Goal: Task Accomplishment & Management: Use online tool/utility

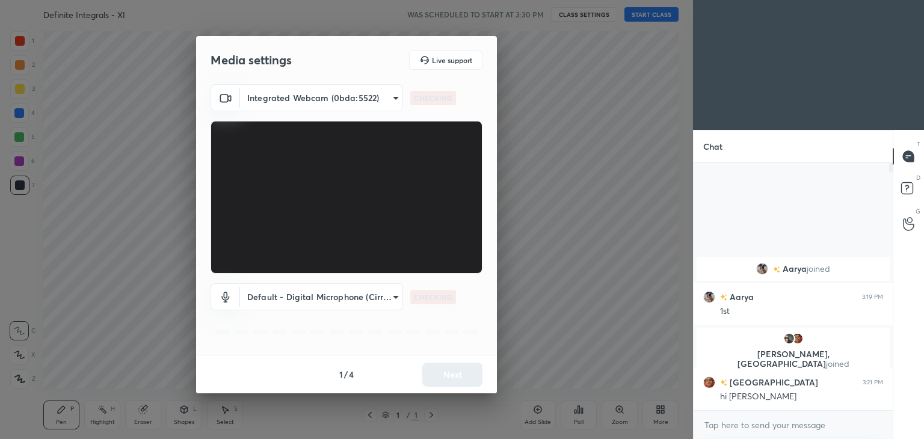
scroll to position [144, 196]
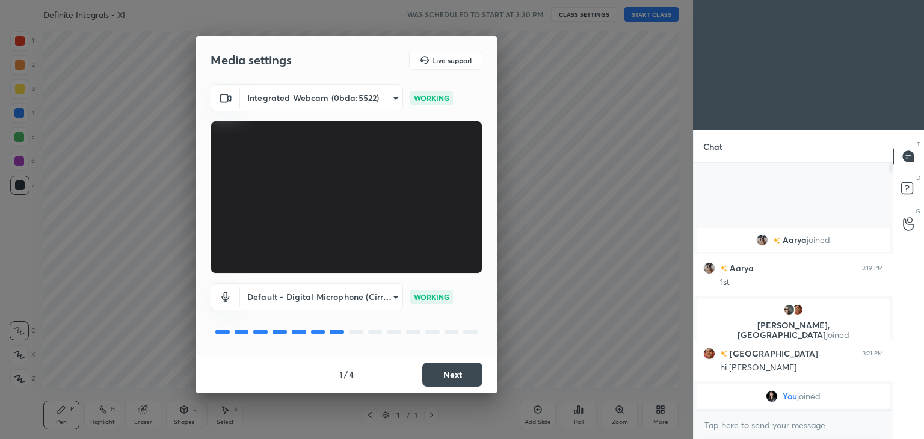
click at [469, 378] on button "Next" at bounding box center [452, 375] width 60 height 24
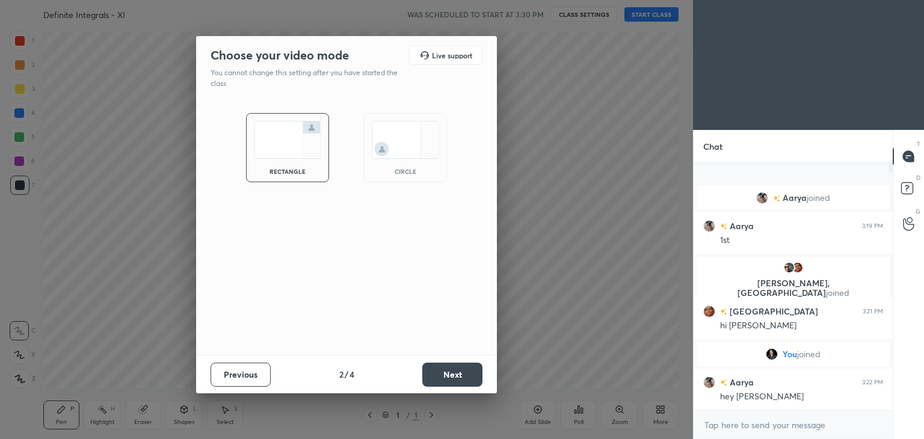
click at [469, 378] on button "Next" at bounding box center [452, 375] width 60 height 24
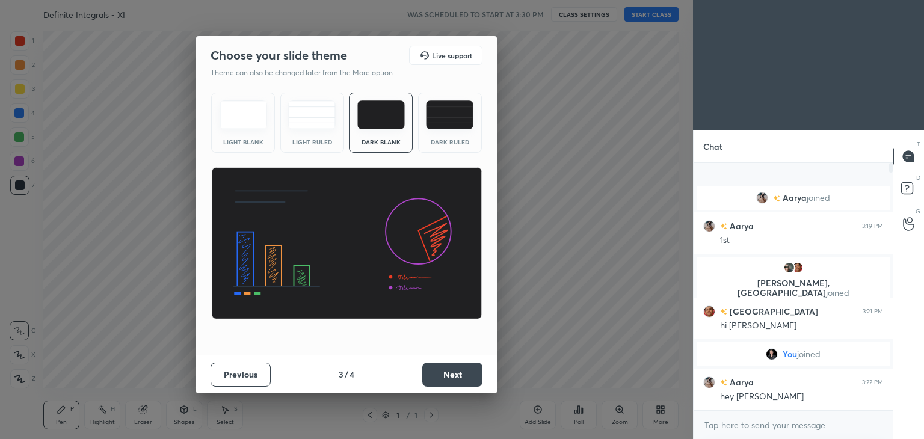
click at [469, 378] on button "Next" at bounding box center [452, 375] width 60 height 24
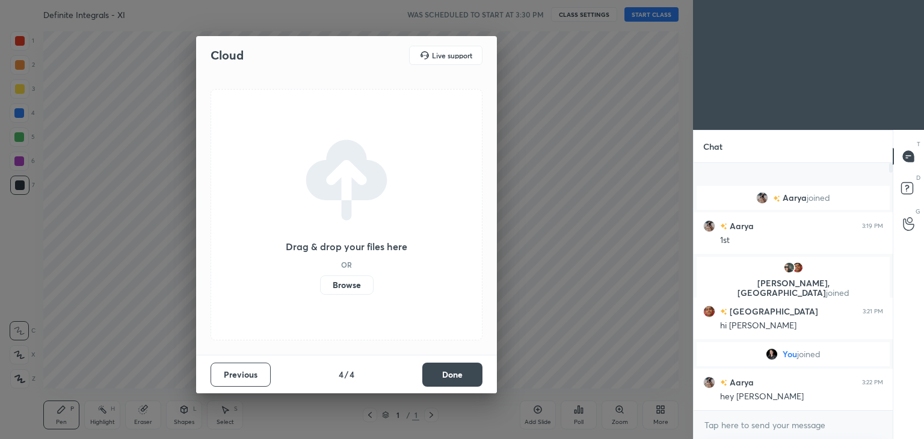
click at [469, 378] on button "Done" at bounding box center [452, 375] width 60 height 24
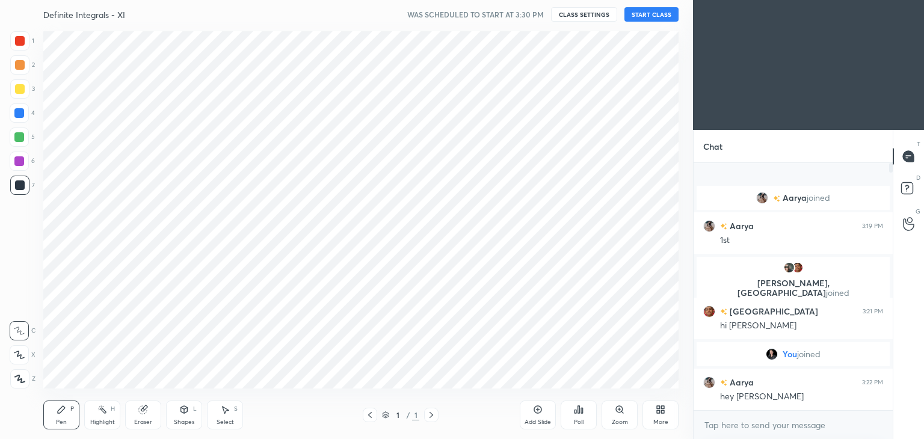
click at [664, 422] on div "More" at bounding box center [660, 422] width 15 height 6
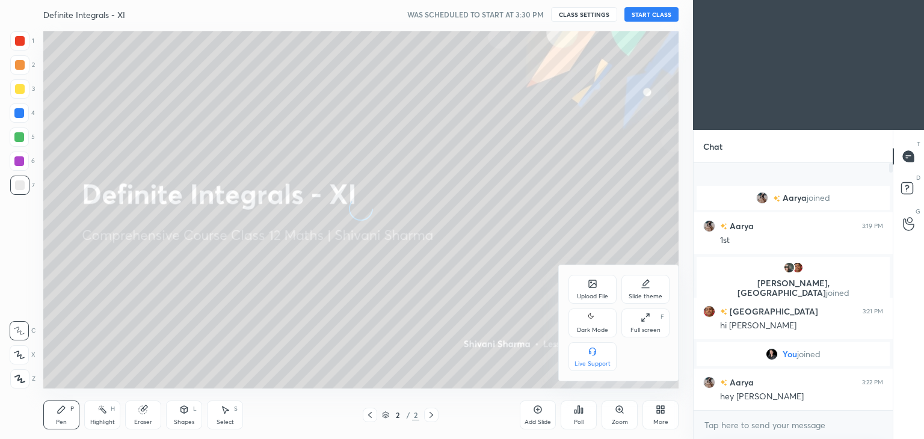
click at [573, 328] on div "Dark Mode" at bounding box center [592, 323] width 48 height 29
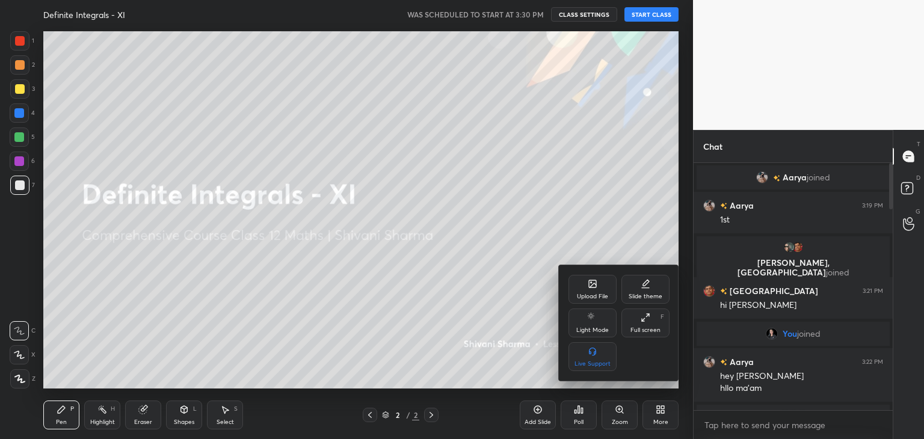
click at [651, 16] on div at bounding box center [462, 219] width 924 height 439
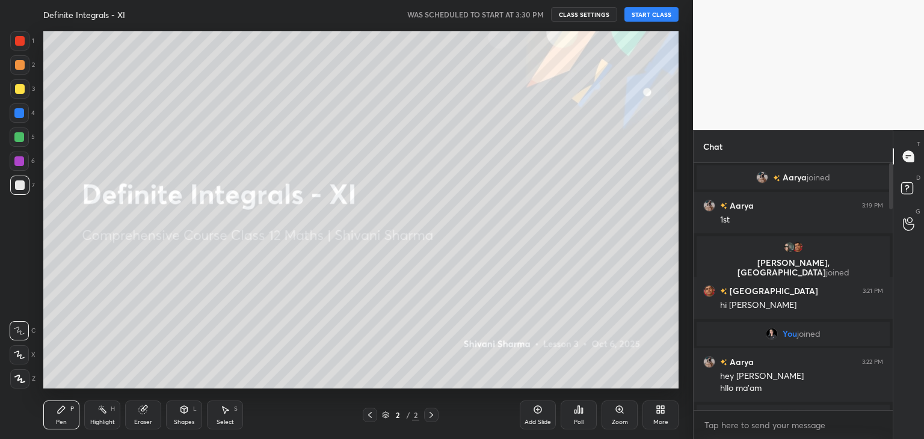
click at [651, 16] on div "Upload File Slide theme Light Mode Full screen F Live Support" at bounding box center [462, 219] width 924 height 439
click at [638, 18] on button "START CLASS" at bounding box center [651, 14] width 54 height 14
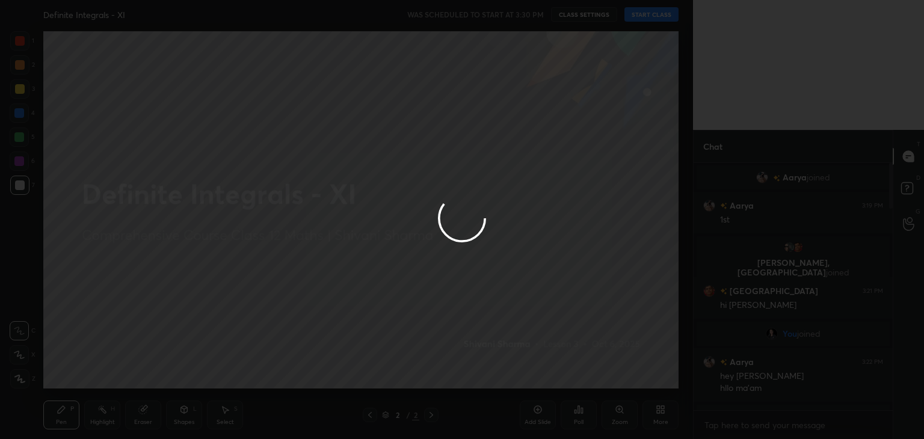
click at [638, 18] on div at bounding box center [462, 219] width 924 height 439
type textarea "x"
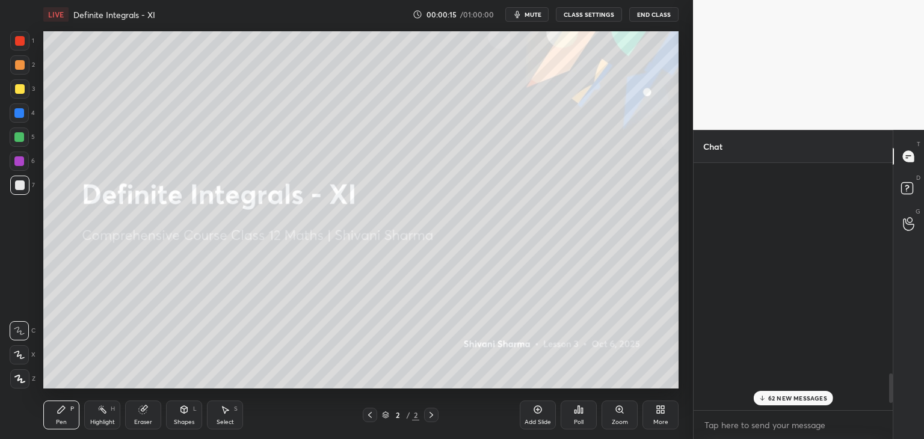
scroll to position [2020, 0]
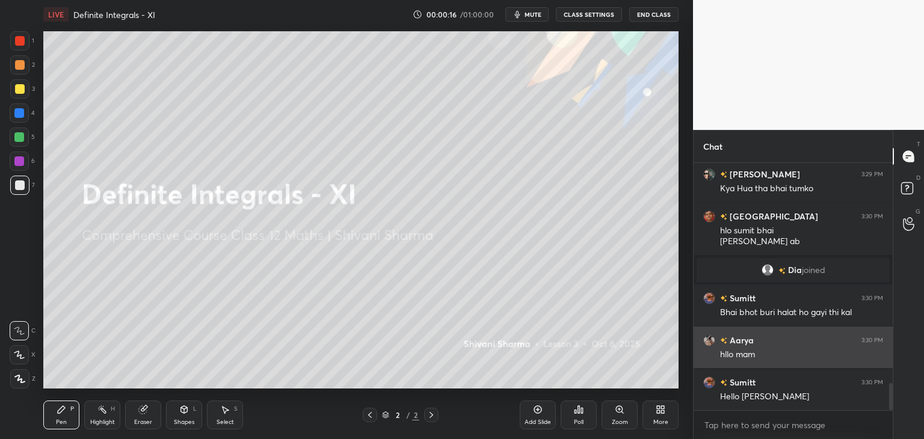
drag, startPoint x: 890, startPoint y: 201, endPoint x: 877, endPoint y: 332, distance: 131.8
click at [877, 332] on div "Sumitt 3:29 PM Ab thdi tbyt thik hui h yr kl to hospital m pda tha pure din🥲 Ar…" at bounding box center [793, 286] width 199 height 247
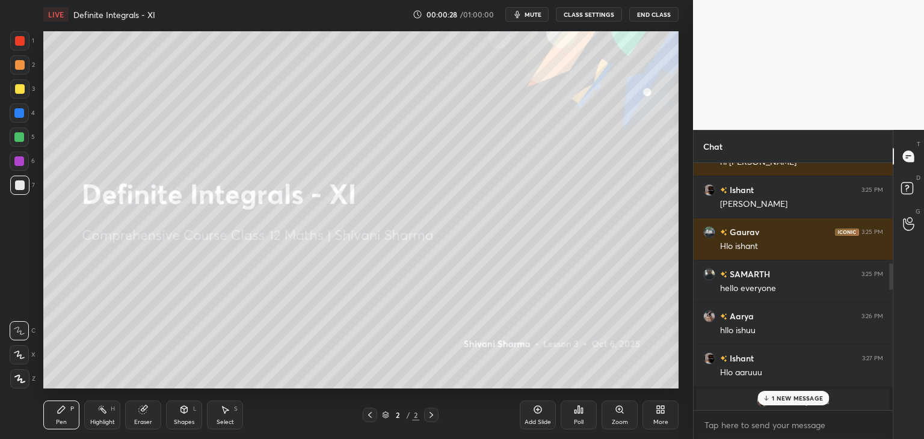
scroll to position [672, 0]
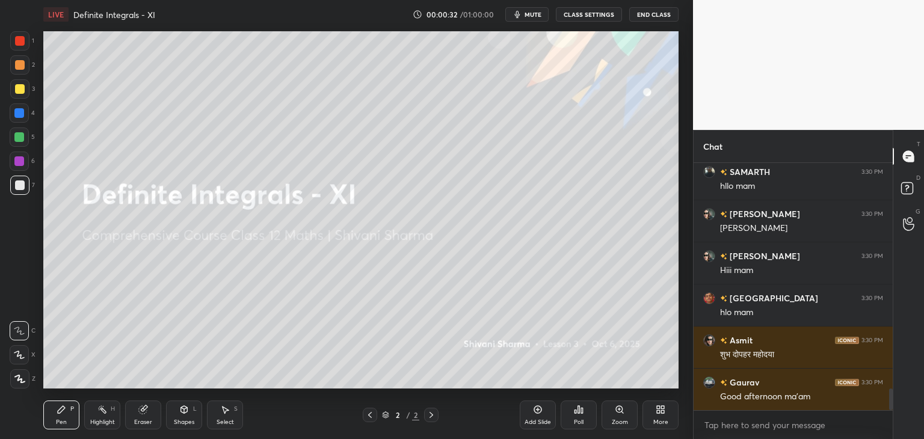
drag, startPoint x: 891, startPoint y: 391, endPoint x: 900, endPoint y: 463, distance: 72.2
click at [900, 0] on html "1 2 3 4 5 6 7 C X Z C X Z E E Erase all H H LIVE Definite Integrals - XI 00:00:…" at bounding box center [462, 0] width 924 height 0
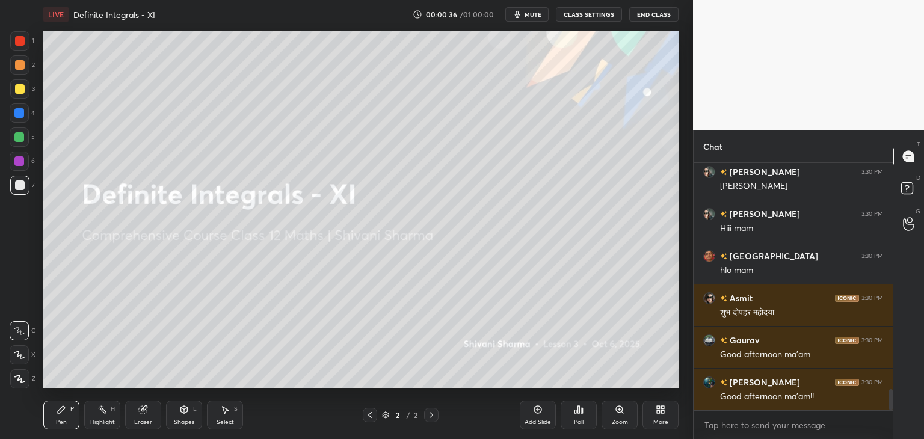
scroll to position [2665, 0]
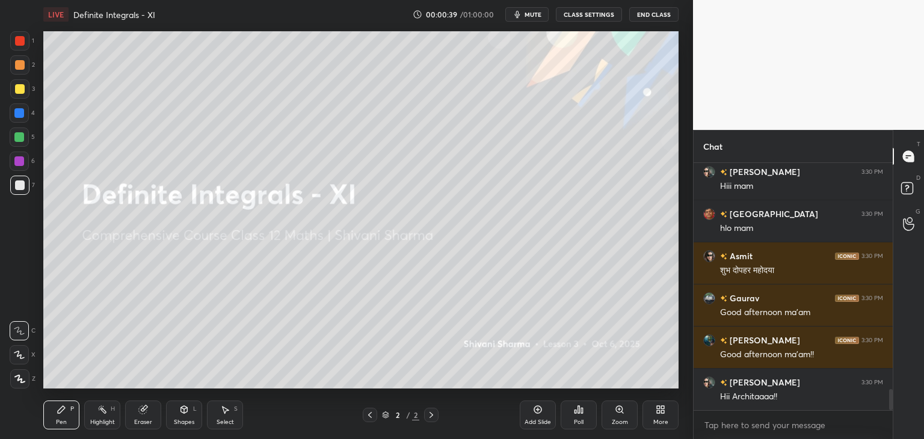
click at [668, 419] on div "More" at bounding box center [660, 415] width 36 height 29
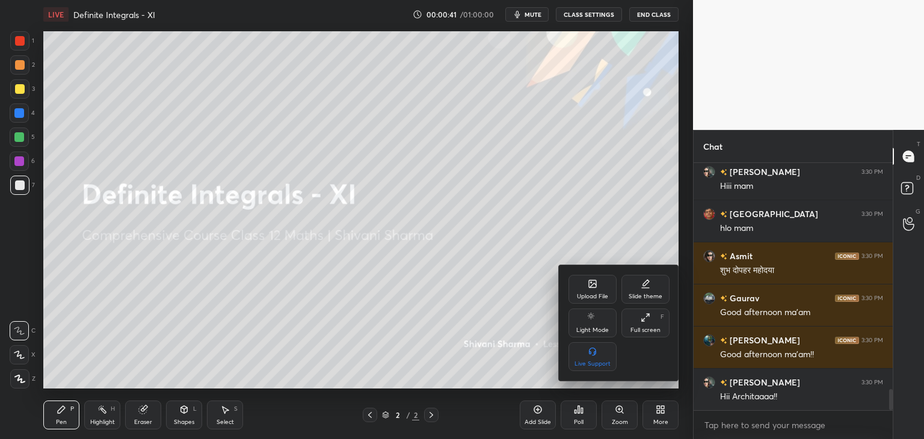
click at [592, 294] on div "Upload File" at bounding box center [592, 297] width 31 height 6
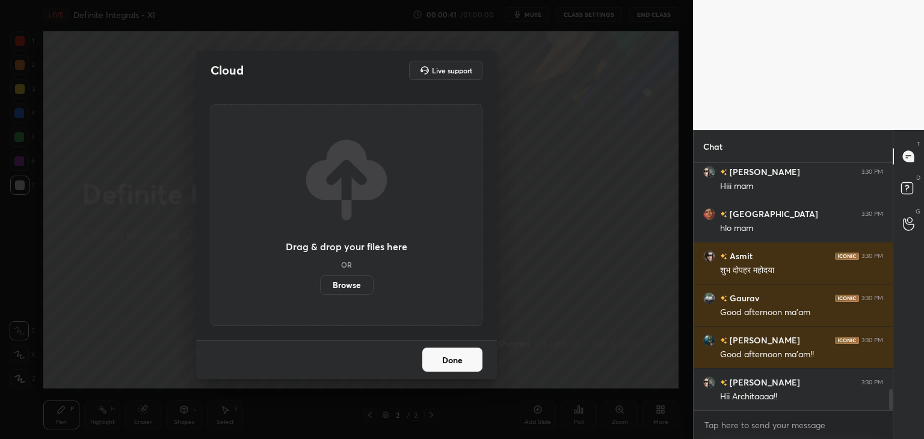
scroll to position [2707, 0]
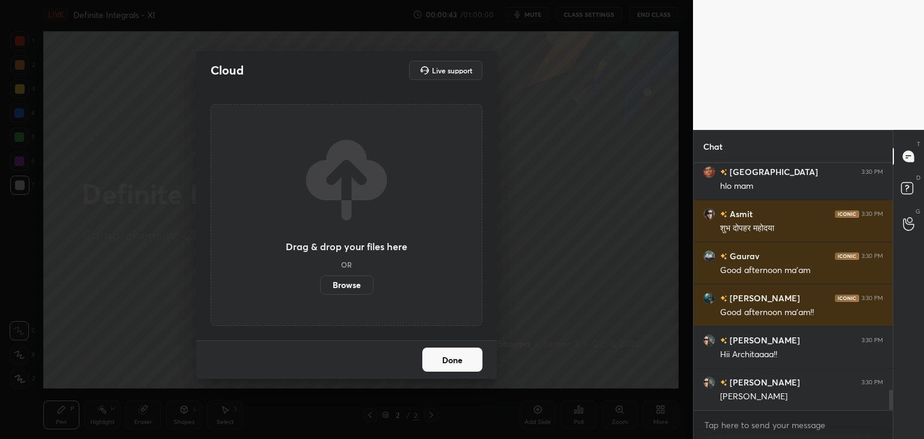
click at [356, 286] on label "Browse" at bounding box center [347, 285] width 54 height 19
click at [320, 286] on input "Browse" at bounding box center [320, 285] width 0 height 19
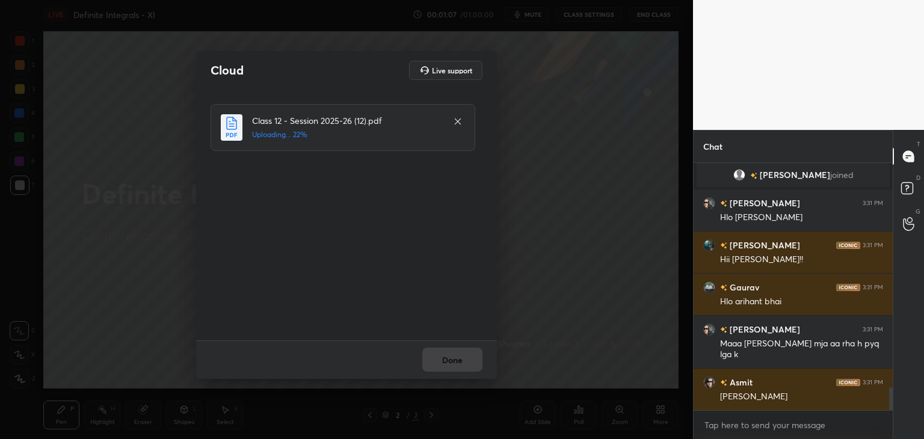
scroll to position [2487, 0]
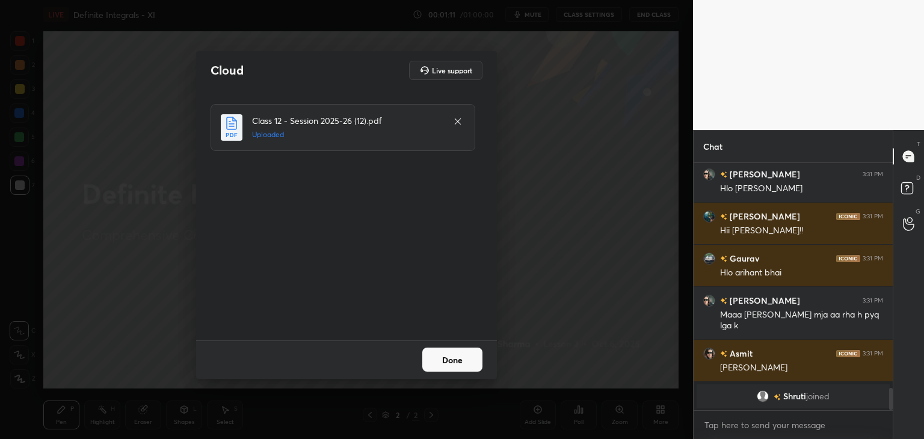
click at [452, 359] on button "Done" at bounding box center [452, 360] width 60 height 24
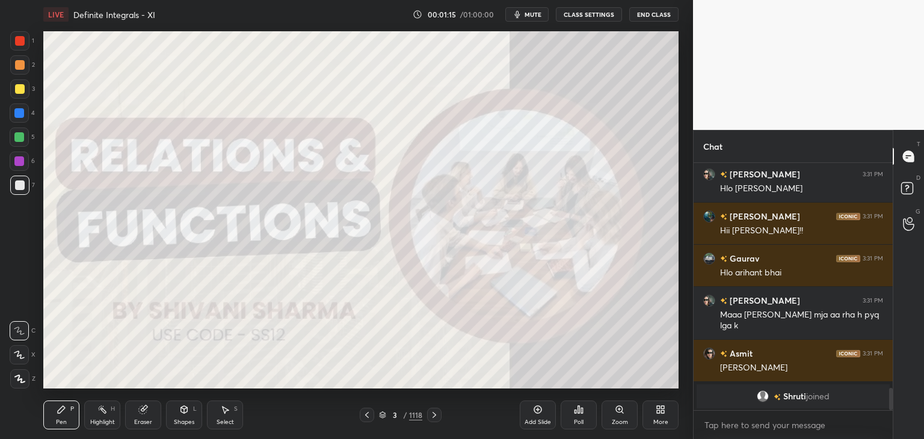
click at [403, 414] on div "/" at bounding box center [405, 414] width 4 height 7
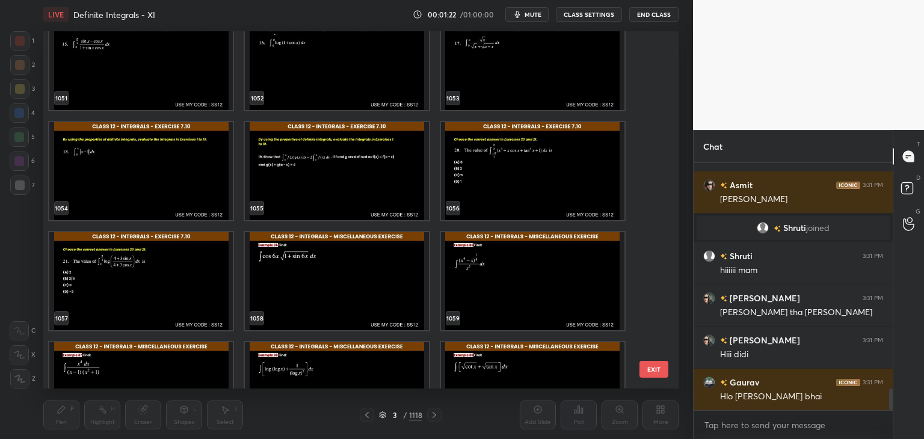
scroll to position [2650, 0]
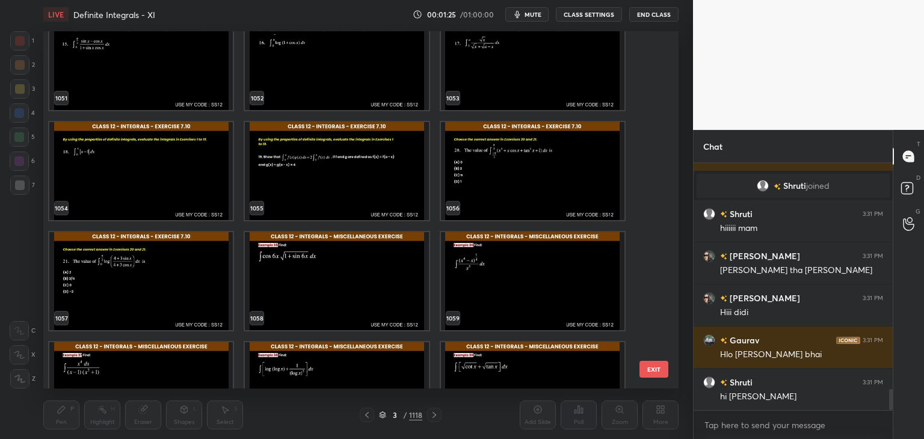
click at [529, 292] on img "grid" at bounding box center [532, 281] width 183 height 98
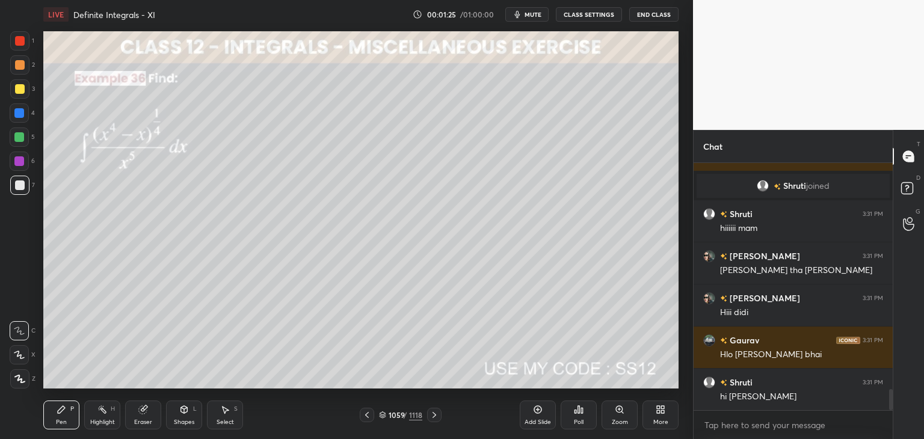
click at [529, 292] on img "grid" at bounding box center [532, 281] width 183 height 98
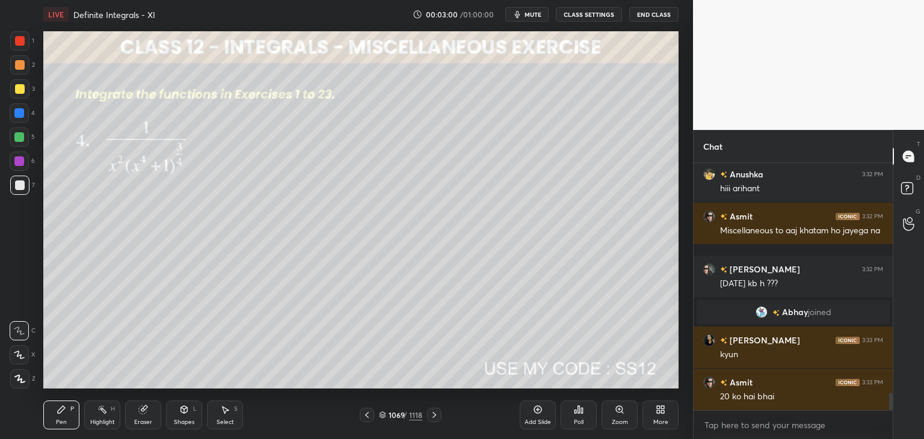
scroll to position [3216, 0]
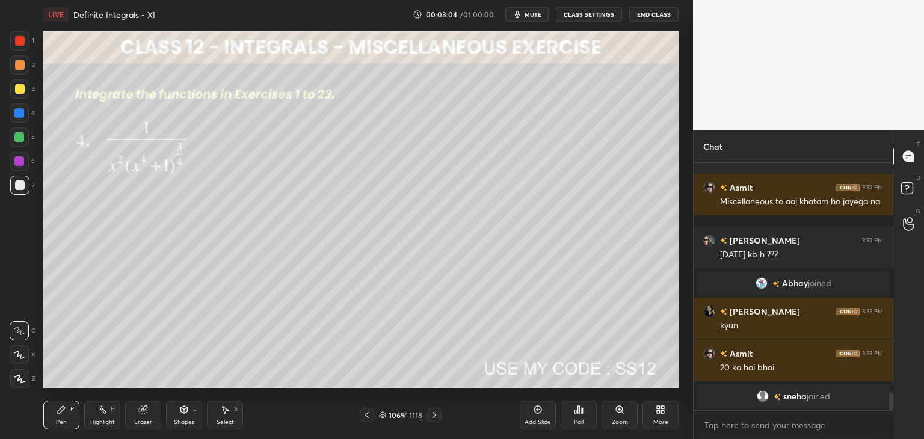
click at [407, 414] on div "/" at bounding box center [405, 414] width 4 height 7
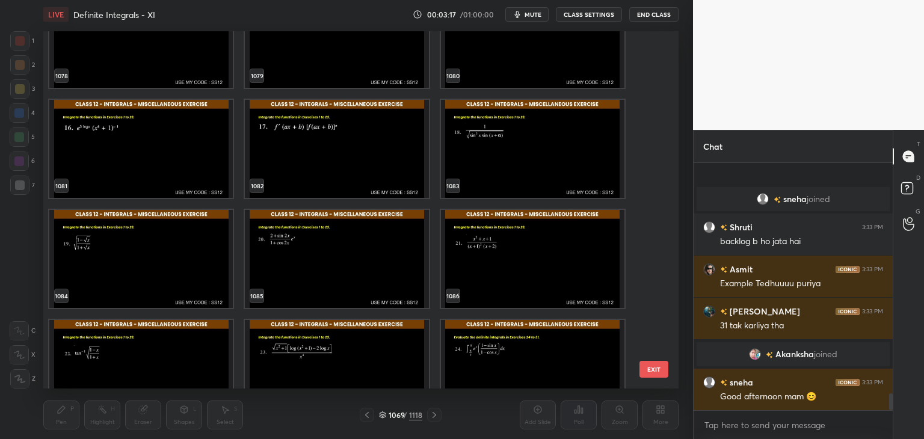
scroll to position [3396, 0]
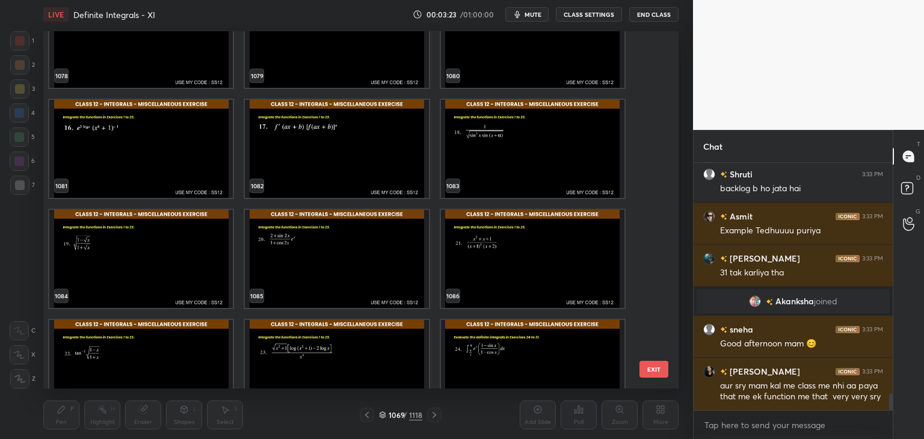
click at [368, 347] on img "grid" at bounding box center [336, 369] width 183 height 98
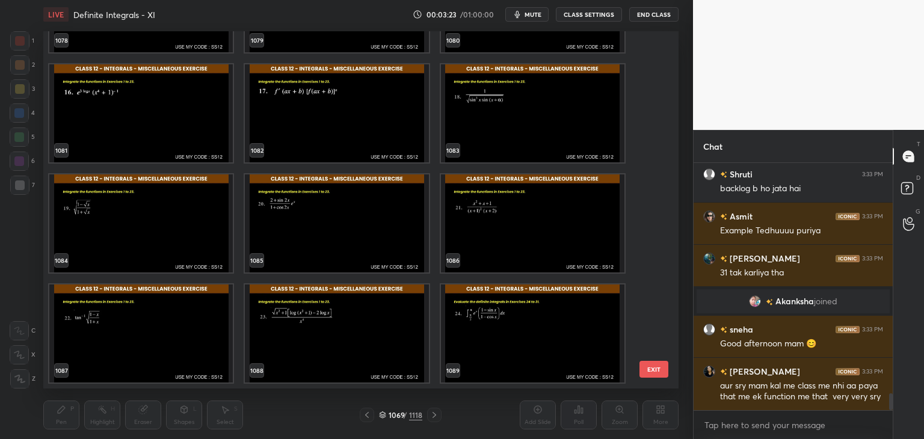
click at [368, 347] on div "1078 1079 1080 1081 1082 1083 1084 1085 1086 1087 1088 1089 1090 1091 1092" at bounding box center [350, 209] width 614 height 357
click at [368, 347] on div "1078 1079 1080 1081 1082 1083 1084 1085 1086 1087 1088 1089 1090 1091 1092 1093…" at bounding box center [350, 209] width 614 height 357
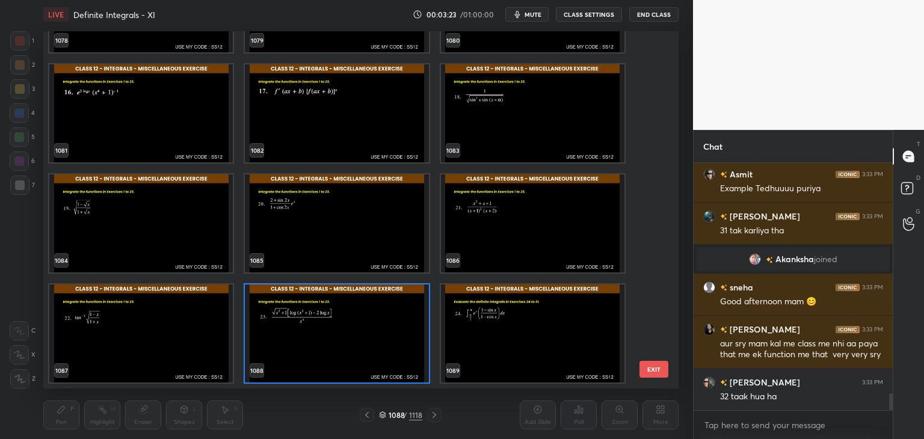
click at [368, 347] on img "grid" at bounding box center [336, 334] width 183 height 98
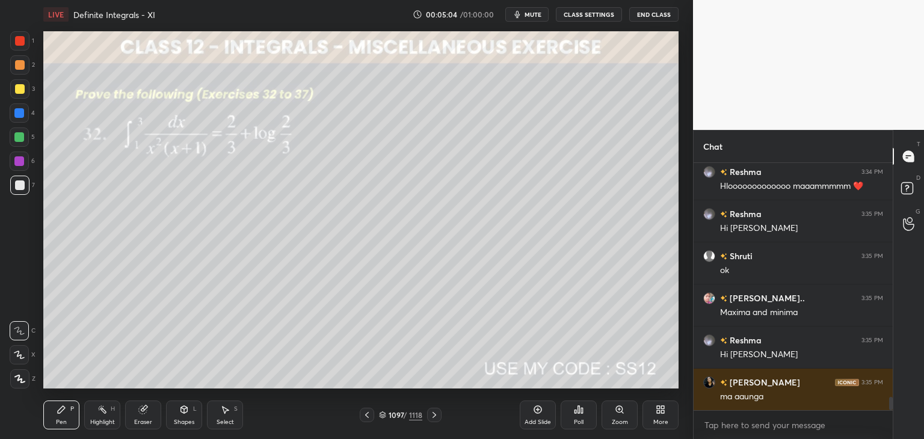
scroll to position [4427, 0]
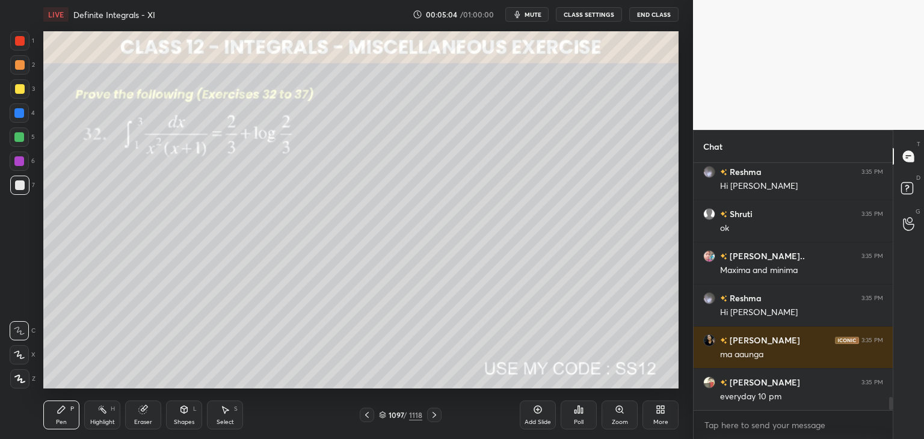
click at [572, 417] on div "Poll" at bounding box center [579, 415] width 36 height 29
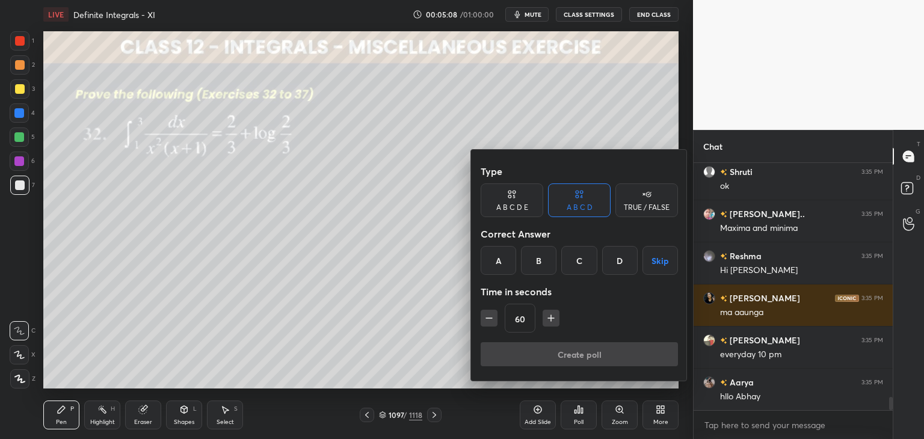
scroll to position [4512, 0]
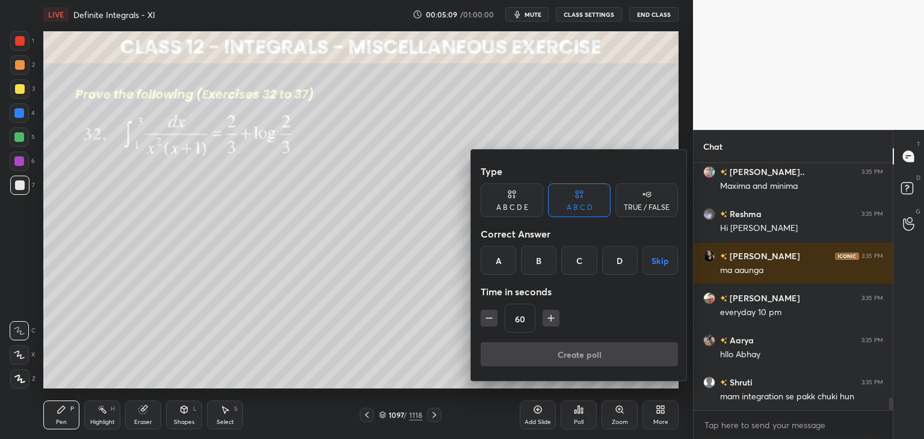
click at [549, 318] on icon "button" at bounding box center [551, 318] width 6 height 0
click at [553, 318] on icon "button" at bounding box center [556, 318] width 6 height 0
type input "120"
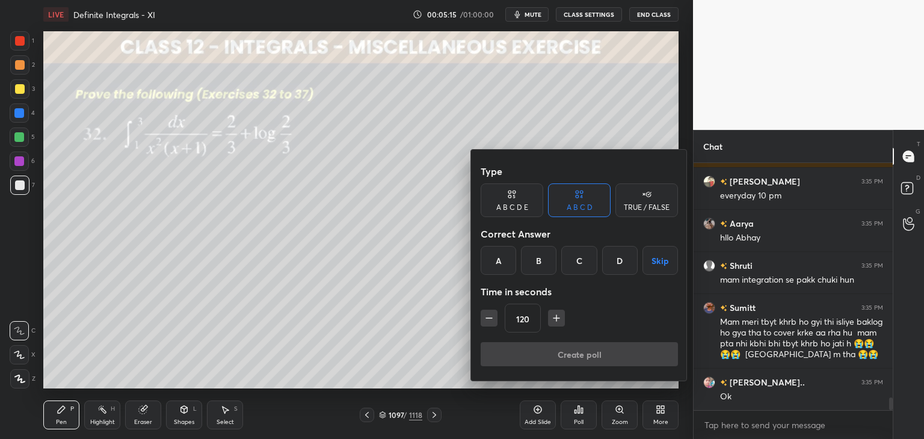
scroll to position [4670, 0]
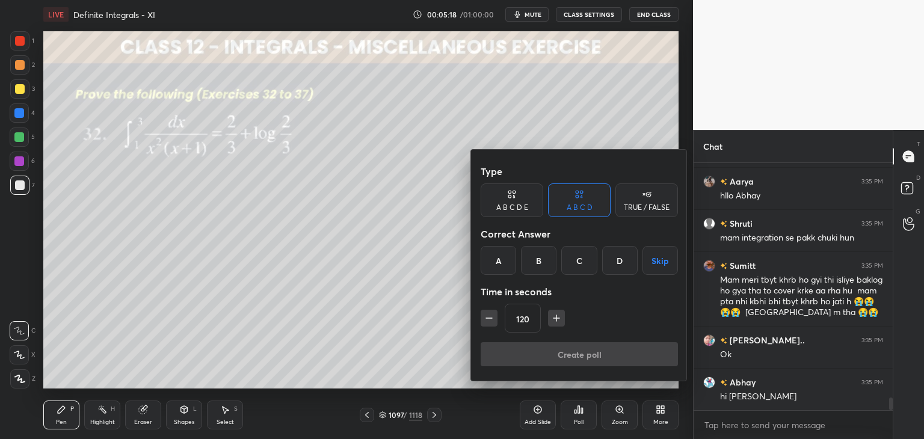
click at [660, 263] on button "Skip" at bounding box center [659, 260] width 35 height 29
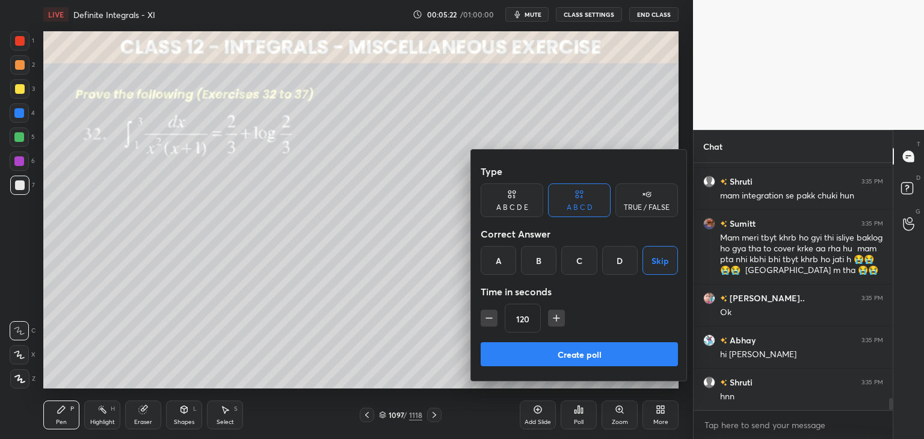
scroll to position [4755, 0]
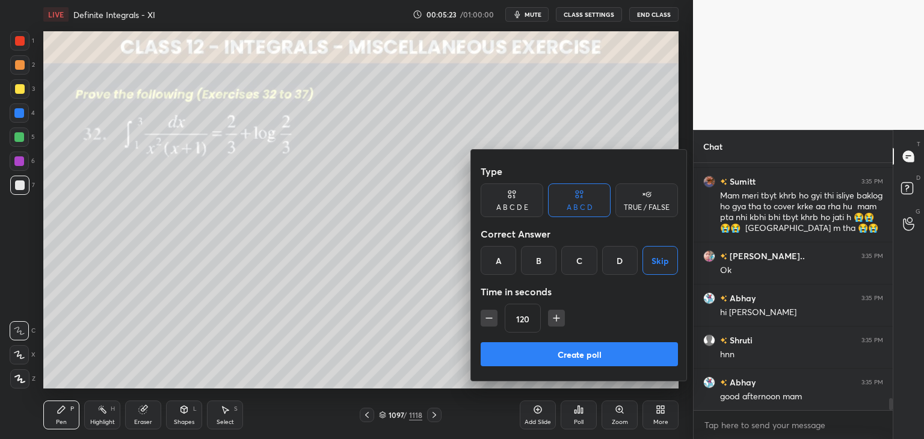
click at [573, 357] on button "Create poll" at bounding box center [579, 354] width 197 height 24
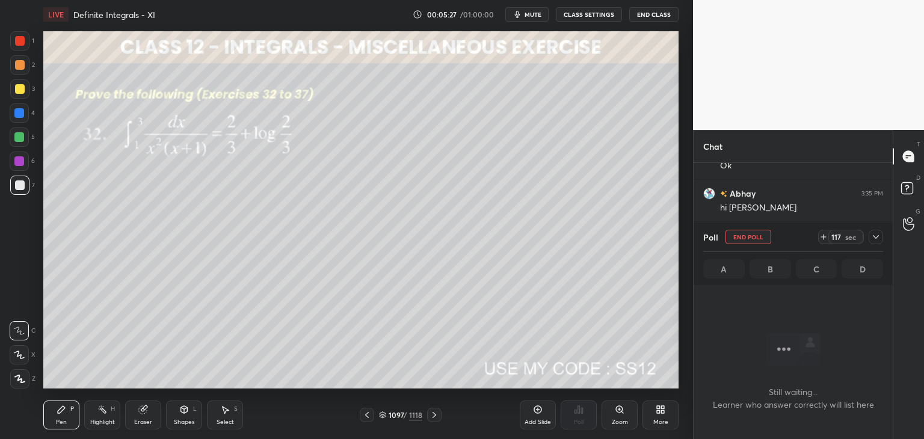
scroll to position [4901, 0]
click at [876, 234] on icon at bounding box center [876, 237] width 10 height 10
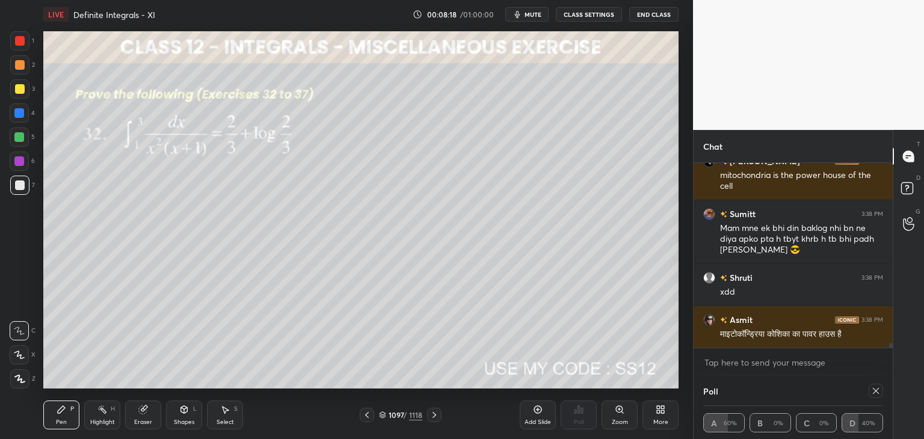
scroll to position [6548, 0]
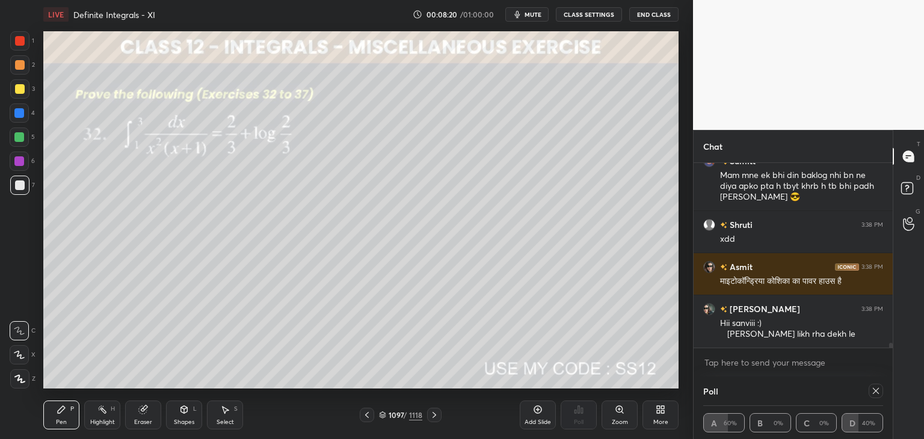
drag, startPoint x: 75, startPoint y: 416, endPoint x: 43, endPoint y: 407, distance: 33.0
click at [75, 416] on div "Pen P" at bounding box center [61, 415] width 36 height 29
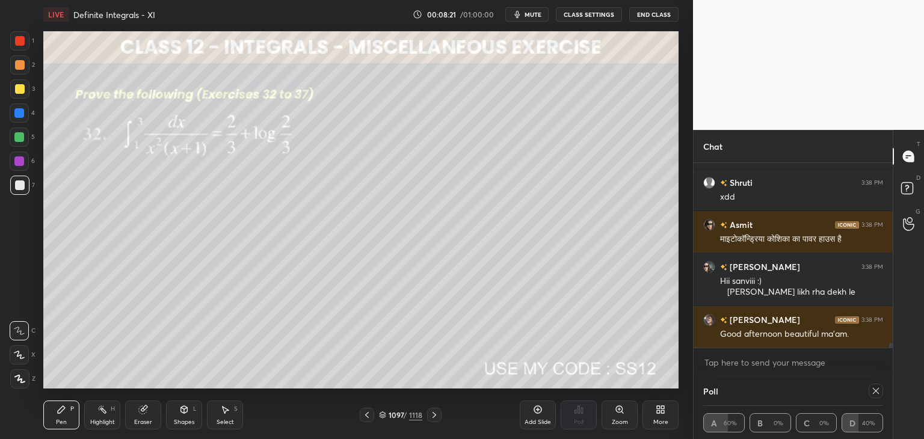
click at [22, 375] on icon at bounding box center [19, 379] width 11 height 8
drag, startPoint x: 19, startPoint y: 82, endPoint x: 24, endPoint y: 87, distance: 6.8
click at [19, 82] on div at bounding box center [19, 88] width 19 height 19
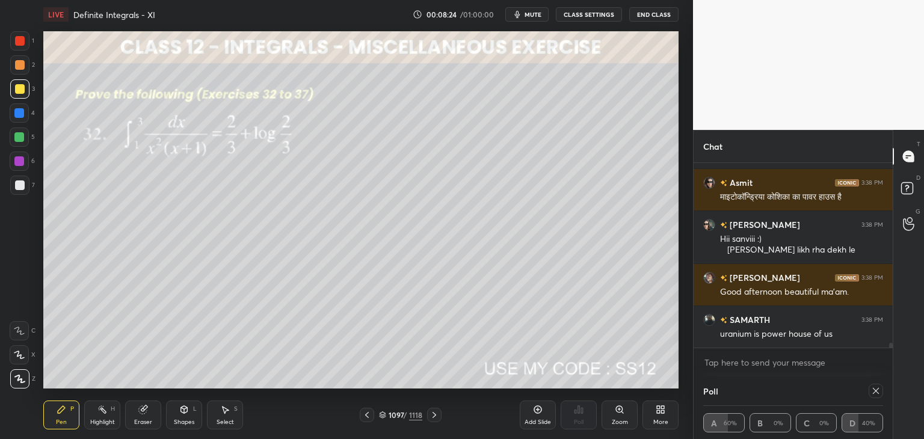
click at [878, 388] on icon at bounding box center [876, 391] width 10 height 10
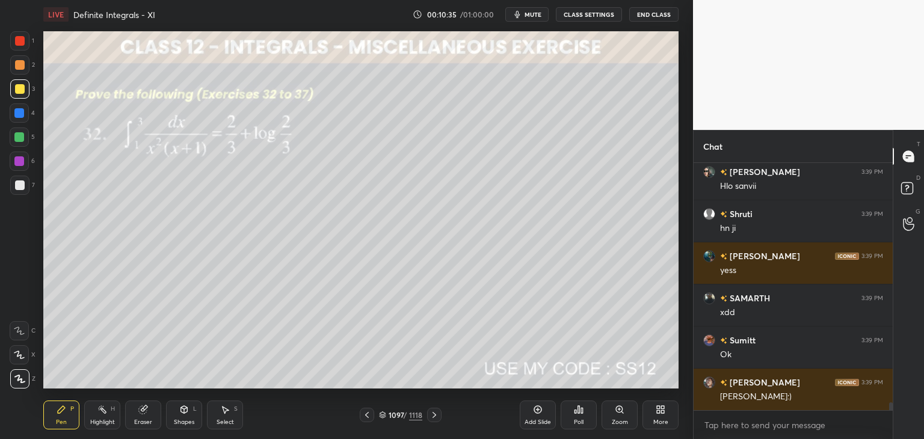
scroll to position [7413, 0]
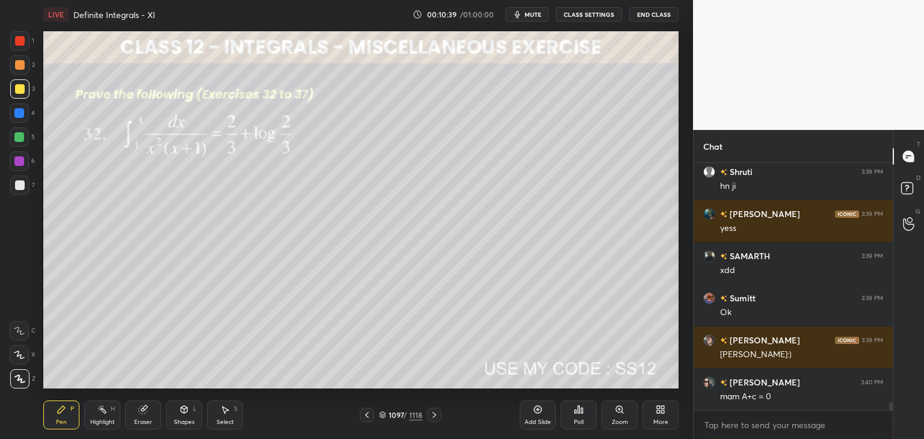
click at [142, 419] on div "Eraser" at bounding box center [143, 422] width 18 height 6
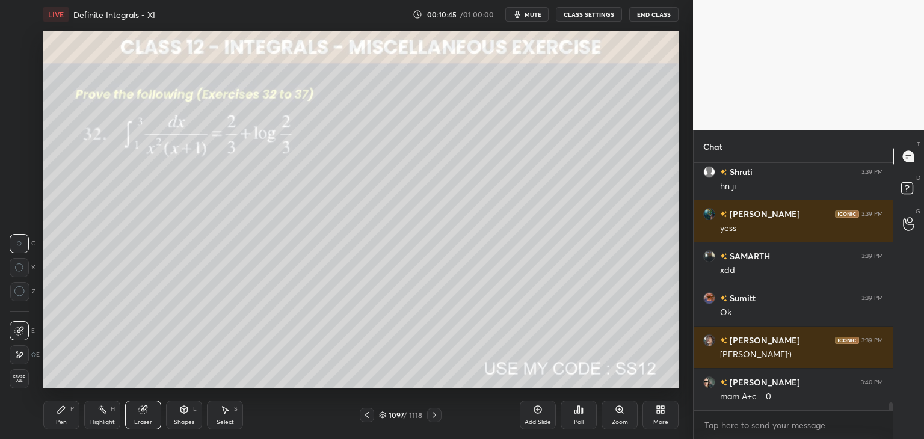
drag, startPoint x: 61, startPoint y: 413, endPoint x: 82, endPoint y: 406, distance: 21.7
click at [62, 413] on icon at bounding box center [62, 410] width 10 height 10
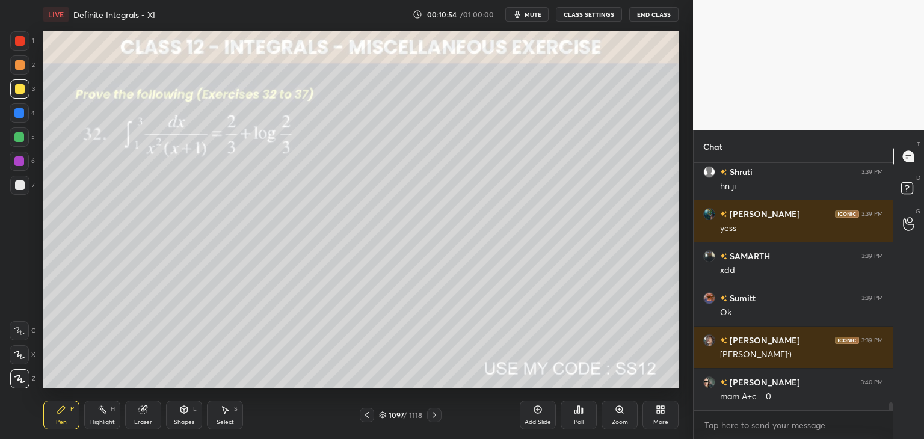
click at [141, 416] on div "Eraser" at bounding box center [143, 415] width 36 height 29
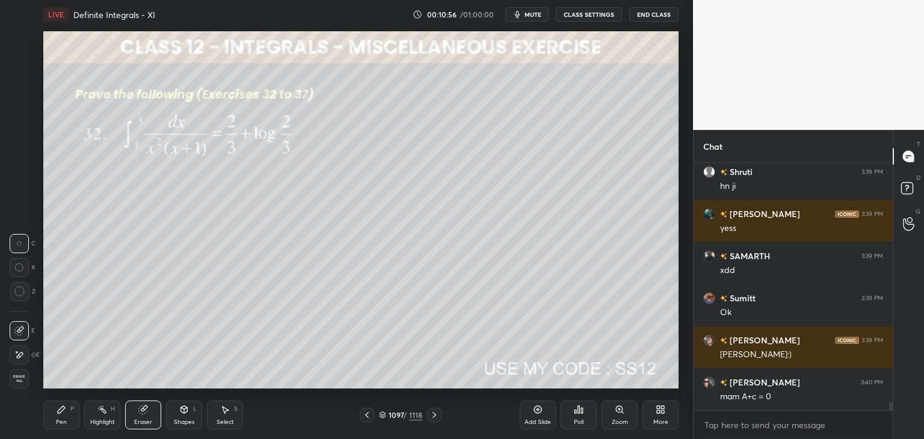
click at [58, 415] on div "Pen P" at bounding box center [61, 415] width 36 height 29
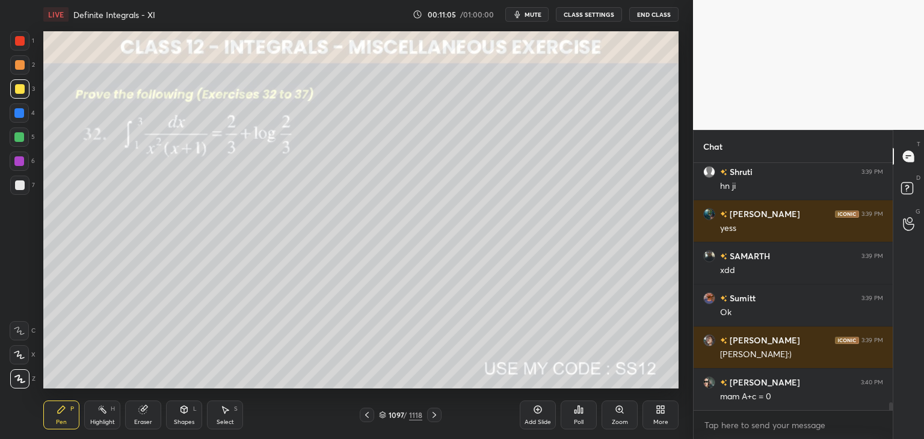
scroll to position [7456, 0]
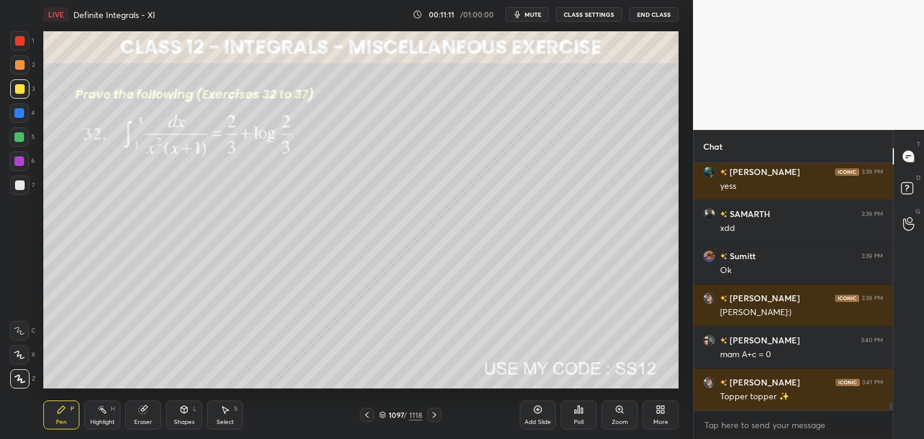
click at [226, 417] on div "Select S" at bounding box center [225, 415] width 36 height 29
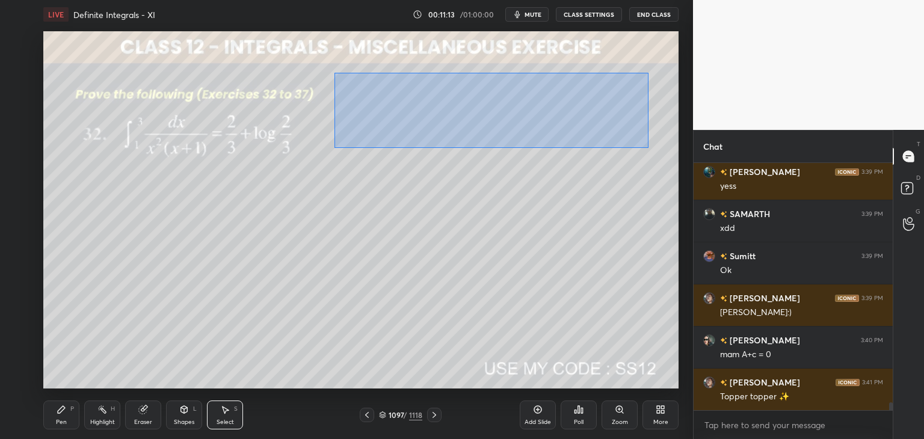
drag, startPoint x: 334, startPoint y: 73, endPoint x: 645, endPoint y: 146, distance: 319.5
click at [645, 146] on div "0 ° Undo Copy Duplicate Duplicate to new slide Delete" at bounding box center [360, 209] width 635 height 357
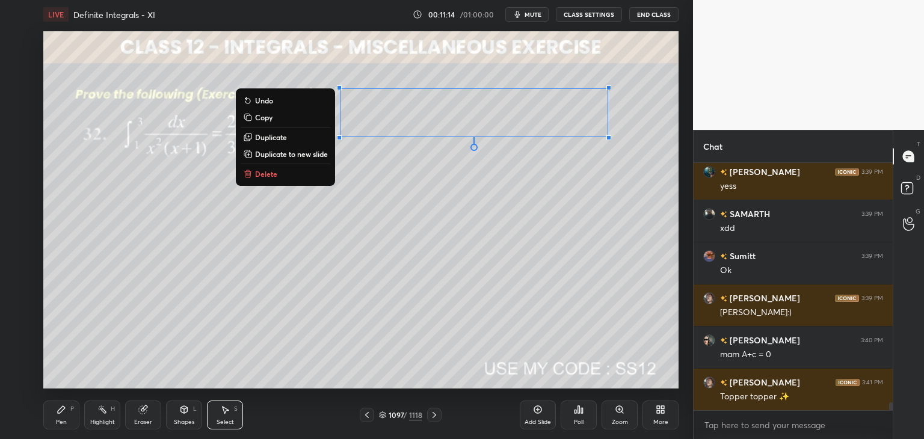
scroll to position [7498, 0]
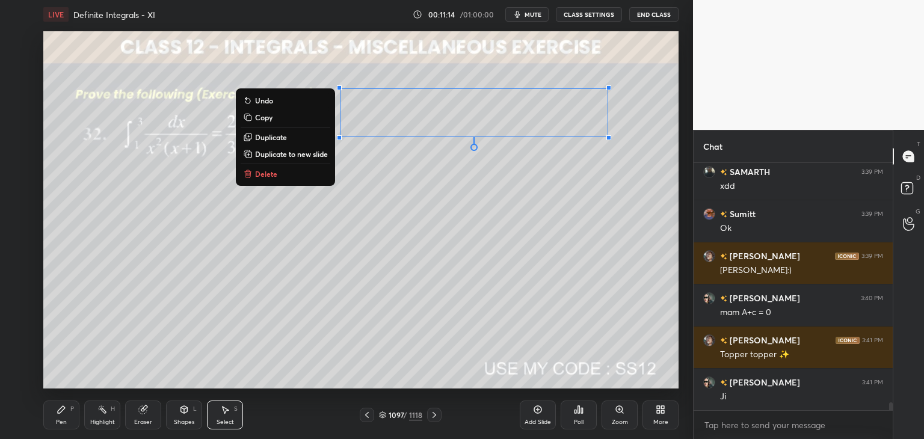
click at [259, 116] on p "Copy" at bounding box center [263, 117] width 17 height 10
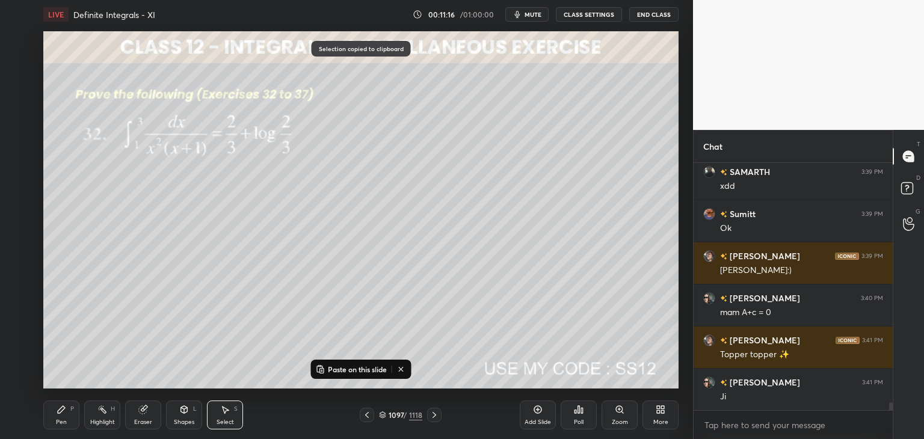
click at [535, 422] on div "Add Slide" at bounding box center [538, 422] width 26 height 6
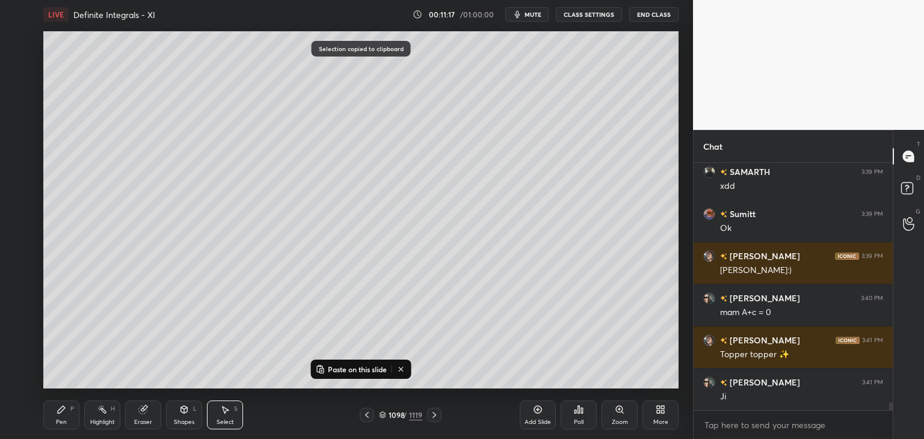
drag, startPoint x: 320, startPoint y: 369, endPoint x: 327, endPoint y: 343, distance: 26.3
click at [320, 369] on rect at bounding box center [322, 370] width 4 height 5
drag, startPoint x: 400, startPoint y: 128, endPoint x: 140, endPoint y: 180, distance: 265.8
click at [138, 96] on div "0 ° Undo Copy Paste here Duplicate Duplicate to new slide Delete" at bounding box center [360, 209] width 635 height 357
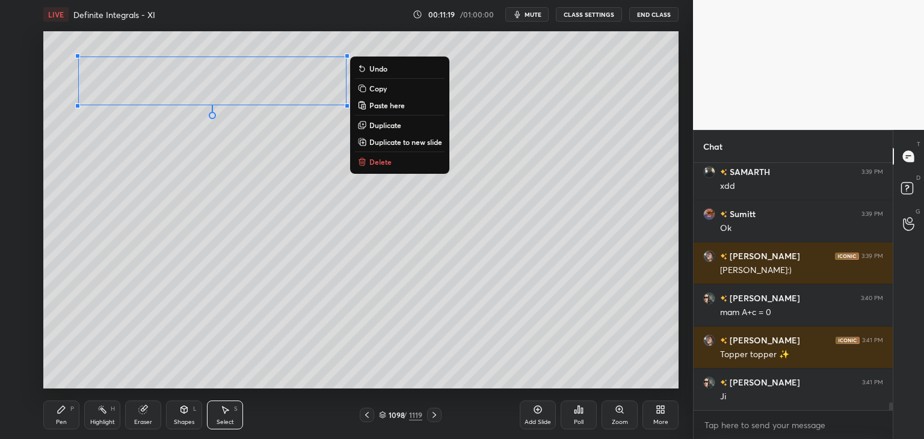
scroll to position [7551, 0]
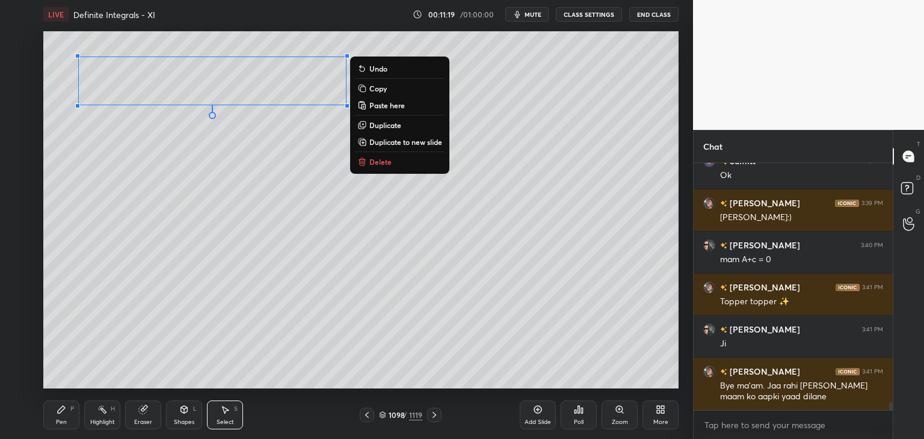
click at [142, 199] on div "0 ° Undo Copy Paste here Duplicate Duplicate to new slide Delete" at bounding box center [360, 209] width 635 height 357
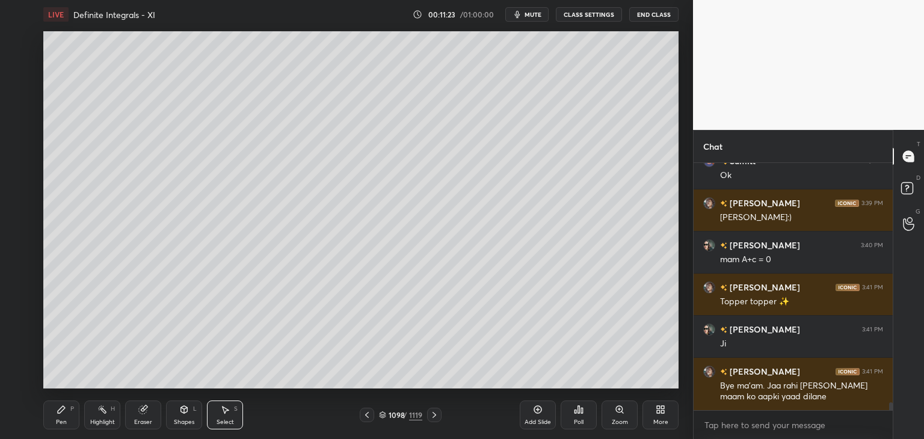
click at [369, 416] on icon at bounding box center [367, 415] width 10 height 10
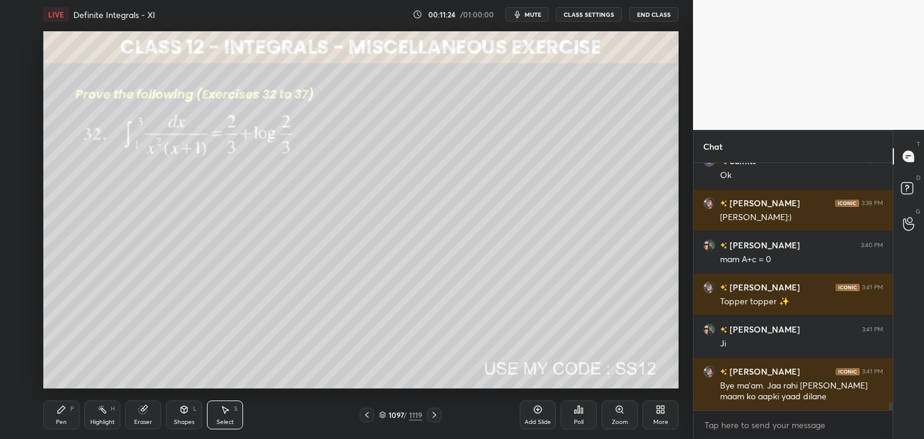
click at [137, 409] on div "Eraser" at bounding box center [143, 415] width 36 height 29
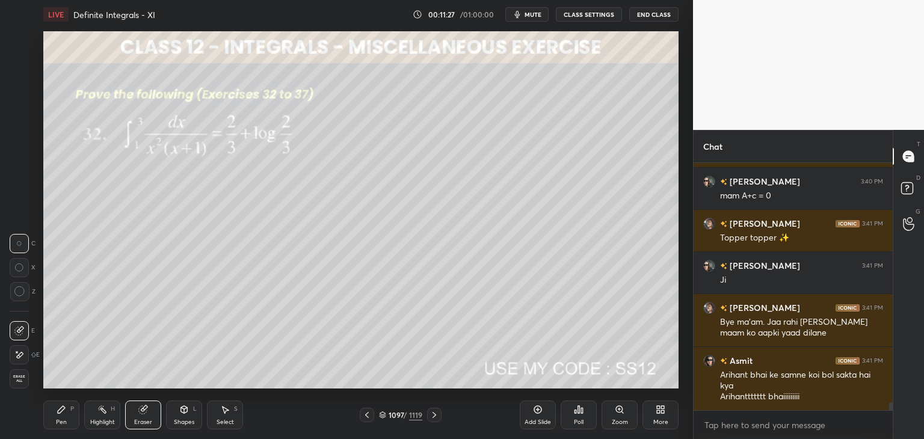
click at [435, 415] on icon at bounding box center [435, 415] width 4 height 6
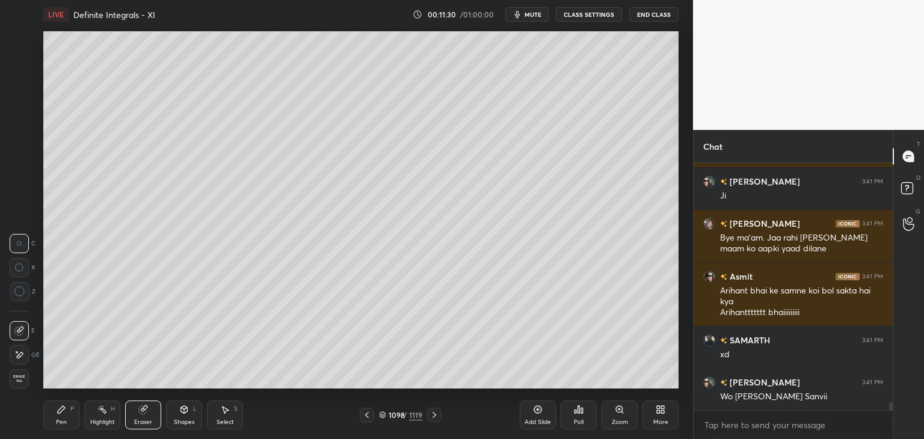
scroll to position [7727, 0]
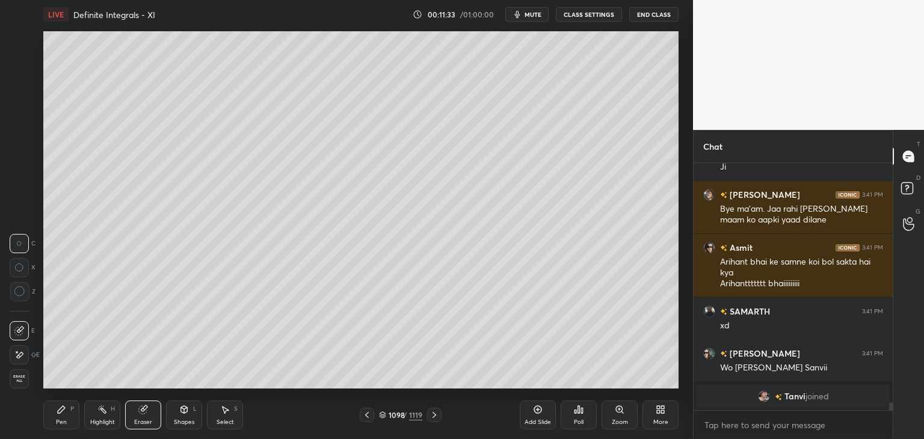
click at [70, 414] on div "Pen P" at bounding box center [61, 415] width 36 height 29
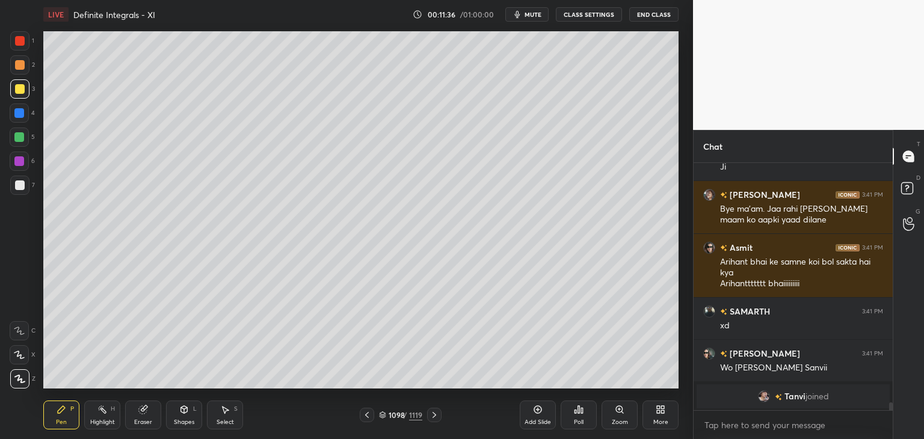
drag, startPoint x: 366, startPoint y: 417, endPoint x: 380, endPoint y: 410, distance: 15.9
click at [366, 416] on icon at bounding box center [367, 415] width 10 height 10
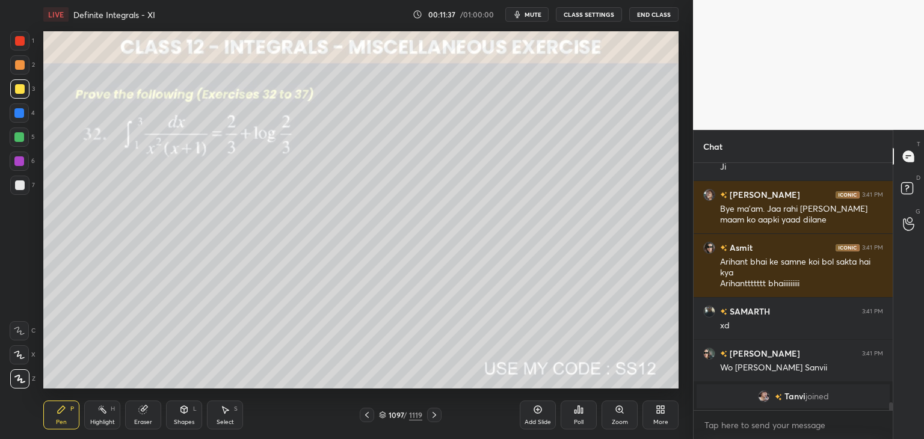
scroll to position [7086, 0]
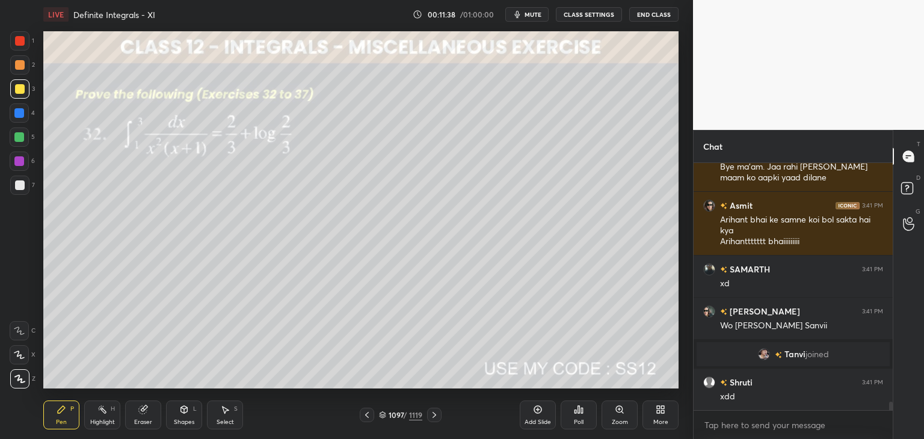
click at [435, 414] on icon at bounding box center [435, 415] width 4 height 6
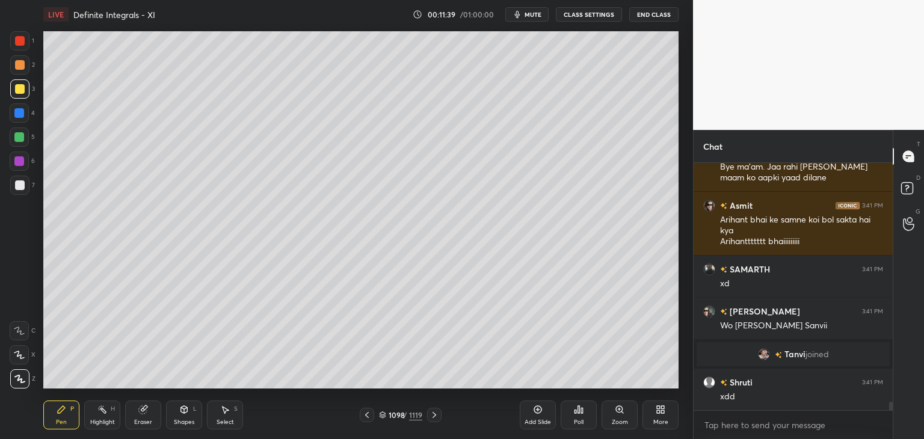
click at [145, 417] on div "Eraser" at bounding box center [143, 415] width 36 height 29
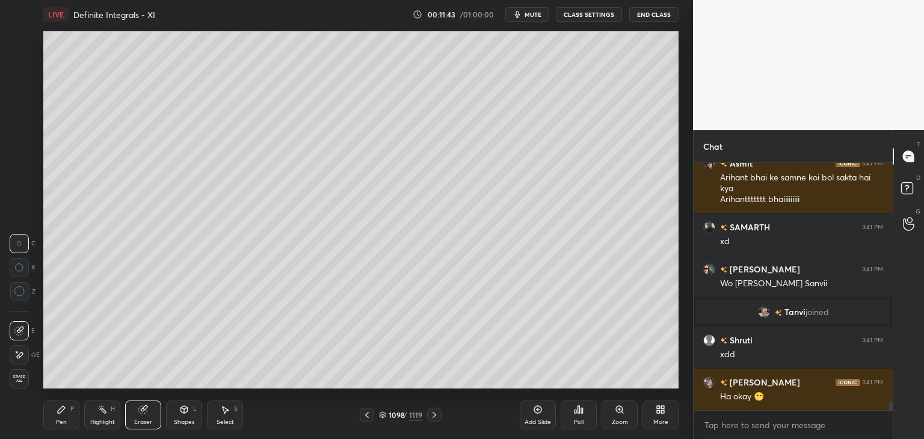
drag, startPoint x: 63, startPoint y: 415, endPoint x: 74, endPoint y: 390, distance: 26.9
click at [63, 416] on div "Pen P" at bounding box center [61, 415] width 36 height 29
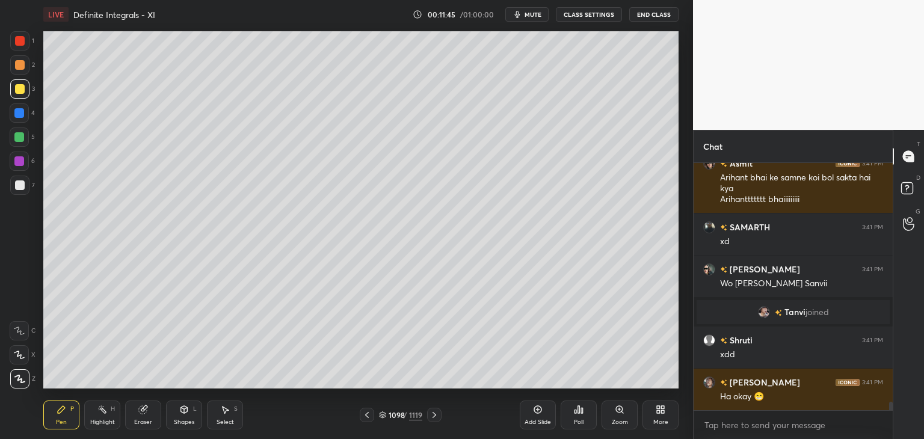
drag, startPoint x: 369, startPoint y: 414, endPoint x: 374, endPoint y: 407, distance: 8.7
click at [369, 413] on icon at bounding box center [367, 415] width 10 height 10
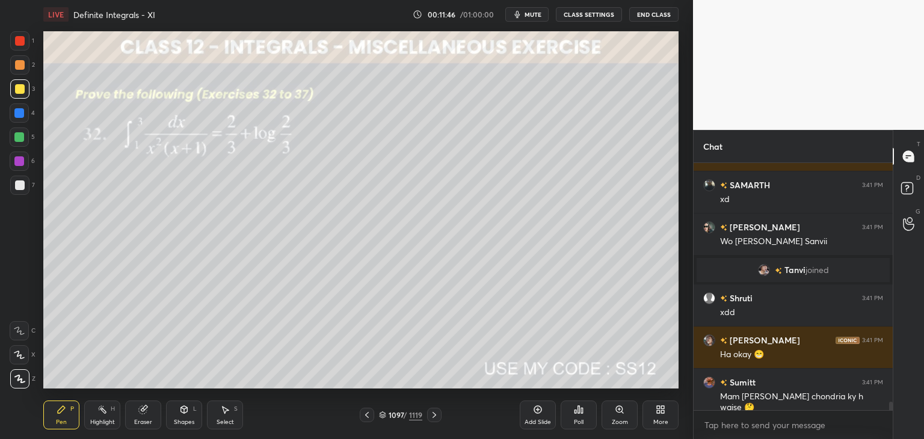
scroll to position [7213, 0]
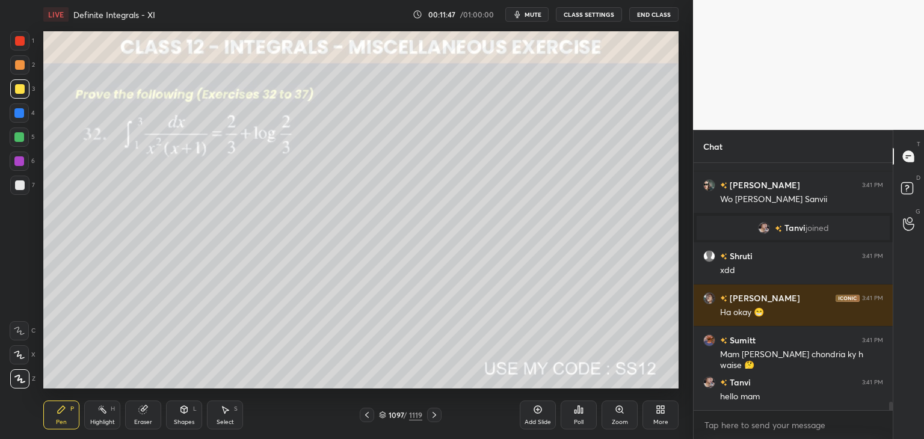
click at [433, 411] on icon at bounding box center [435, 415] width 10 height 10
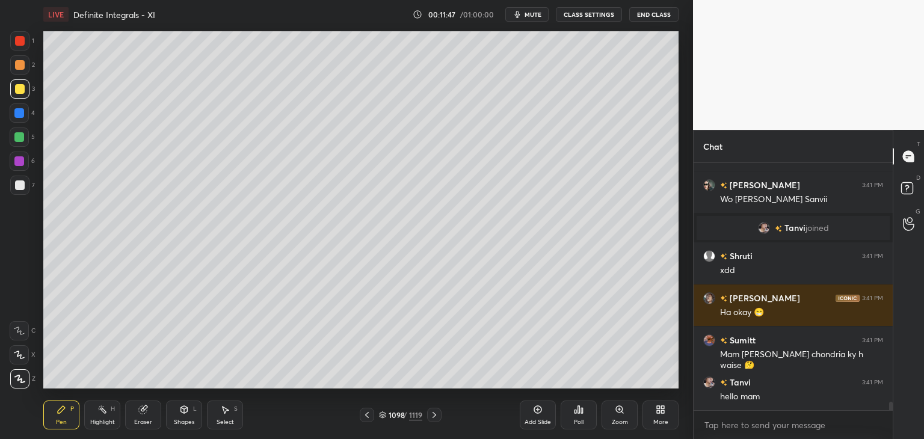
click at [146, 412] on icon at bounding box center [143, 410] width 10 height 10
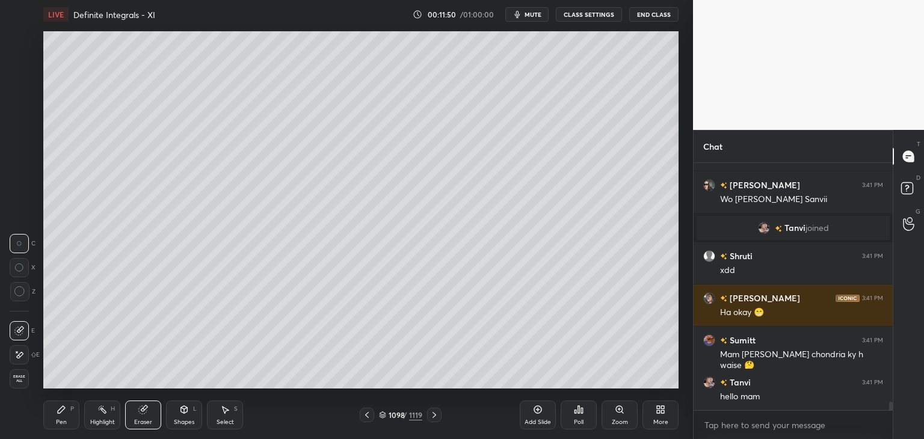
drag, startPoint x: 64, startPoint y: 414, endPoint x: 75, endPoint y: 398, distance: 19.9
click at [65, 415] on div "Pen P" at bounding box center [61, 415] width 36 height 29
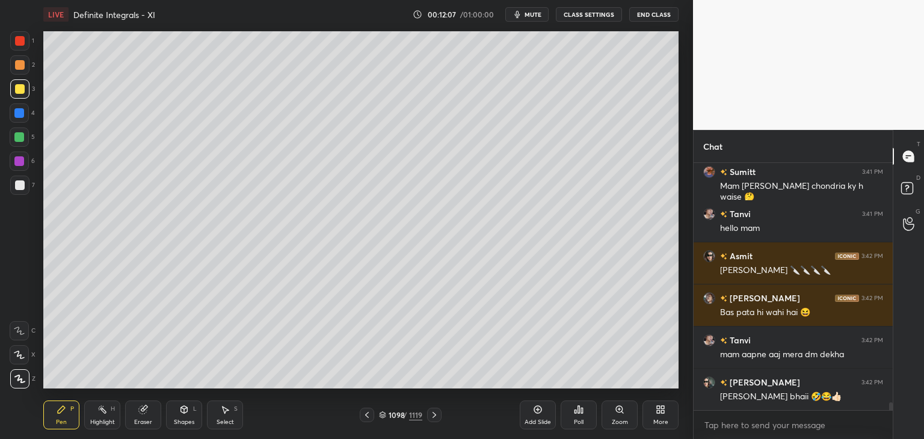
scroll to position [7423, 0]
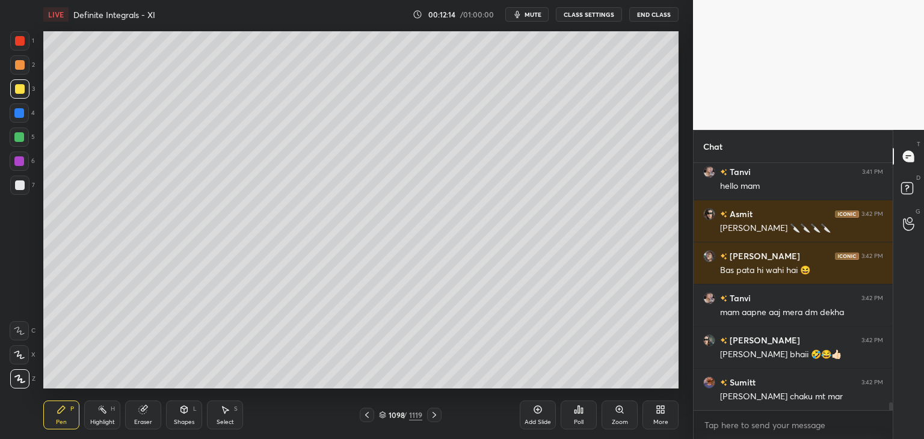
click at [143, 422] on div "Eraser" at bounding box center [143, 422] width 18 height 6
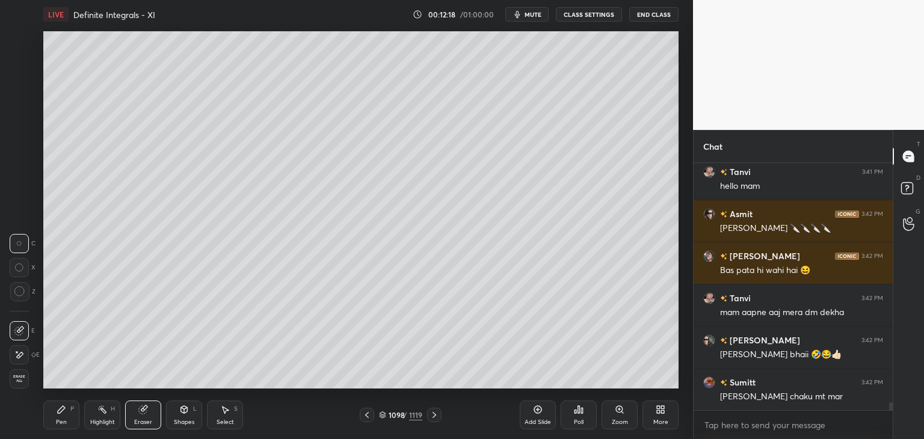
click at [63, 413] on icon at bounding box center [62, 410] width 10 height 10
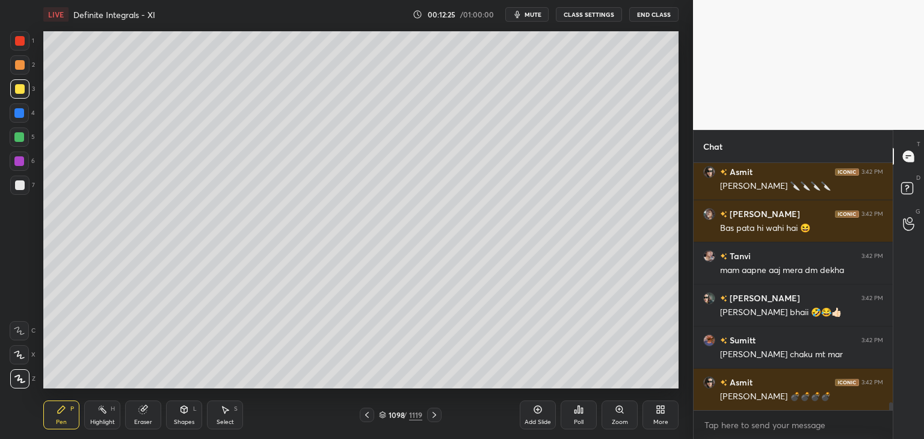
scroll to position [7518, 0]
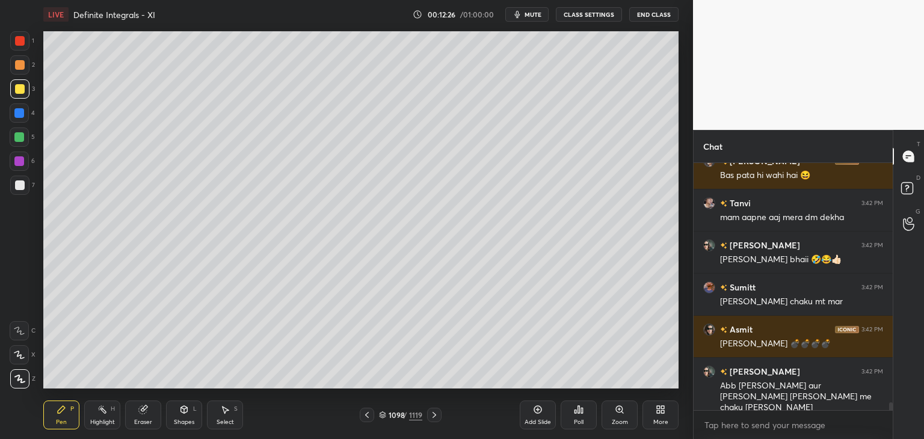
drag, startPoint x: 368, startPoint y: 415, endPoint x: 390, endPoint y: 416, distance: 22.3
click at [368, 415] on icon at bounding box center [367, 415] width 10 height 10
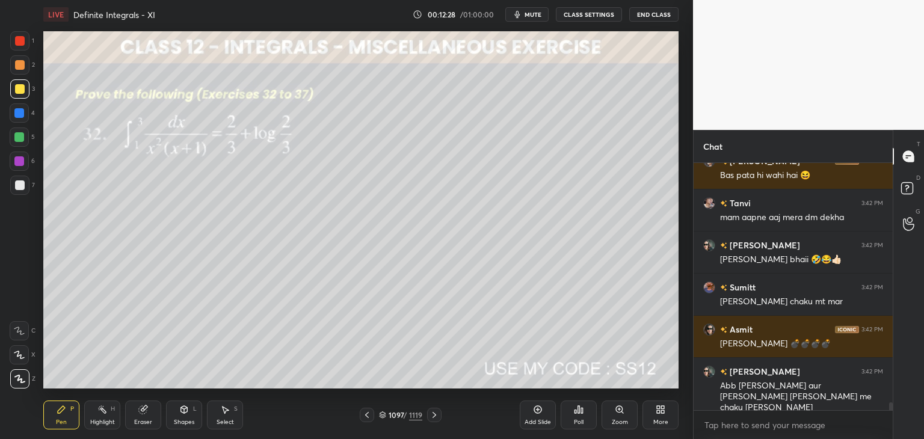
click at [433, 417] on icon at bounding box center [435, 415] width 4 height 6
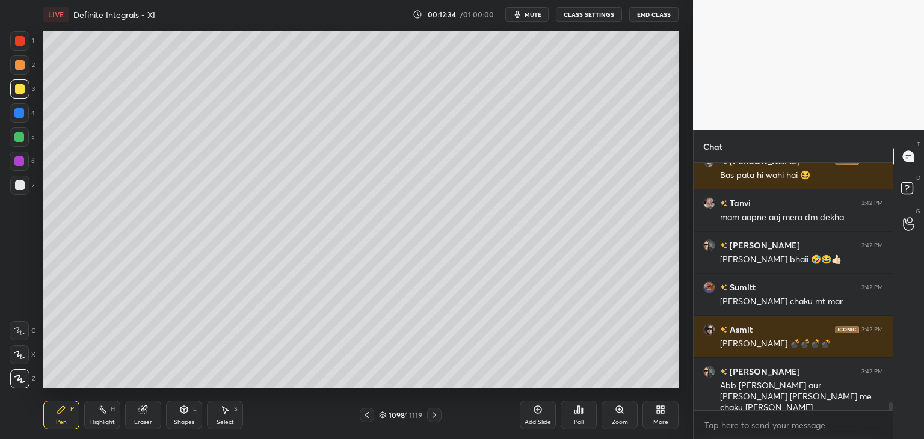
scroll to position [7560, 0]
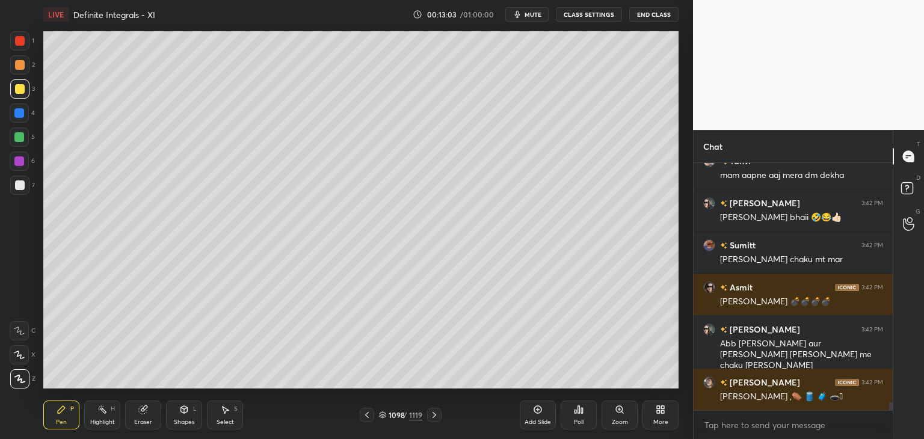
click at [149, 423] on div "Eraser" at bounding box center [143, 422] width 18 height 6
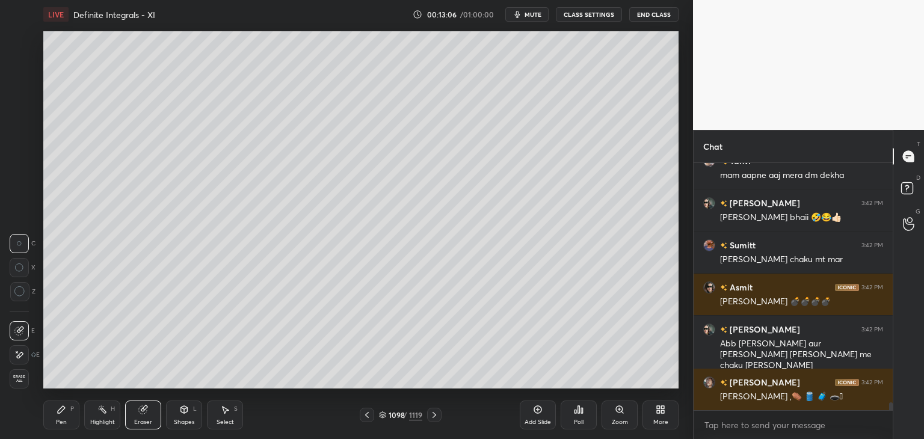
click at [63, 417] on div "Pen P" at bounding box center [61, 415] width 36 height 29
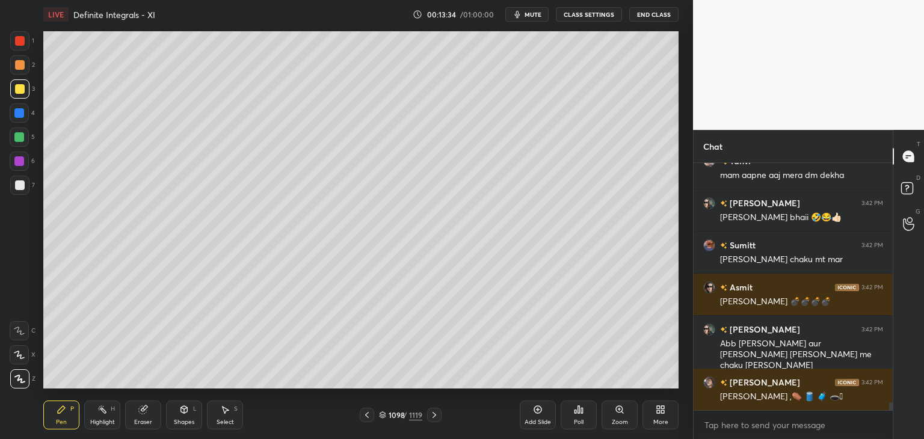
click at [372, 419] on div at bounding box center [367, 415] width 14 height 14
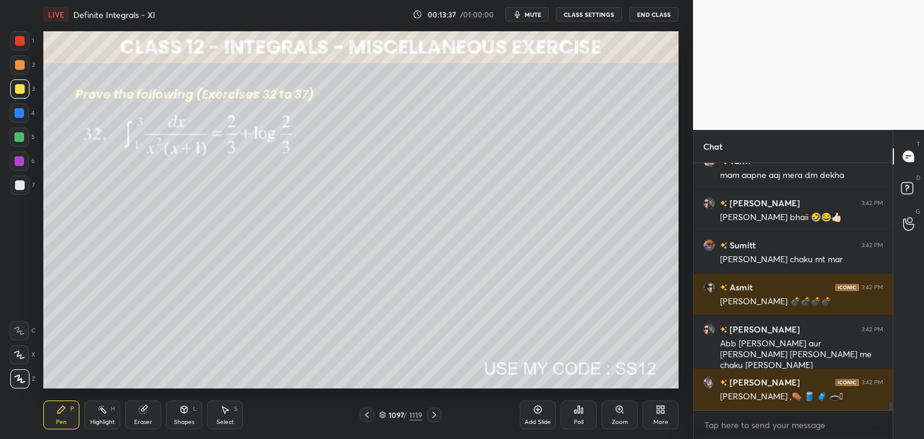
drag, startPoint x: 433, startPoint y: 414, endPoint x: 440, endPoint y: 414, distance: 7.8
click at [433, 416] on icon at bounding box center [435, 415] width 10 height 10
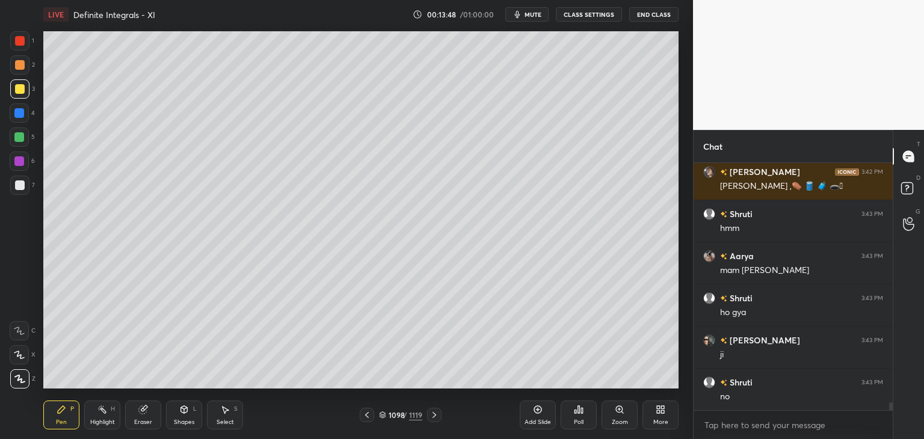
scroll to position [7813, 0]
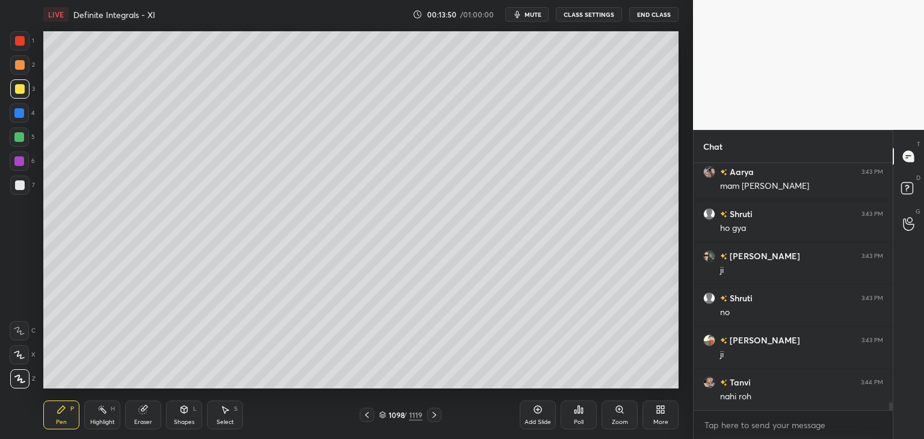
drag, startPoint x: 370, startPoint y: 415, endPoint x: 378, endPoint y: 416, distance: 7.9
click at [371, 416] on icon at bounding box center [367, 415] width 10 height 10
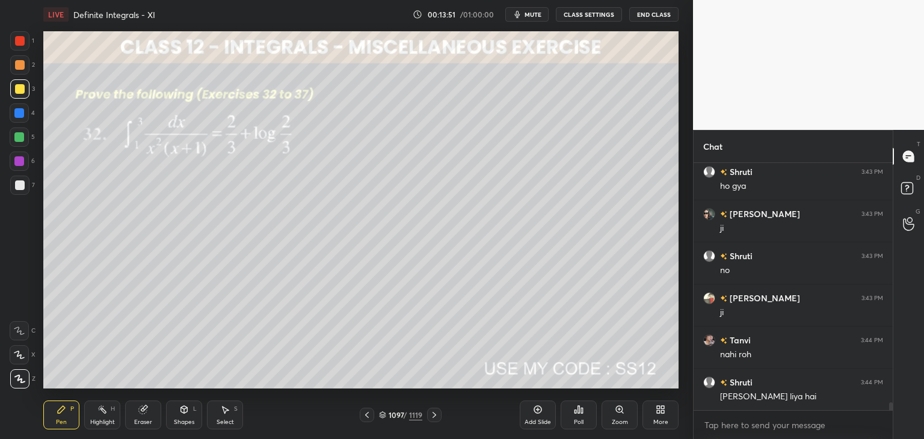
scroll to position [7981, 0]
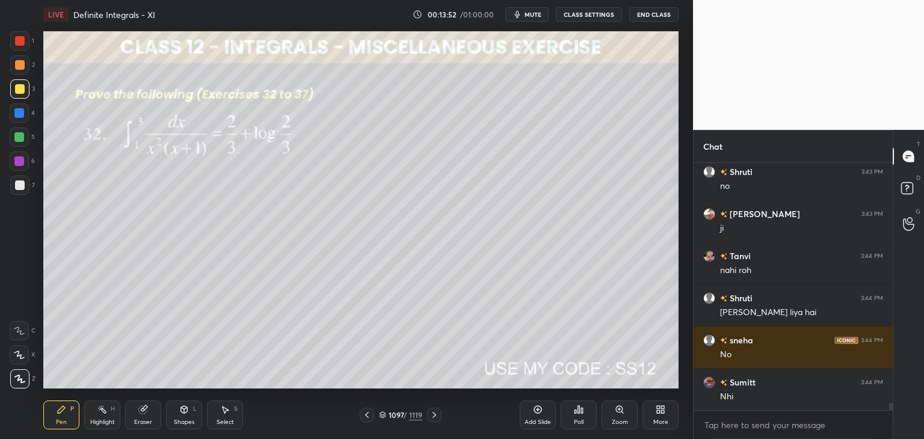
click at [428, 414] on div at bounding box center [434, 415] width 14 height 14
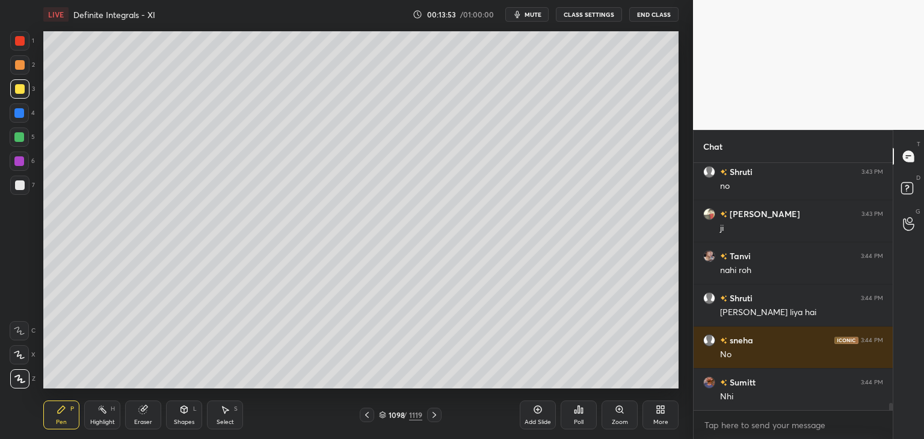
click at [428, 413] on div at bounding box center [434, 415] width 14 height 14
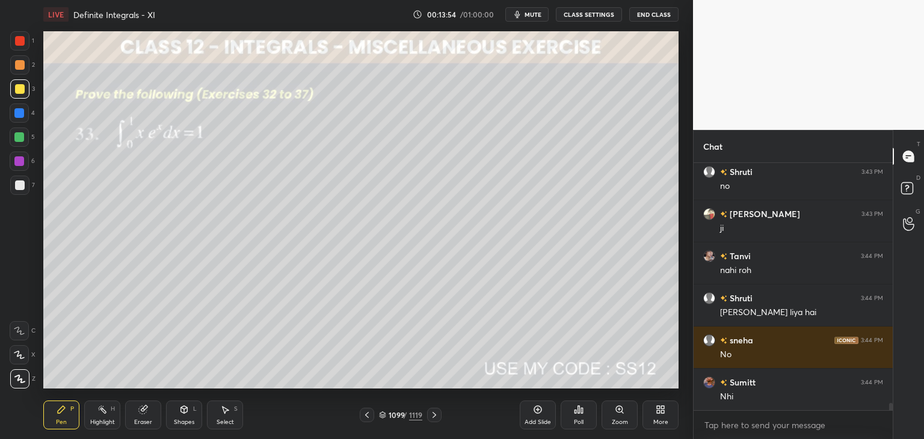
scroll to position [8023, 0]
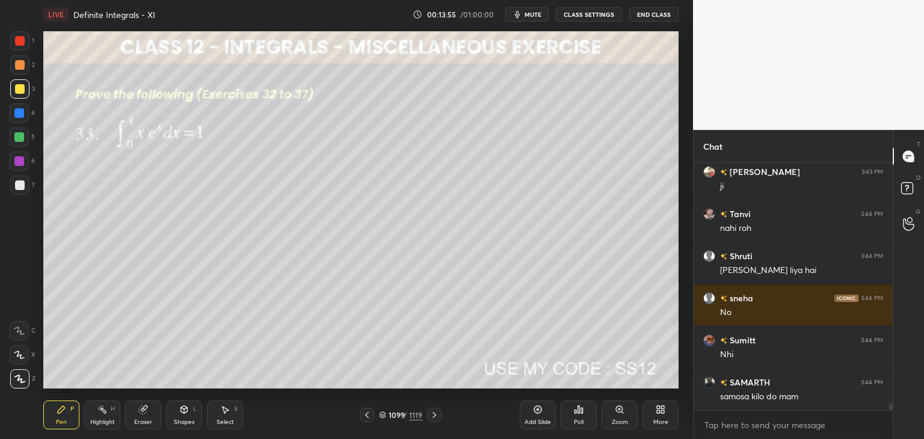
click at [580, 417] on div "Poll" at bounding box center [579, 415] width 36 height 29
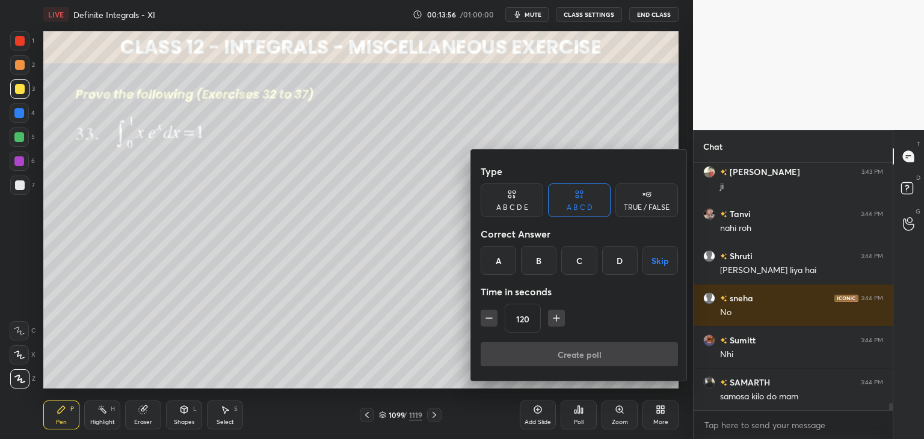
click at [614, 265] on div "D" at bounding box center [619, 260] width 35 height 29
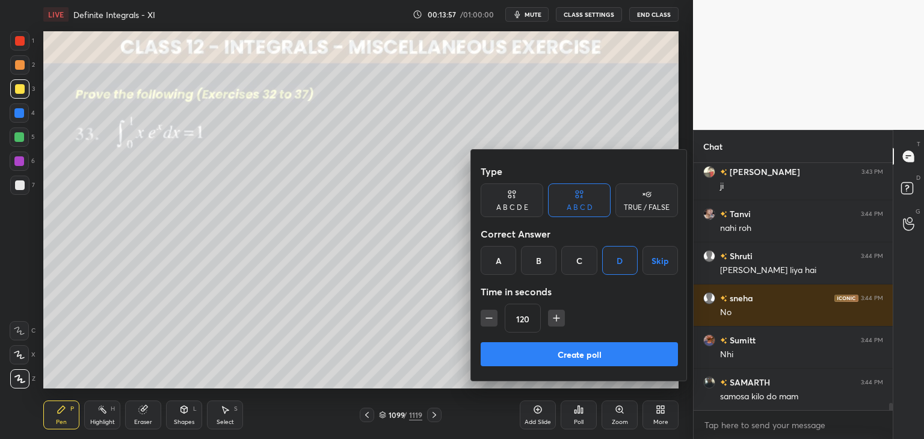
click at [659, 263] on button "Skip" at bounding box center [659, 260] width 35 height 29
click at [609, 356] on button "Create poll" at bounding box center [579, 354] width 197 height 24
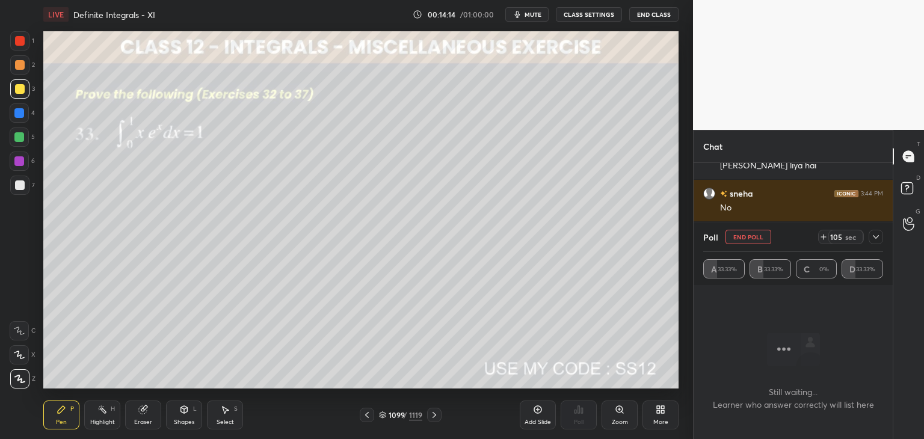
scroll to position [8170, 0]
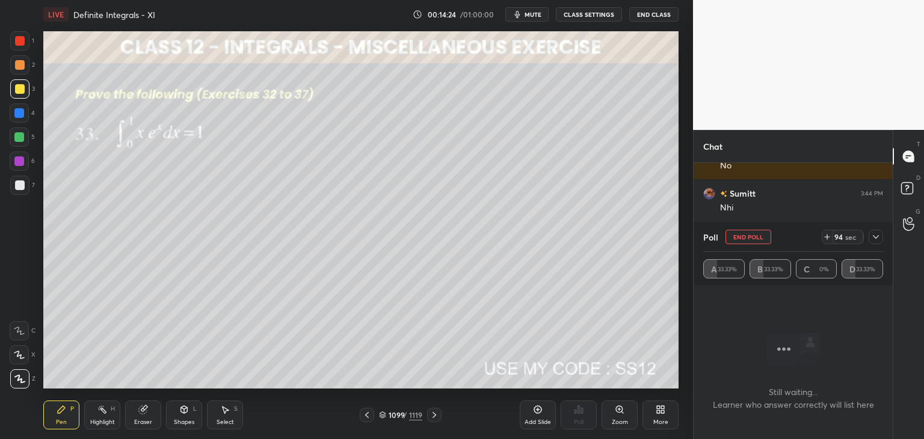
click at [876, 241] on icon at bounding box center [876, 237] width 10 height 10
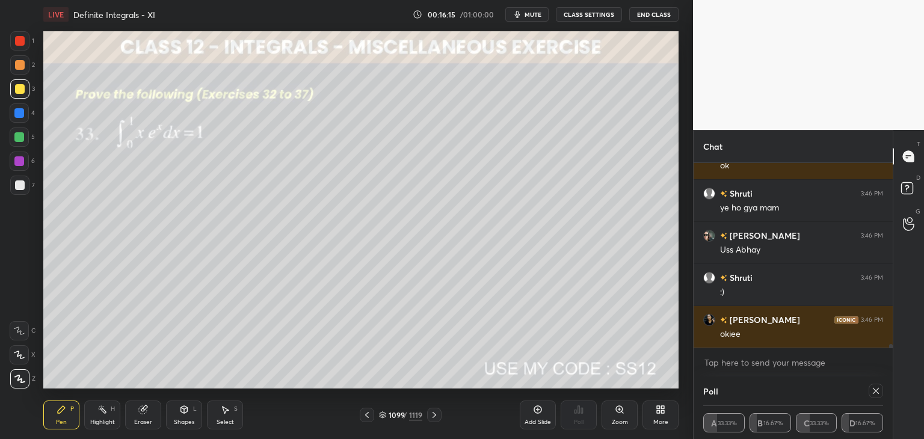
scroll to position [9362, 0]
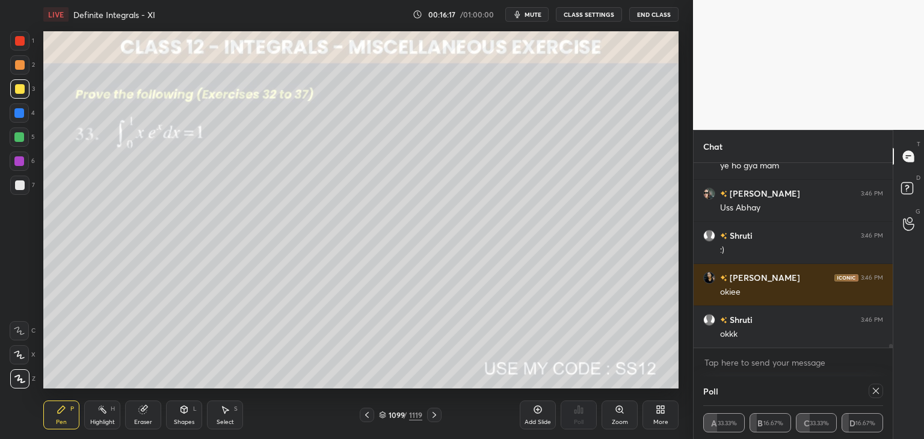
click at [878, 396] on div at bounding box center [876, 391] width 14 height 14
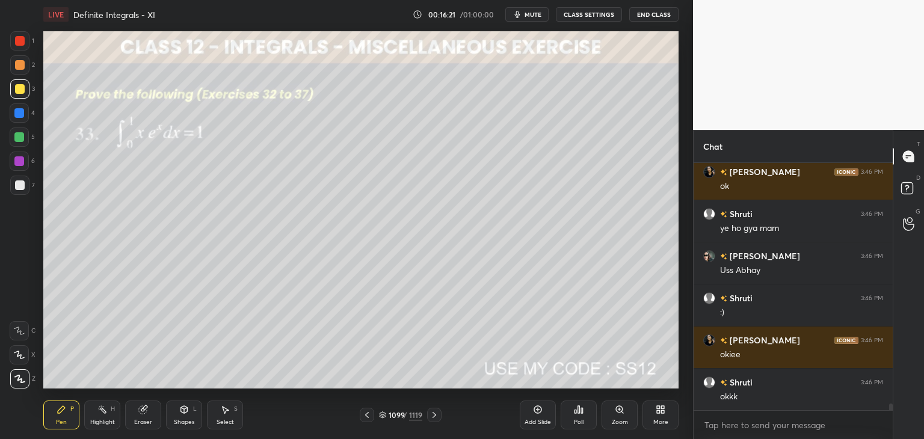
scroll to position [9342, 0]
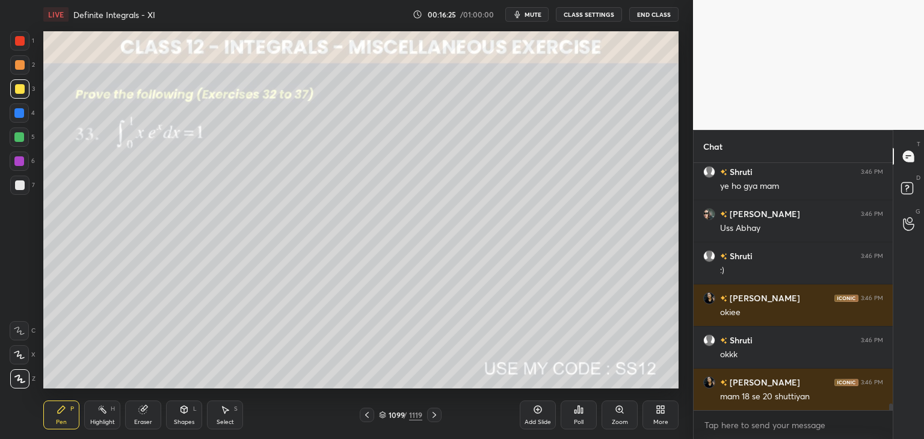
click at [17, 135] on div at bounding box center [19, 137] width 10 height 10
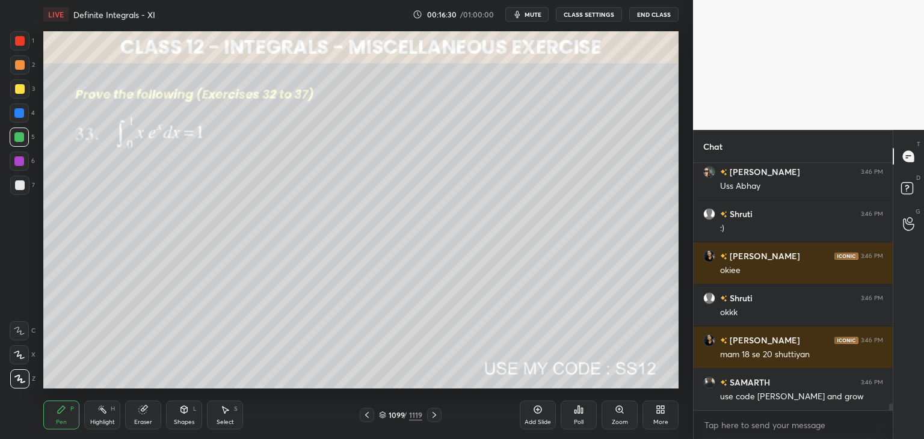
scroll to position [9426, 0]
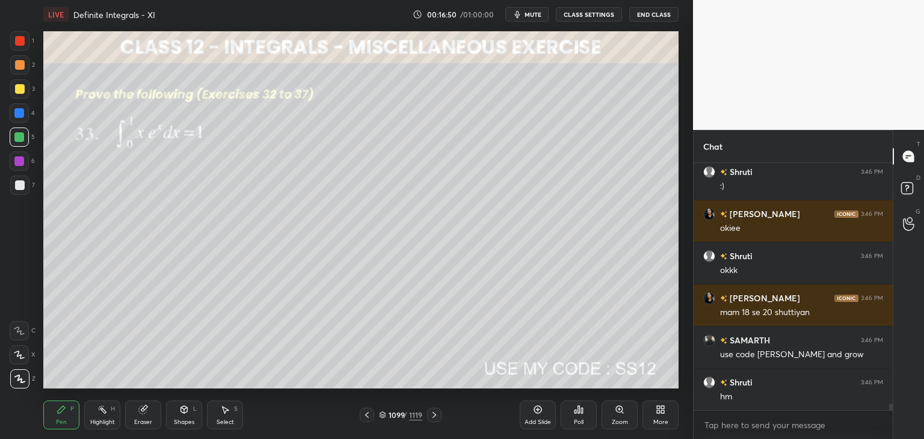
drag, startPoint x: 216, startPoint y: 419, endPoint x: 215, endPoint y: 393, distance: 25.9
click at [215, 419] on div "Select S" at bounding box center [225, 415] width 36 height 29
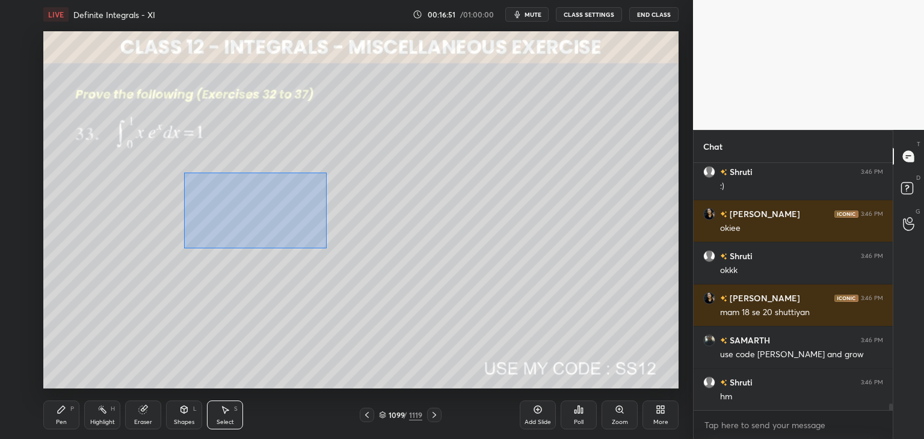
drag, startPoint x: 184, startPoint y: 173, endPoint x: 325, endPoint y: 245, distance: 158.5
click at [328, 248] on div "0 ° Undo Copy Paste here Duplicate Duplicate to new slide Delete" at bounding box center [360, 209] width 635 height 357
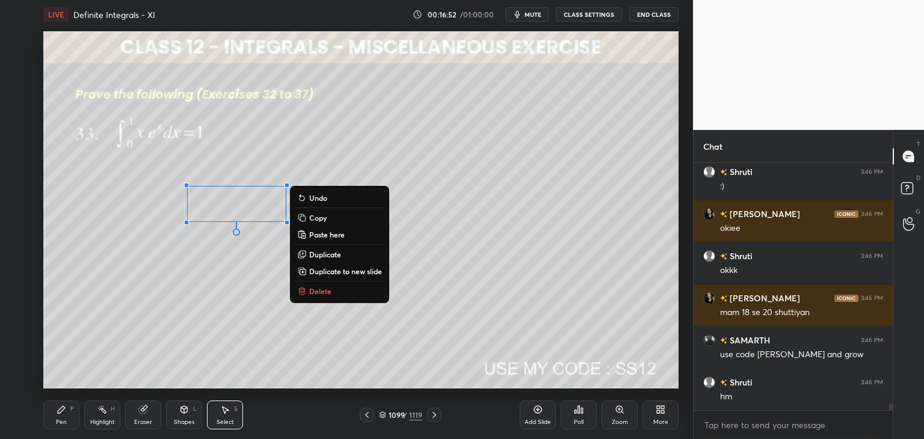
drag, startPoint x: 330, startPoint y: 293, endPoint x: 313, endPoint y: 306, distance: 21.9
click at [331, 294] on p "Delete" at bounding box center [320, 291] width 22 height 10
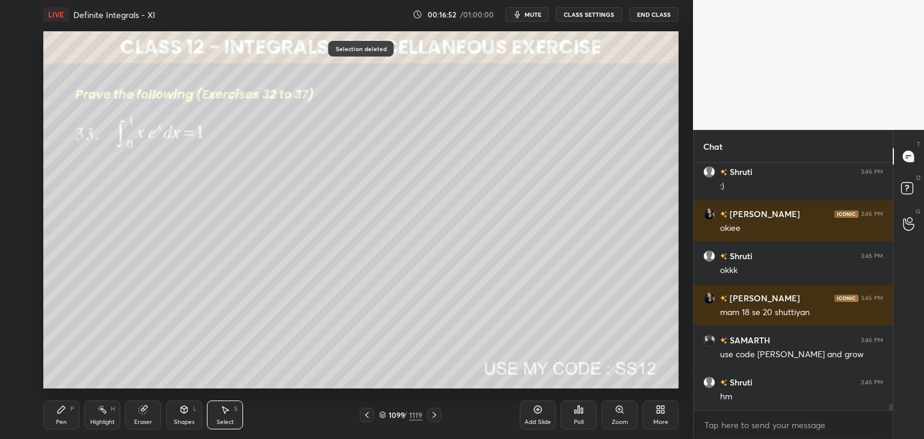
click at [65, 421] on div "Pen" at bounding box center [61, 422] width 11 height 6
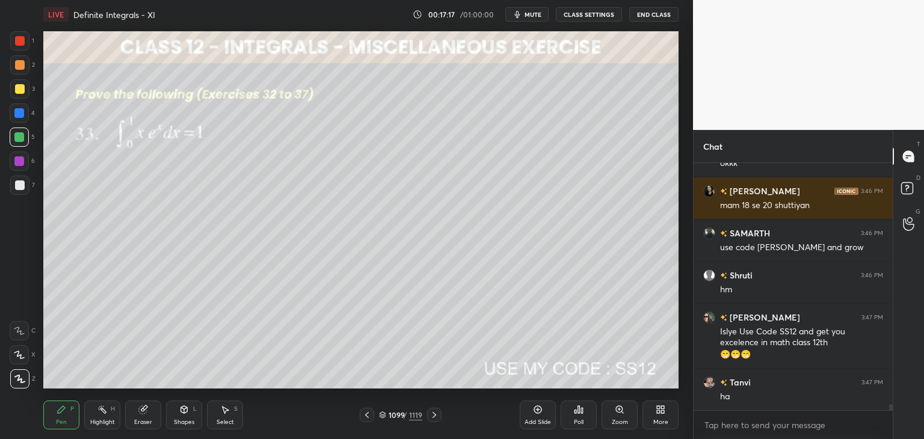
scroll to position [9575, 0]
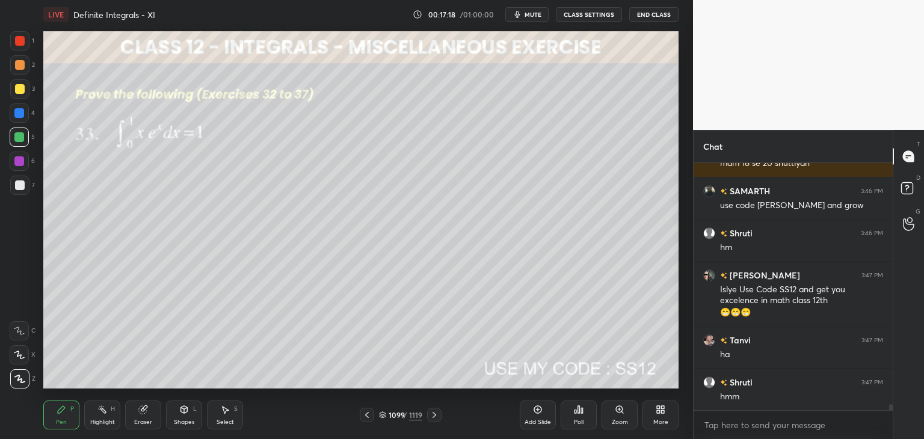
click at [434, 414] on icon at bounding box center [435, 415] width 10 height 10
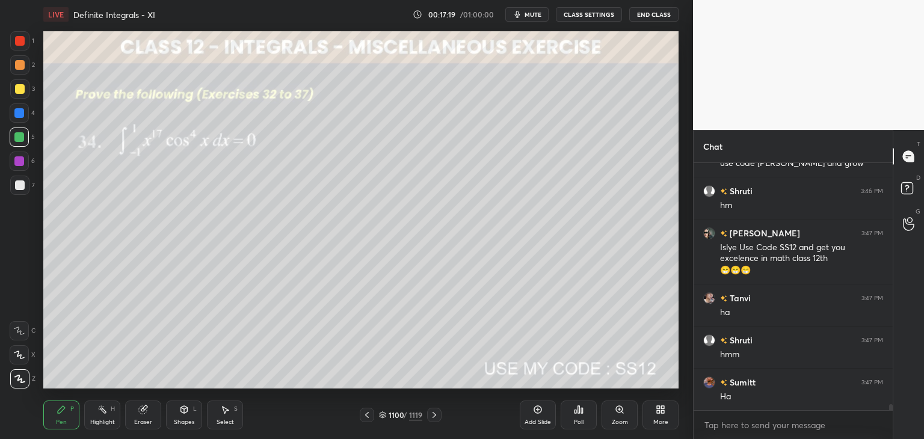
click at [582, 423] on div "Poll" at bounding box center [579, 422] width 10 height 6
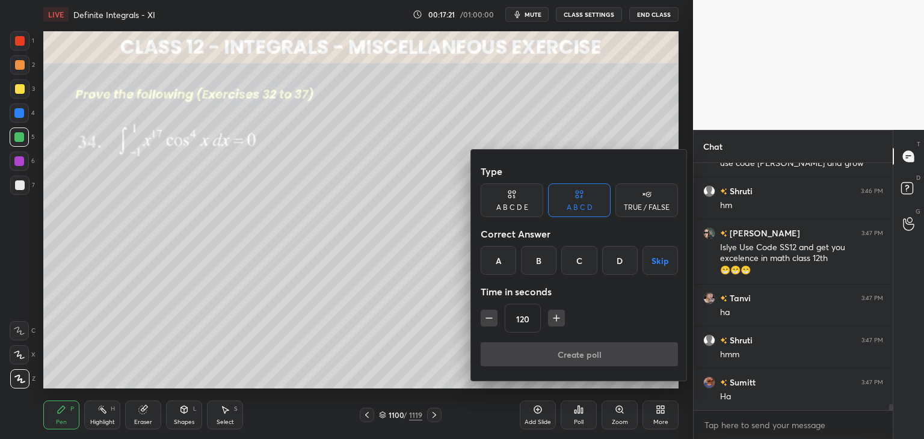
click at [663, 256] on button "Skip" at bounding box center [659, 260] width 35 height 29
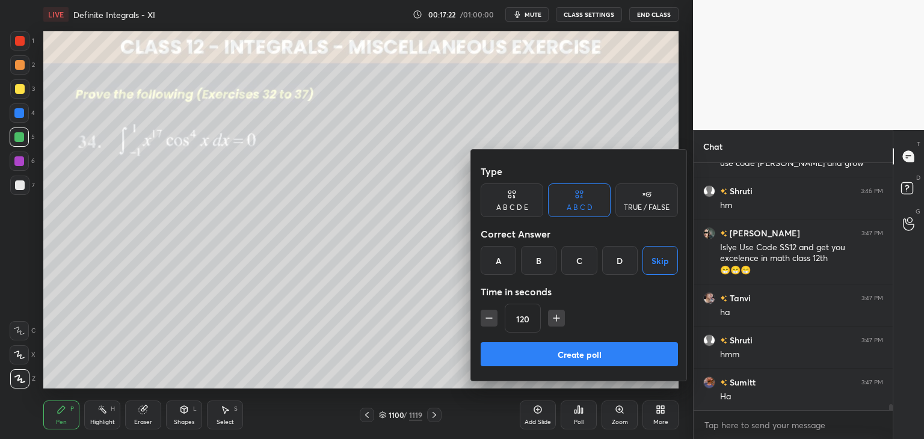
click at [578, 349] on button "Create poll" at bounding box center [579, 354] width 197 height 24
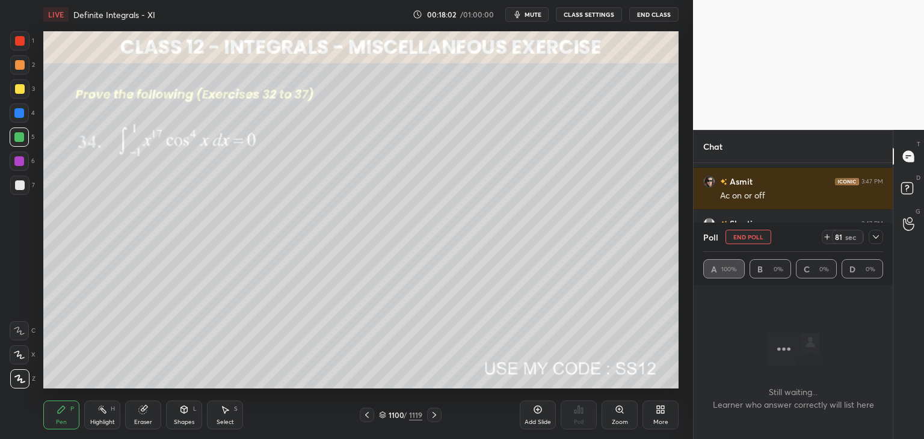
scroll to position [10124, 0]
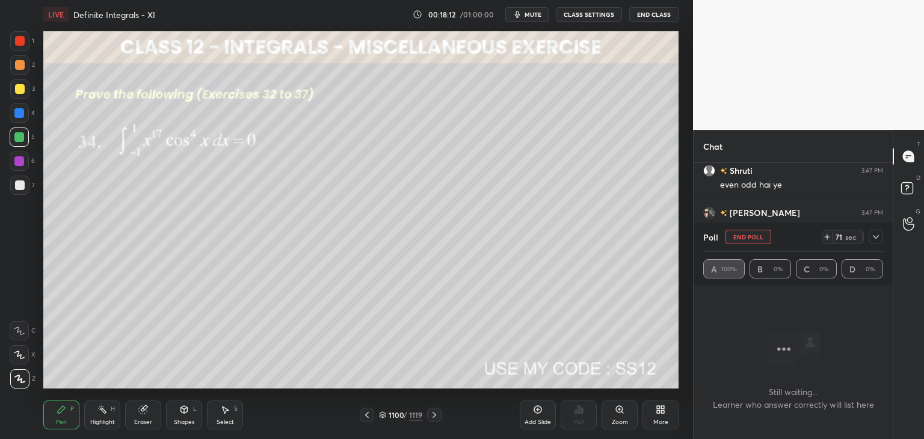
drag, startPoint x: 878, startPoint y: 233, endPoint x: 876, endPoint y: 239, distance: 6.1
click at [877, 234] on icon at bounding box center [876, 237] width 10 height 10
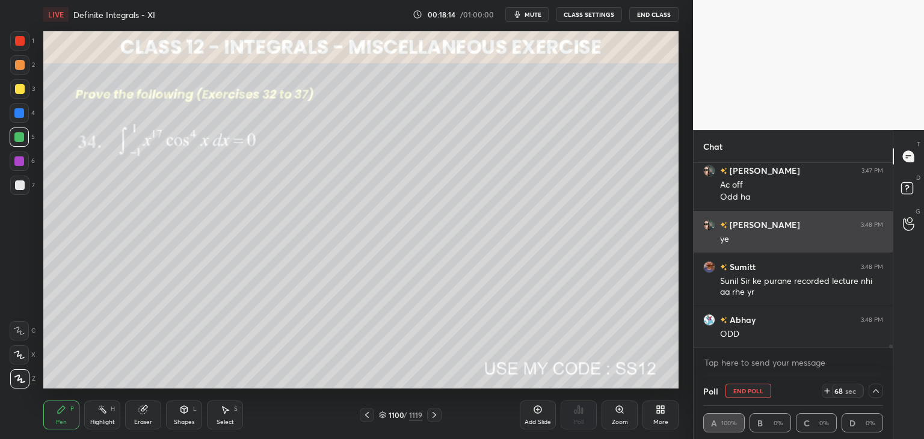
scroll to position [10208, 0]
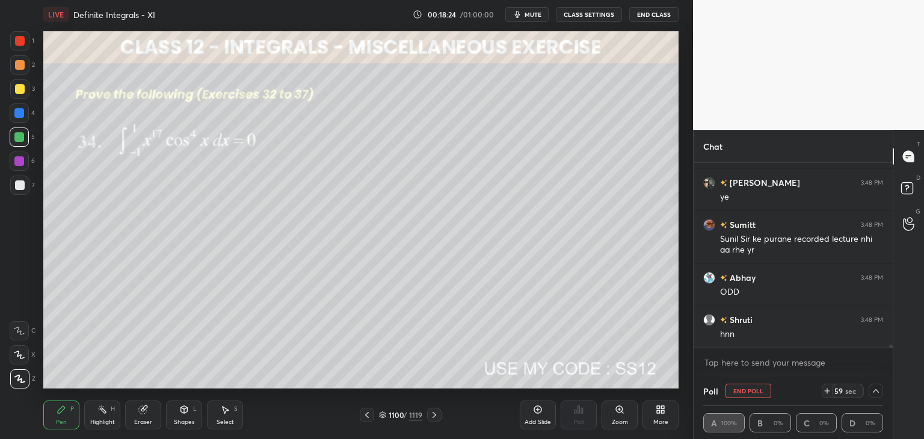
click at [65, 411] on icon at bounding box center [62, 410] width 10 height 10
drag, startPoint x: 17, startPoint y: 133, endPoint x: 20, endPoint y: 108, distance: 25.4
click at [17, 132] on div at bounding box center [19, 137] width 19 height 19
click at [19, 85] on div at bounding box center [20, 89] width 10 height 10
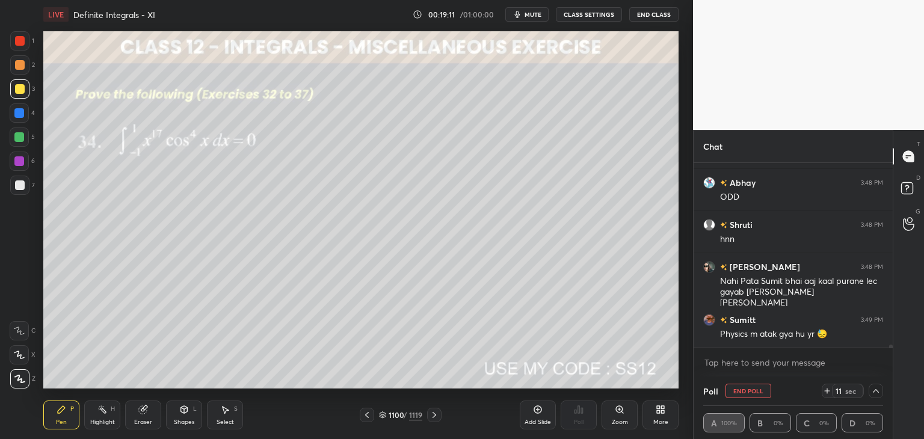
scroll to position [10345, 0]
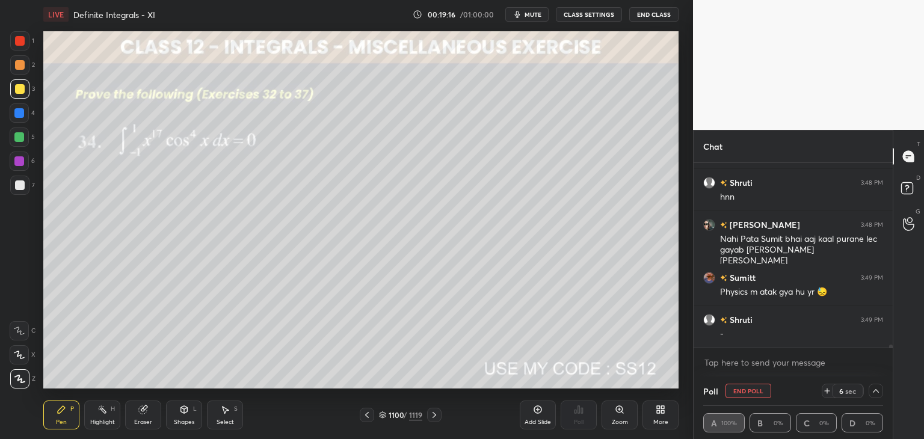
click at [758, 392] on button "End Poll" at bounding box center [748, 391] width 46 height 14
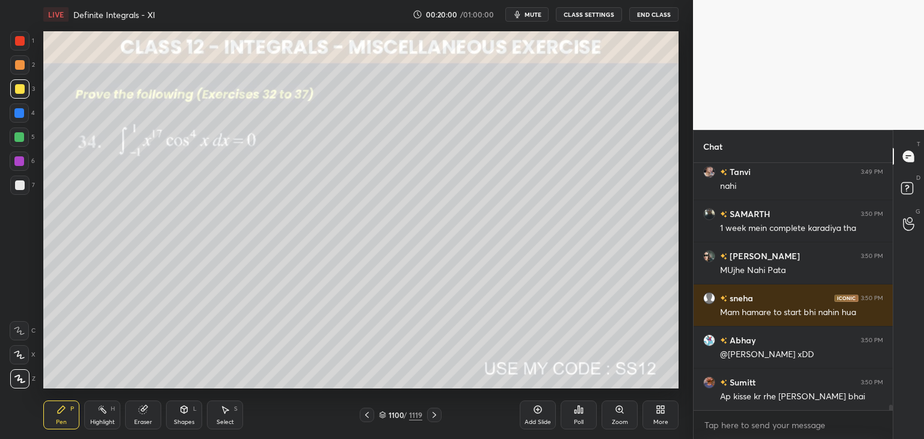
scroll to position [10812, 0]
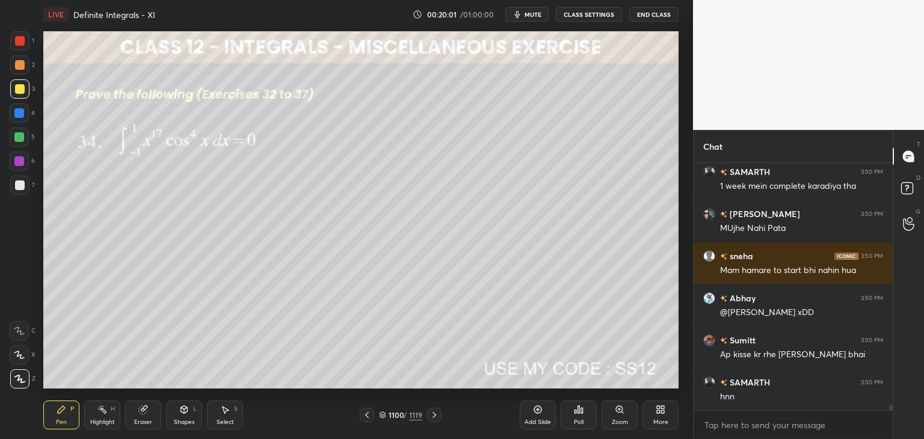
click at [431, 414] on icon at bounding box center [435, 415] width 10 height 10
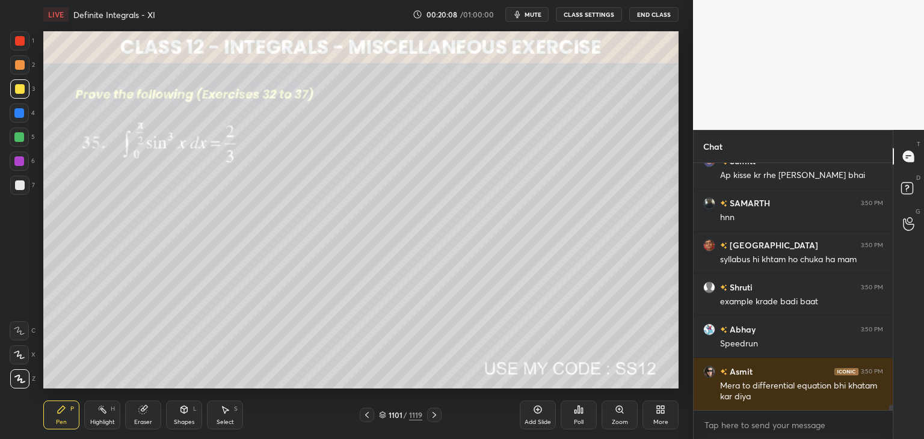
click at [580, 419] on div "Poll" at bounding box center [579, 422] width 10 height 6
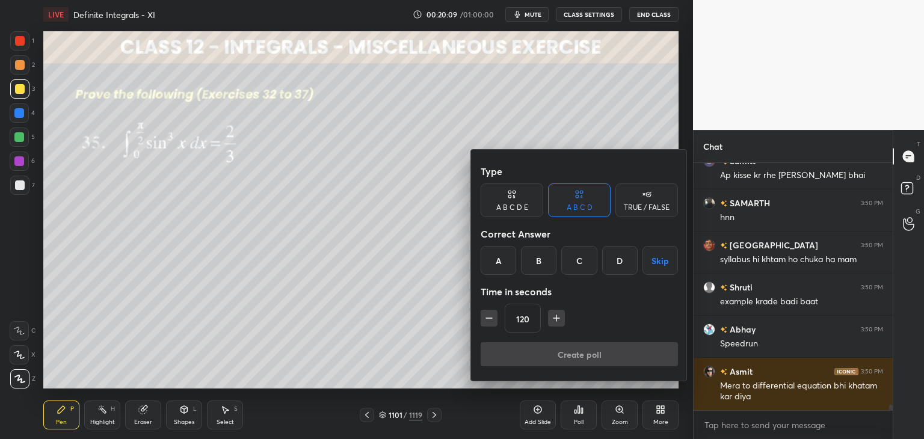
click at [657, 256] on button "Skip" at bounding box center [659, 260] width 35 height 29
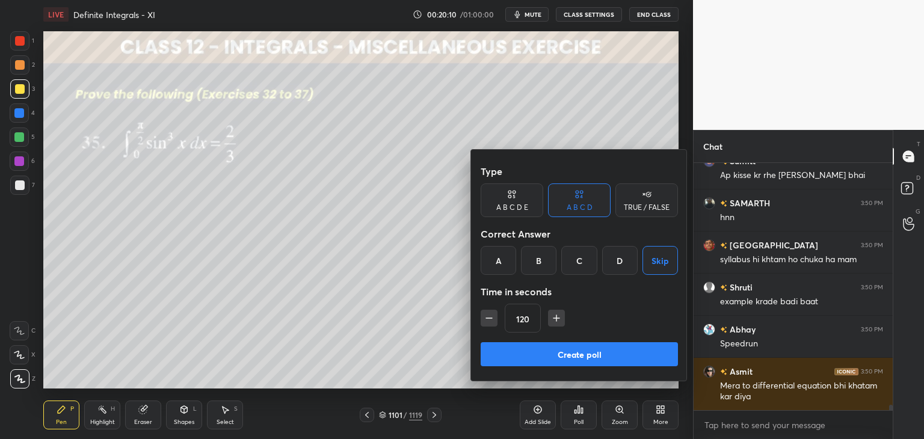
click at [570, 354] on button "Create poll" at bounding box center [579, 354] width 197 height 24
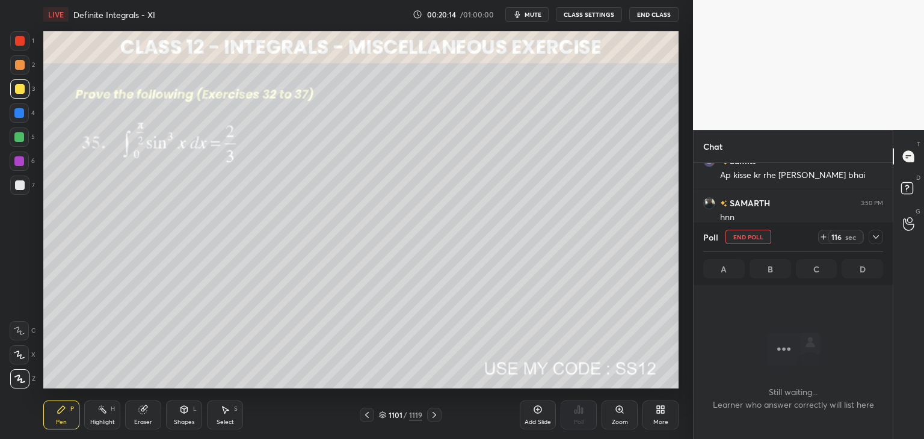
click at [878, 239] on icon at bounding box center [876, 237] width 10 height 10
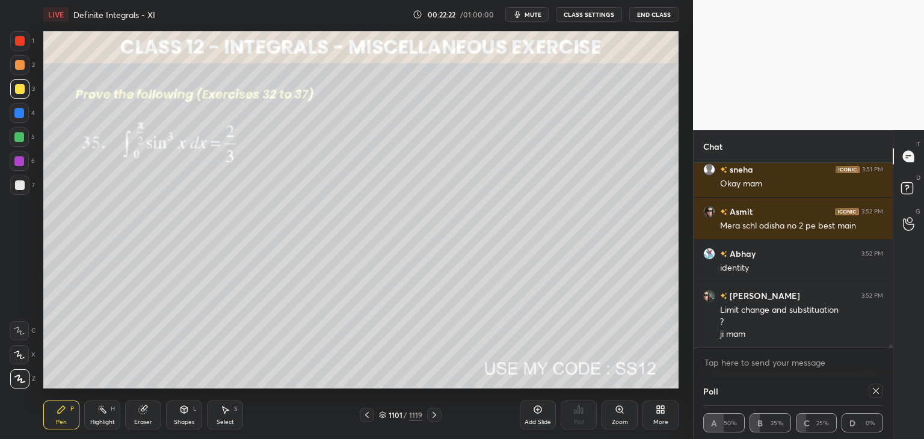
scroll to position [10523, 0]
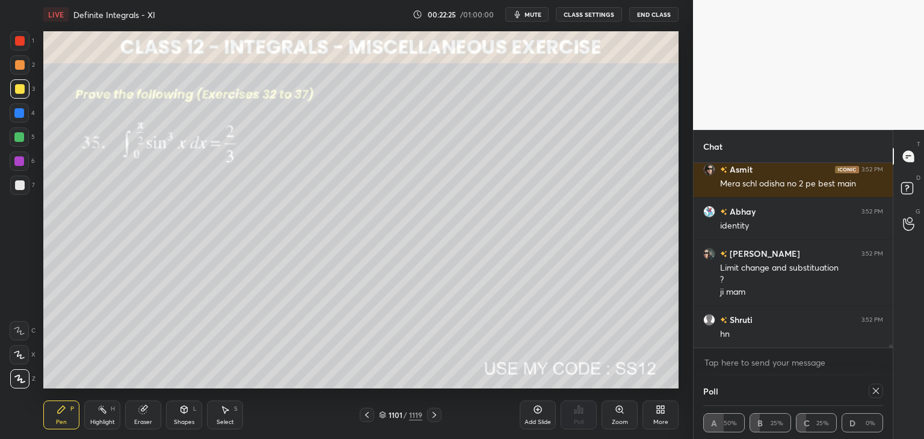
click at [879, 390] on icon at bounding box center [876, 391] width 10 height 10
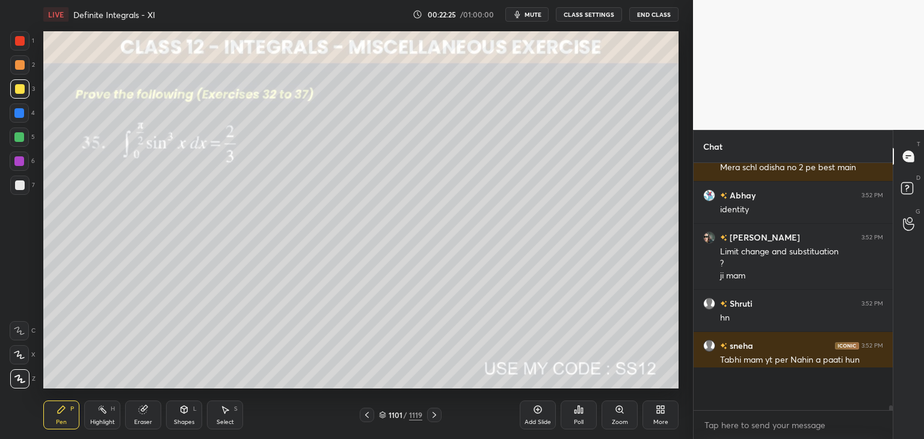
scroll to position [4, 4]
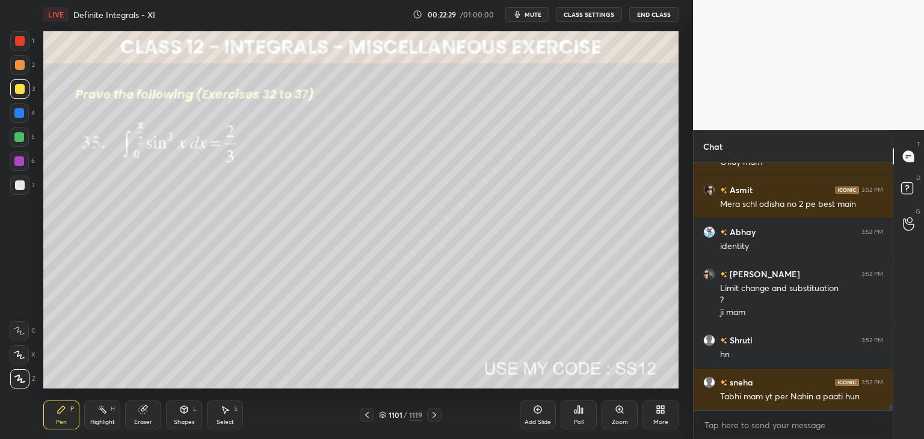
click at [22, 89] on div at bounding box center [20, 89] width 10 height 10
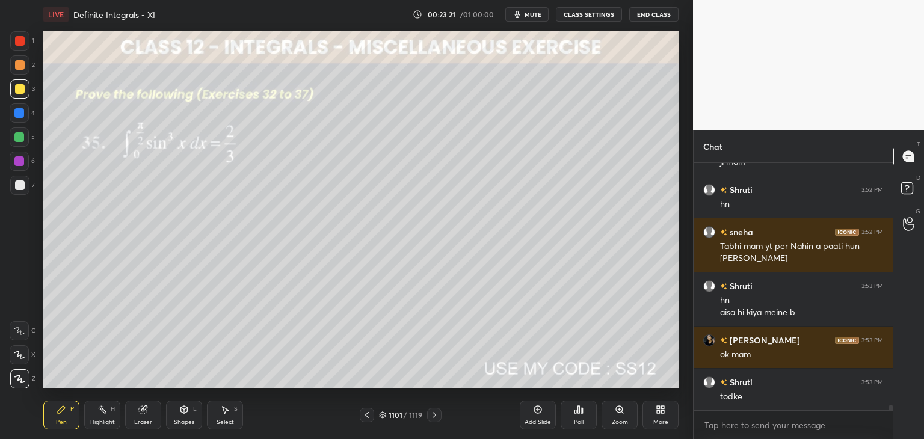
scroll to position [10706, 0]
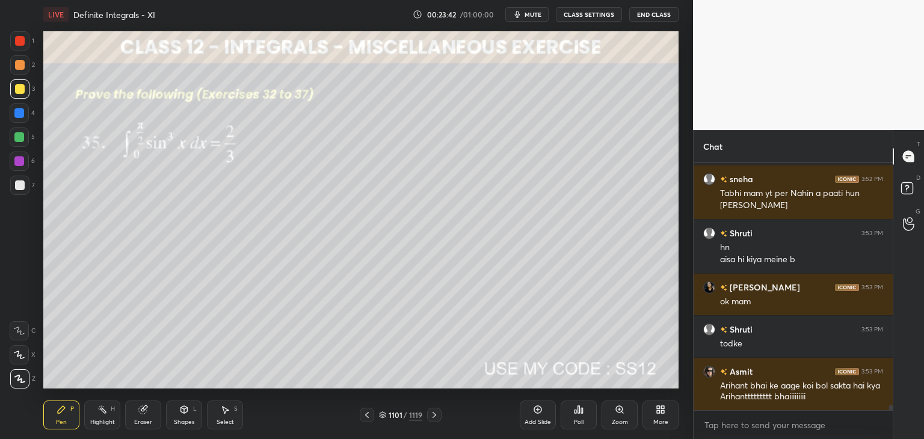
click at [229, 414] on icon at bounding box center [225, 410] width 10 height 10
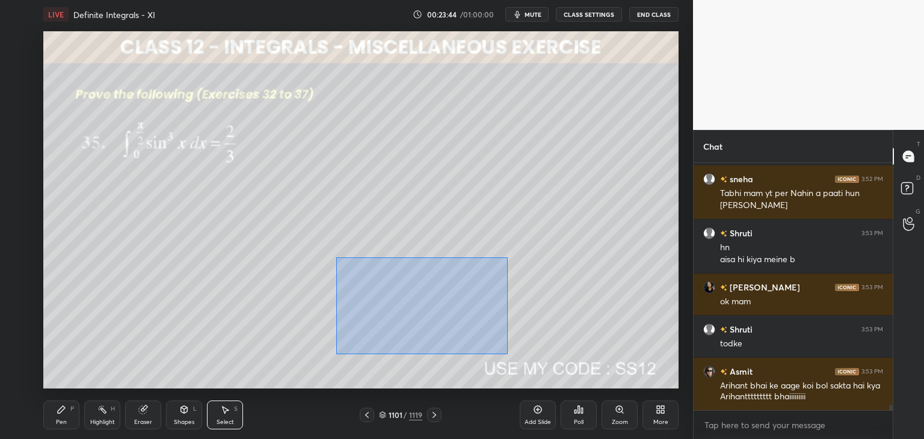
drag, startPoint x: 336, startPoint y: 257, endPoint x: 520, endPoint y: 344, distance: 202.9
click at [507, 354] on div "0 ° Undo Copy Paste here Duplicate Duplicate to new slide Delete" at bounding box center [360, 209] width 635 height 357
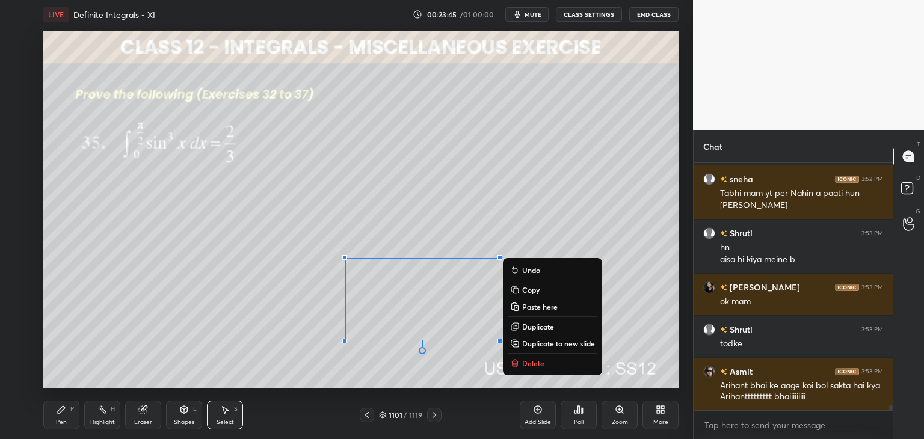
click at [519, 290] on icon at bounding box center [515, 290] width 10 height 10
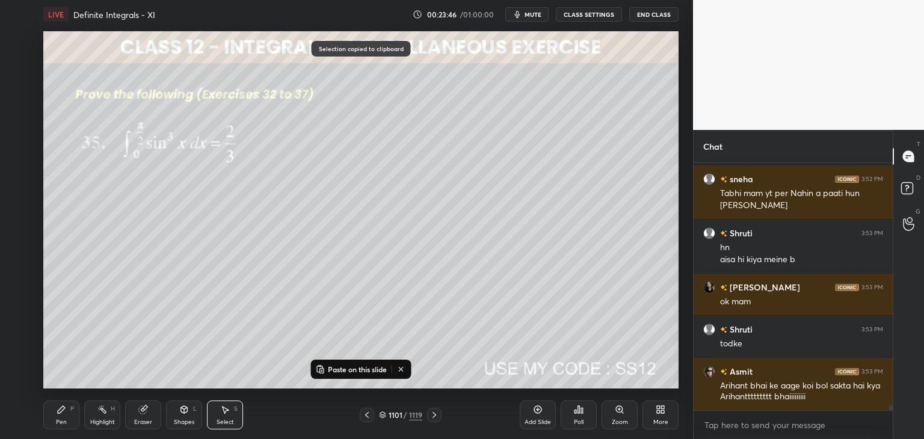
click at [532, 412] on div "Add Slide" at bounding box center [538, 415] width 36 height 29
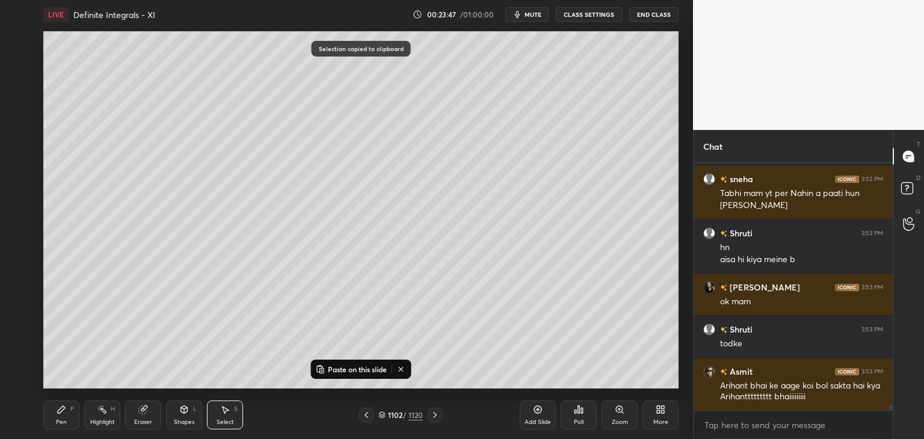
click at [337, 368] on p "Paste on this slide" at bounding box center [357, 370] width 59 height 10
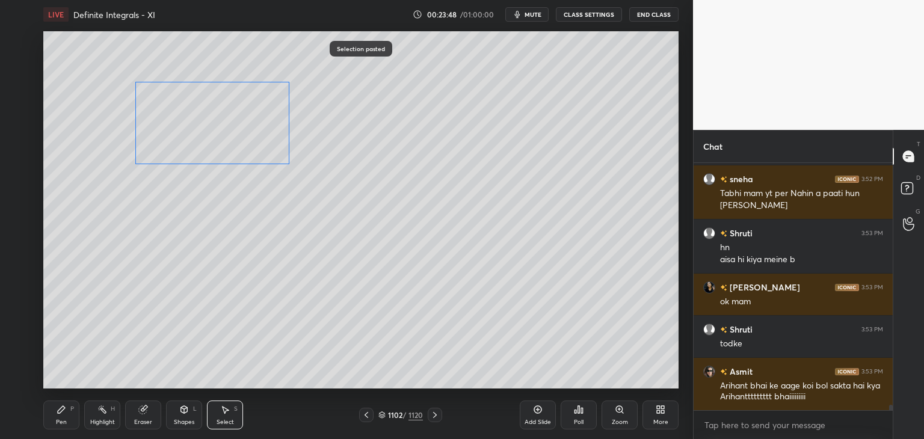
drag, startPoint x: 371, startPoint y: 289, endPoint x: 188, endPoint y: 133, distance: 240.7
click at [185, 117] on div "0 ° Undo Copy Paste here Duplicate Duplicate to new slide Delete" at bounding box center [360, 209] width 635 height 357
click at [168, 226] on div "0 ° Undo Copy Paste here Duplicate Duplicate to new slide Delete" at bounding box center [360, 209] width 635 height 357
click at [61, 417] on div "Pen P" at bounding box center [61, 415] width 36 height 29
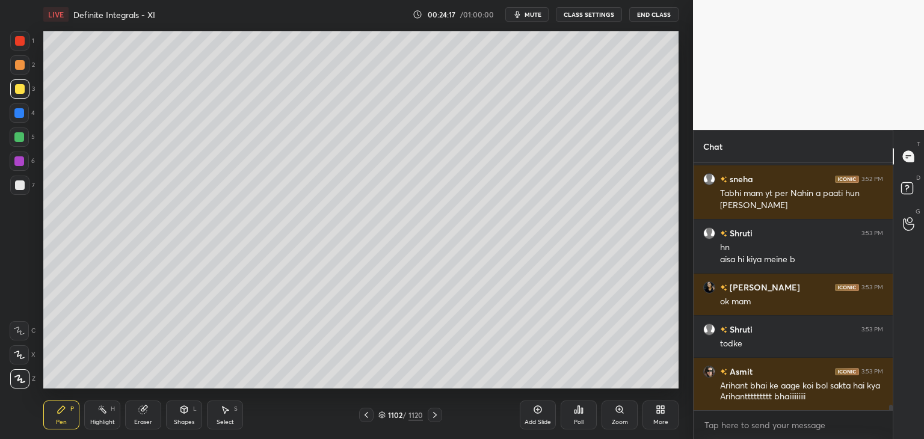
click at [366, 416] on icon at bounding box center [367, 415] width 10 height 10
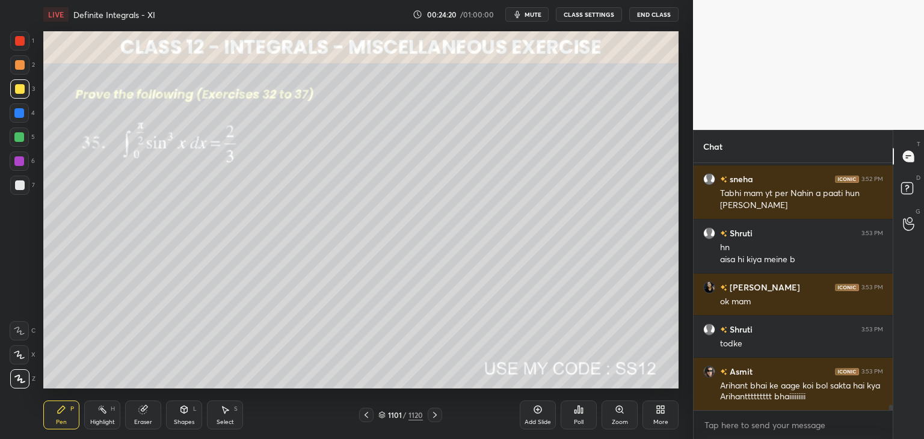
drag, startPoint x: 439, startPoint y: 415, endPoint x: 421, endPoint y: 418, distance: 17.7
click at [439, 416] on icon at bounding box center [435, 415] width 10 height 10
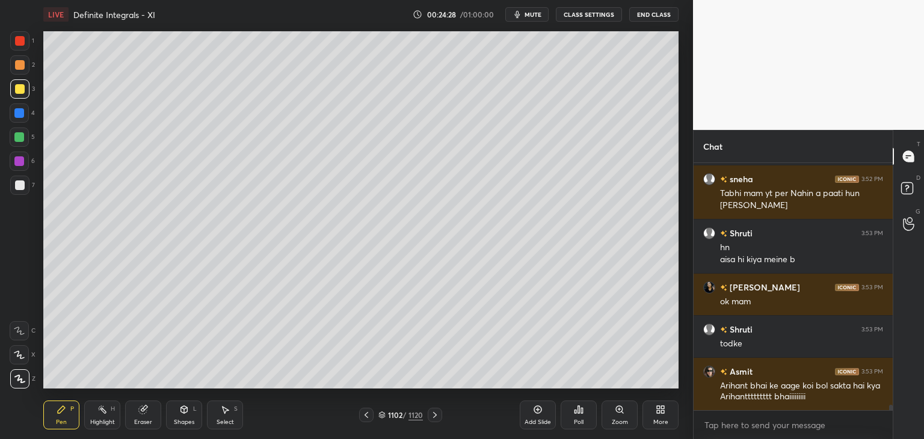
click at [368, 415] on icon at bounding box center [367, 415] width 10 height 10
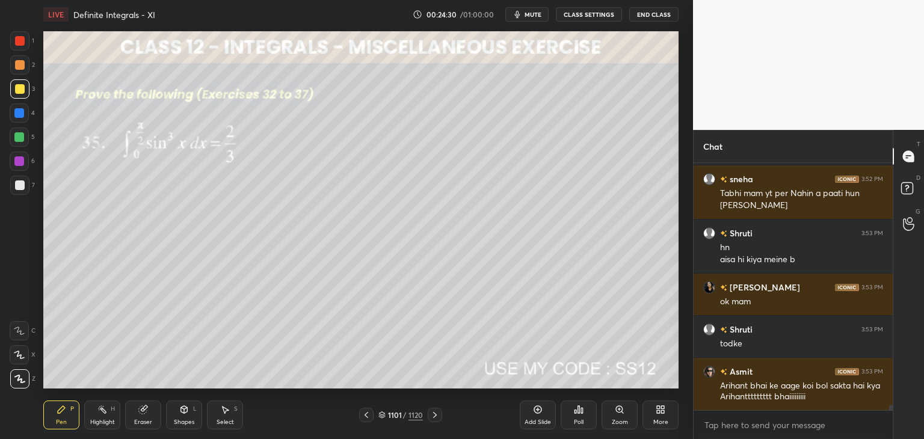
click at [436, 414] on icon at bounding box center [435, 415] width 10 height 10
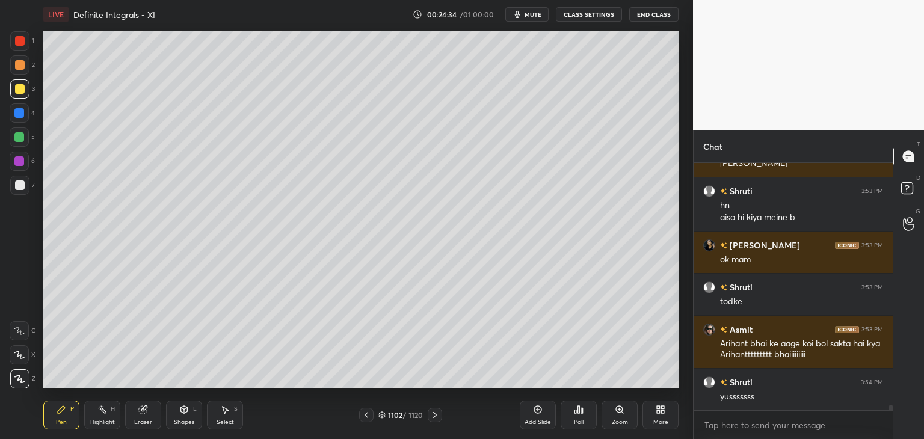
scroll to position [10791, 0]
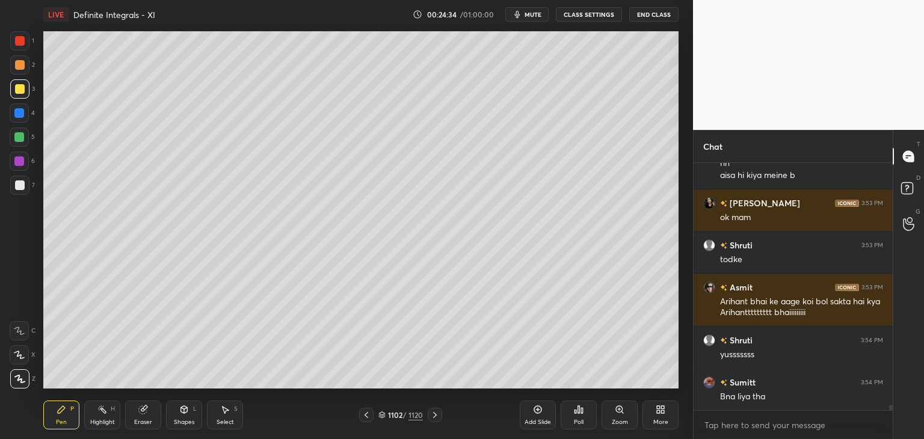
click at [434, 414] on icon at bounding box center [435, 415] width 4 height 6
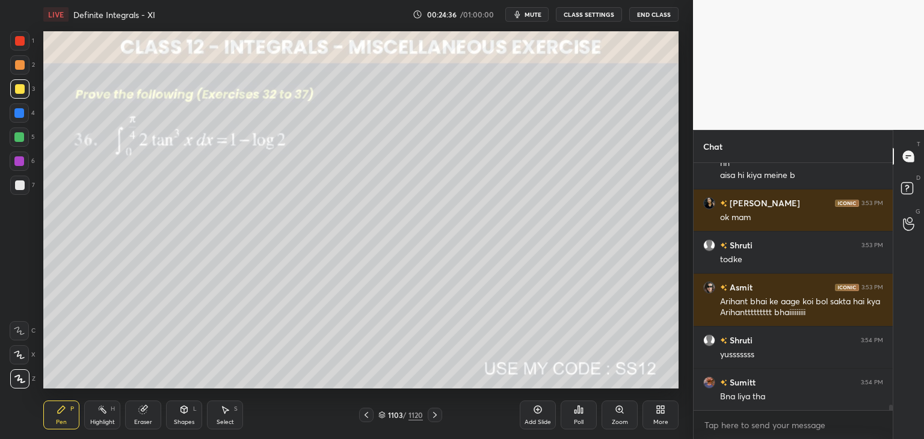
click at [579, 419] on div "Poll" at bounding box center [579, 422] width 10 height 6
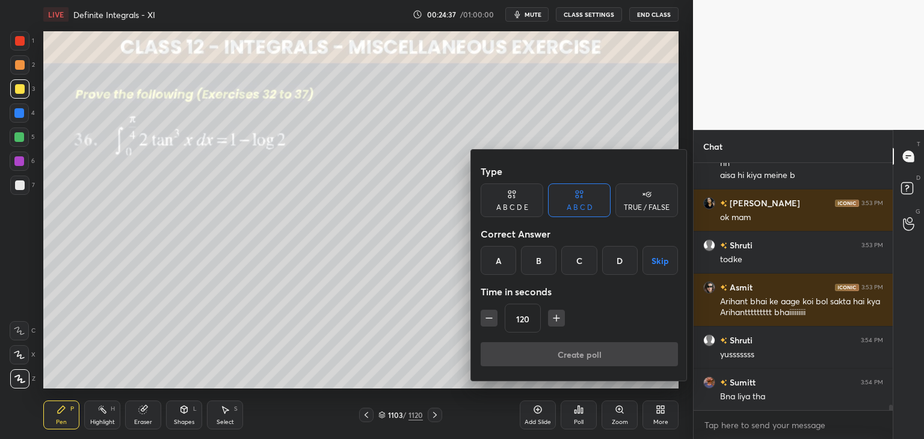
scroll to position [10833, 0]
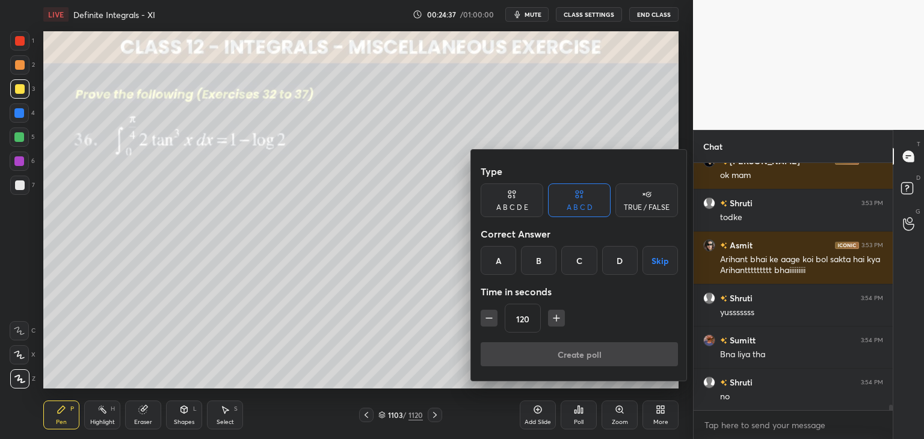
drag, startPoint x: 657, startPoint y: 264, endPoint x: 624, endPoint y: 309, distance: 55.1
click at [657, 263] on button "Skip" at bounding box center [659, 260] width 35 height 29
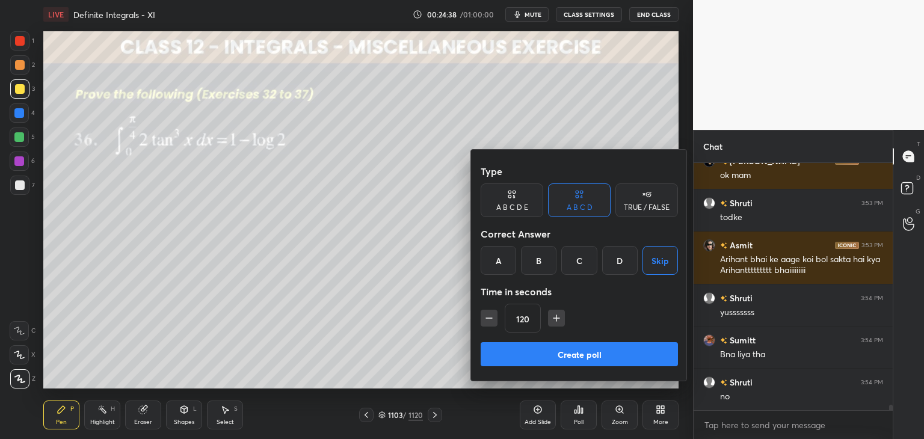
scroll to position [10875, 0]
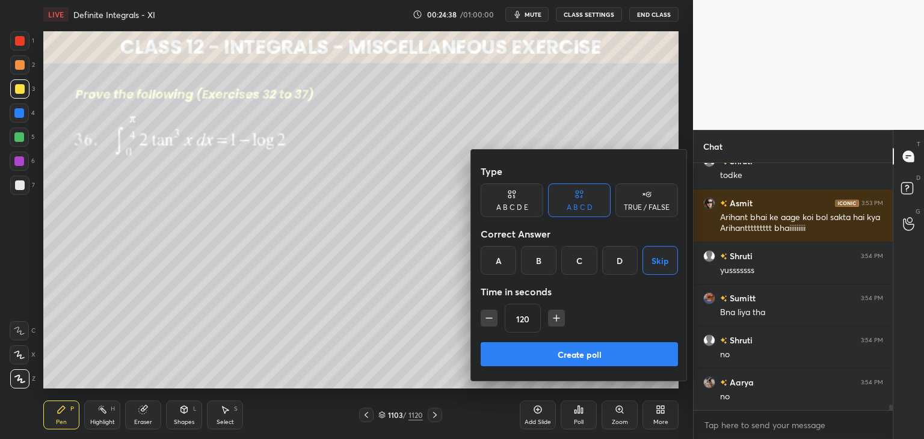
drag, startPoint x: 565, startPoint y: 356, endPoint x: 563, endPoint y: 339, distance: 17.0
click at [565, 356] on button "Create poll" at bounding box center [579, 354] width 197 height 24
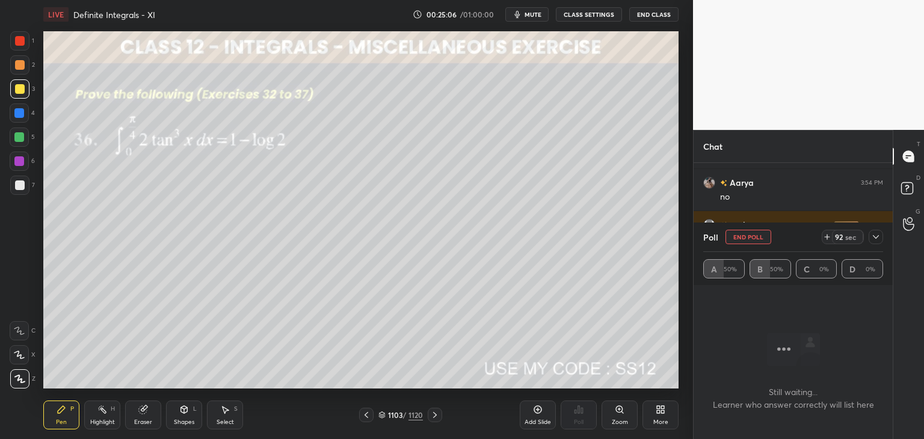
scroll to position [11127, 0]
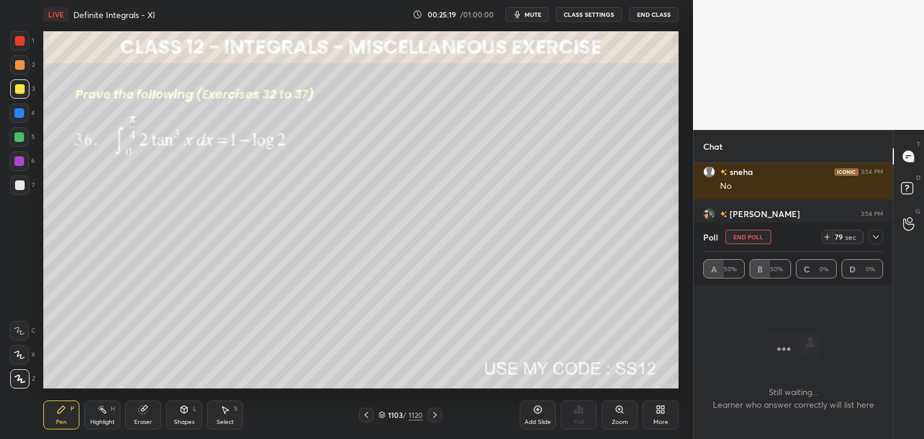
click at [875, 239] on icon at bounding box center [876, 237] width 10 height 10
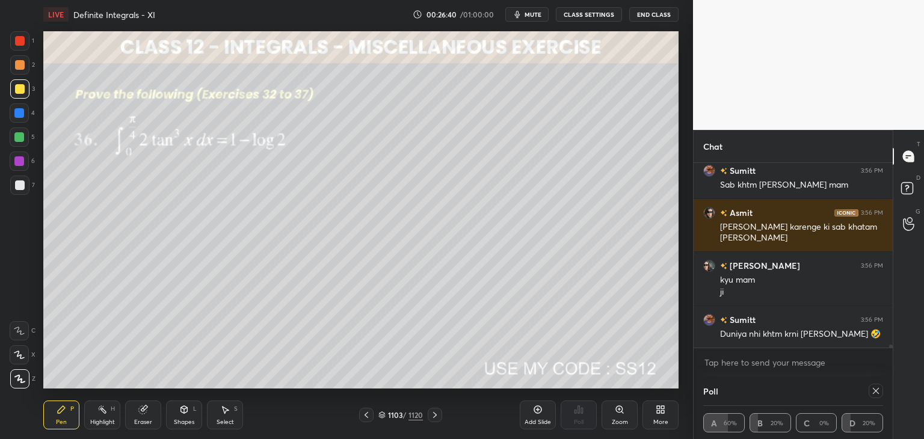
scroll to position [11552, 0]
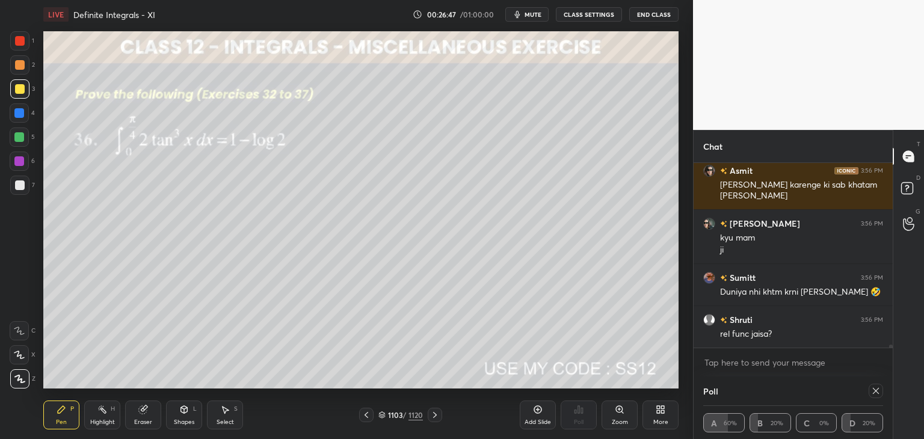
click at [879, 391] on icon at bounding box center [876, 391] width 10 height 10
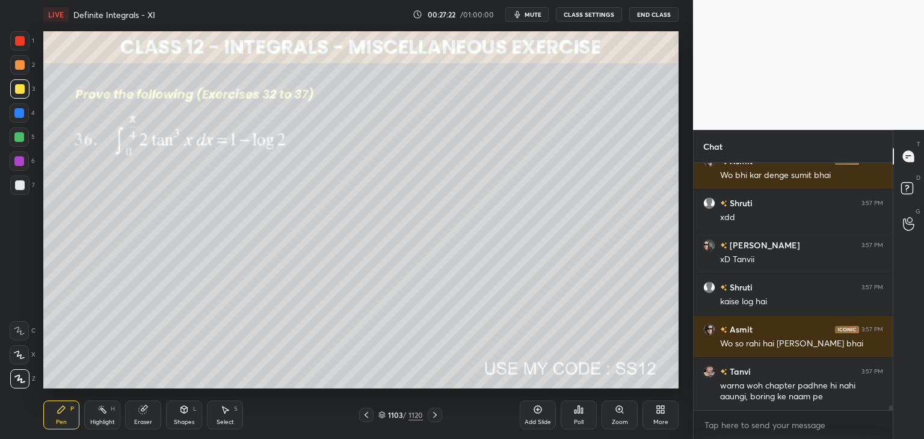
scroll to position [11879, 0]
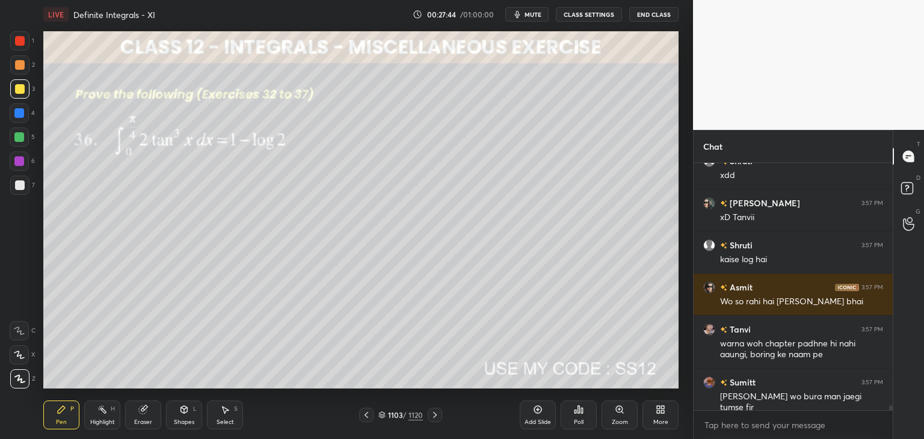
click at [230, 414] on div "Select S" at bounding box center [225, 415] width 36 height 29
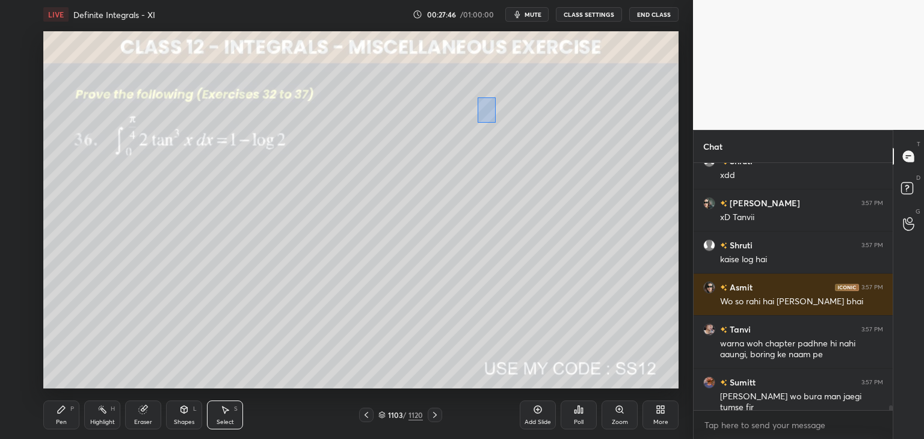
drag, startPoint x: 477, startPoint y: 97, endPoint x: 508, endPoint y: 123, distance: 40.1
click at [508, 124] on div "0 ° Undo Copy Paste here Duplicate Duplicate to new slide Delete" at bounding box center [360, 209] width 635 height 357
drag, startPoint x: 491, startPoint y: 114, endPoint x: 507, endPoint y: 114, distance: 16.3
click at [508, 114] on div "0 ° Undo Copy Paste here Duplicate Duplicate to new slide Delete" at bounding box center [360, 209] width 635 height 357
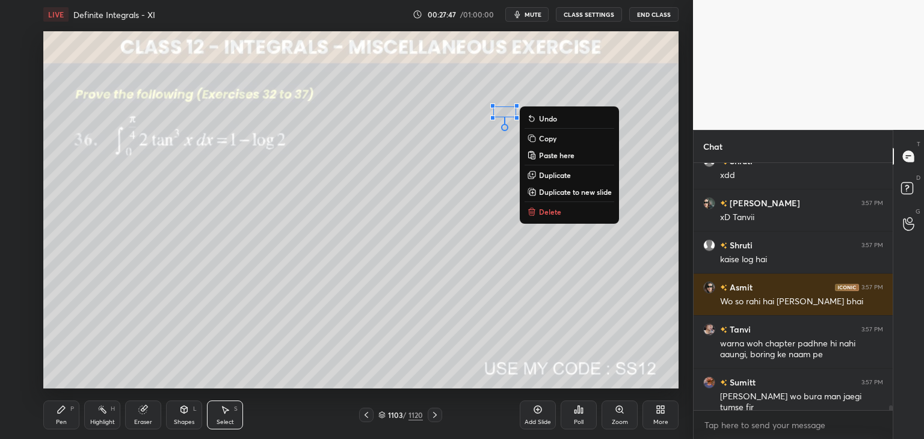
drag, startPoint x: 455, startPoint y: 173, endPoint x: 419, endPoint y: 208, distance: 50.6
click at [455, 171] on div "0 ° Undo Copy Paste here Duplicate Duplicate to new slide Delete" at bounding box center [360, 209] width 635 height 357
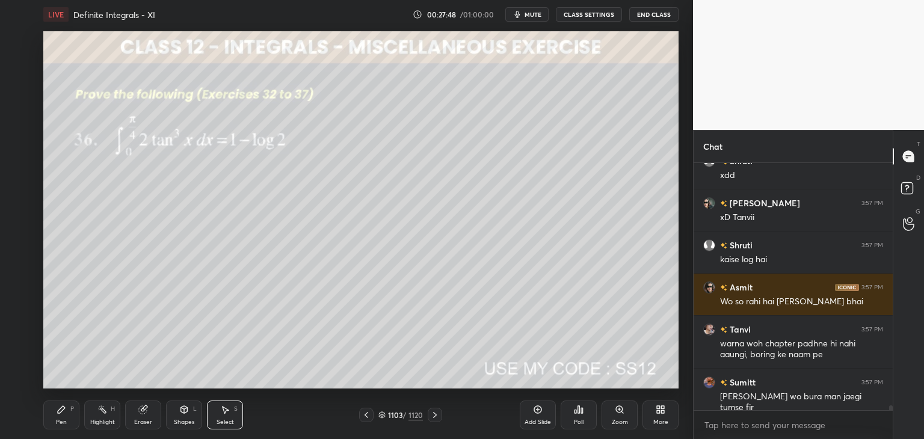
drag, startPoint x: 51, startPoint y: 418, endPoint x: 89, endPoint y: 389, distance: 48.1
click at [51, 417] on div "Pen P" at bounding box center [61, 415] width 36 height 29
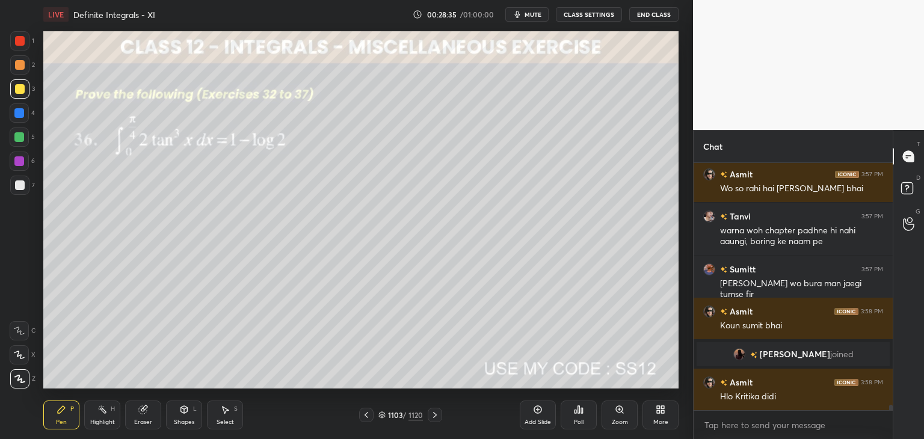
scroll to position [11334, 0]
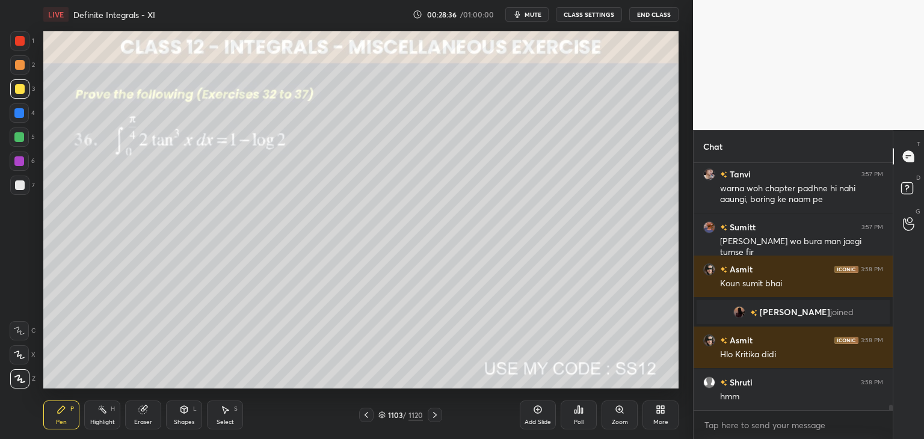
click at [223, 417] on div "Select S" at bounding box center [225, 415] width 36 height 29
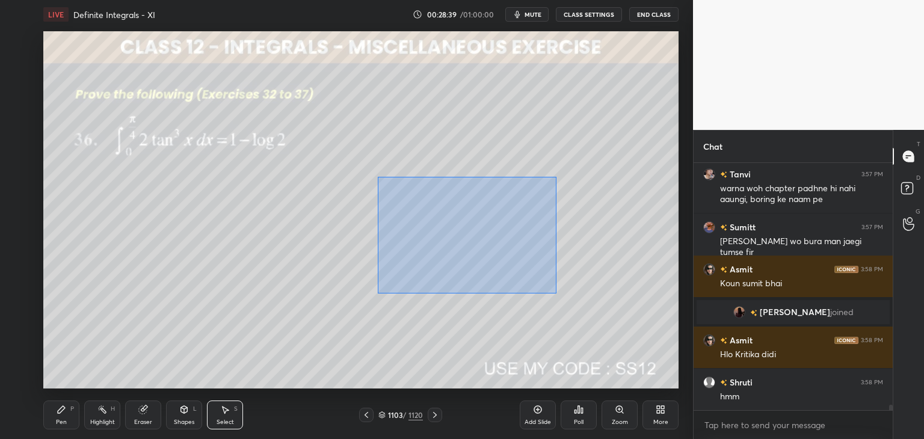
drag, startPoint x: 378, startPoint y: 176, endPoint x: 551, endPoint y: 292, distance: 208.2
click at [556, 294] on div "0 ° Undo Copy Paste here Duplicate Duplicate to new slide Delete" at bounding box center [360, 209] width 635 height 357
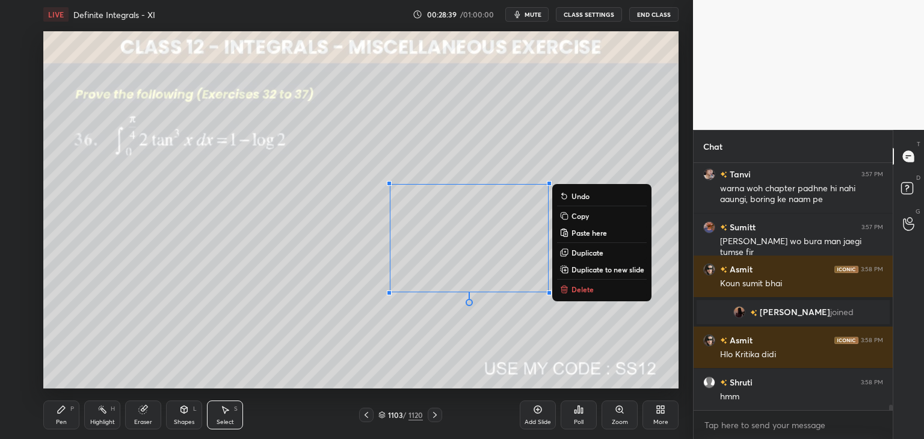
scroll to position [11376, 0]
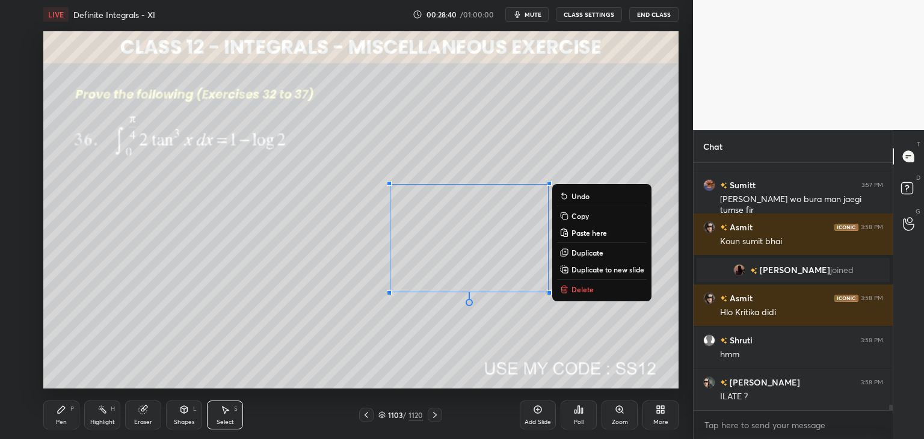
drag, startPoint x: 567, startPoint y: 215, endPoint x: 566, endPoint y: 222, distance: 6.7
click at [567, 216] on rect at bounding box center [564, 216] width 5 height 5
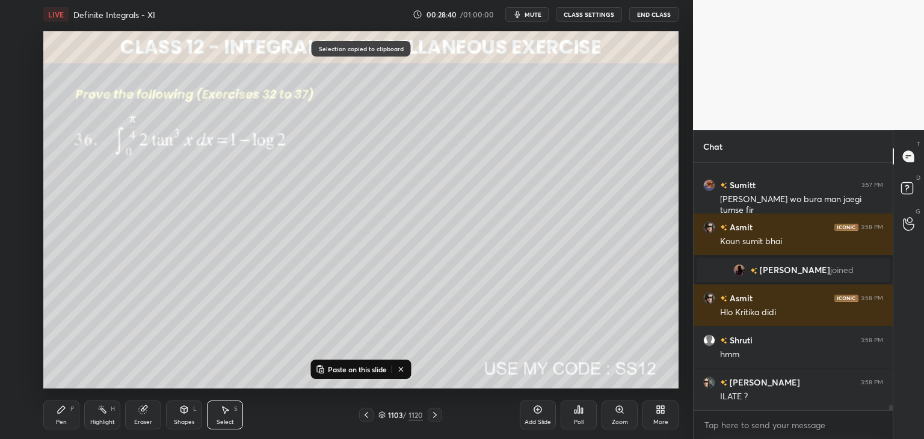
scroll to position [11419, 0]
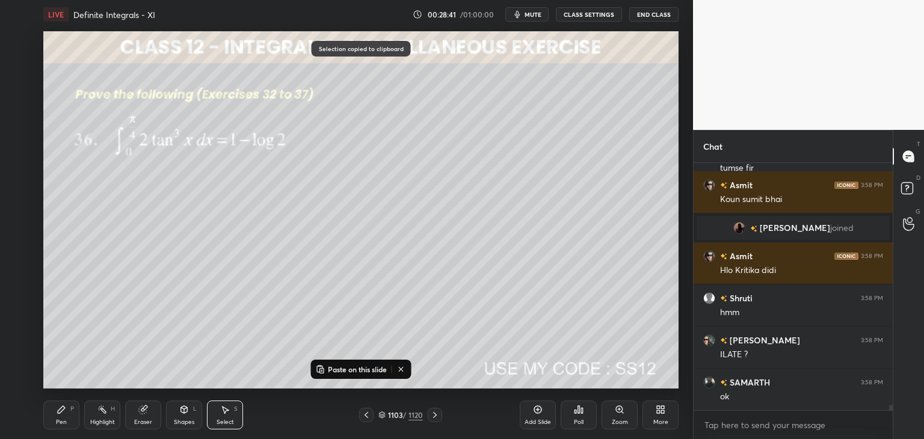
click at [544, 413] on div "Add Slide" at bounding box center [538, 415] width 36 height 29
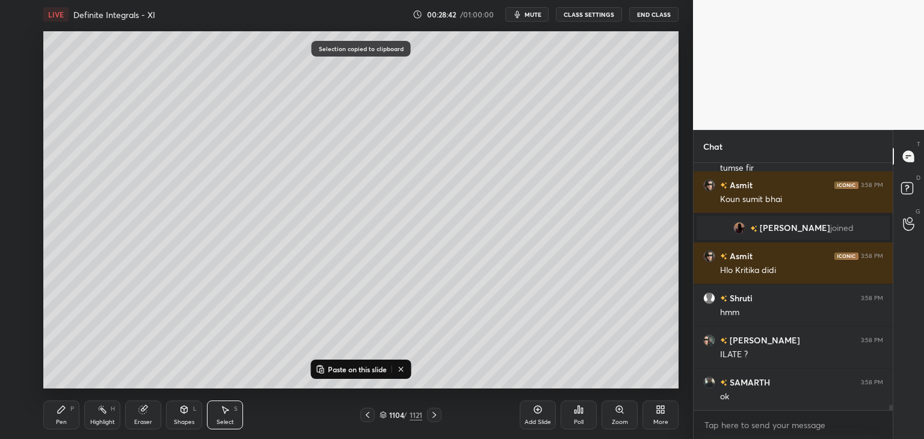
click at [322, 369] on rect at bounding box center [322, 370] width 4 height 5
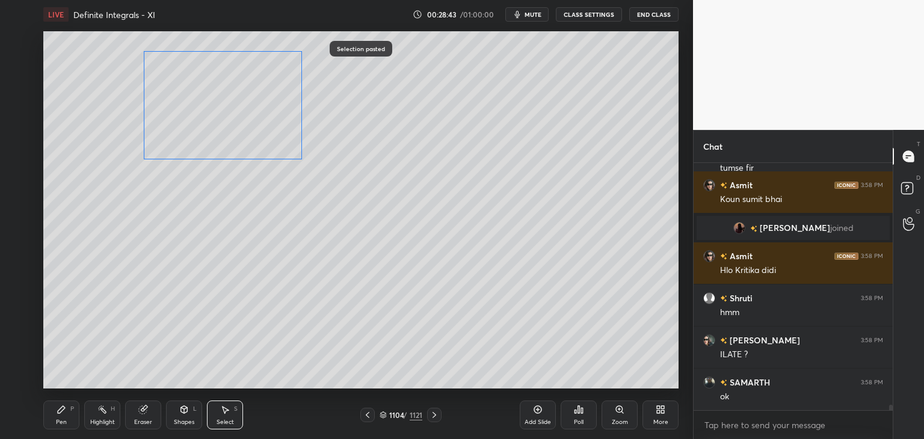
drag, startPoint x: 433, startPoint y: 236, endPoint x: 192, endPoint y: 106, distance: 273.2
click at [192, 106] on div "0 ° Undo Copy Paste here Duplicate Duplicate to new slide Delete" at bounding box center [360, 209] width 635 height 357
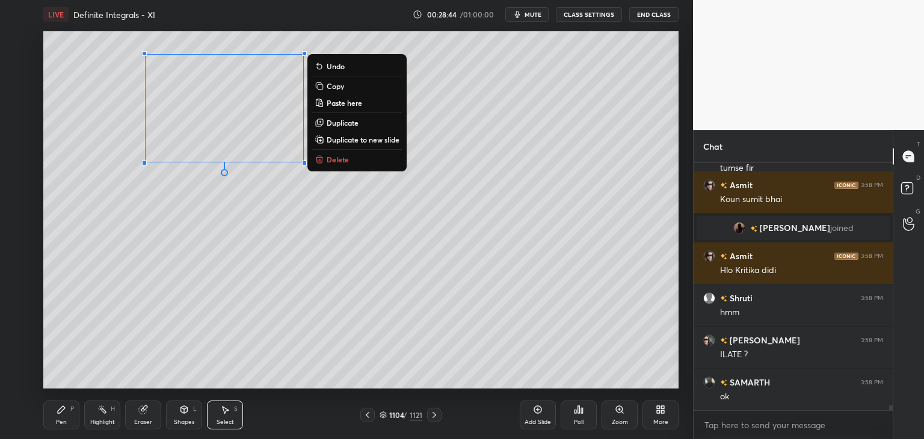
click at [169, 227] on div "0 ° Undo Copy Paste here Duplicate Duplicate to new slide Delete" at bounding box center [360, 209] width 635 height 357
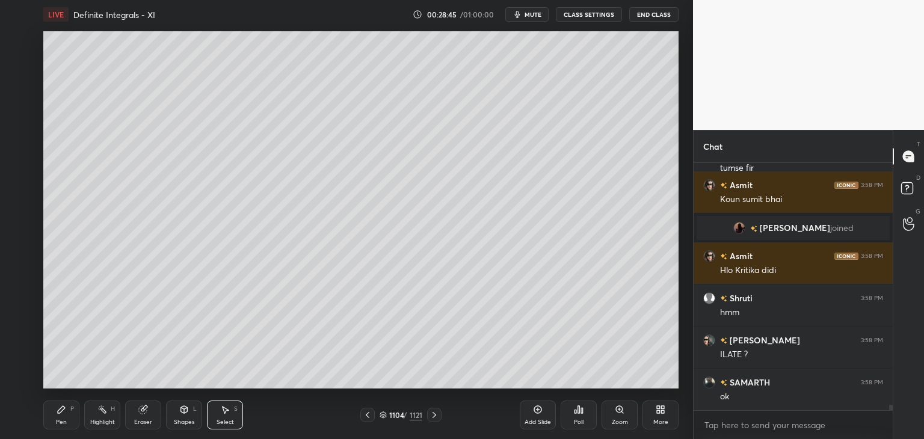
click at [232, 410] on div "Select S" at bounding box center [225, 415] width 36 height 29
drag, startPoint x: 199, startPoint y: 146, endPoint x: 250, endPoint y: 183, distance: 63.3
click at [253, 183] on div "0 ° Undo Copy Paste here Duplicate Duplicate to new slide Delete" at bounding box center [360, 209] width 635 height 357
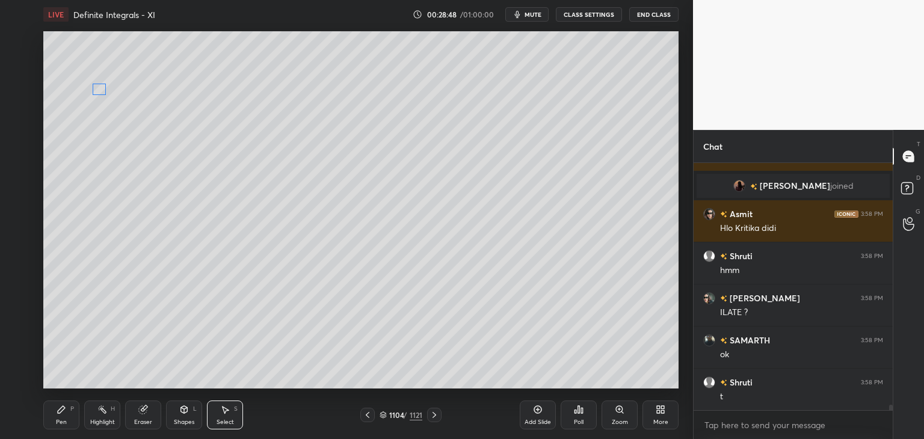
drag, startPoint x: 214, startPoint y: 159, endPoint x: 100, endPoint y: 92, distance: 131.3
click at [100, 92] on div "0 ° Undo Copy Paste here Duplicate Duplicate to new slide Delete" at bounding box center [360, 209] width 635 height 357
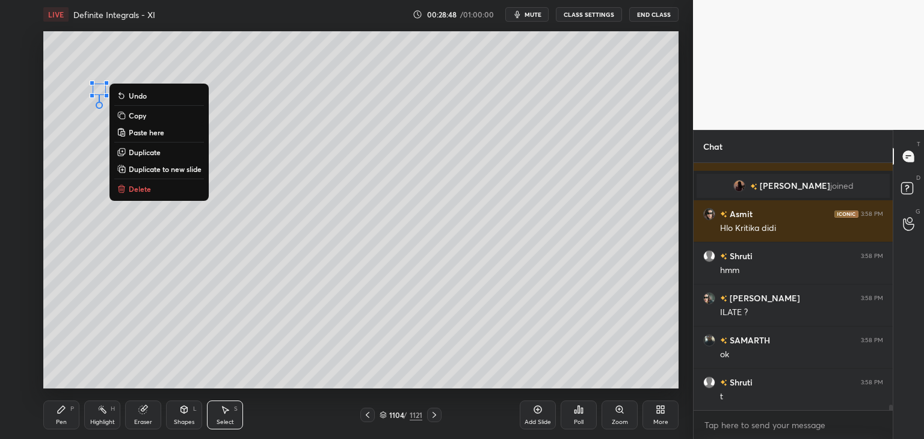
click at [89, 180] on div "0 ° Undo Copy Paste here Duplicate Duplicate to new slide Delete" at bounding box center [360, 209] width 635 height 357
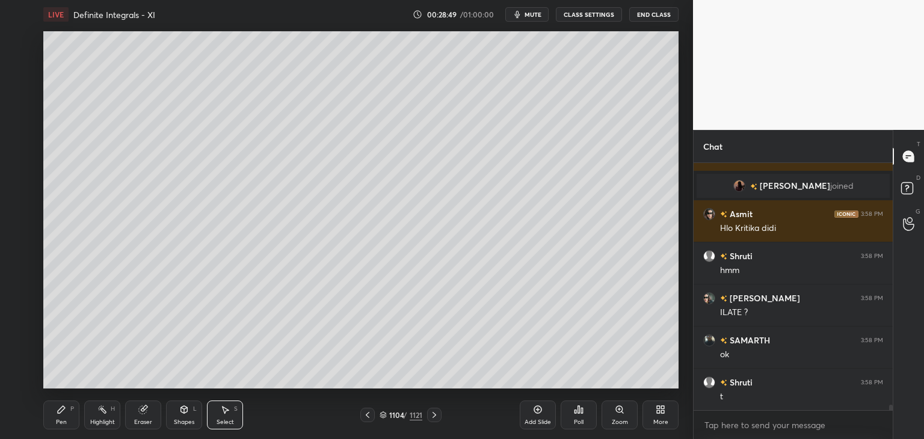
click at [153, 410] on div "Eraser" at bounding box center [143, 415] width 36 height 29
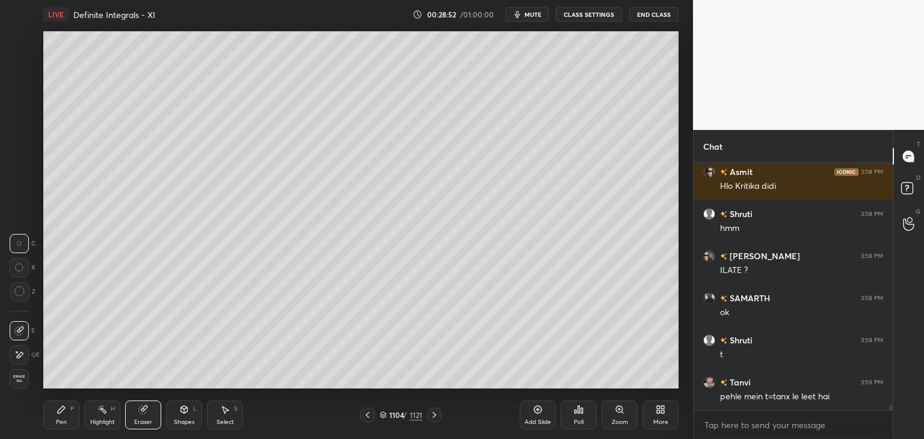
click at [52, 412] on div "Pen P" at bounding box center [61, 415] width 36 height 29
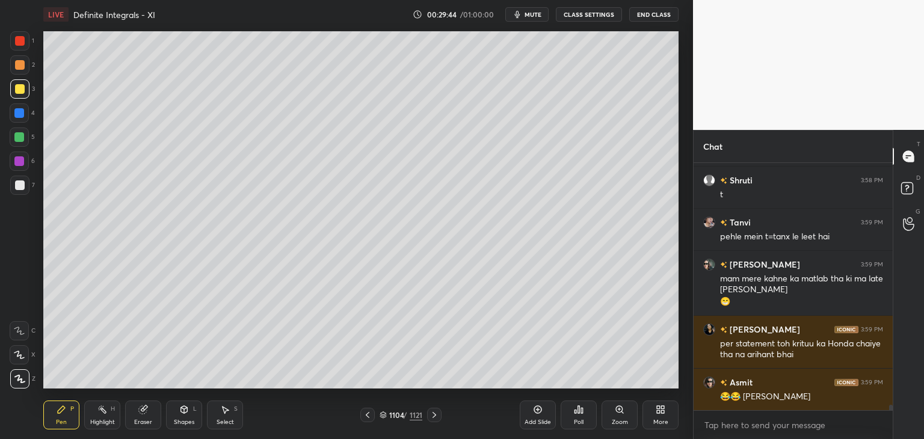
scroll to position [11705, 0]
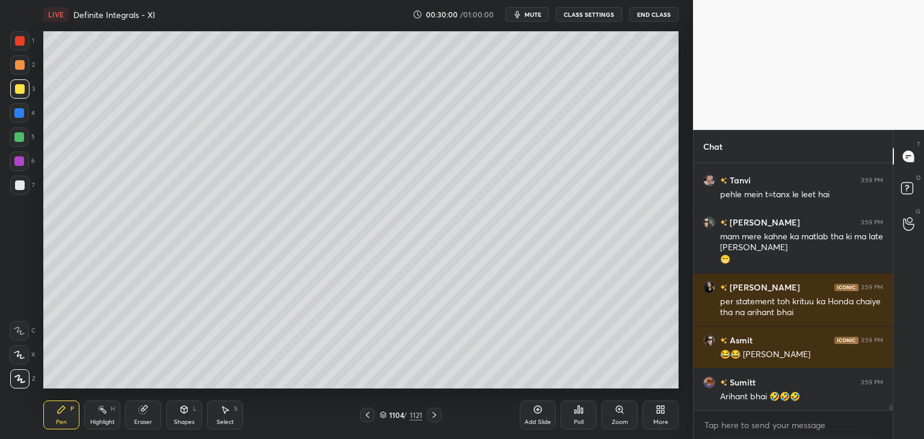
drag, startPoint x: 226, startPoint y: 420, endPoint x: 265, endPoint y: 398, distance: 45.3
click at [224, 420] on div "Select" at bounding box center [225, 422] width 17 height 6
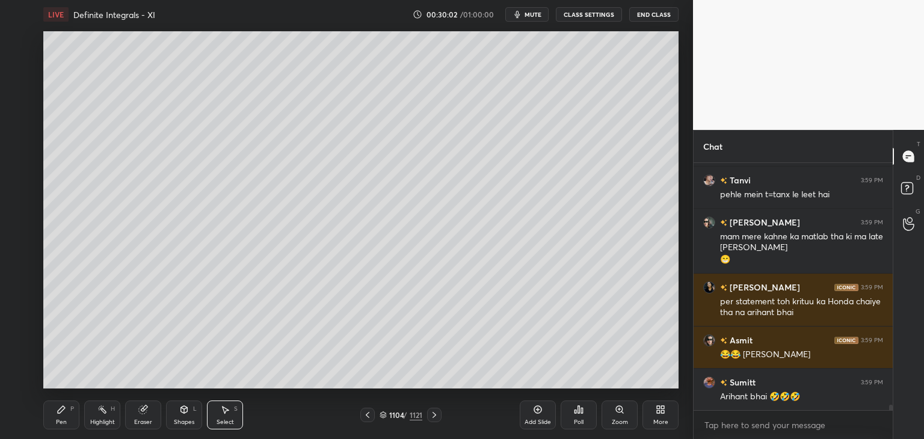
scroll to position [11747, 0]
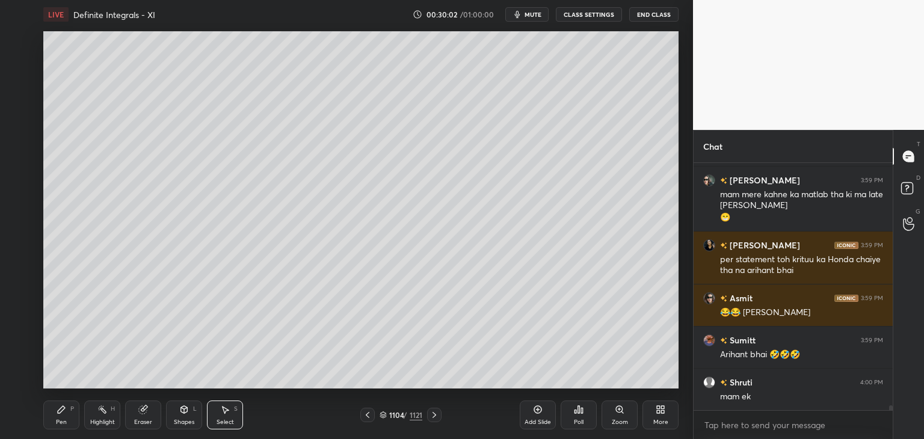
click at [60, 416] on div "Pen P" at bounding box center [61, 415] width 36 height 29
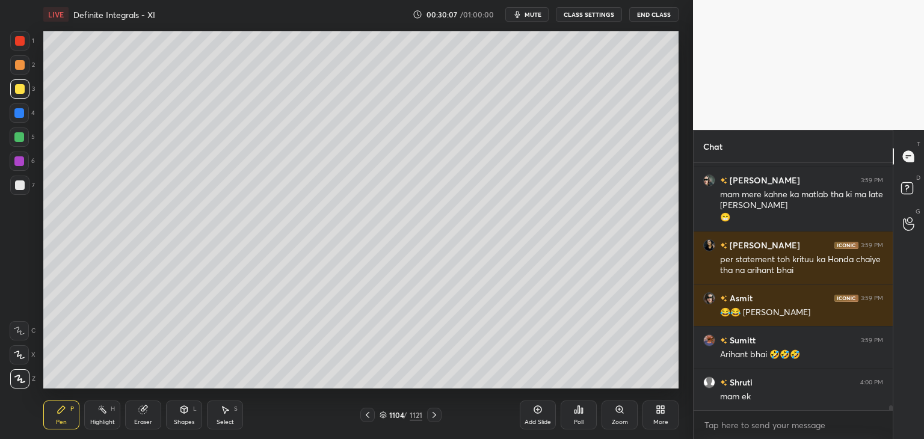
click at [369, 416] on icon at bounding box center [368, 415] width 10 height 10
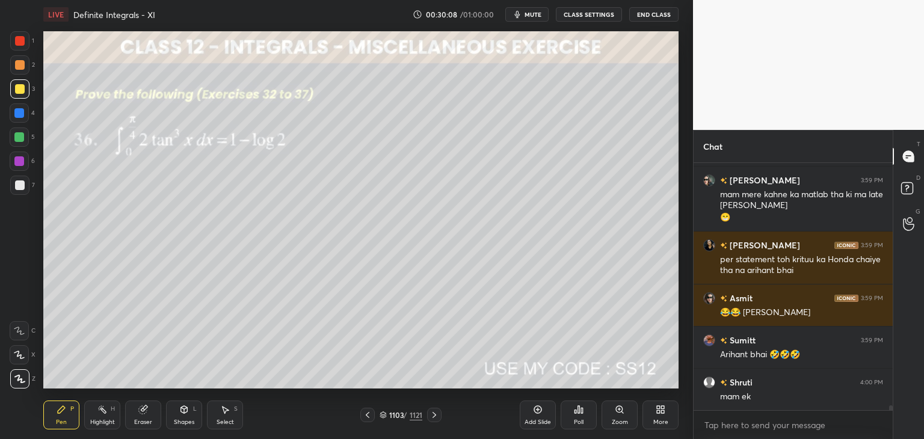
click at [227, 414] on div "Select S" at bounding box center [225, 415] width 36 height 29
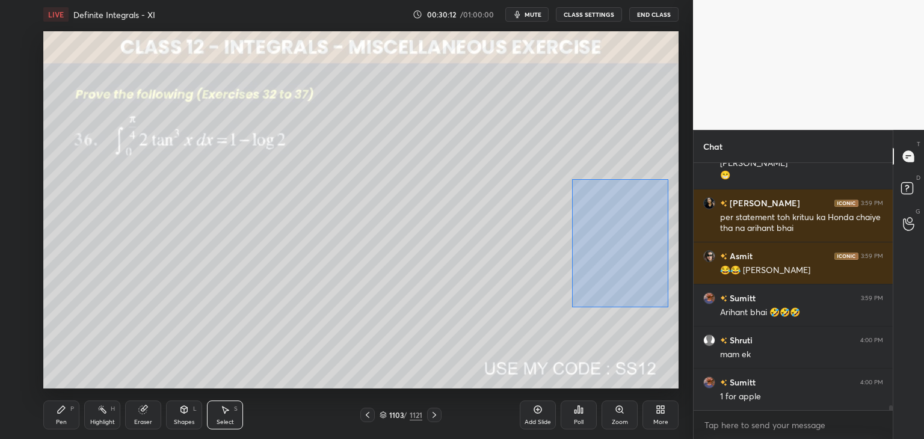
scroll to position [11831, 0]
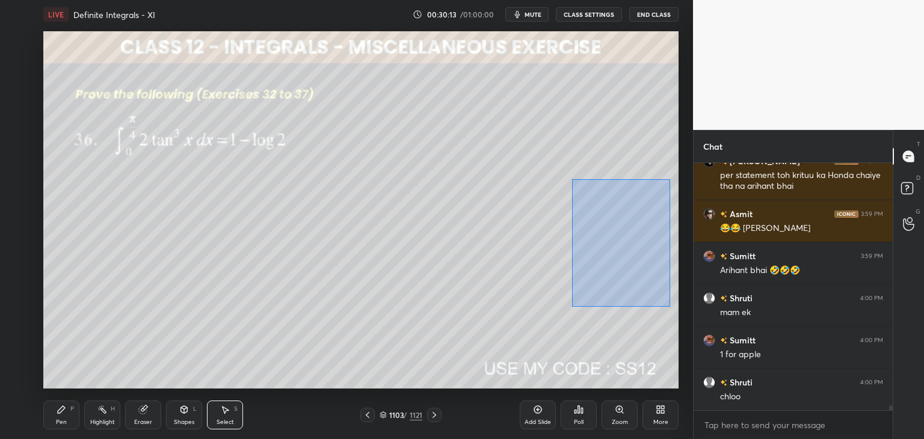
drag, startPoint x: 573, startPoint y: 179, endPoint x: 668, endPoint y: 305, distance: 158.4
click at [670, 306] on div "0 ° Undo Copy Paste here Duplicate Duplicate to new slide Delete" at bounding box center [360, 209] width 635 height 357
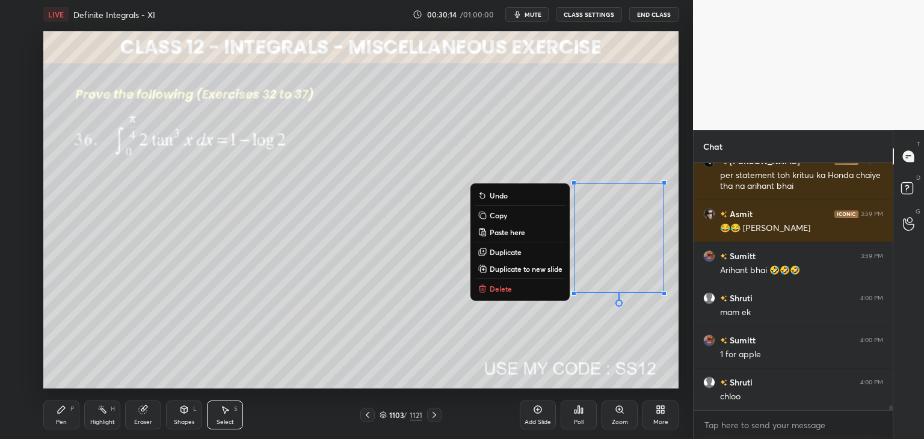
click at [490, 217] on p "Copy" at bounding box center [498, 216] width 17 height 10
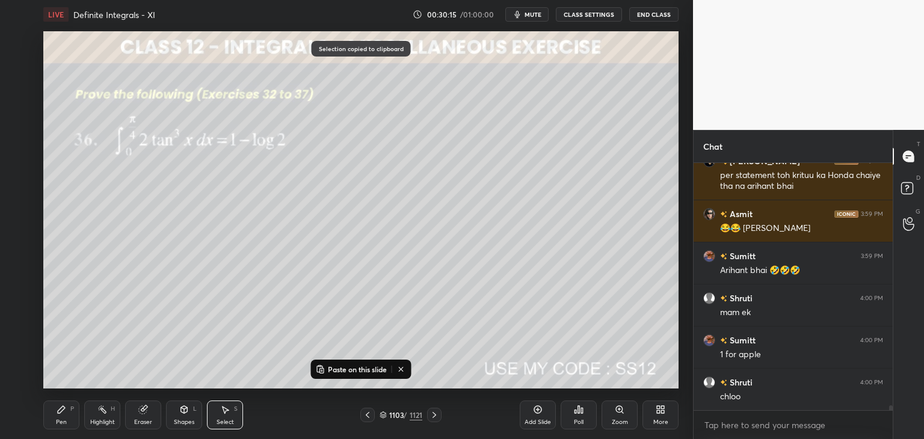
scroll to position [11873, 0]
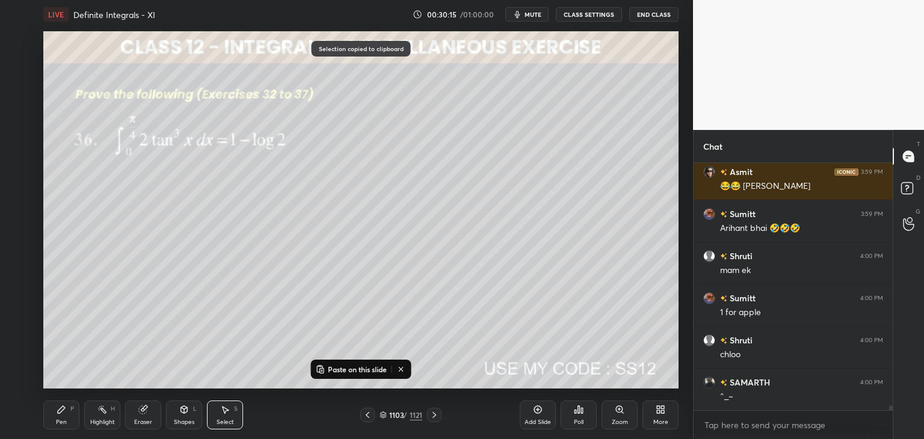
click at [435, 414] on icon at bounding box center [435, 415] width 10 height 10
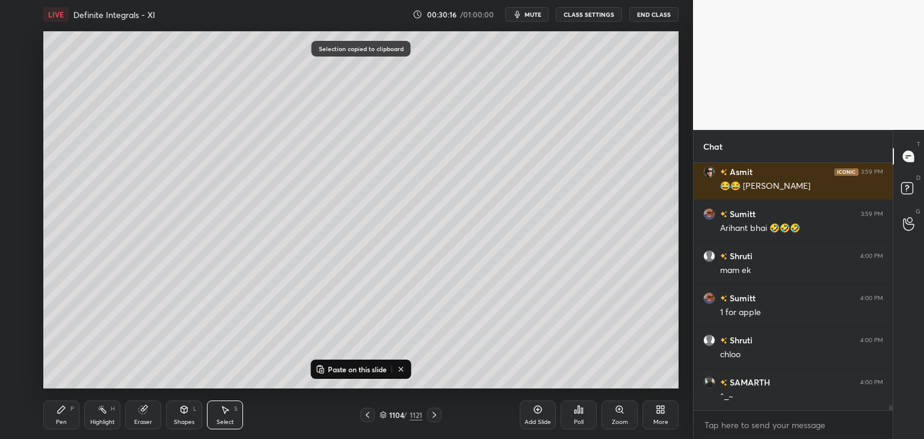
click at [544, 417] on div "Add Slide" at bounding box center [538, 415] width 36 height 29
click at [342, 369] on p "Paste on this slide" at bounding box center [357, 370] width 59 height 10
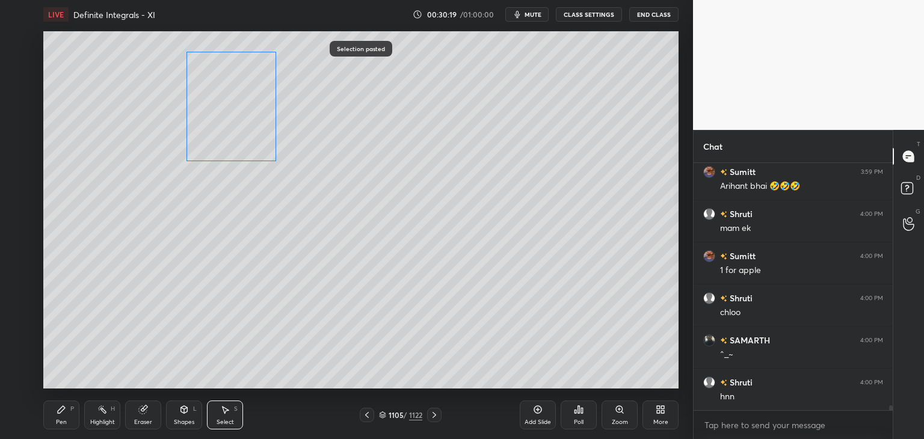
scroll to position [11958, 0]
drag, startPoint x: 551, startPoint y: 242, endPoint x: 229, endPoint y: 131, distance: 341.3
click at [229, 129] on div "0 ° Undo Copy Paste here Duplicate Duplicate to new slide Delete" at bounding box center [360, 209] width 635 height 357
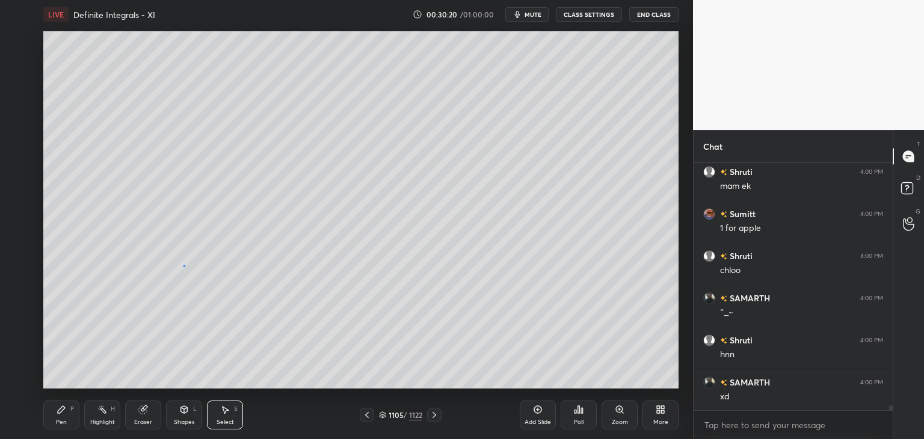
click at [185, 266] on div "0 ° Undo Copy Paste here Duplicate Duplicate to new slide Delete" at bounding box center [360, 209] width 635 height 357
click at [224, 425] on div "Select" at bounding box center [225, 422] width 17 height 6
drag, startPoint x: 214, startPoint y: 139, endPoint x: 266, endPoint y: 196, distance: 77.0
click at [269, 197] on div "0 ° Undo Copy Paste here Duplicate Duplicate to new slide Delete" at bounding box center [360, 209] width 635 height 357
drag, startPoint x: 236, startPoint y: 157, endPoint x: 128, endPoint y: 104, distance: 121.1
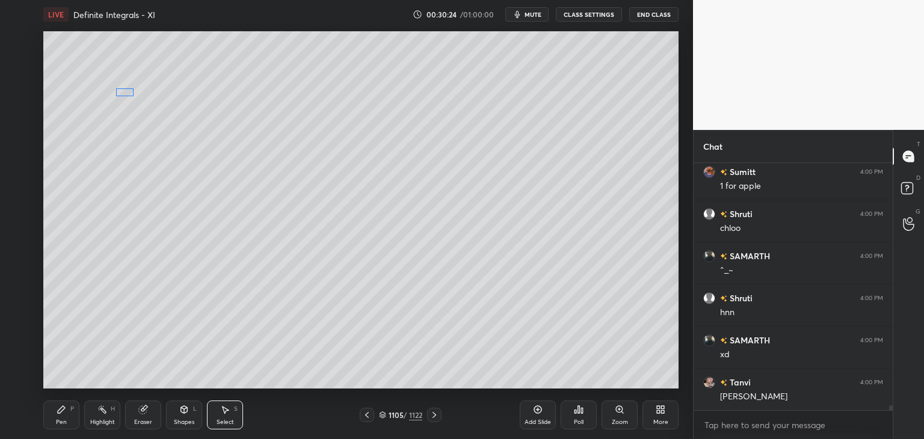
click at [123, 89] on div "0 ° Undo Copy Paste here Duplicate Duplicate to new slide Delete" at bounding box center [360, 209] width 635 height 357
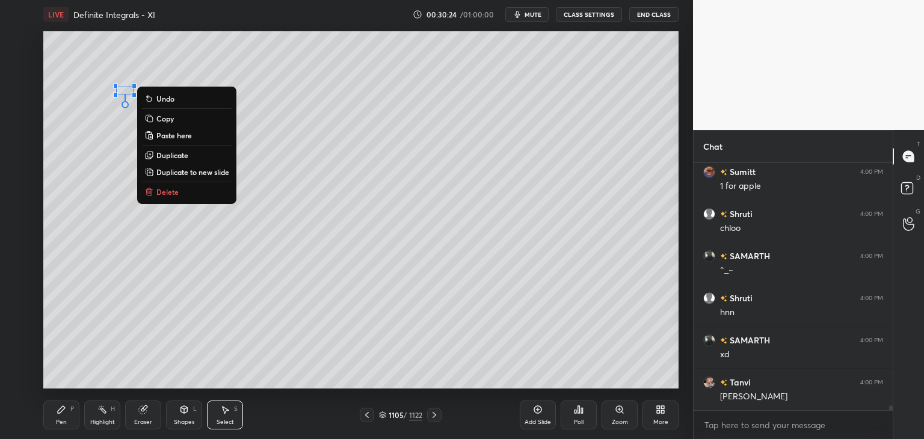
scroll to position [12042, 0]
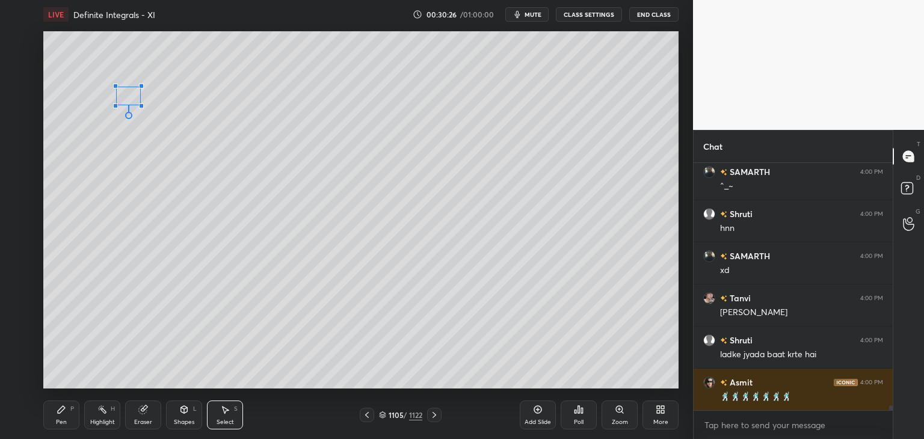
drag, startPoint x: 133, startPoint y: 94, endPoint x: 142, endPoint y: 105, distance: 13.6
click at [142, 105] on div at bounding box center [141, 105] width 5 height 5
drag, startPoint x: 119, startPoint y: 205, endPoint x: 119, endPoint y: 234, distance: 28.9
click at [119, 205] on div "0 ° Undo Copy Paste here Duplicate Duplicate to new slide Delete" at bounding box center [360, 209] width 635 height 357
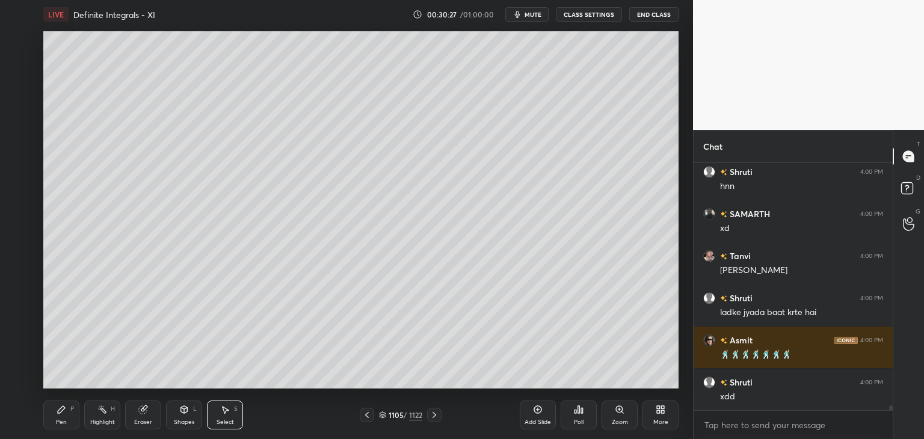
click at [143, 419] on div "Eraser" at bounding box center [143, 422] width 18 height 6
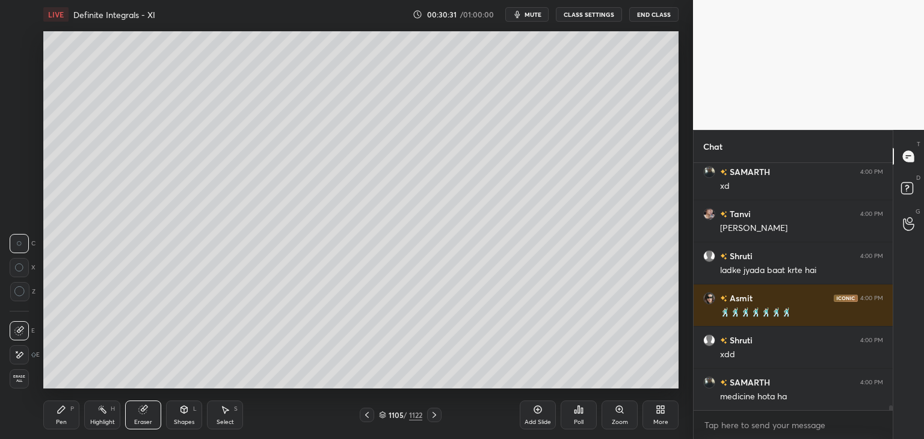
click at [58, 423] on div "Pen" at bounding box center [61, 422] width 11 height 6
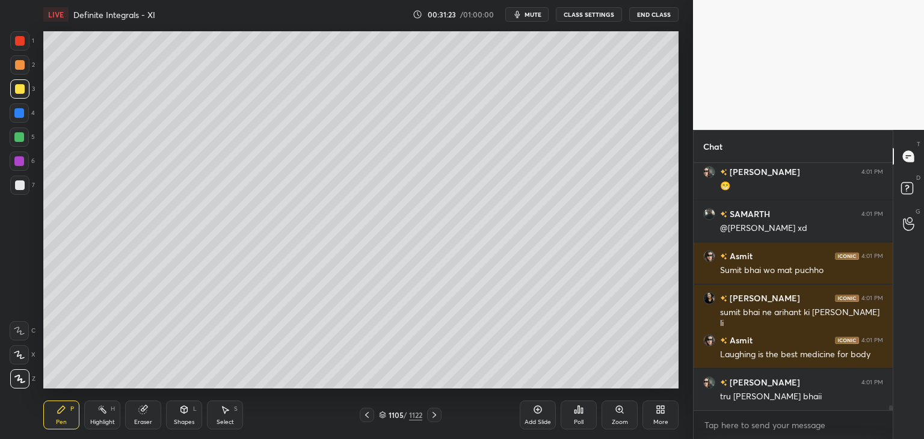
scroll to position [12631, 0]
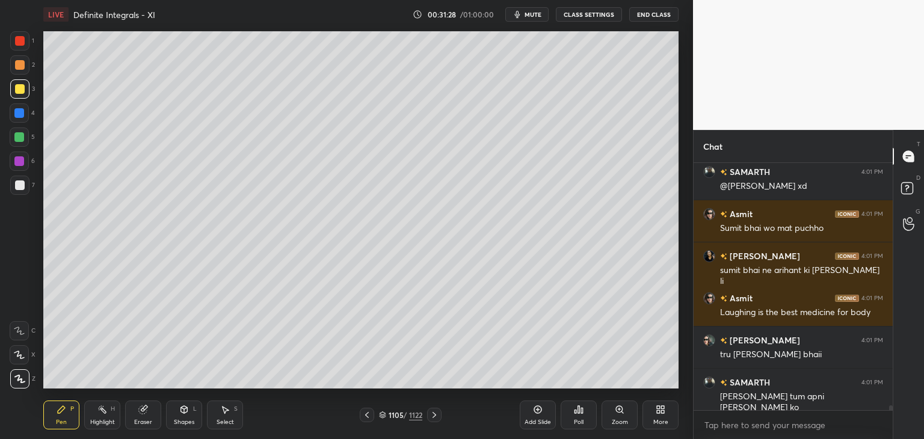
click at [276, 393] on div "Pen P Highlight H Eraser Shapes L Select S 1105 / 1122 Add Slide Poll Zoom More" at bounding box center [360, 415] width 635 height 48
click at [366, 413] on icon at bounding box center [367, 415] width 10 height 10
click at [368, 412] on icon at bounding box center [367, 415] width 10 height 10
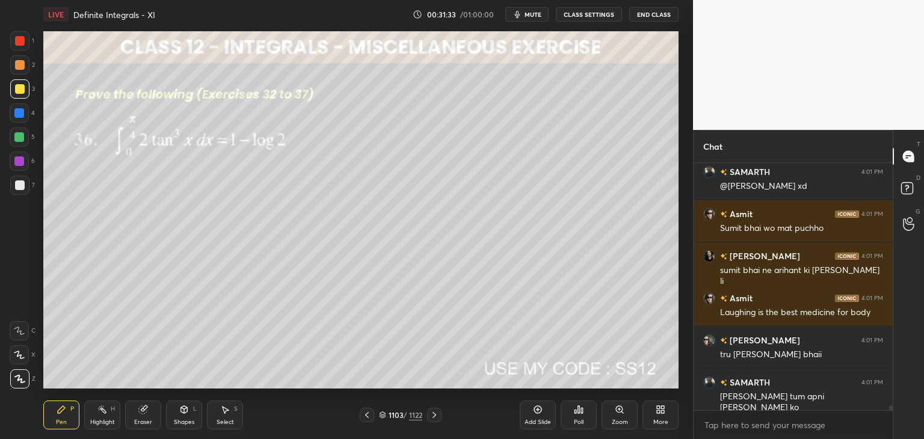
click at [433, 416] on icon at bounding box center [435, 415] width 10 height 10
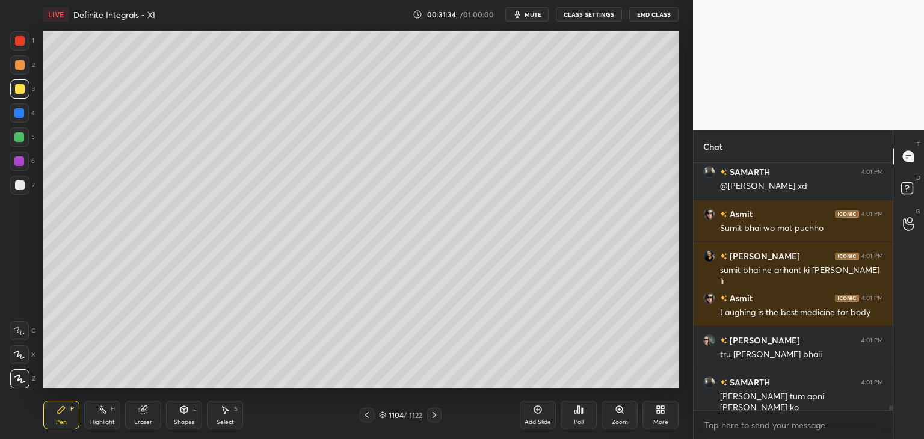
click at [436, 414] on icon at bounding box center [435, 415] width 10 height 10
click at [438, 413] on icon at bounding box center [435, 415] width 10 height 10
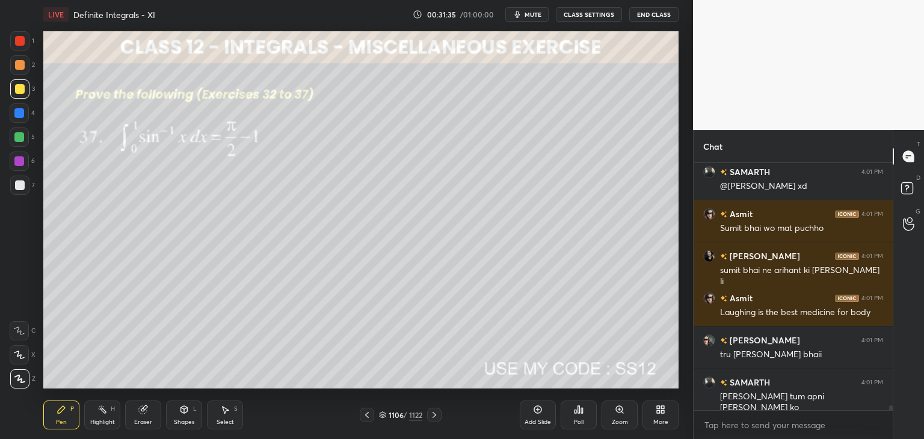
click at [374, 413] on div at bounding box center [367, 415] width 14 height 14
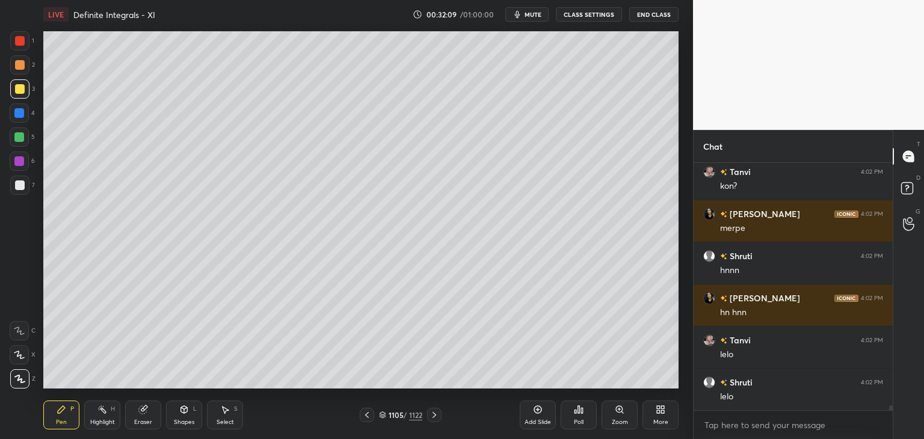
scroll to position [13275, 0]
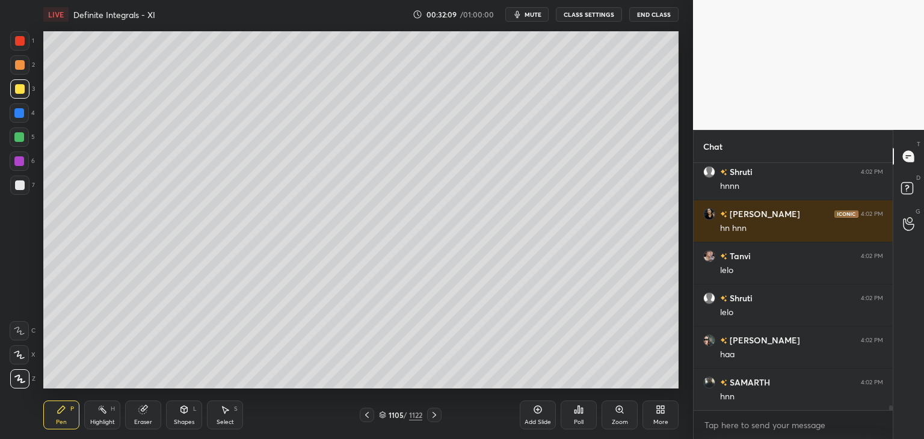
click at [368, 413] on icon at bounding box center [367, 415] width 10 height 10
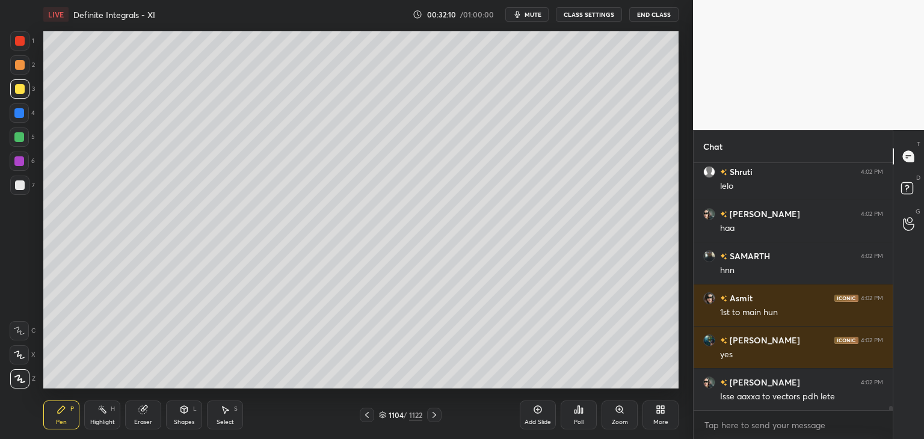
click at [370, 412] on icon at bounding box center [367, 415] width 10 height 10
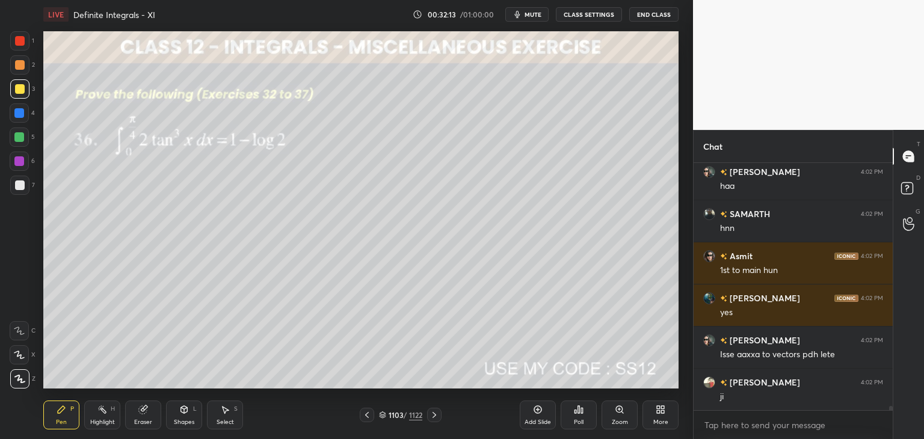
click at [432, 413] on icon at bounding box center [435, 415] width 10 height 10
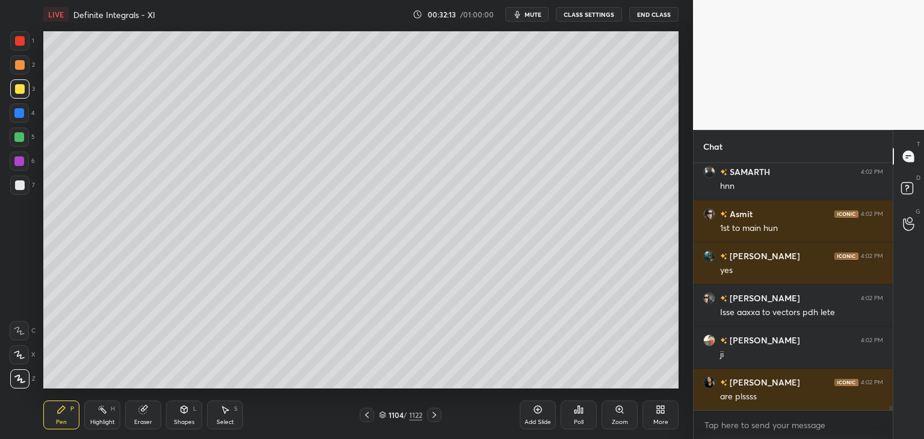
click at [433, 412] on icon at bounding box center [435, 415] width 4 height 6
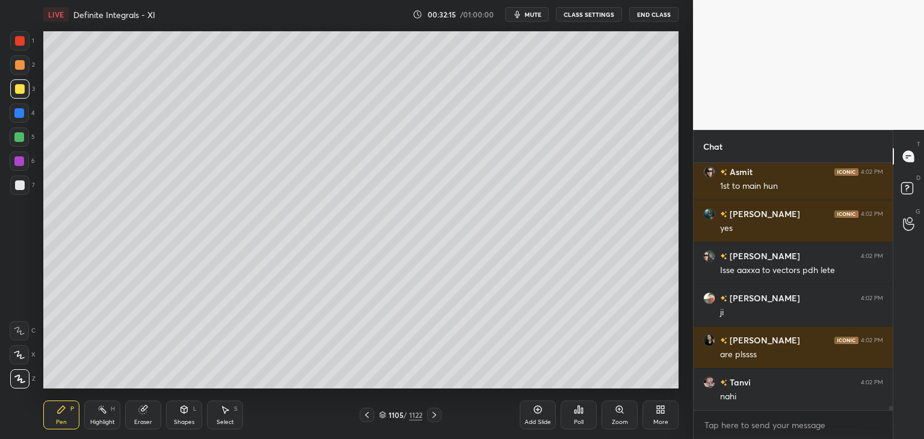
scroll to position [13570, 0]
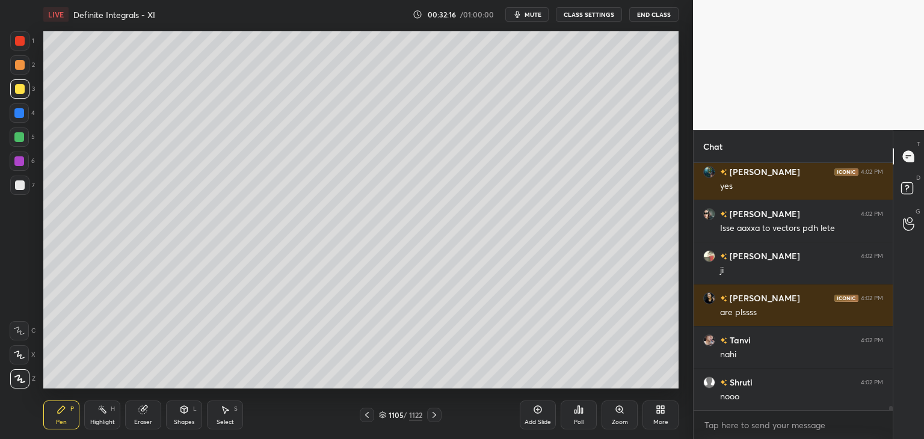
click at [426, 420] on div "1105 / 1122" at bounding box center [401, 415] width 82 height 14
click at [431, 417] on icon at bounding box center [435, 415] width 10 height 10
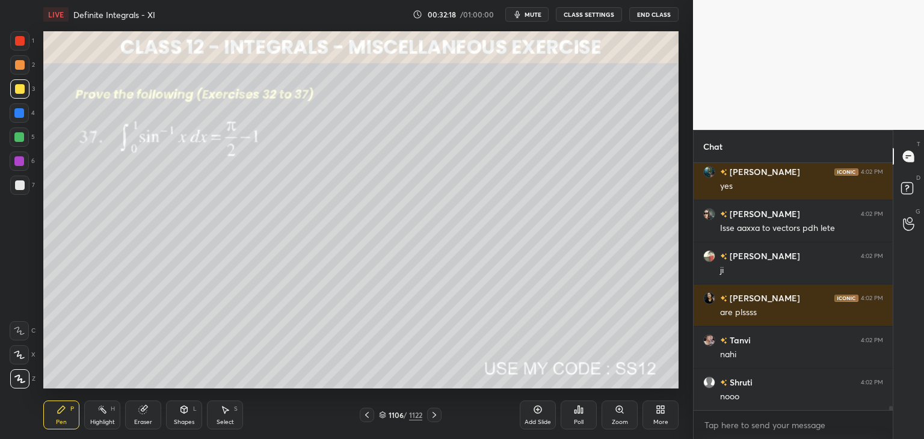
scroll to position [13612, 0]
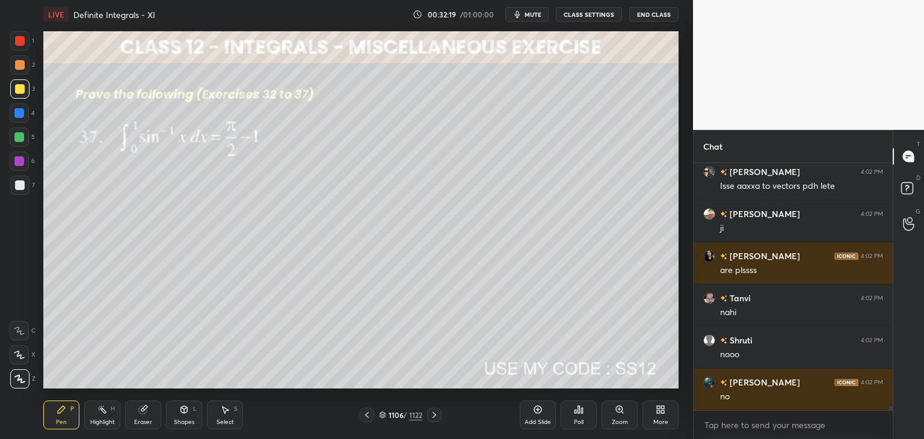
click at [578, 421] on div "Poll" at bounding box center [579, 422] width 10 height 6
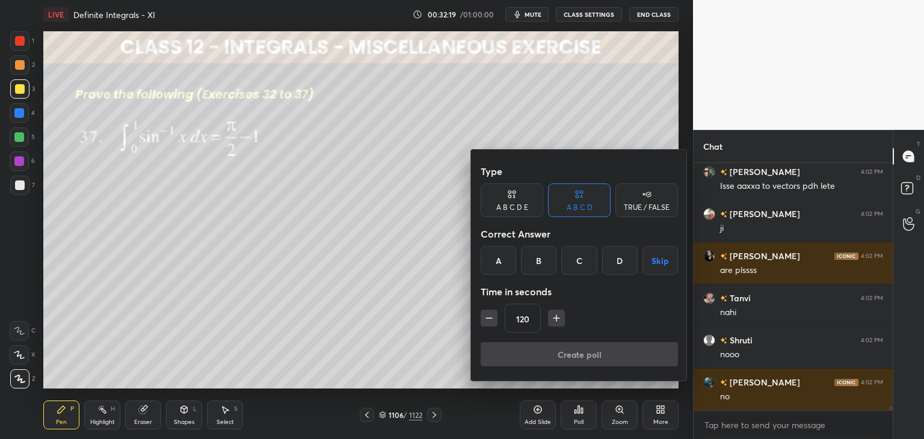
scroll to position [13654, 0]
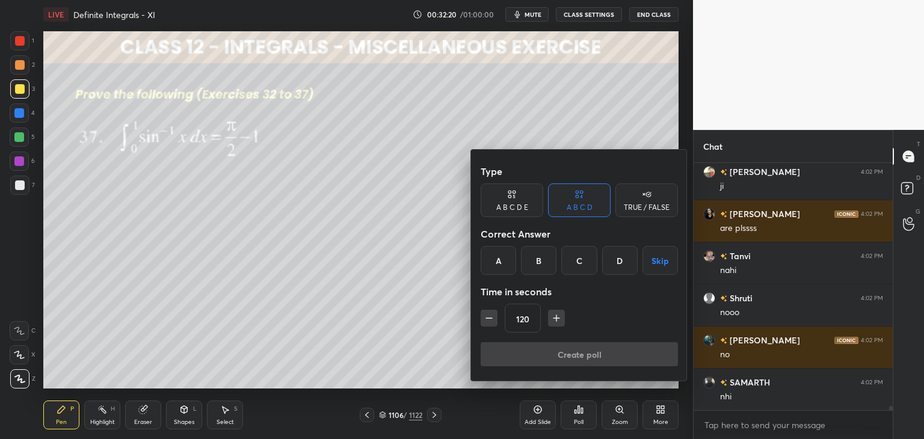
drag, startPoint x: 656, startPoint y: 260, endPoint x: 643, endPoint y: 274, distance: 19.6
click at [656, 259] on button "Skip" at bounding box center [659, 260] width 35 height 29
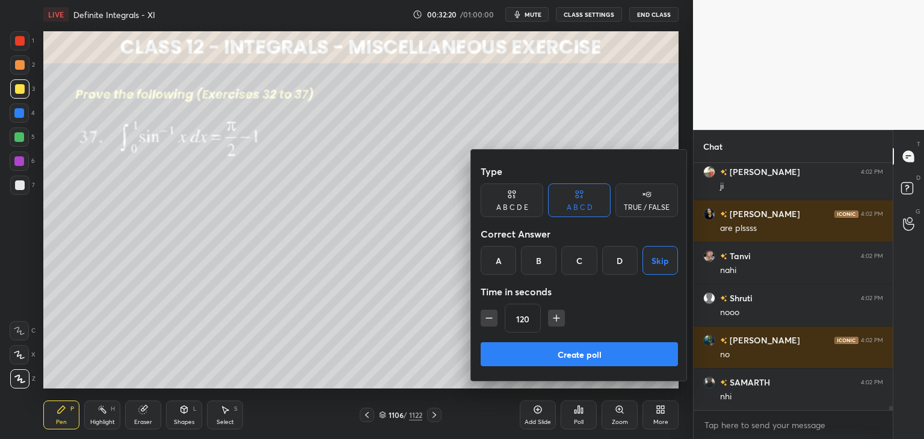
drag, startPoint x: 563, startPoint y: 354, endPoint x: 568, endPoint y: 348, distance: 7.7
click at [563, 356] on button "Create poll" at bounding box center [579, 354] width 197 height 24
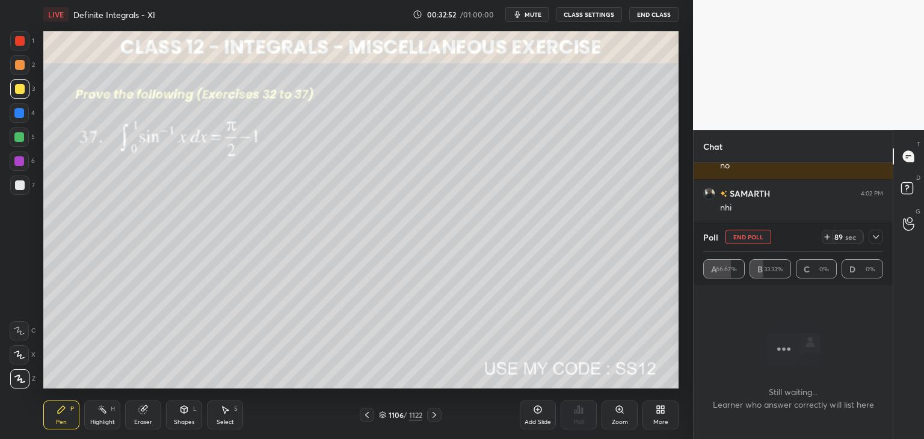
scroll to position [13885, 0]
click at [877, 236] on icon at bounding box center [876, 237] width 10 height 10
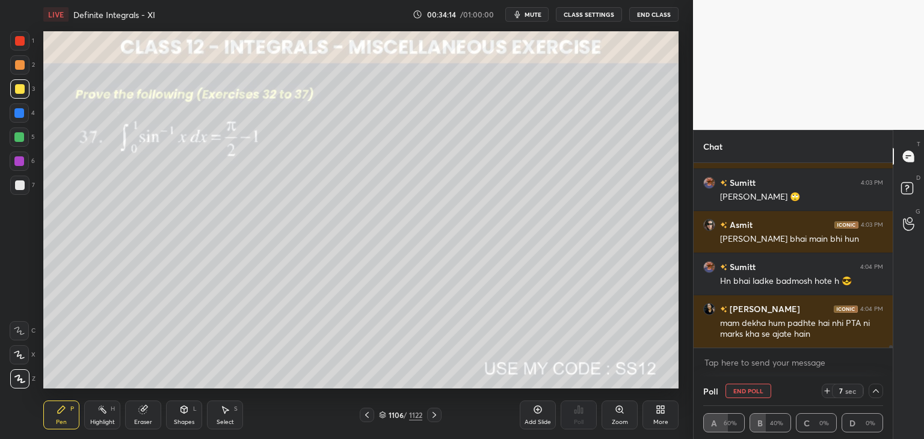
scroll to position [14278, 0]
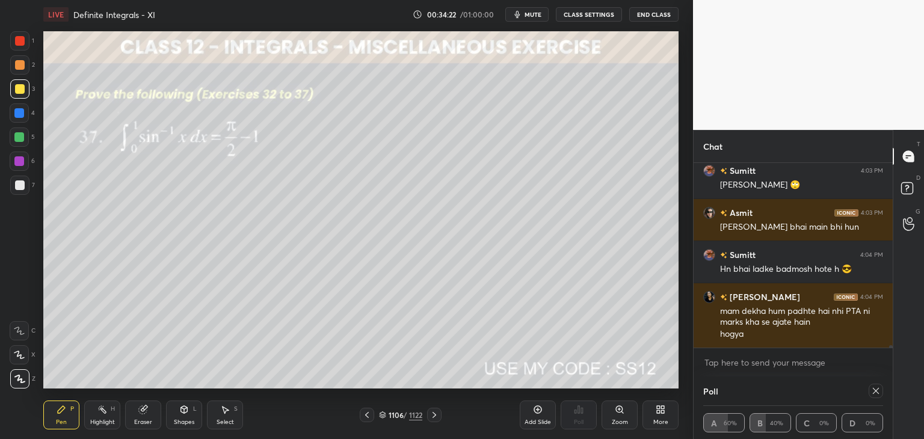
click at [881, 387] on div at bounding box center [876, 391] width 14 height 14
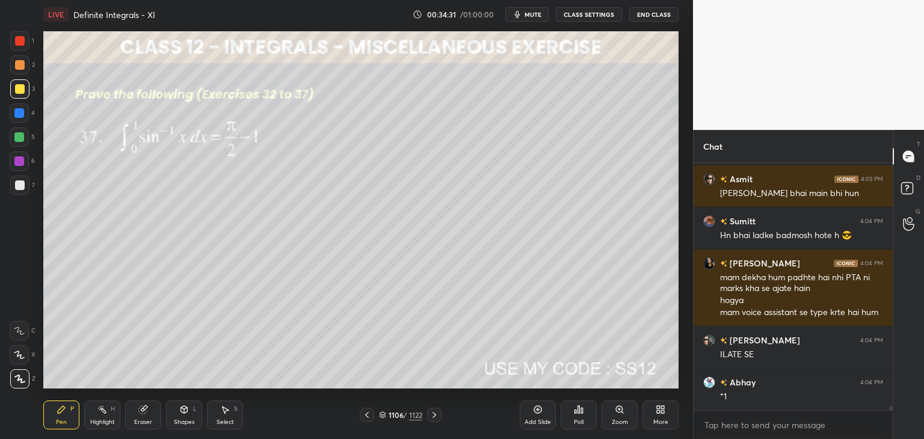
scroll to position [14354, 0]
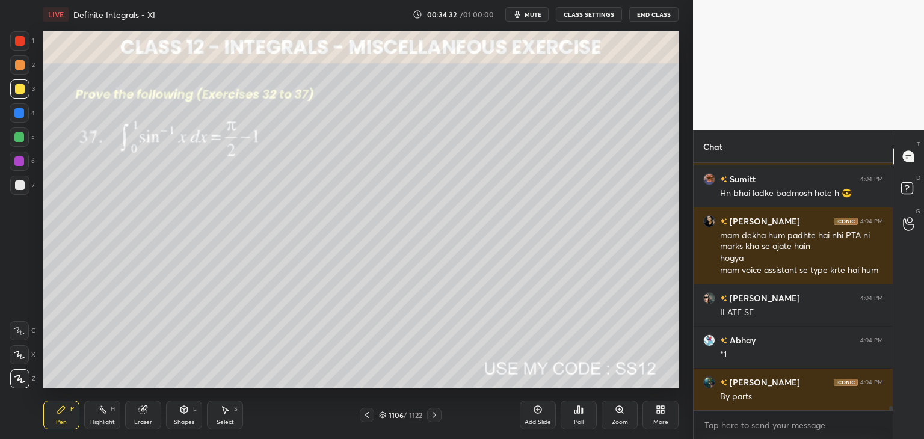
click at [25, 188] on div at bounding box center [19, 185] width 19 height 19
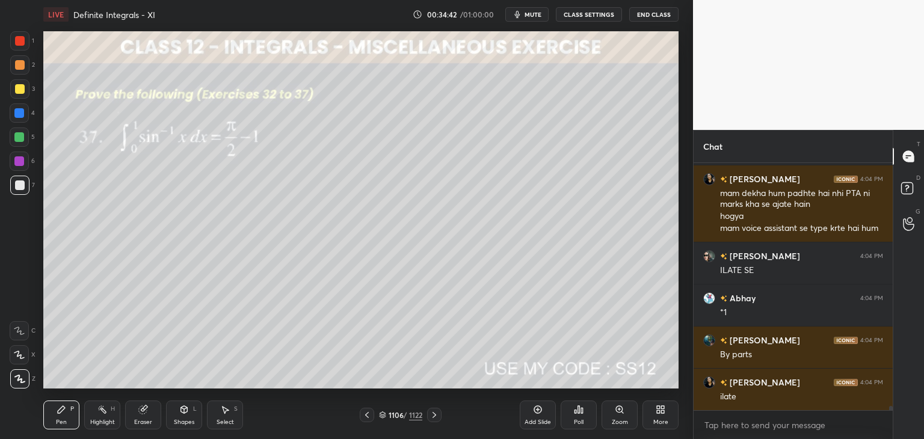
scroll to position [14438, 0]
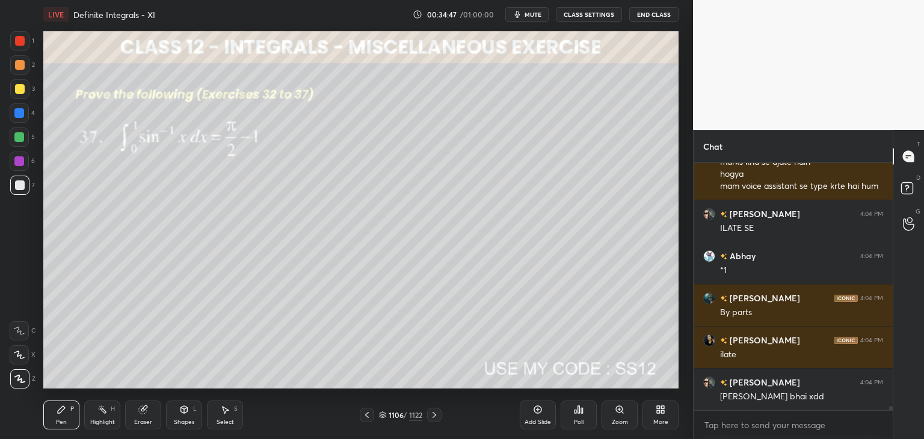
click at [18, 140] on div at bounding box center [19, 137] width 10 height 10
click at [15, 188] on div at bounding box center [20, 185] width 10 height 10
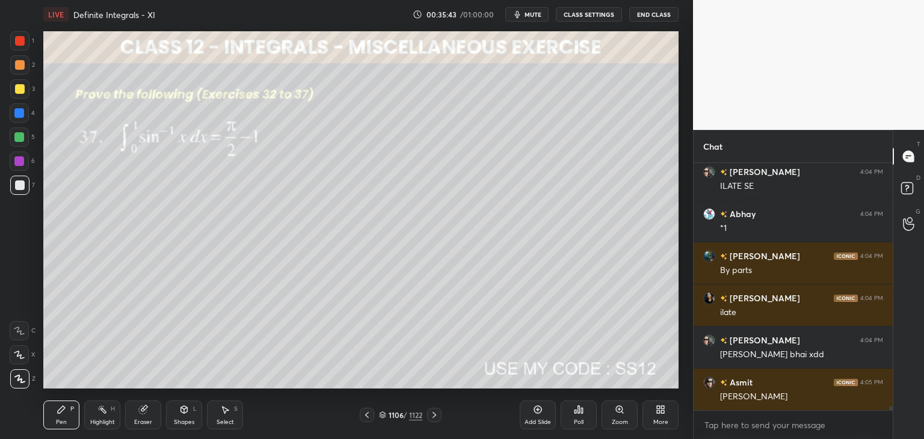
scroll to position [14492, 0]
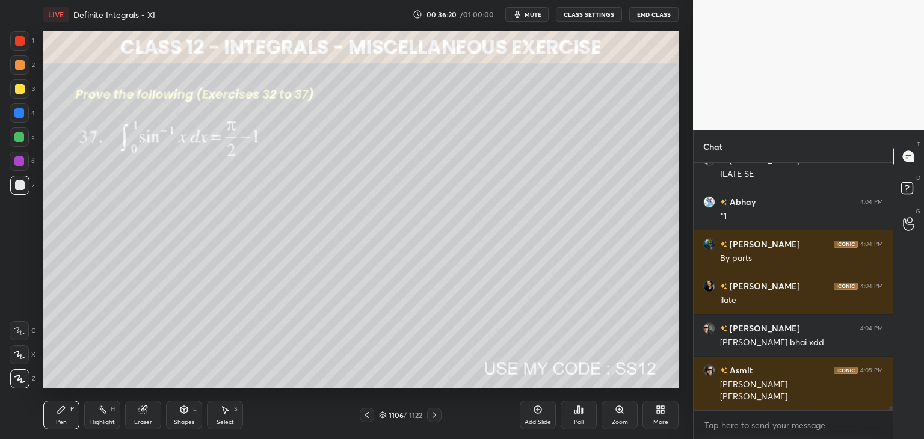
drag, startPoint x: 224, startPoint y: 425, endPoint x: 234, endPoint y: 400, distance: 27.0
click at [224, 425] on div "Select" at bounding box center [225, 422] width 17 height 6
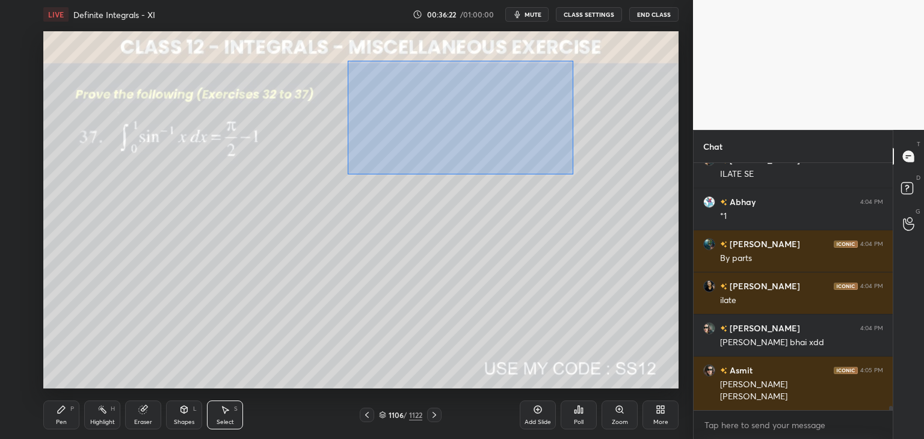
drag, startPoint x: 347, startPoint y: 61, endPoint x: 573, endPoint y: 174, distance: 253.1
click at [573, 174] on div "0 ° Undo Copy Paste here Duplicate Duplicate to new slide Delete" at bounding box center [360, 209] width 635 height 357
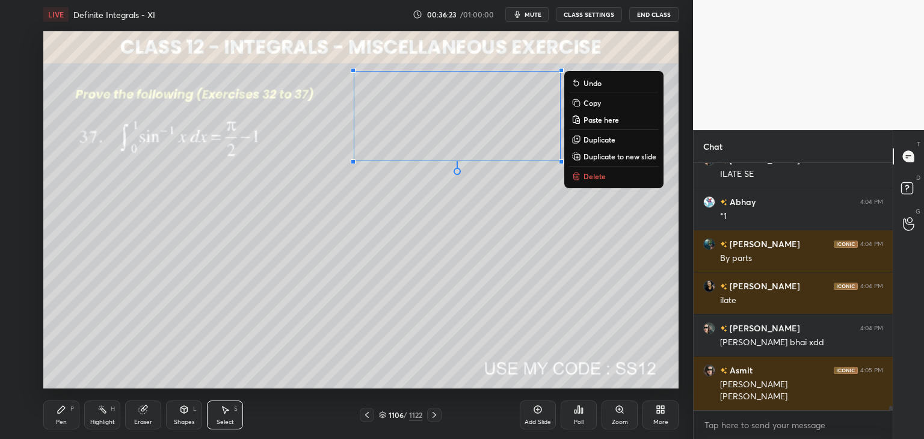
click at [594, 105] on p "Copy" at bounding box center [591, 103] width 17 height 10
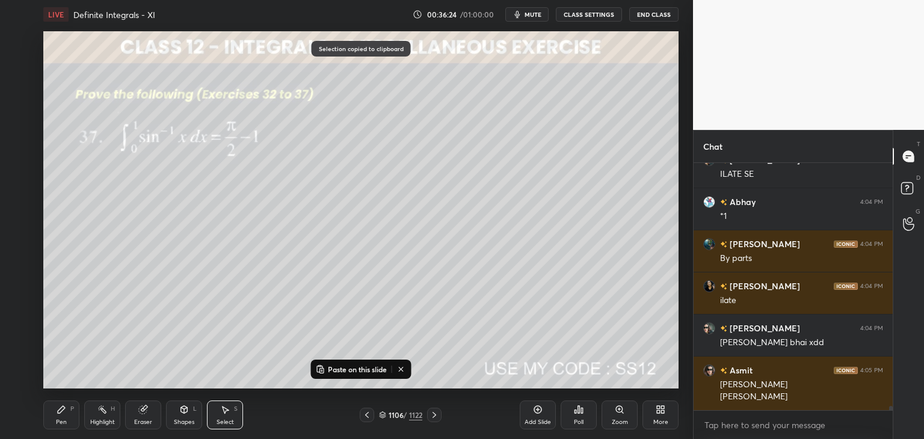
click at [539, 419] on div "Add Slide" at bounding box center [538, 422] width 26 height 6
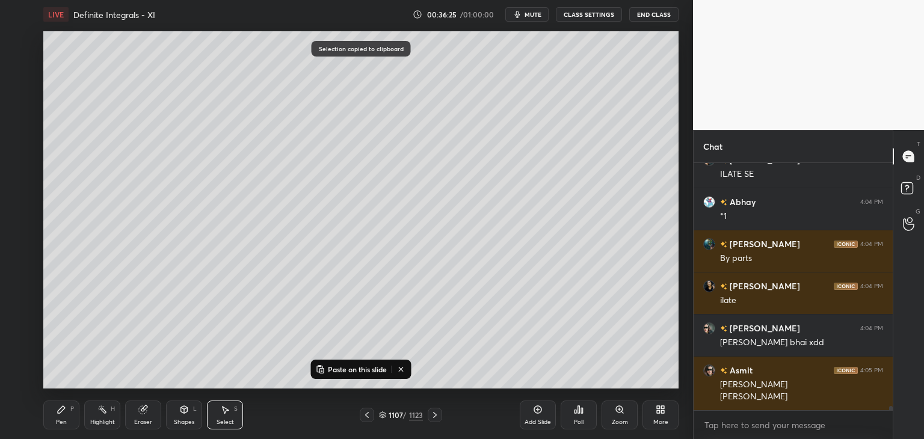
drag, startPoint x: 330, startPoint y: 366, endPoint x: 344, endPoint y: 345, distance: 26.0
click at [330, 366] on p "Paste on this slide" at bounding box center [357, 370] width 59 height 10
drag, startPoint x: 408, startPoint y: 134, endPoint x: 173, endPoint y: 160, distance: 236.7
click at [189, 111] on div "0 ° Undo Copy Paste here Duplicate Duplicate to new slide Delete" at bounding box center [360, 209] width 635 height 357
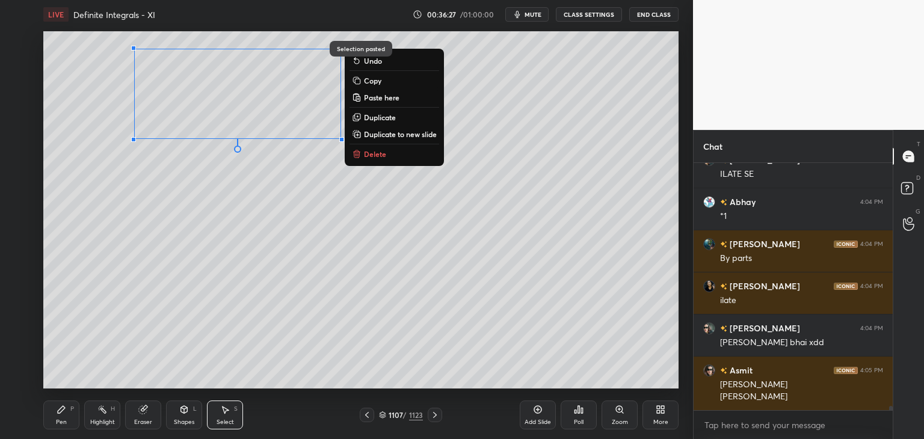
click at [143, 227] on div "0 ° Undo Copy Paste here Duplicate Duplicate to new slide Delete" at bounding box center [360, 209] width 635 height 357
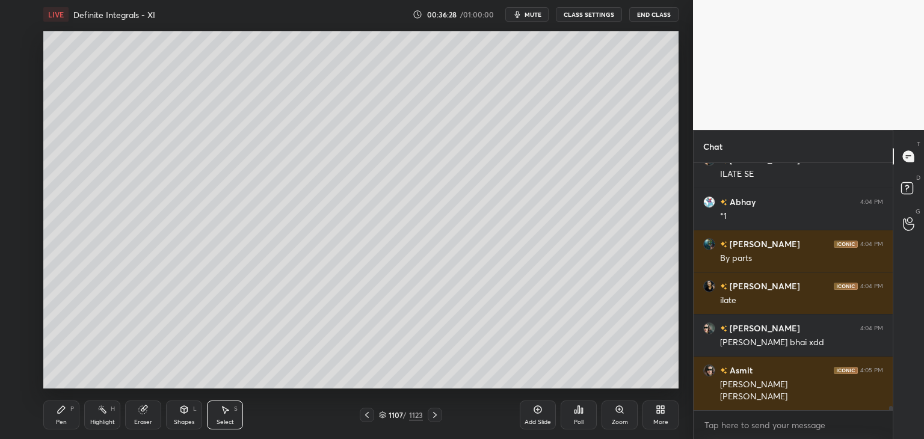
click at [63, 417] on div "Pen P" at bounding box center [61, 415] width 36 height 29
click at [372, 416] on div at bounding box center [367, 415] width 14 height 14
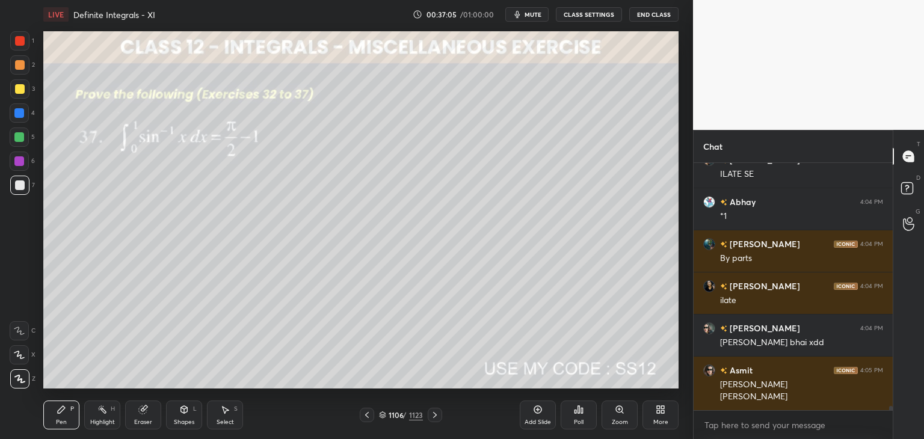
click at [374, 417] on div at bounding box center [367, 415] width 14 height 14
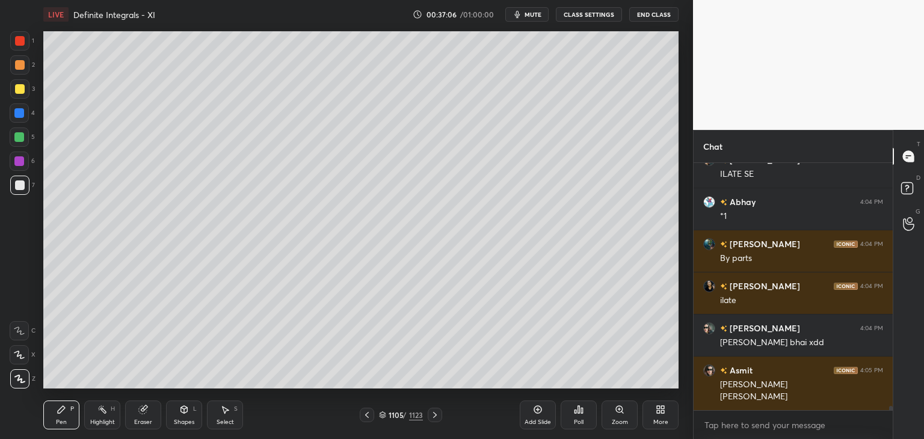
click at [437, 419] on icon at bounding box center [435, 415] width 10 height 10
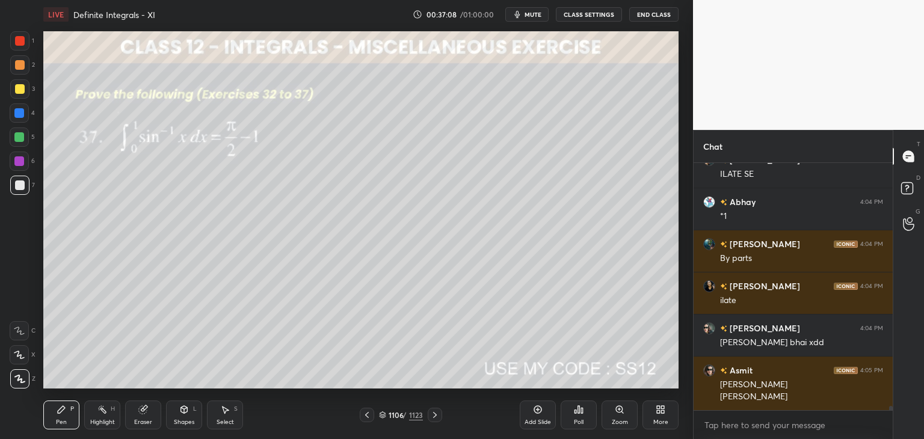
click at [437, 414] on icon at bounding box center [435, 415] width 10 height 10
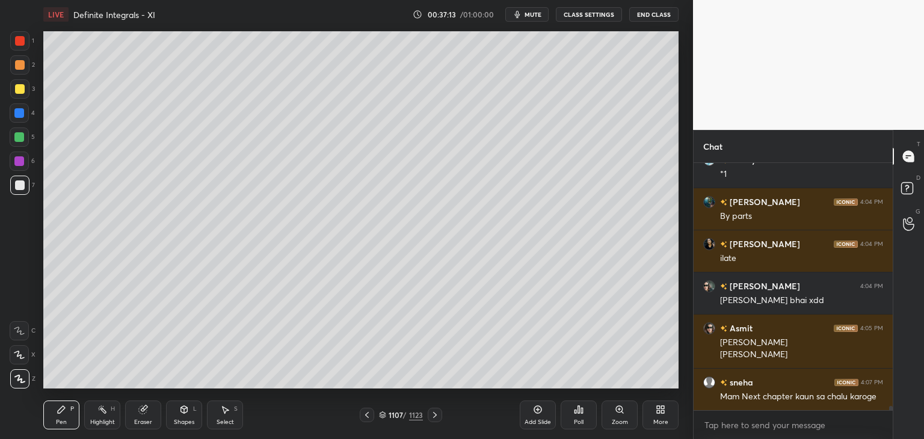
scroll to position [14577, 0]
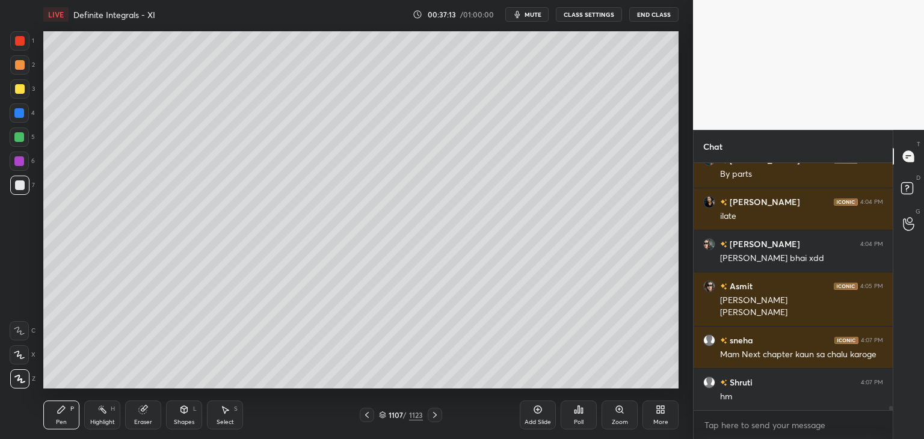
click at [369, 417] on icon at bounding box center [367, 415] width 10 height 10
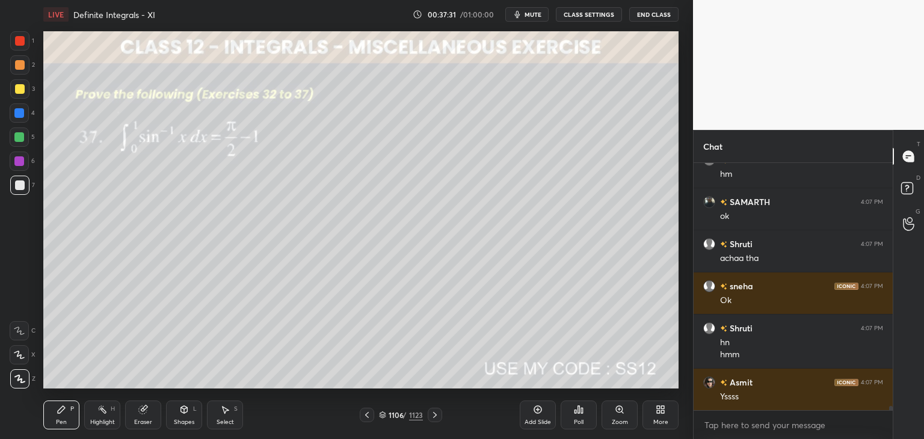
scroll to position [14841, 0]
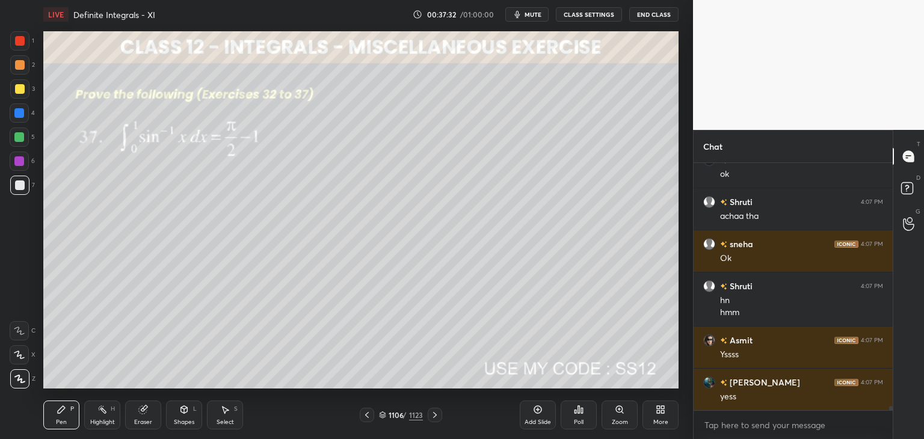
click at [433, 417] on icon at bounding box center [435, 415] width 4 height 6
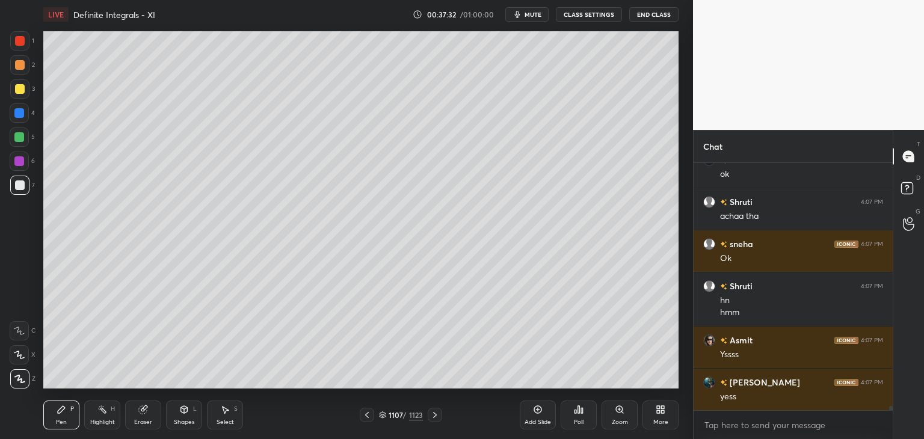
click at [434, 417] on icon at bounding box center [435, 415] width 4 height 6
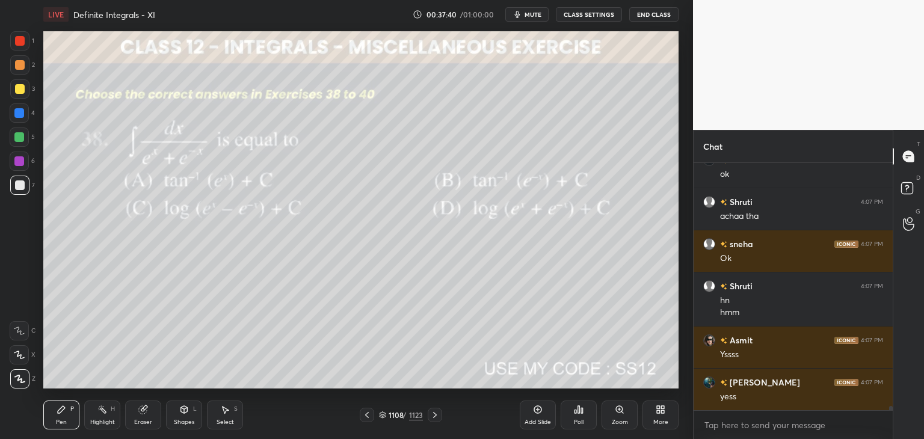
click at [573, 420] on div "Poll" at bounding box center [579, 415] width 36 height 29
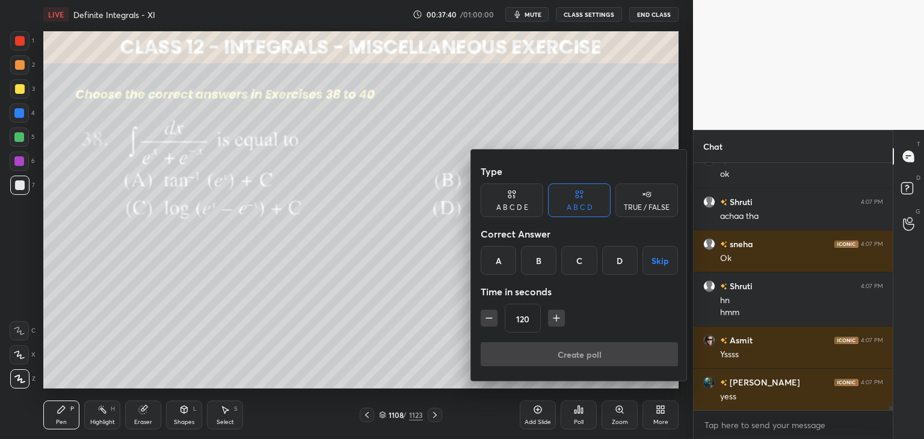
scroll to position [14905, 0]
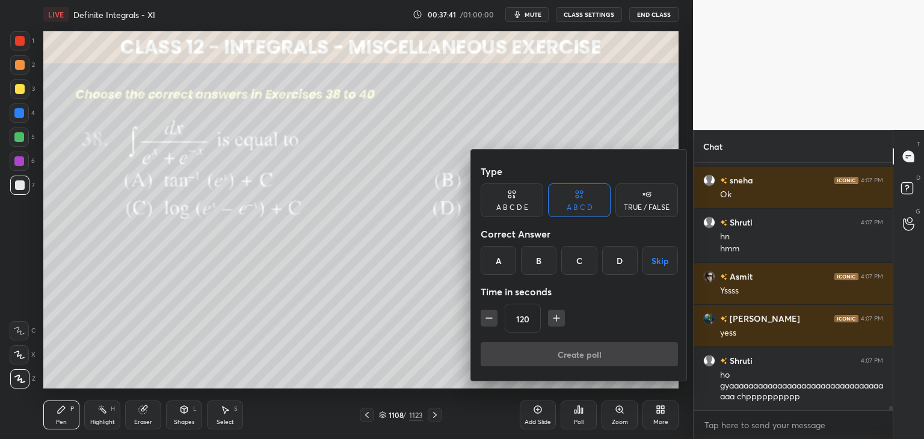
click at [500, 264] on div "A" at bounding box center [498, 260] width 35 height 29
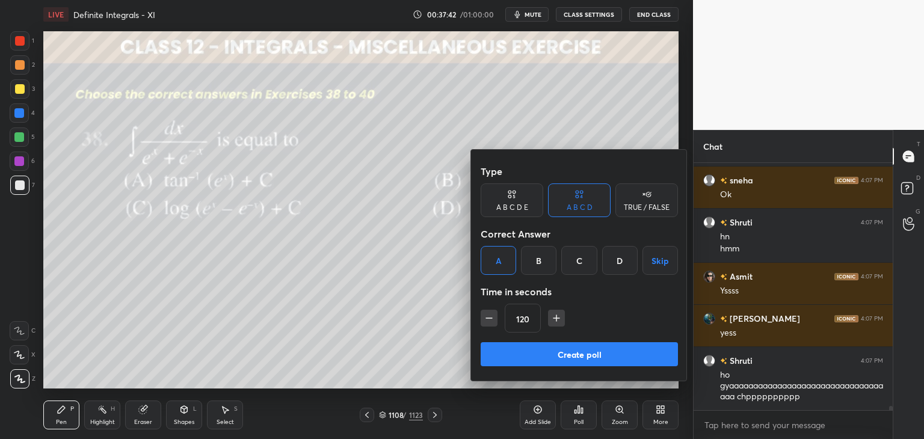
click at [507, 354] on button "Create poll" at bounding box center [579, 354] width 197 height 24
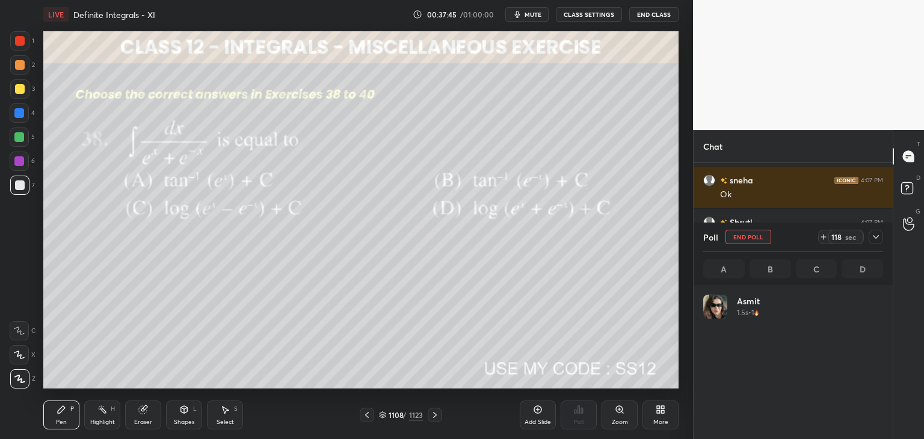
scroll to position [141, 176]
click at [873, 235] on icon at bounding box center [876, 237] width 10 height 10
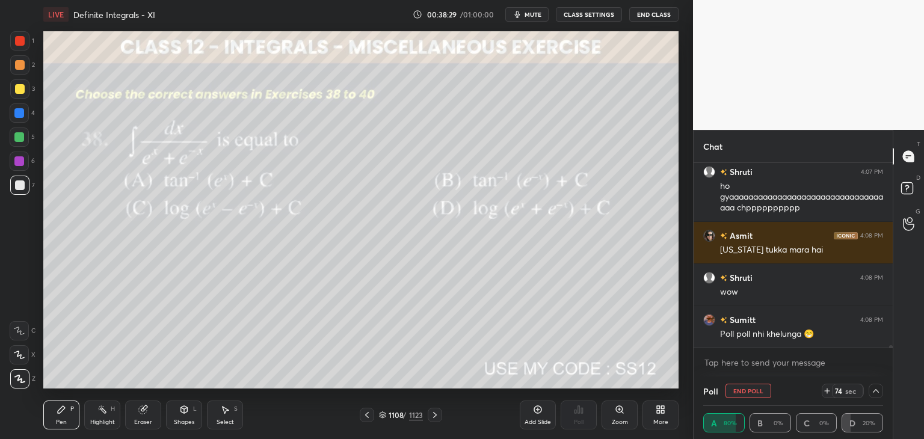
scroll to position [15136, 0]
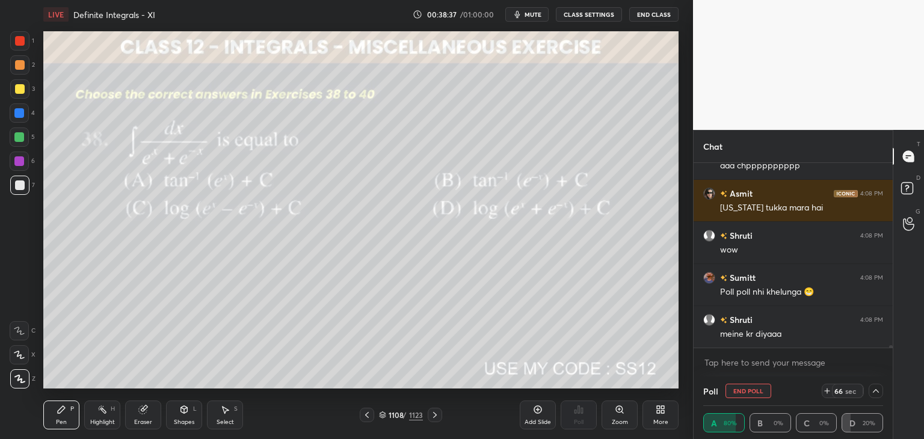
click at [879, 389] on icon at bounding box center [876, 391] width 10 height 10
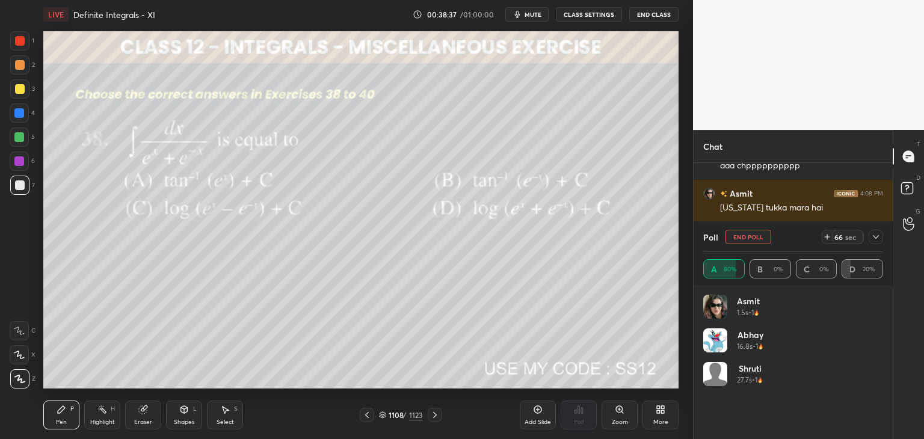
scroll to position [141, 176]
click at [874, 239] on icon at bounding box center [876, 237] width 10 height 10
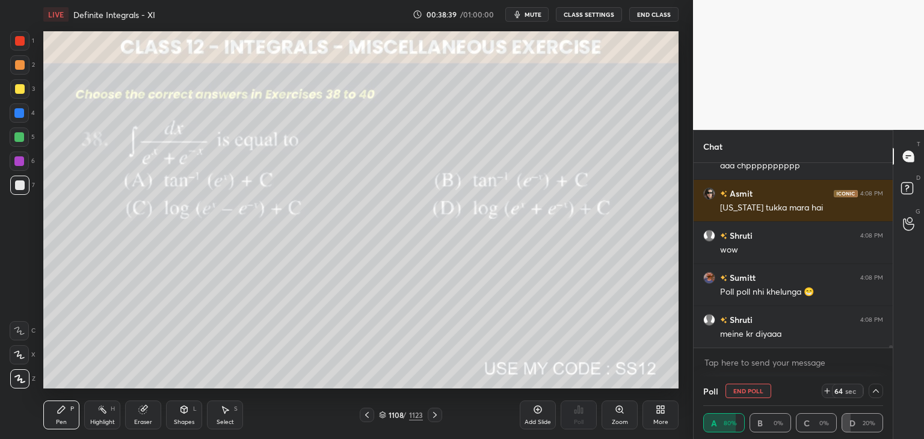
scroll to position [0, 4]
click at [873, 392] on icon at bounding box center [876, 391] width 10 height 10
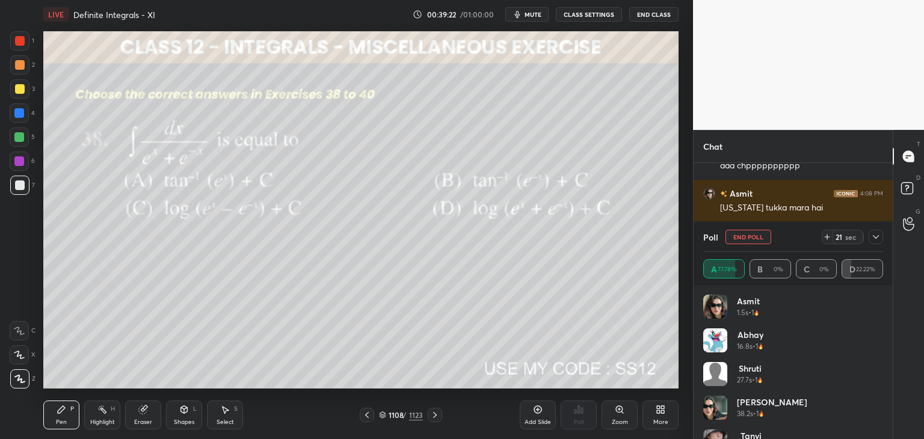
scroll to position [141, 176]
drag, startPoint x: 879, startPoint y: 310, endPoint x: 876, endPoint y: 334, distance: 24.8
click at [876, 334] on div "[PERSON_NAME] 1.5s • 1 Abhay 16.8s • 1 Shruti 27.7s • 1 [PERSON_NAME] 38.2s • 1…" at bounding box center [793, 413] width 180 height 236
drag, startPoint x: 879, startPoint y: 327, endPoint x: 881, endPoint y: 377, distance: 50.0
click at [881, 377] on div "[PERSON_NAME] 1.5s • 1 Abhay 16.8s • 1 Shruti 27.7s • 1 [PERSON_NAME] 38.2s • 1…" at bounding box center [793, 367] width 180 height 144
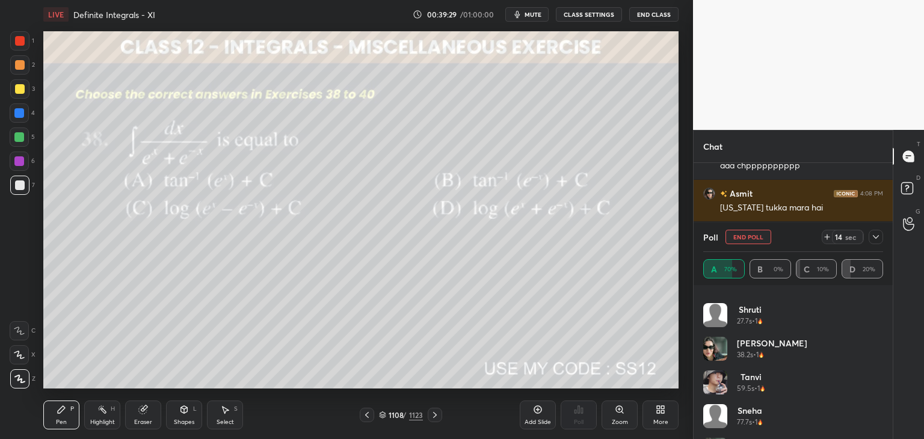
scroll to position [91, 0]
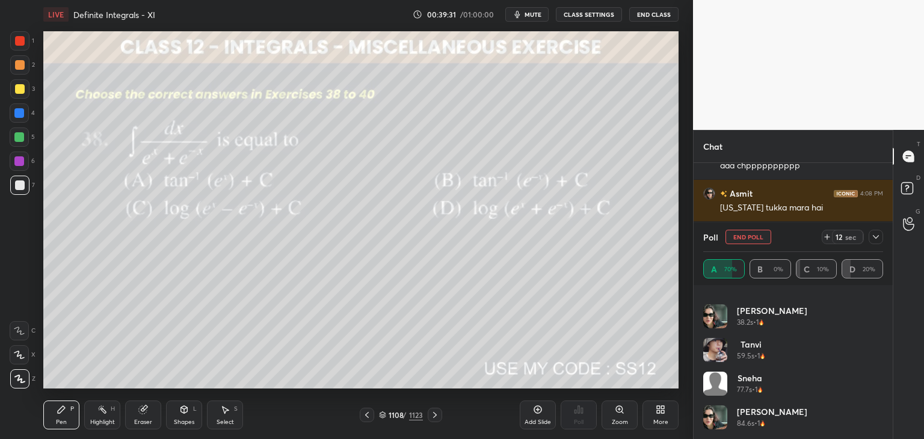
click at [876, 241] on icon at bounding box center [876, 237] width 10 height 10
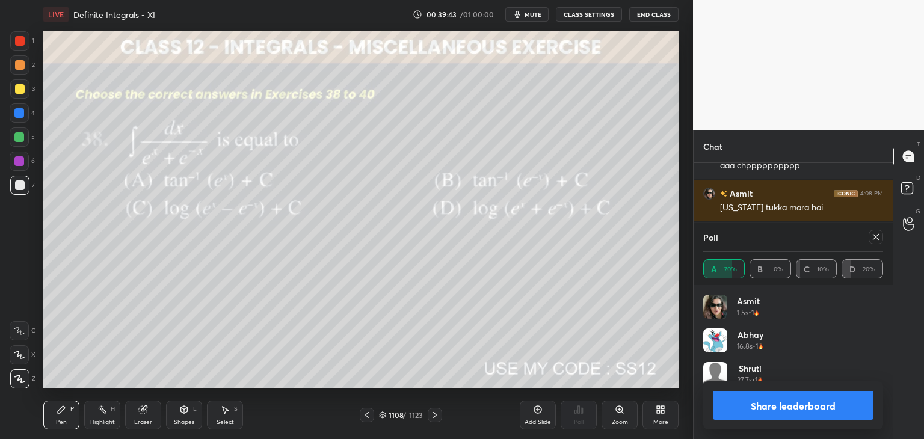
scroll to position [141, 176]
click at [870, 239] on div at bounding box center [876, 237] width 14 height 14
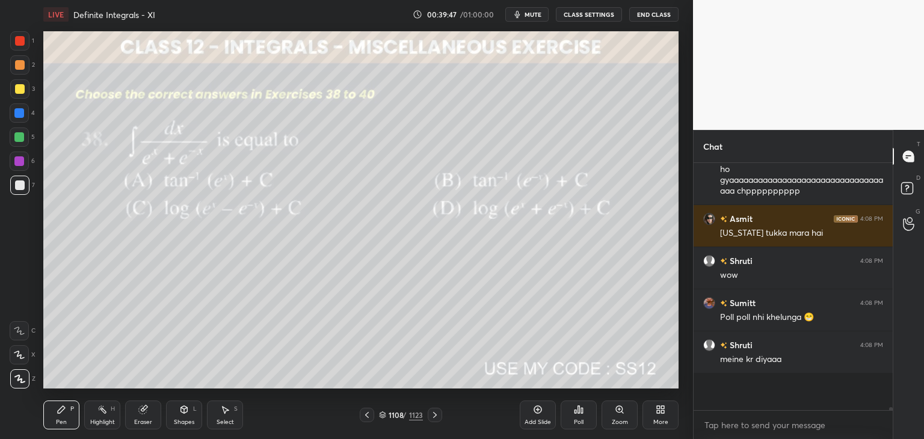
scroll to position [137, 196]
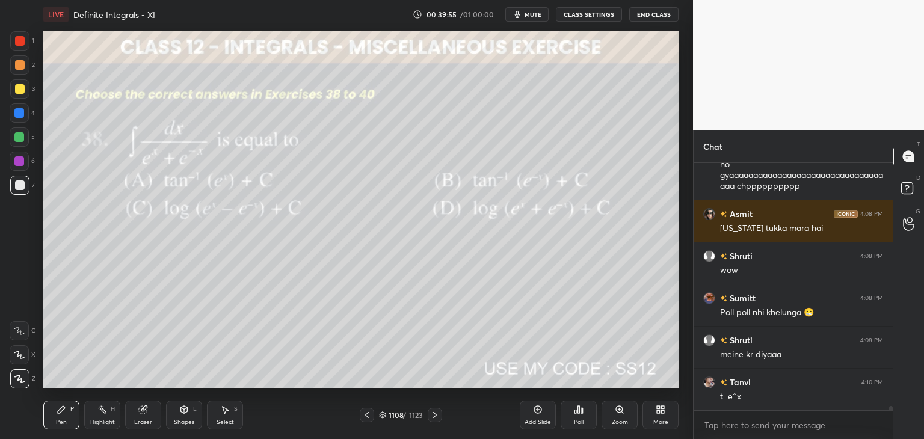
click at [19, 86] on div at bounding box center [20, 89] width 10 height 10
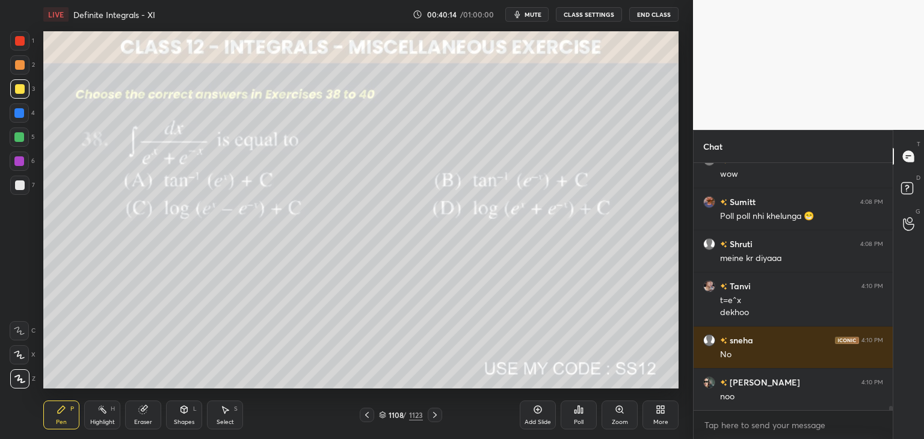
click at [221, 419] on div "Select" at bounding box center [225, 422] width 17 height 6
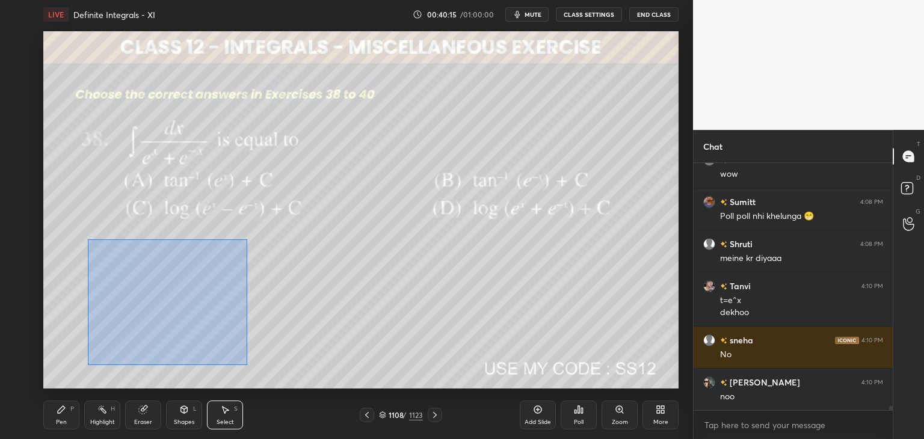
drag, startPoint x: 90, startPoint y: 245, endPoint x: 248, endPoint y: 365, distance: 198.4
click at [248, 365] on div "0 ° Undo Copy Paste here Duplicate Duplicate to new slide Delete" at bounding box center [360, 209] width 635 height 357
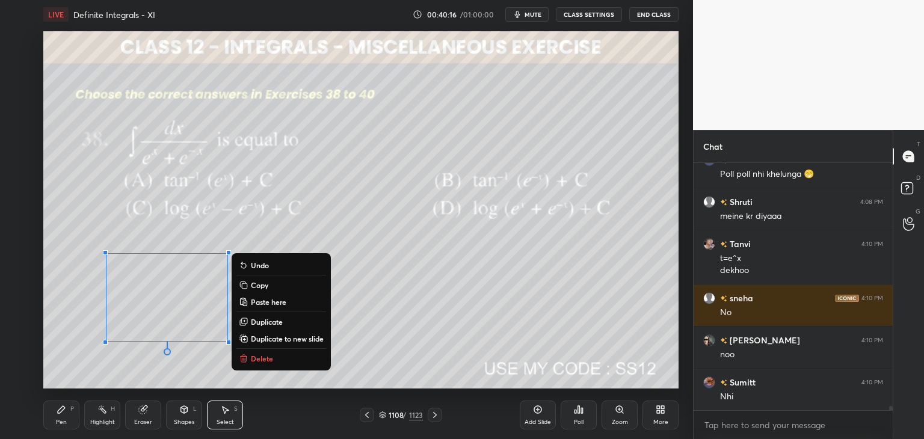
click at [260, 285] on p "Copy" at bounding box center [259, 285] width 17 height 10
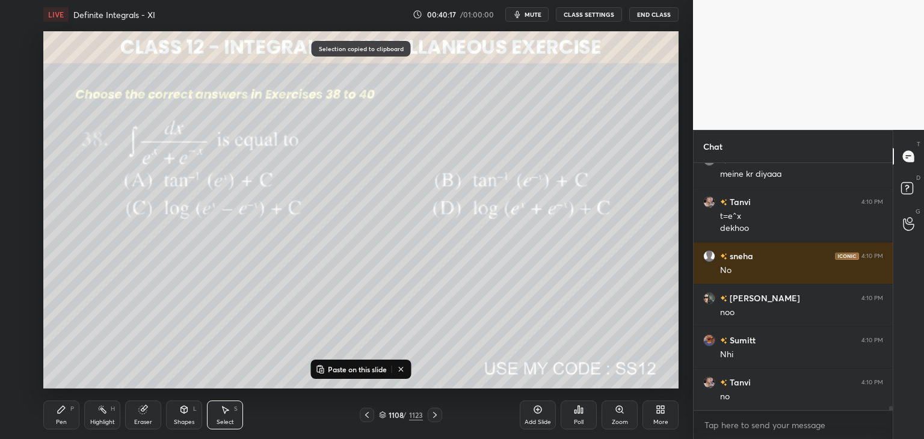
click at [535, 423] on div "Add Slide" at bounding box center [538, 422] width 26 height 6
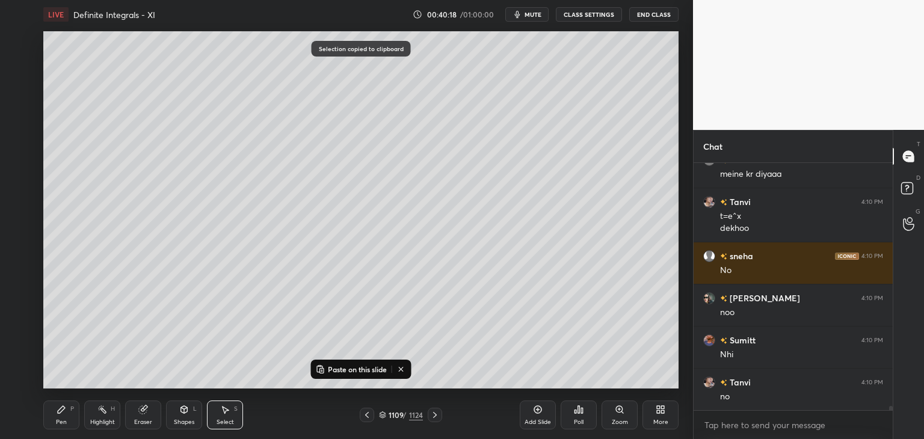
drag, startPoint x: 321, startPoint y: 368, endPoint x: 337, endPoint y: 351, distance: 23.8
click at [321, 368] on rect at bounding box center [322, 370] width 4 height 5
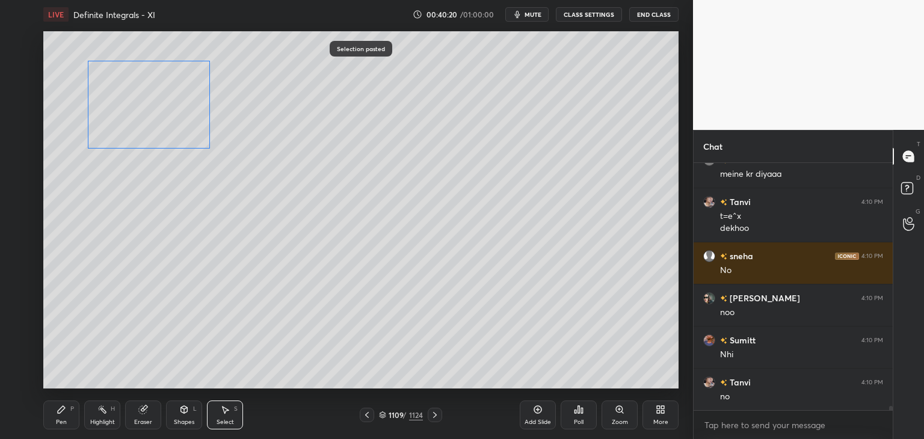
drag, startPoint x: 186, startPoint y: 283, endPoint x: 168, endPoint y: 93, distance: 190.4
click at [167, 87] on div "0 ° Undo Copy Paste here Duplicate Duplicate to new slide Delete" at bounding box center [360, 209] width 635 height 357
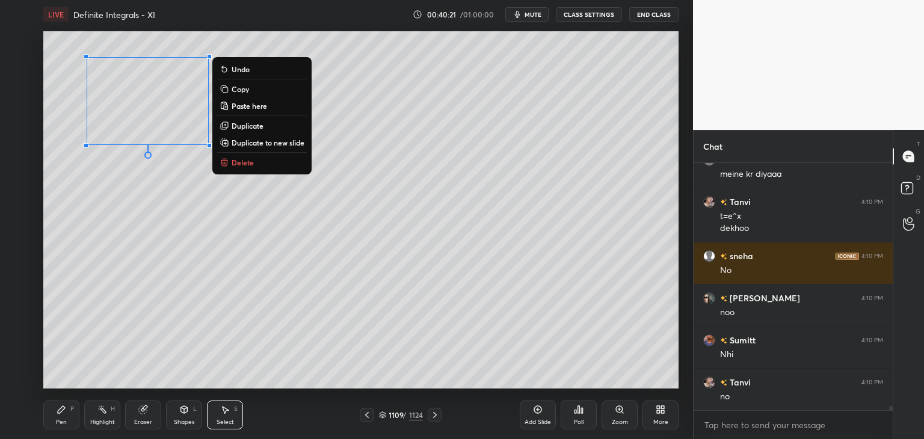
click at [64, 250] on div "0 ° Undo Copy Paste here Duplicate Duplicate to new slide Delete" at bounding box center [360, 209] width 635 height 357
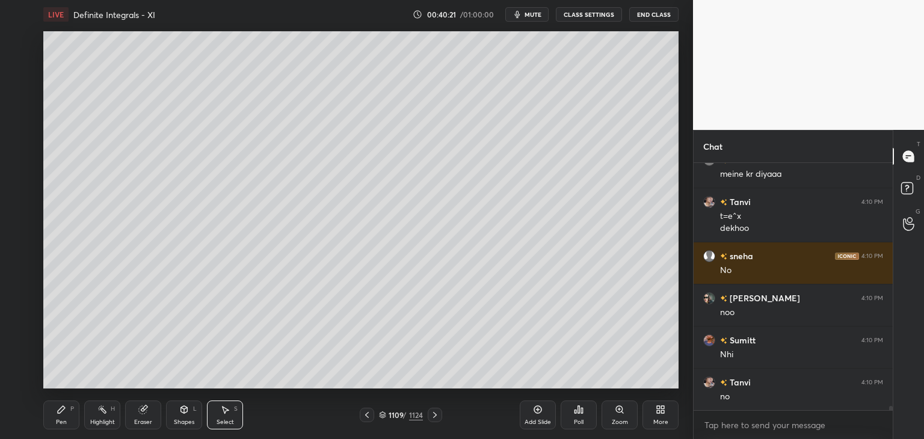
drag, startPoint x: 60, startPoint y: 414, endPoint x: 70, endPoint y: 398, distance: 19.2
click at [60, 414] on icon at bounding box center [62, 410] width 10 height 10
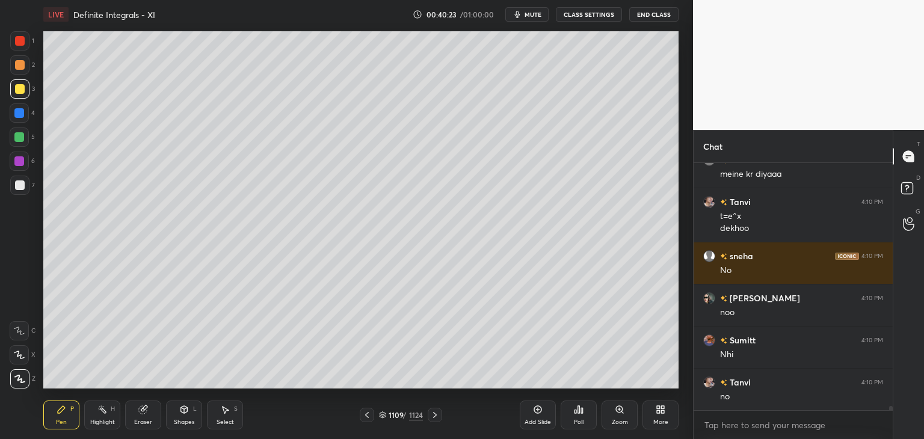
click at [20, 86] on div at bounding box center [20, 89] width 10 height 10
drag, startPoint x: 224, startPoint y: 417, endPoint x: 235, endPoint y: 406, distance: 15.7
click at [224, 417] on div "Select S" at bounding box center [225, 415] width 36 height 29
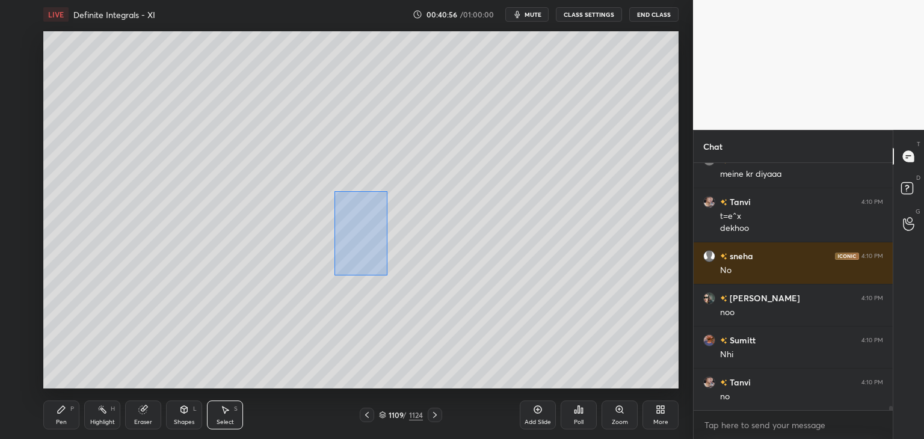
drag, startPoint x: 344, startPoint y: 211, endPoint x: 525, endPoint y: 345, distance: 224.9
click at [529, 349] on div "0 ° Undo Copy Paste here Duplicate Duplicate to new slide Delete" at bounding box center [360, 209] width 635 height 357
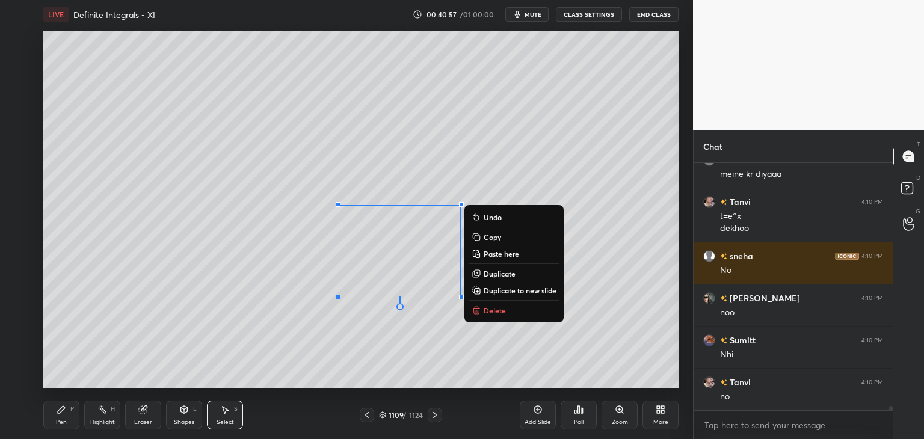
drag, startPoint x: 490, startPoint y: 245, endPoint x: 498, endPoint y: 283, distance: 38.7
click at [490, 245] on div "0 ° Undo Copy Paste here Duplicate Duplicate to new slide Delete" at bounding box center [360, 209] width 635 height 357
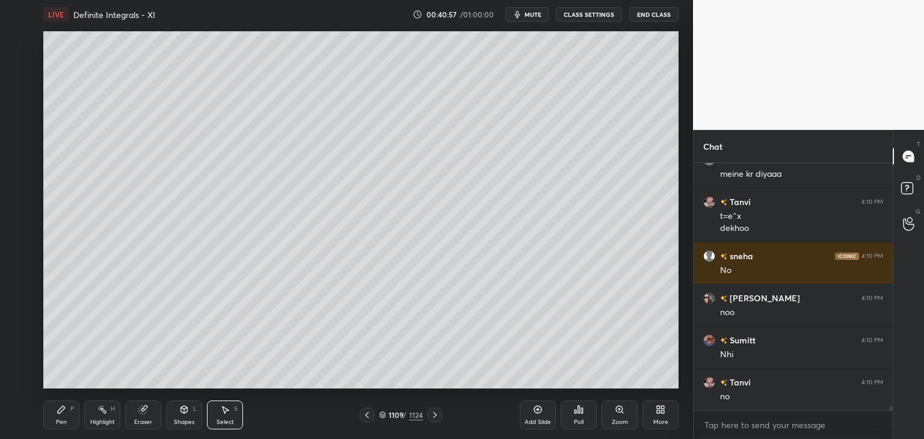
click at [540, 419] on div "Add Slide" at bounding box center [538, 422] width 26 height 6
click at [366, 414] on icon at bounding box center [367, 415] width 10 height 10
click at [234, 414] on div "Select S" at bounding box center [225, 415] width 36 height 29
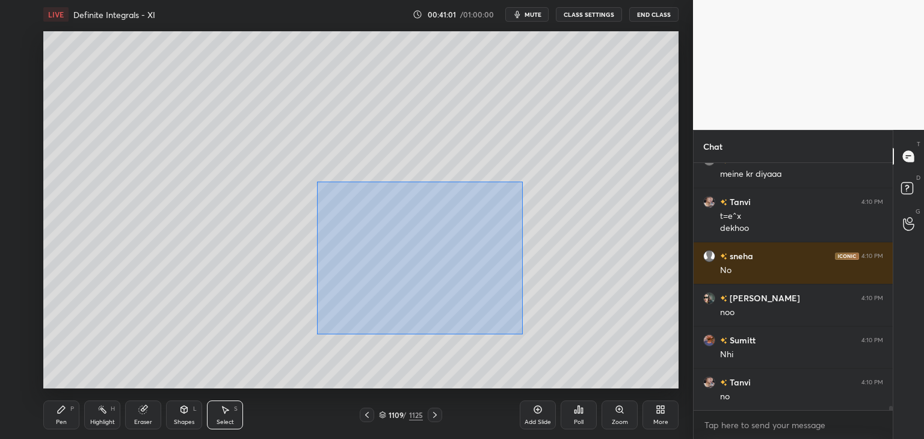
drag, startPoint x: 319, startPoint y: 191, endPoint x: 522, endPoint y: 333, distance: 247.5
click at [522, 334] on div "0 ° Undo Copy Paste here Duplicate Duplicate to new slide Delete" at bounding box center [360, 209] width 635 height 357
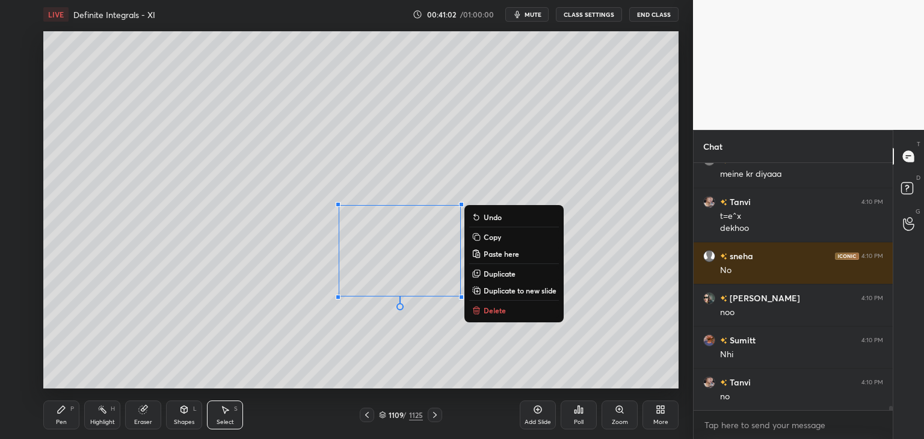
click at [498, 238] on p "Copy" at bounding box center [492, 237] width 17 height 10
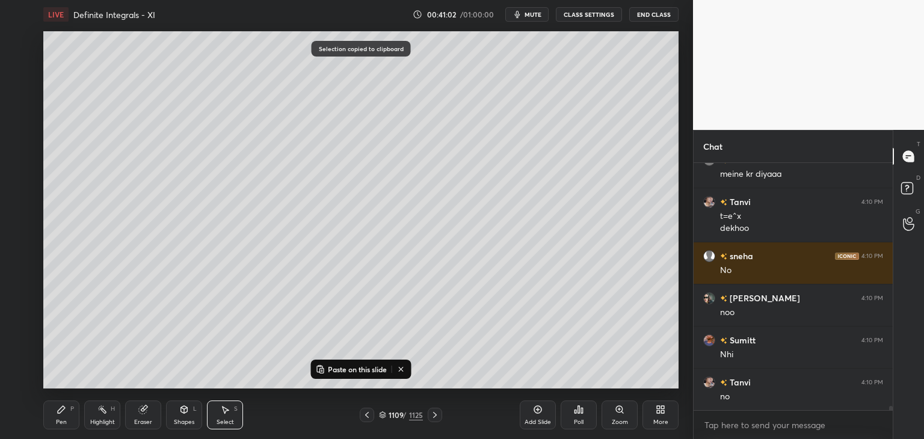
scroll to position [15338, 0]
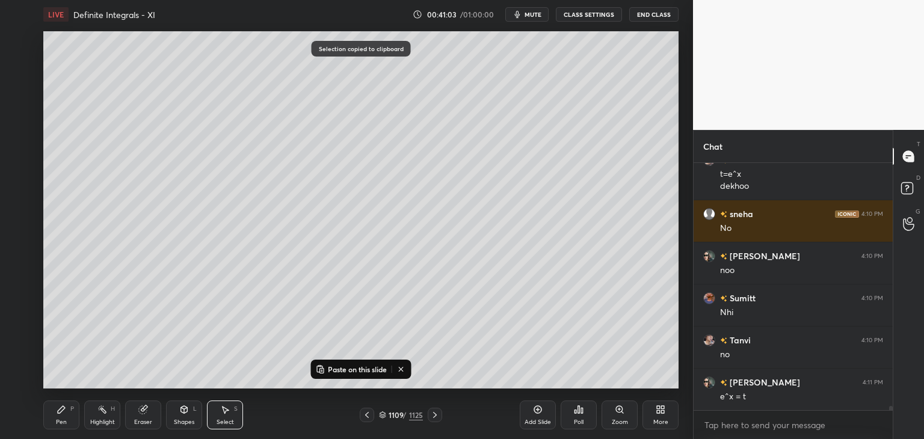
click at [434, 413] on icon at bounding box center [435, 415] width 4 height 6
click at [339, 368] on p "Paste on this slide" at bounding box center [357, 370] width 59 height 10
drag, startPoint x: 374, startPoint y: 258, endPoint x: 142, endPoint y: 167, distance: 249.3
click at [164, 119] on div "0 ° Undo Copy Paste here Duplicate Duplicate to new slide Delete" at bounding box center [360, 209] width 635 height 357
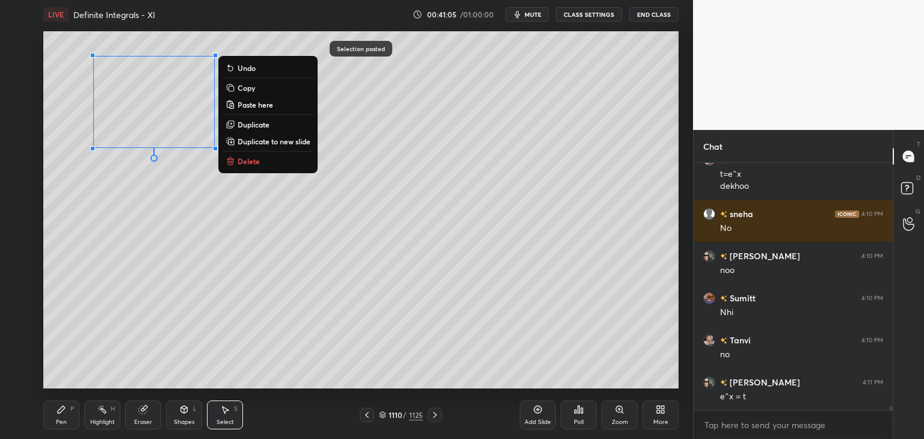
click at [82, 254] on div "0 ° Undo Copy Paste here Duplicate Duplicate to new slide Delete" at bounding box center [360, 209] width 635 height 357
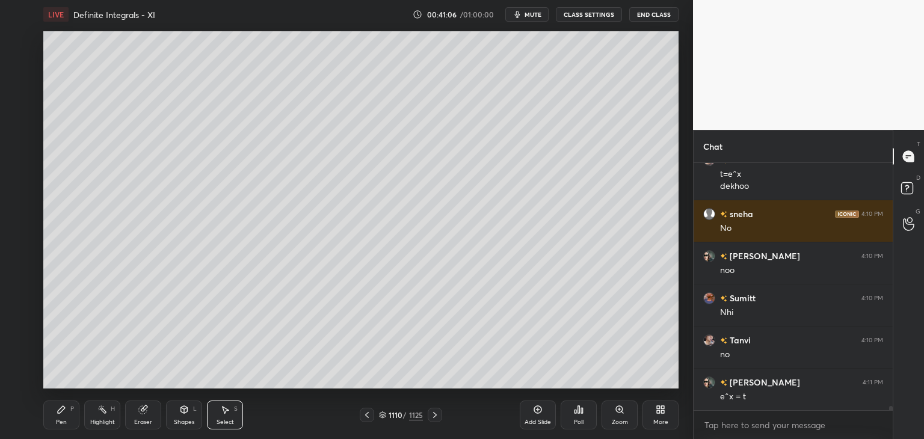
click at [58, 423] on div "Pen" at bounding box center [61, 422] width 11 height 6
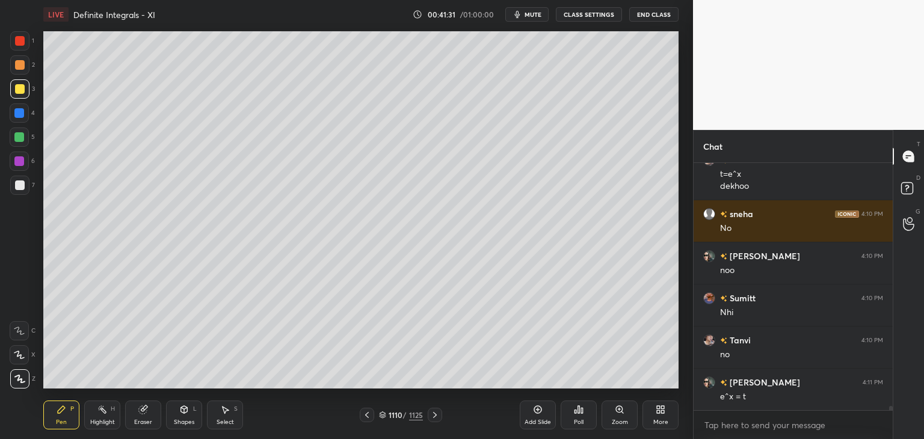
scroll to position [15380, 0]
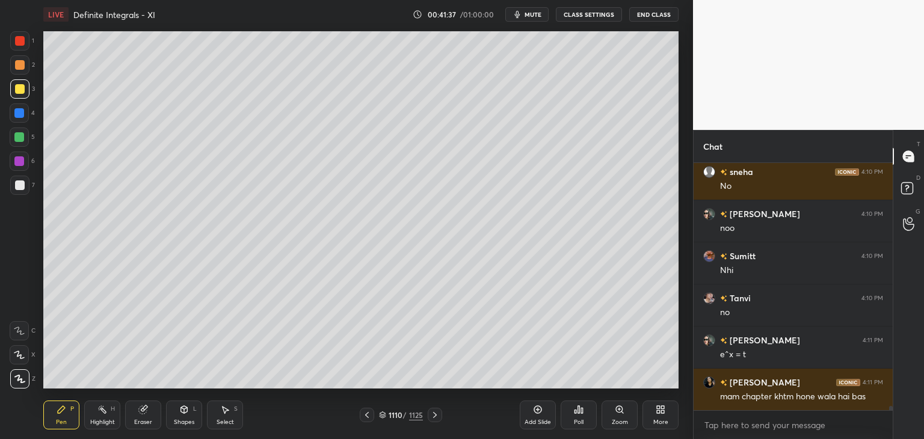
drag, startPoint x: 366, startPoint y: 417, endPoint x: 365, endPoint y: 390, distance: 26.5
click at [368, 417] on icon at bounding box center [367, 415] width 10 height 10
drag, startPoint x: 365, startPoint y: 417, endPoint x: 371, endPoint y: 396, distance: 21.9
click at [366, 417] on icon at bounding box center [367, 415] width 10 height 10
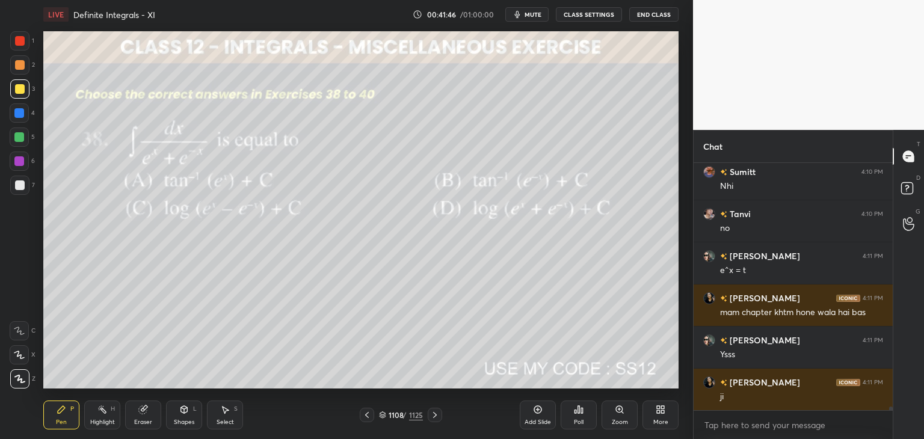
scroll to position [15507, 0]
click at [433, 417] on icon at bounding box center [435, 415] width 10 height 10
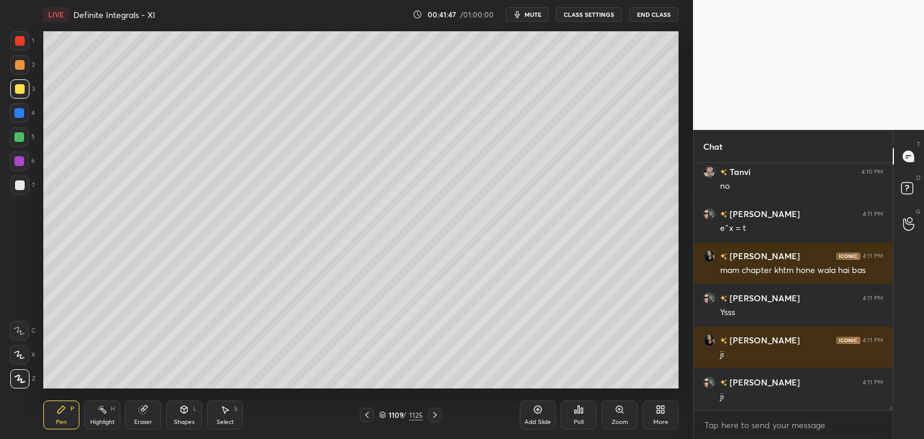
click at [437, 414] on icon at bounding box center [435, 415] width 10 height 10
click at [438, 414] on icon at bounding box center [435, 415] width 10 height 10
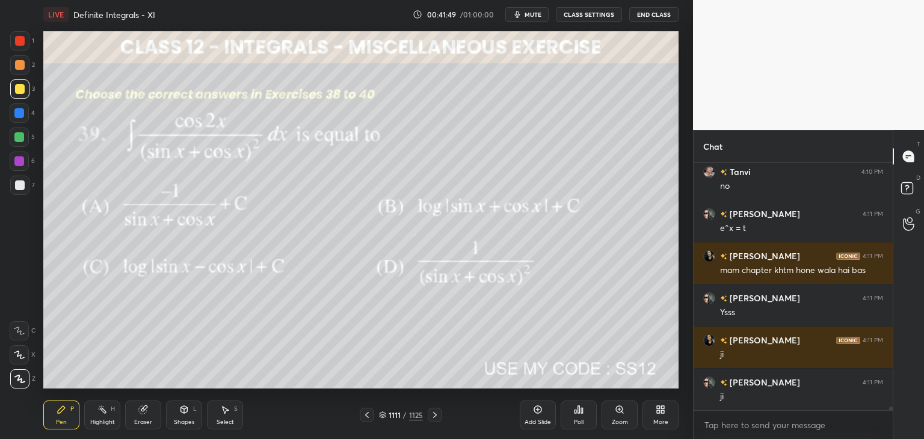
click at [592, 422] on div "Poll" at bounding box center [579, 415] width 36 height 29
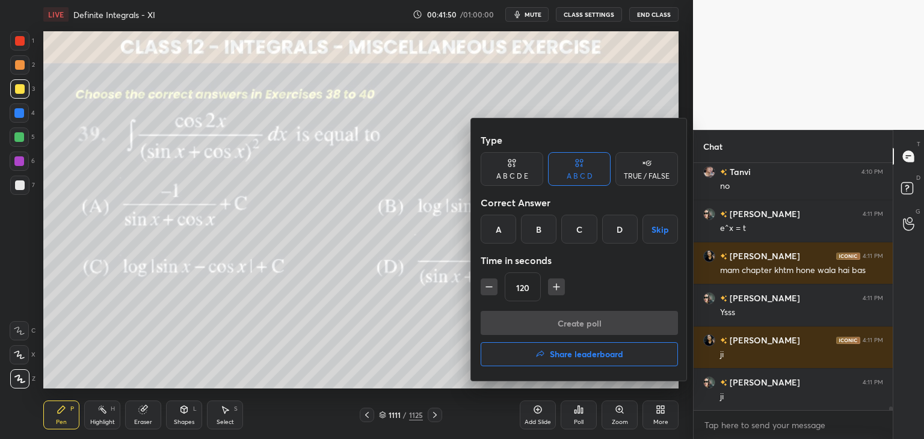
scroll to position [15560, 0]
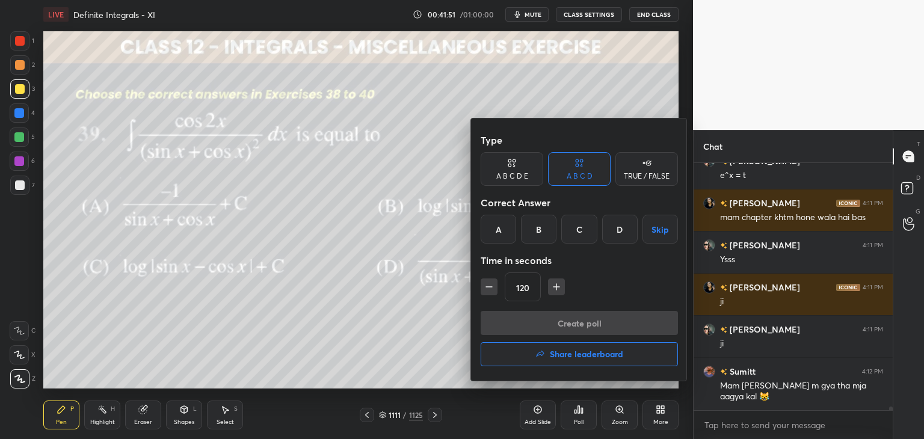
drag, startPoint x: 544, startPoint y: 229, endPoint x: 550, endPoint y: 253, distance: 24.8
click at [544, 229] on div "B" at bounding box center [538, 229] width 35 height 29
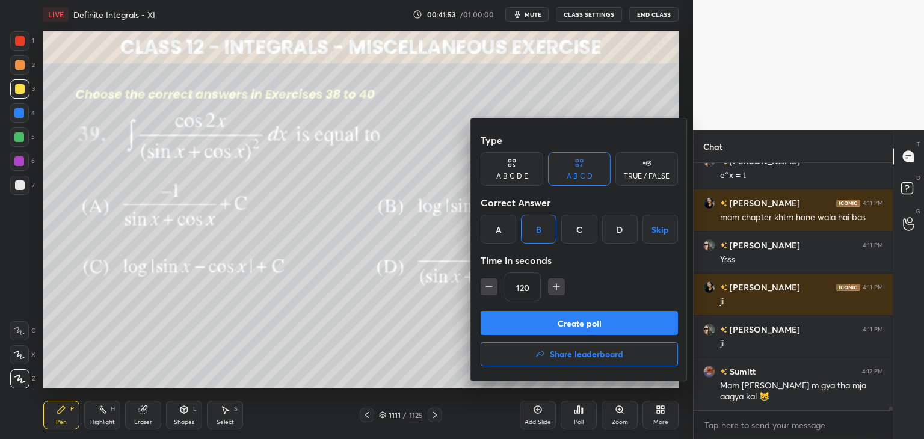
click at [546, 321] on button "Create poll" at bounding box center [579, 323] width 197 height 24
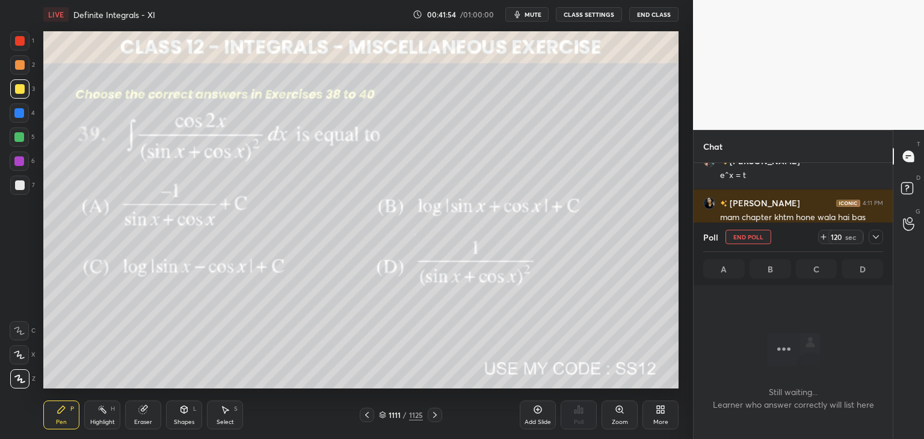
scroll to position [82, 196]
click at [873, 240] on icon at bounding box center [876, 237] width 10 height 10
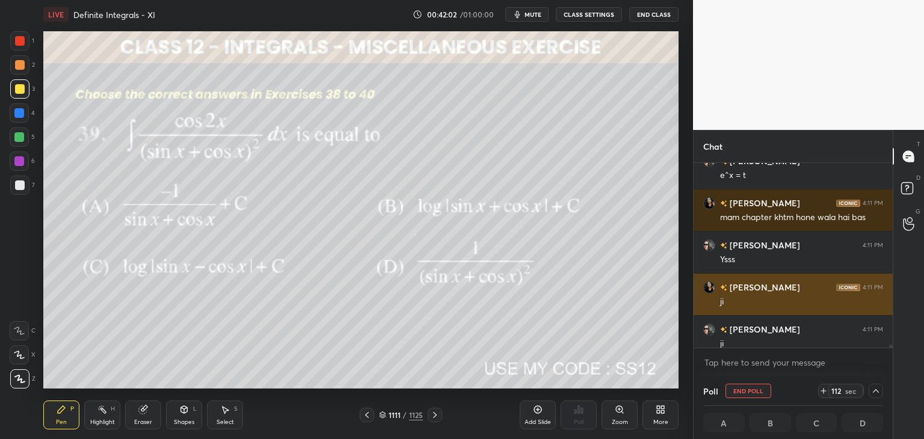
scroll to position [0, 4]
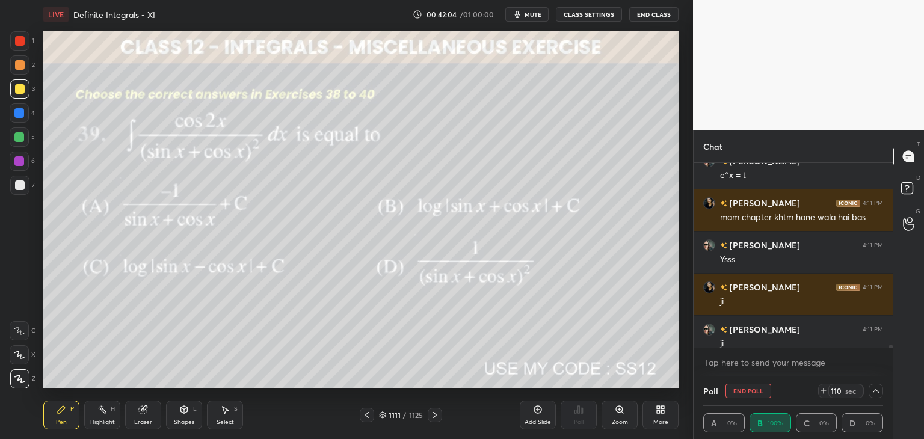
click at [877, 390] on icon at bounding box center [876, 391] width 10 height 10
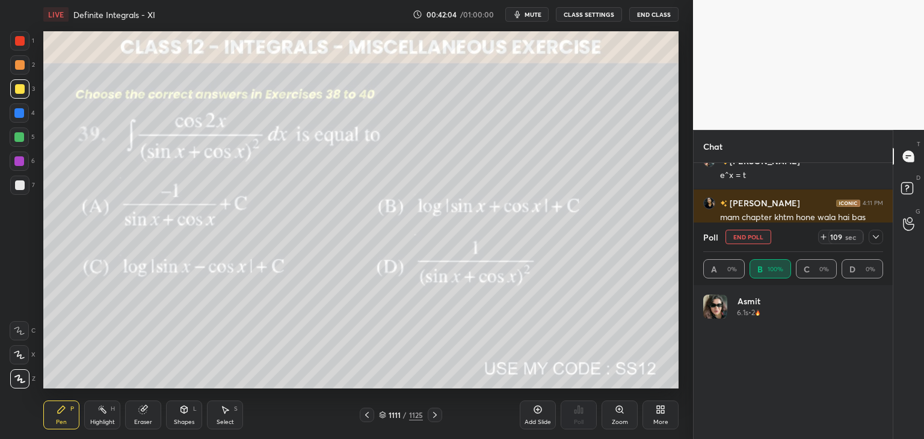
scroll to position [141, 176]
click at [873, 235] on icon at bounding box center [876, 237] width 10 height 10
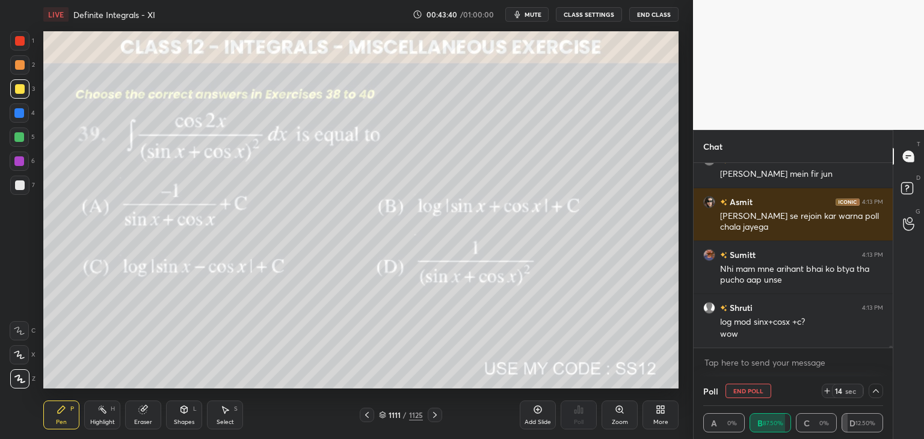
scroll to position [16225, 0]
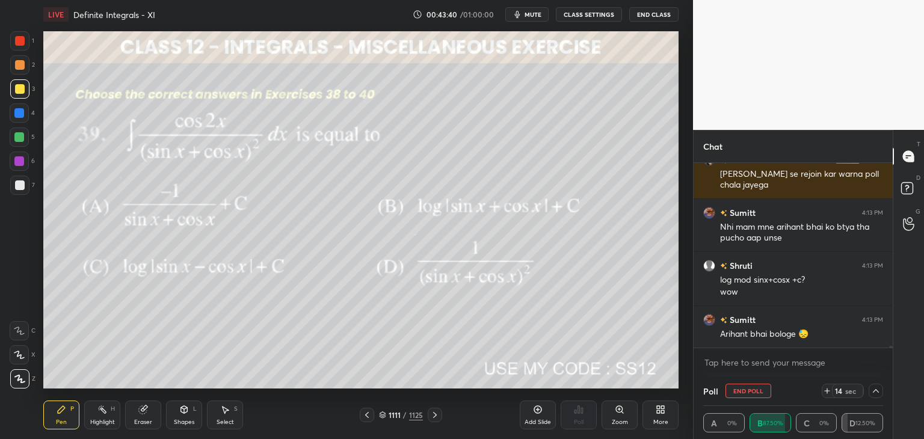
click at [878, 393] on icon at bounding box center [876, 391] width 10 height 10
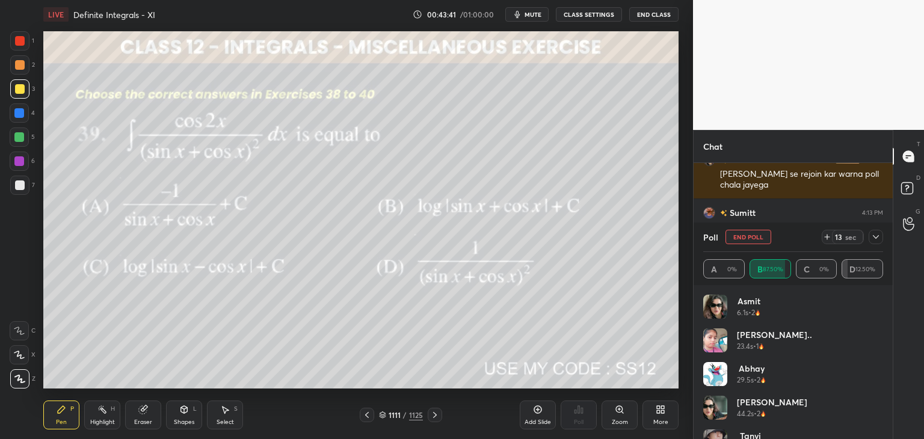
scroll to position [141, 176]
click at [748, 238] on button "End Poll" at bounding box center [748, 237] width 46 height 14
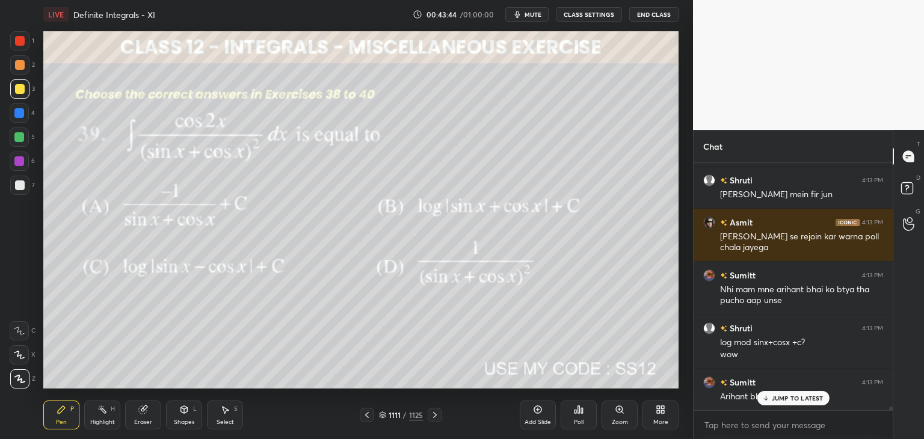
scroll to position [144, 196]
click at [546, 425] on div "Add Slide" at bounding box center [538, 422] width 26 height 6
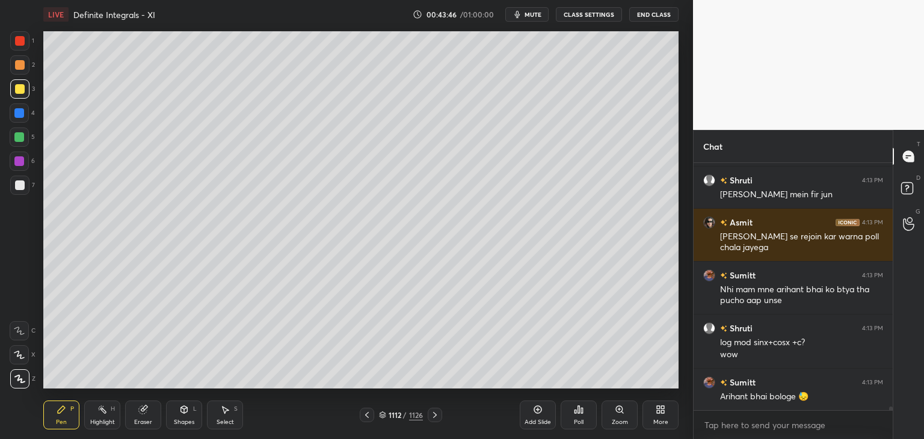
click at [20, 94] on div at bounding box center [19, 88] width 19 height 19
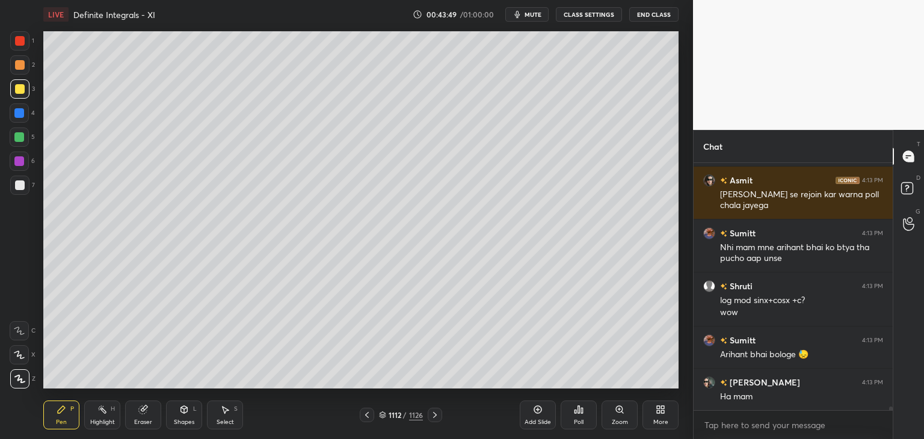
scroll to position [16247, 0]
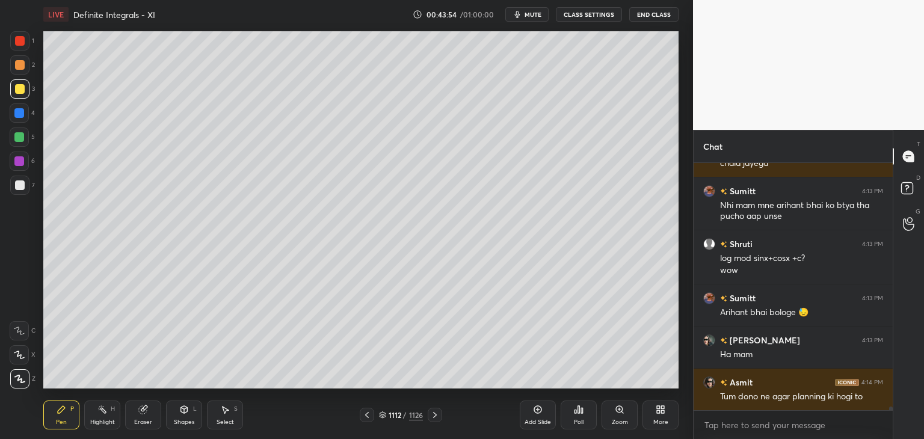
click at [366, 421] on div at bounding box center [367, 415] width 14 height 14
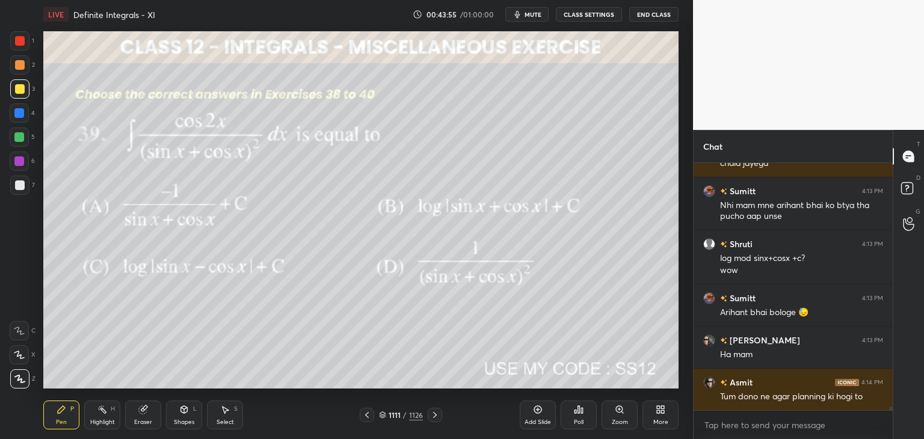
click at [436, 414] on icon at bounding box center [435, 415] width 10 height 10
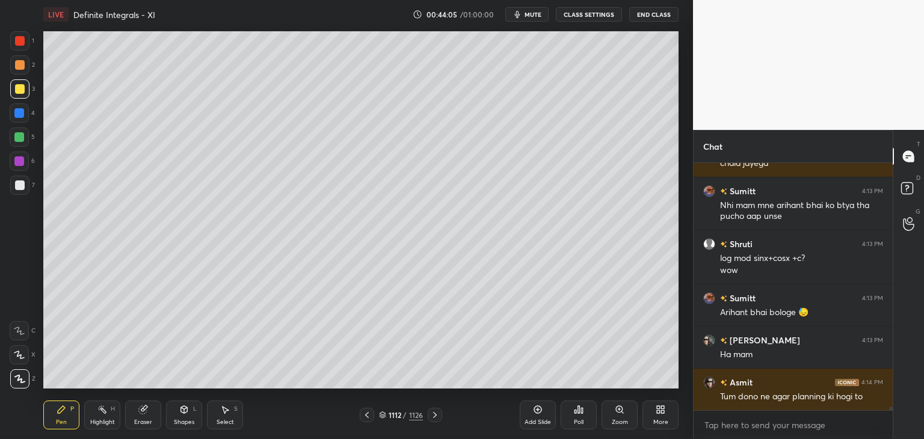
scroll to position [16289, 0]
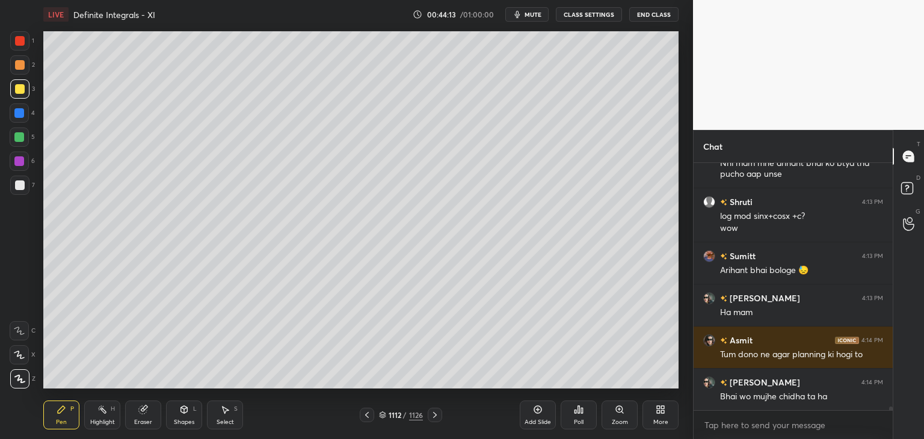
click at [186, 421] on div "Shapes" at bounding box center [184, 422] width 20 height 6
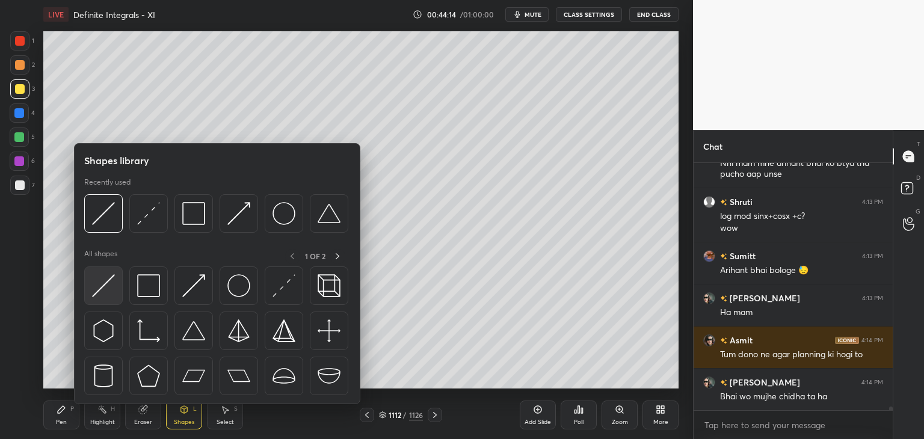
click at [106, 289] on img at bounding box center [103, 285] width 23 height 23
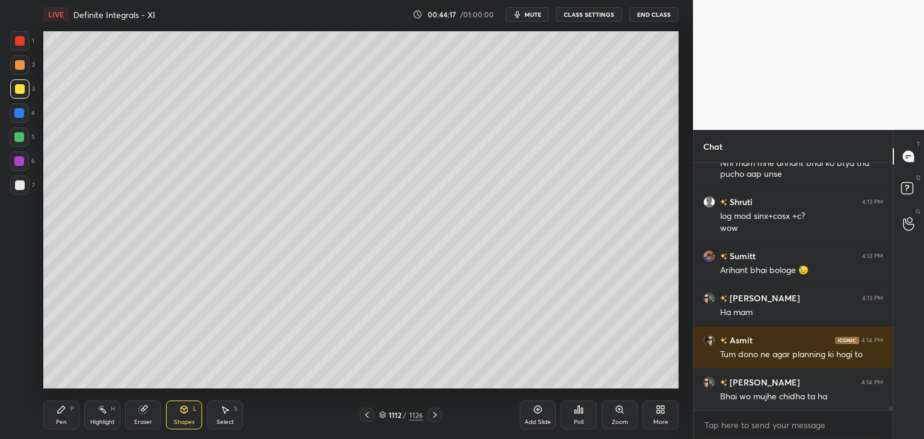
drag, startPoint x: 58, startPoint y: 421, endPoint x: 83, endPoint y: 393, distance: 37.9
click at [58, 421] on div "Pen" at bounding box center [61, 422] width 11 height 6
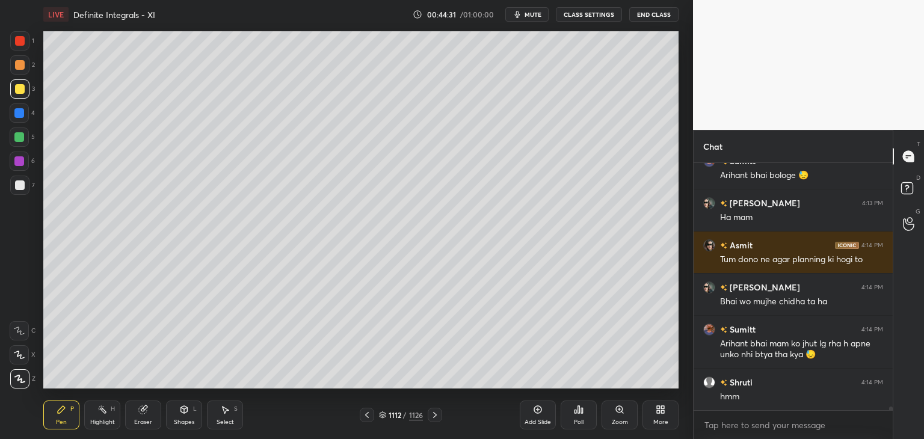
scroll to position [16426, 0]
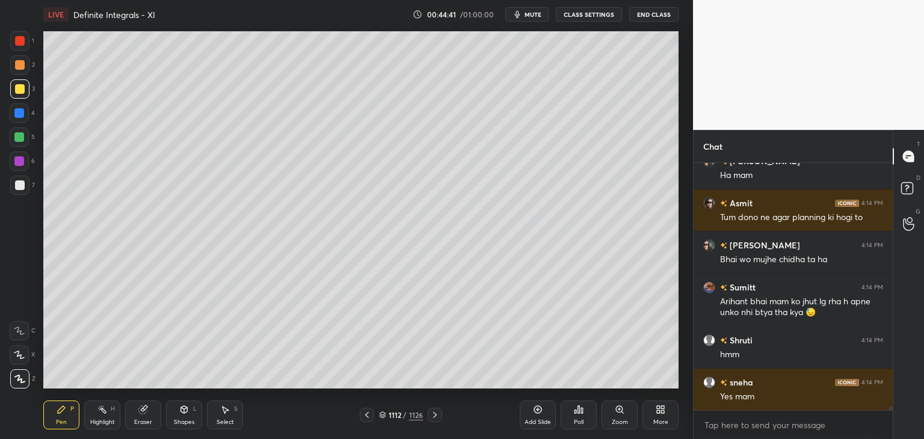
click at [184, 417] on div "Shapes L" at bounding box center [184, 415] width 36 height 29
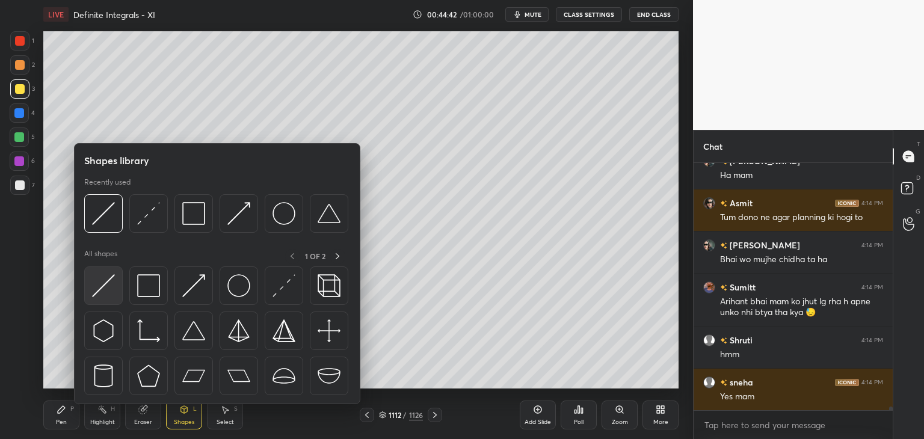
click at [94, 291] on img at bounding box center [103, 285] width 23 height 23
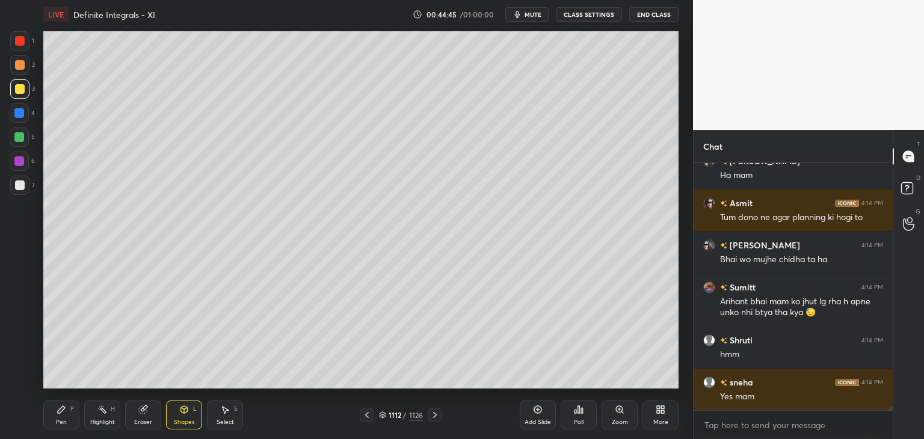
click at [63, 419] on div "Pen" at bounding box center [61, 422] width 11 height 6
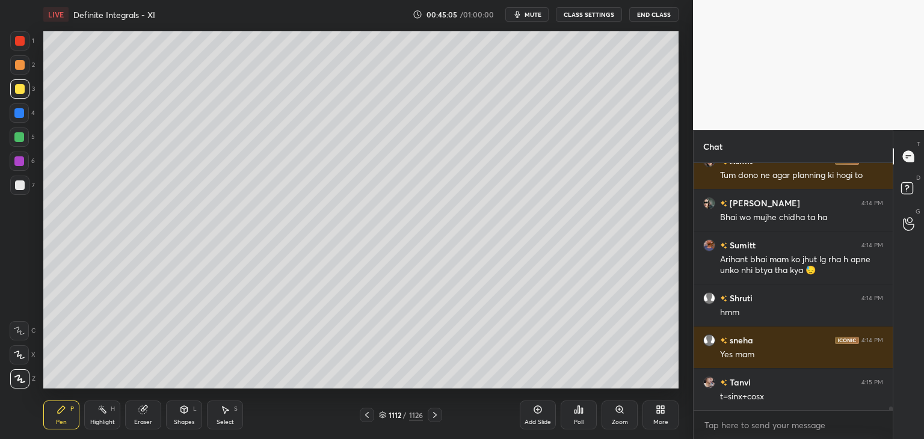
click at [366, 416] on icon at bounding box center [367, 415] width 10 height 10
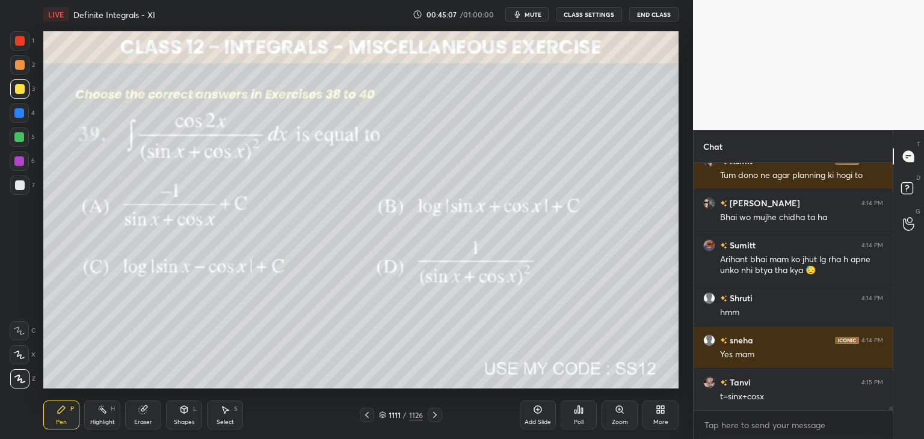
click at [434, 410] on icon at bounding box center [435, 415] width 10 height 10
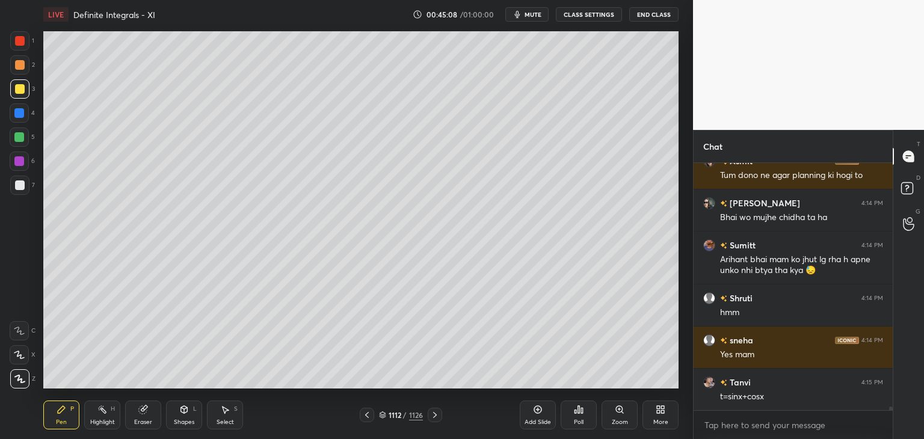
click at [227, 419] on div "Select S" at bounding box center [225, 415] width 36 height 29
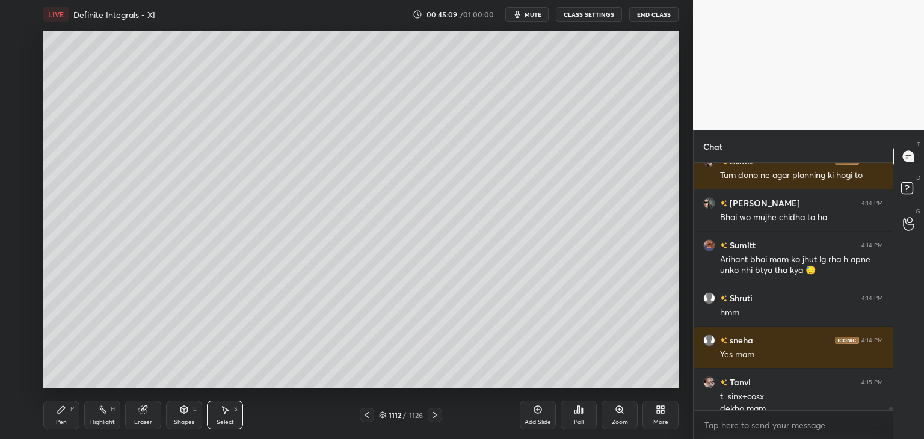
scroll to position [16480, 0]
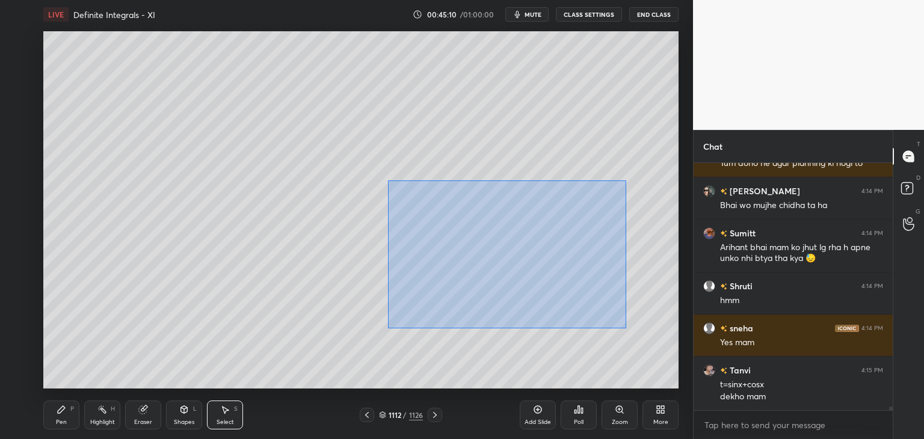
drag, startPoint x: 392, startPoint y: 186, endPoint x: 620, endPoint y: 325, distance: 267.0
click at [623, 329] on div "0 ° Undo Copy Paste here Duplicate Duplicate to new slide Delete" at bounding box center [360, 209] width 635 height 357
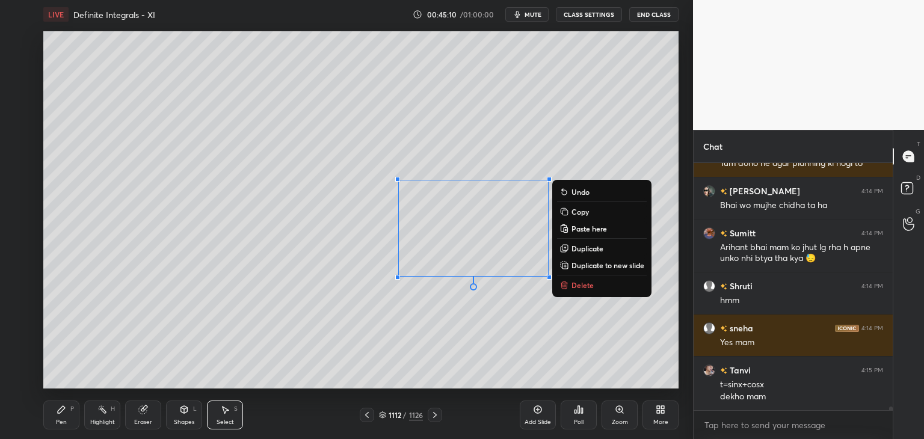
click at [566, 292] on button "Delete" at bounding box center [602, 285] width 90 height 14
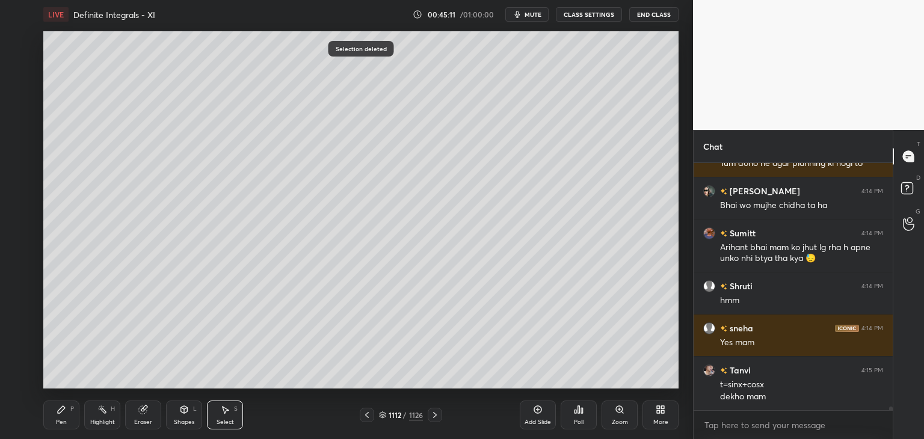
click at [65, 423] on div "Pen" at bounding box center [61, 422] width 11 height 6
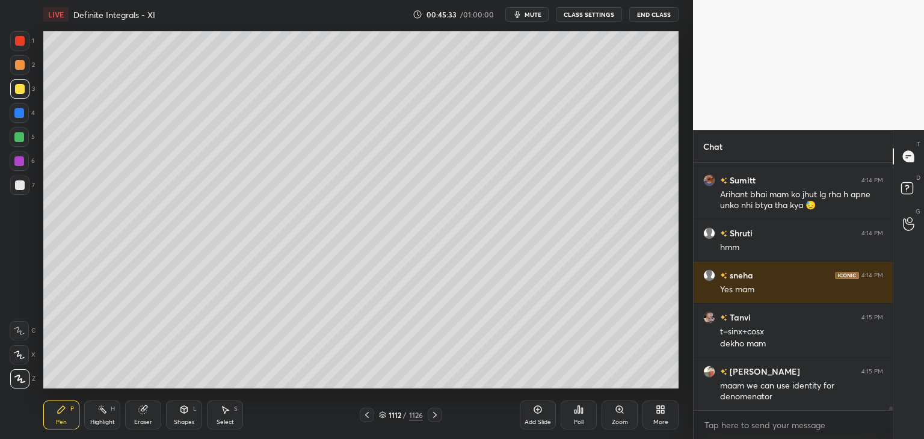
scroll to position [16575, 0]
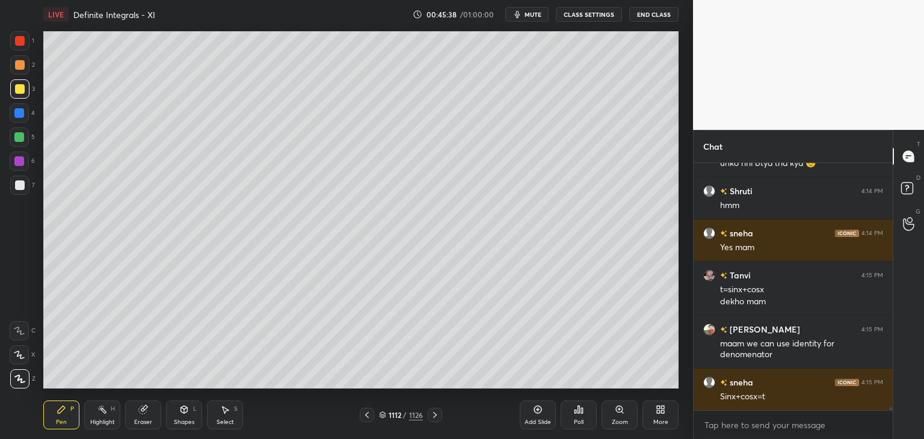
click at [679, 315] on div "Setting up your live class Poll for secs No correct answer Start poll" at bounding box center [360, 210] width 645 height 362
drag, startPoint x: 367, startPoint y: 416, endPoint x: 373, endPoint y: 417, distance: 6.1
click at [368, 416] on icon at bounding box center [367, 415] width 10 height 10
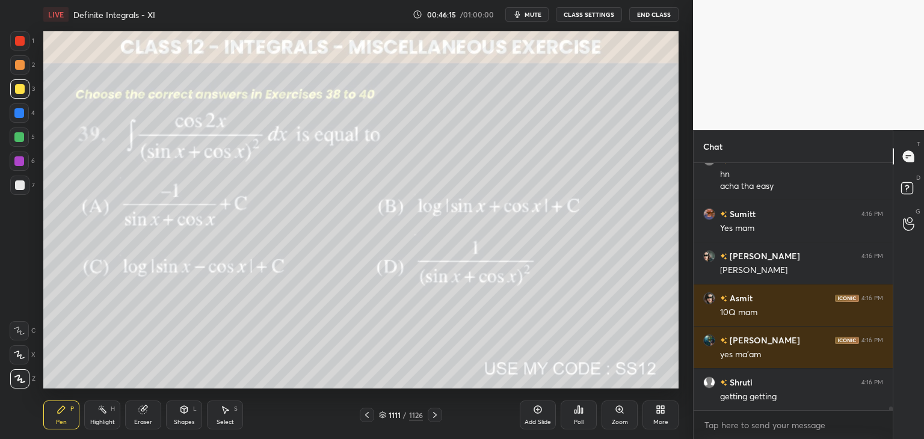
scroll to position [17092, 0]
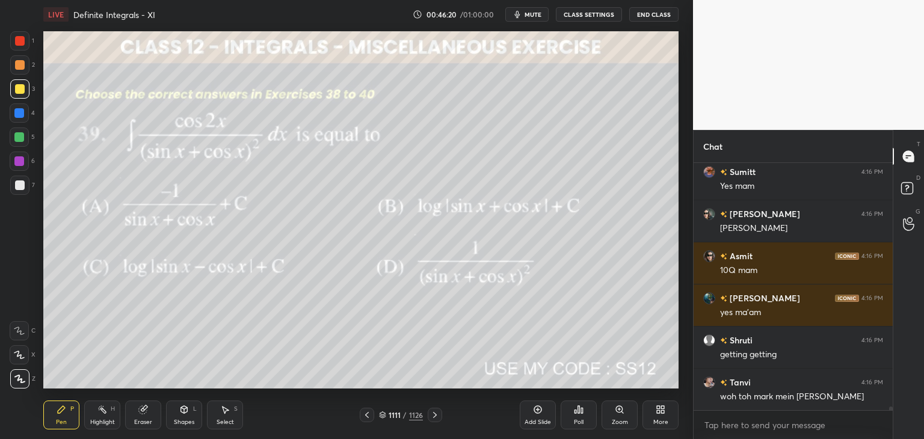
click at [431, 414] on icon at bounding box center [435, 415] width 10 height 10
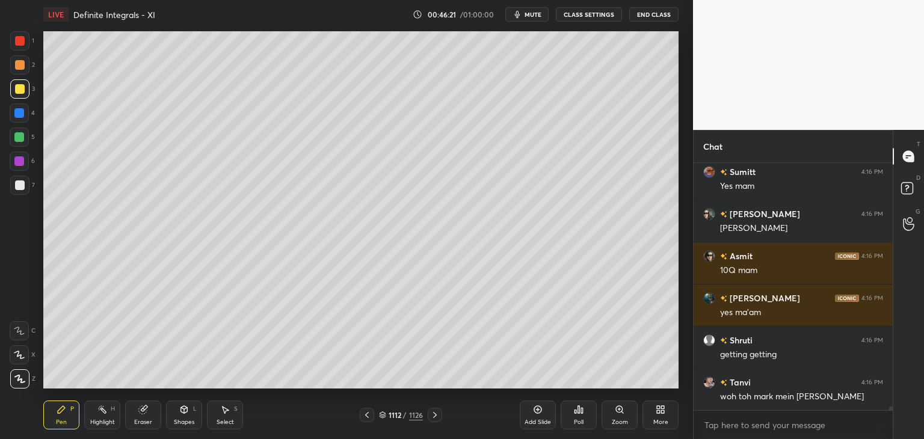
click at [431, 414] on icon at bounding box center [435, 415] width 10 height 10
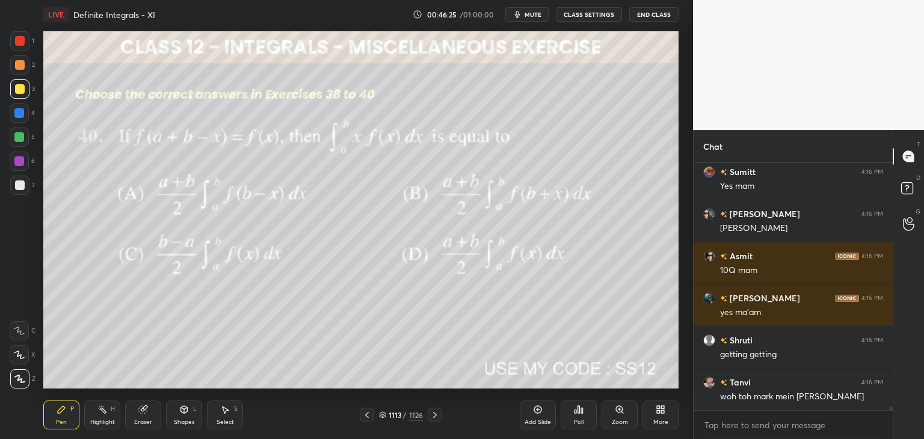
scroll to position [17134, 0]
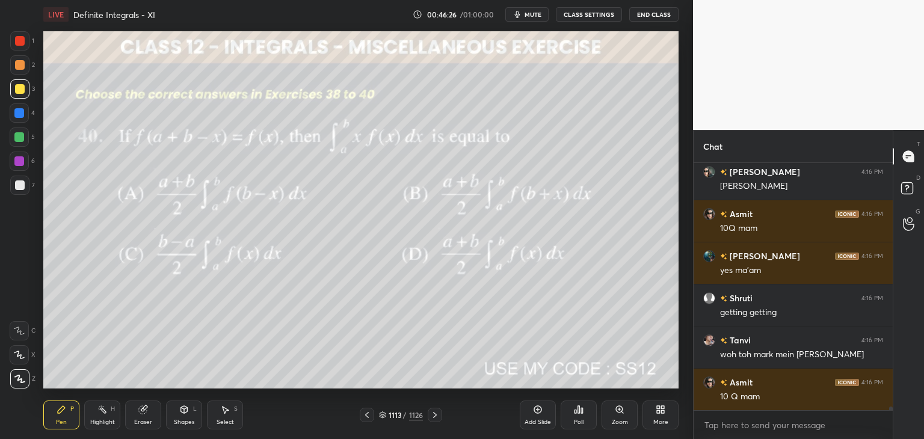
click at [582, 419] on div "Poll" at bounding box center [579, 422] width 10 height 6
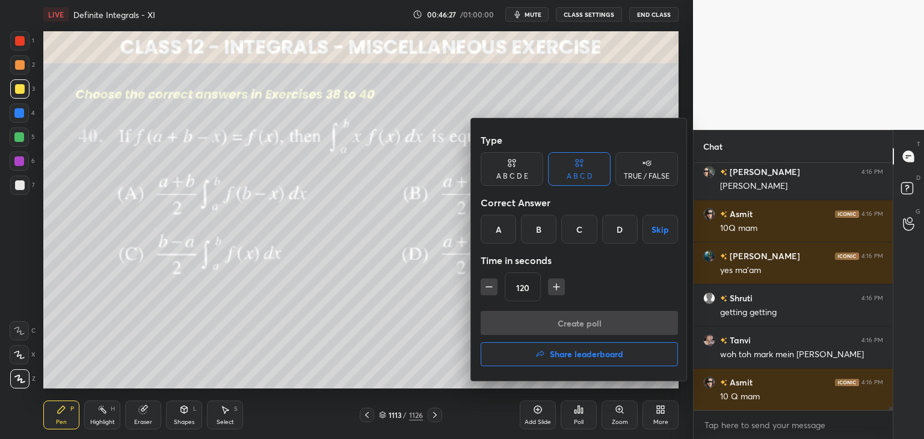
scroll to position [17177, 0]
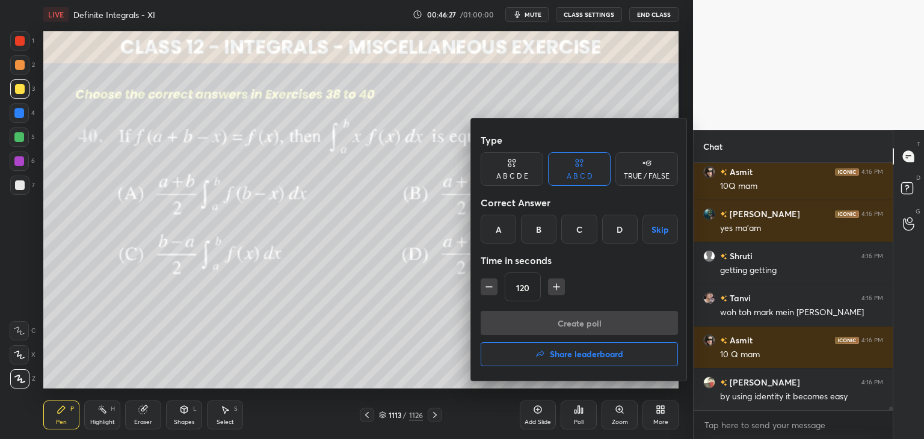
click at [623, 218] on div "D" at bounding box center [619, 229] width 35 height 29
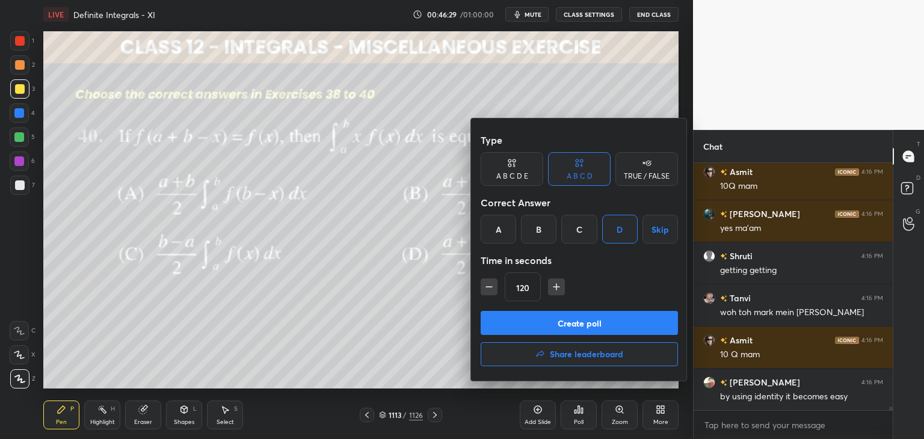
click at [514, 323] on button "Create poll" at bounding box center [579, 323] width 197 height 24
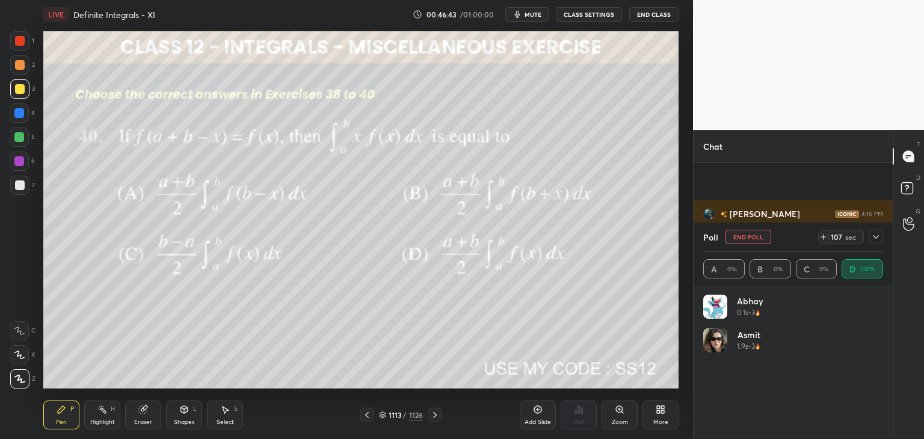
scroll to position [17281, 0]
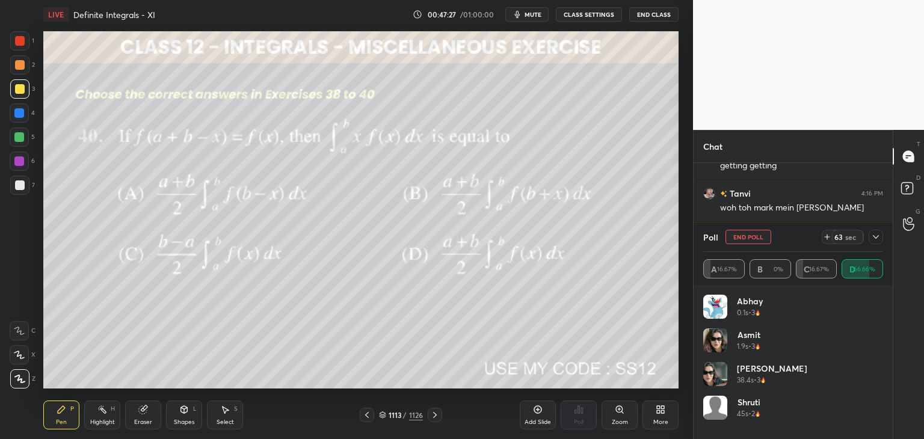
click at [882, 234] on div at bounding box center [876, 237] width 14 height 14
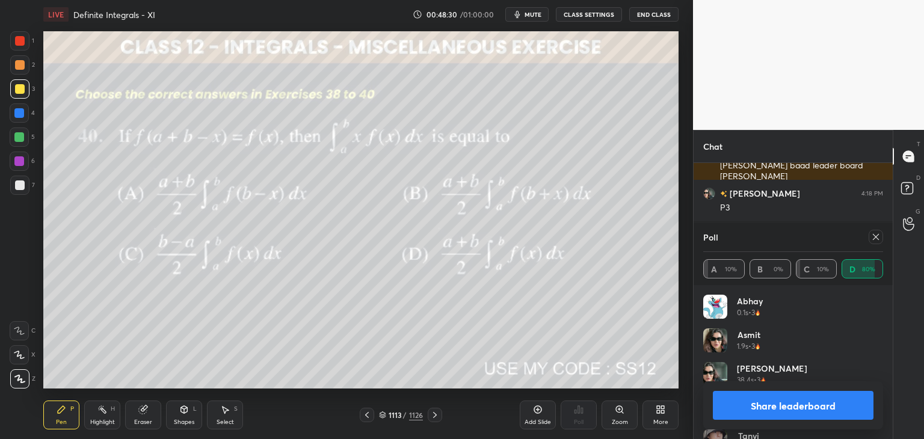
scroll to position [17660, 0]
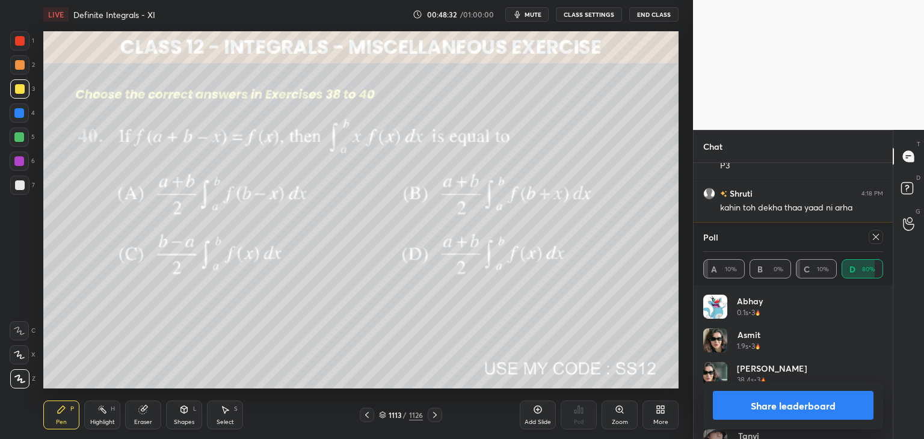
drag, startPoint x: 875, startPoint y: 235, endPoint x: 871, endPoint y: 256, distance: 20.8
click at [875, 236] on icon at bounding box center [876, 237] width 10 height 10
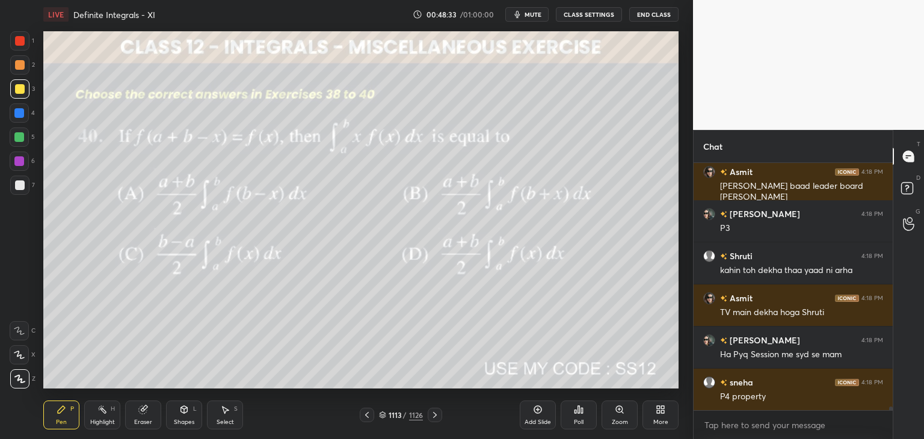
scroll to position [244, 196]
click at [542, 414] on div "Add Slide" at bounding box center [538, 415] width 36 height 29
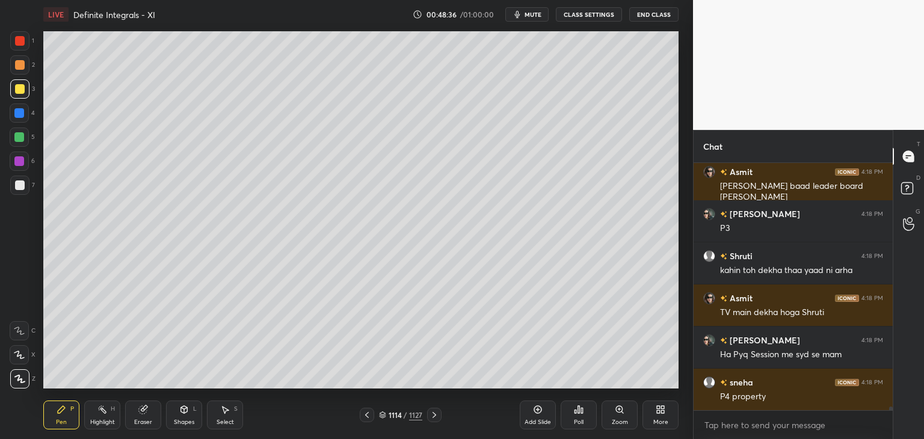
click at [22, 88] on div at bounding box center [20, 89] width 10 height 10
click at [368, 413] on icon at bounding box center [367, 415] width 4 height 6
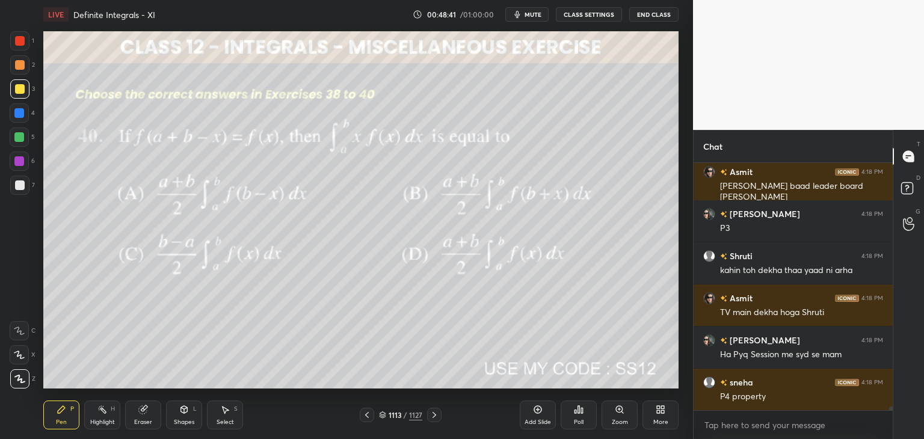
click at [435, 414] on icon at bounding box center [435, 415] width 10 height 10
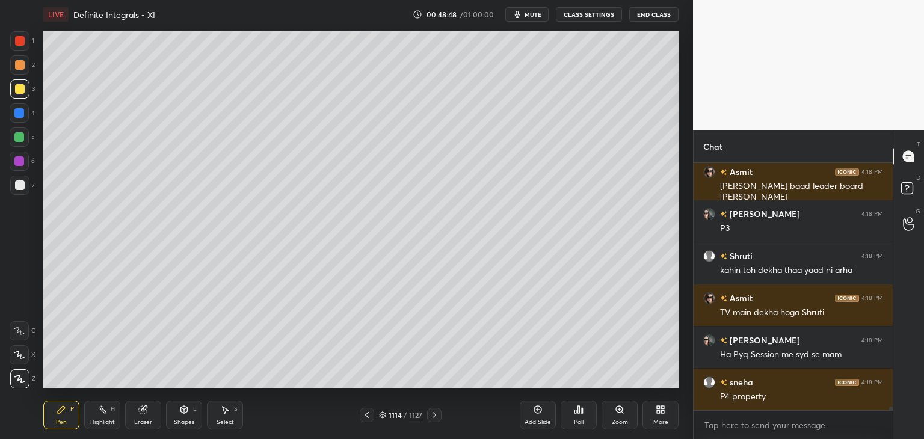
click at [363, 416] on icon at bounding box center [367, 415] width 10 height 10
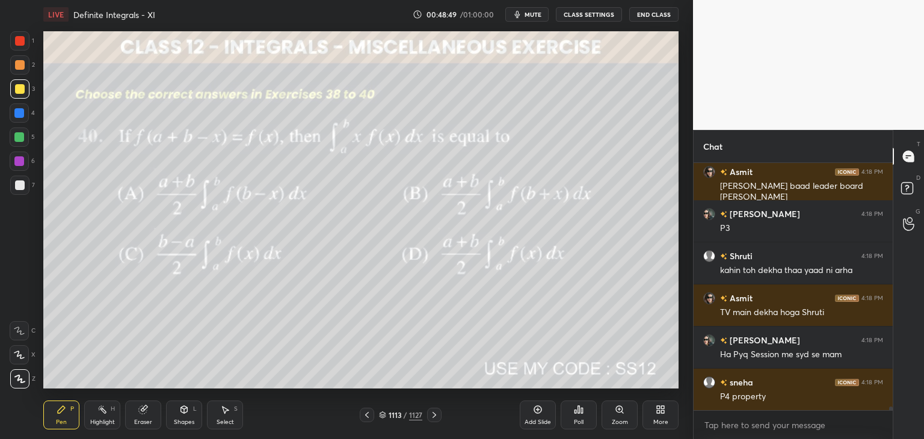
click at [433, 414] on icon at bounding box center [435, 415] width 10 height 10
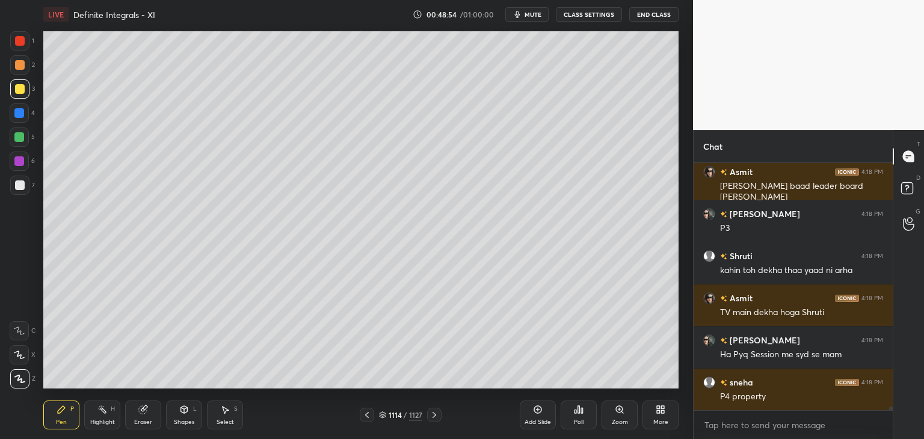
scroll to position [17640, 0]
click at [368, 413] on icon at bounding box center [367, 415] width 4 height 6
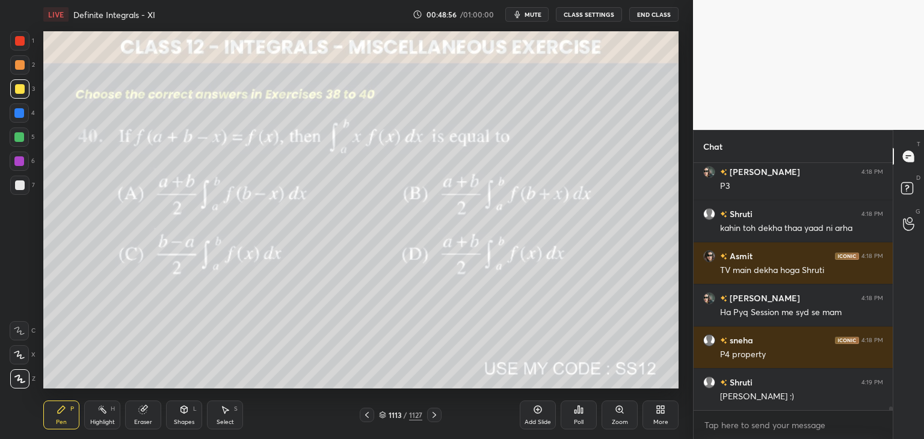
click at [436, 419] on icon at bounding box center [435, 415] width 10 height 10
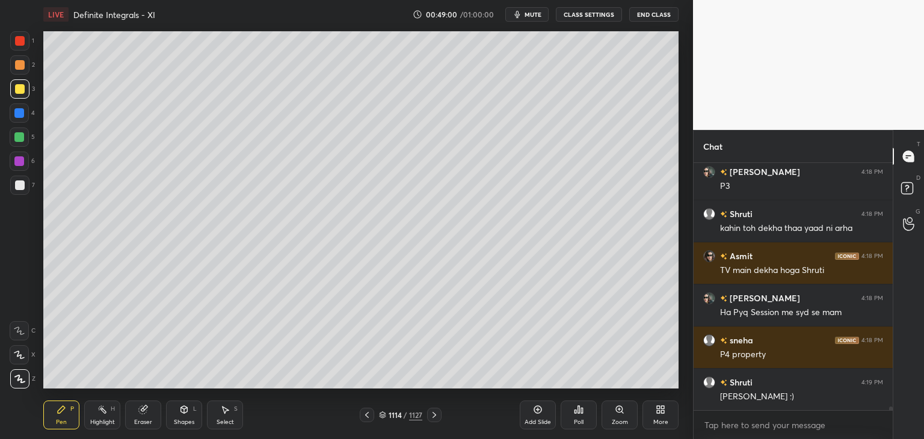
click at [368, 415] on icon at bounding box center [367, 415] width 10 height 10
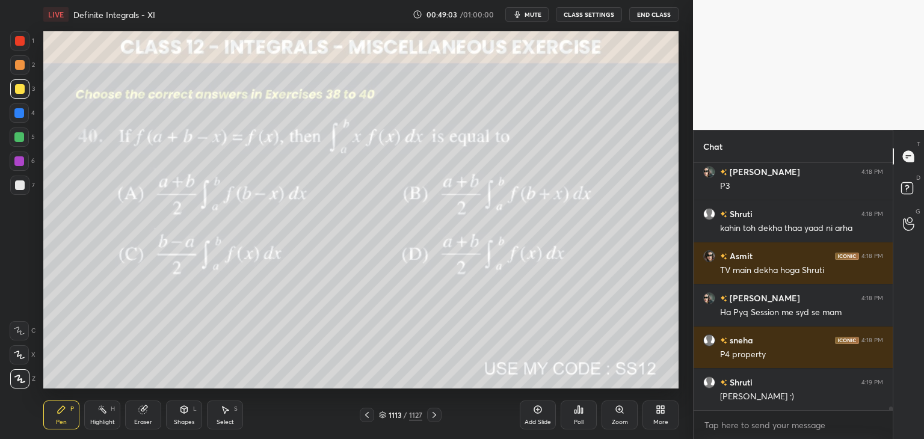
drag, startPoint x: 434, startPoint y: 415, endPoint x: 433, endPoint y: 394, distance: 21.1
click at [435, 417] on icon at bounding box center [435, 415] width 10 height 10
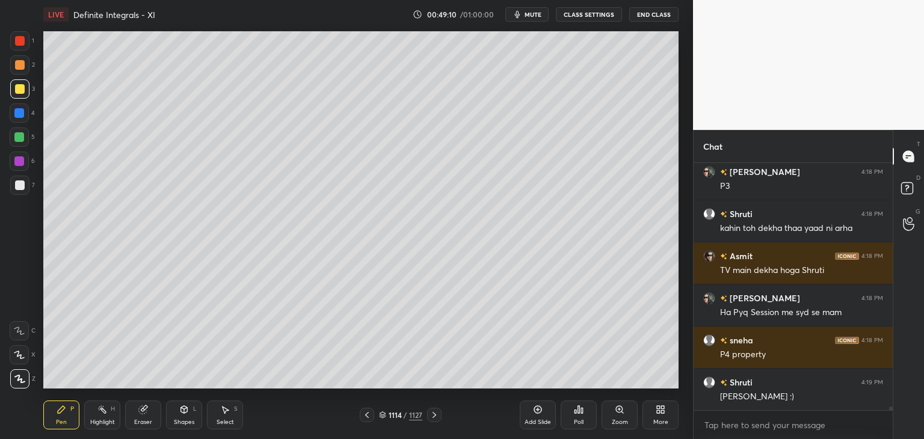
drag, startPoint x: 371, startPoint y: 416, endPoint x: 385, endPoint y: 409, distance: 16.1
click at [371, 416] on icon at bounding box center [367, 415] width 10 height 10
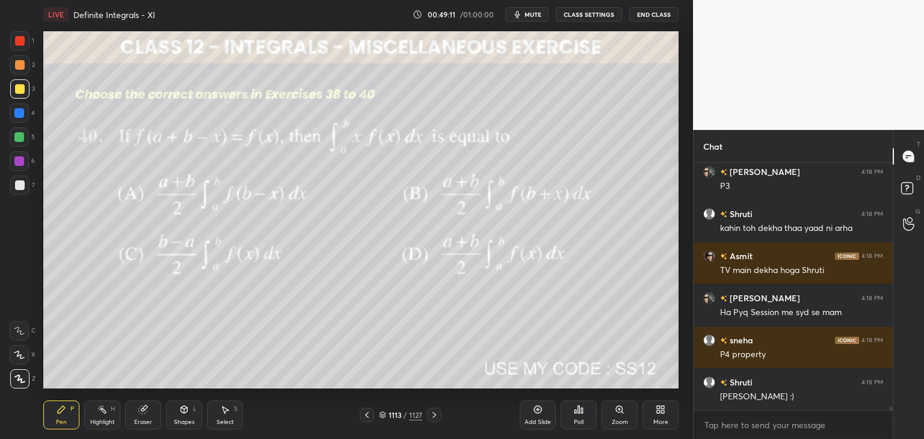
click at [438, 411] on icon at bounding box center [435, 415] width 10 height 10
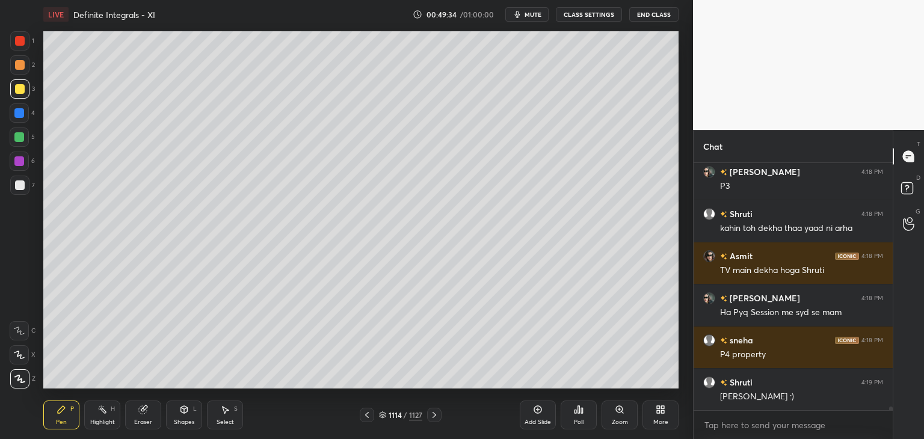
click at [17, 186] on div at bounding box center [20, 185] width 10 height 10
click at [541, 424] on div "Add Slide" at bounding box center [538, 422] width 26 height 6
click at [368, 419] on icon at bounding box center [367, 415] width 10 height 10
click at [433, 417] on icon at bounding box center [435, 415] width 10 height 10
drag, startPoint x: 367, startPoint y: 414, endPoint x: 373, endPoint y: 390, distance: 24.8
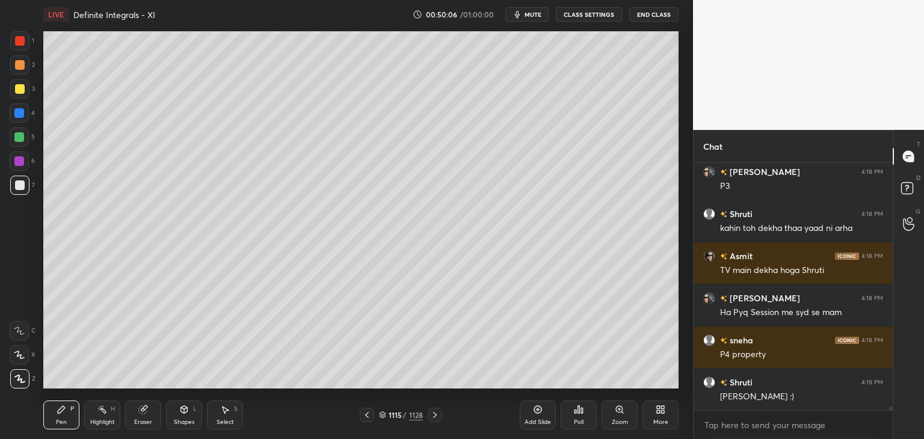
click at [366, 414] on icon at bounding box center [367, 415] width 10 height 10
drag, startPoint x: 433, startPoint y: 414, endPoint x: 416, endPoint y: 390, distance: 29.4
click at [432, 414] on icon at bounding box center [435, 415] width 10 height 10
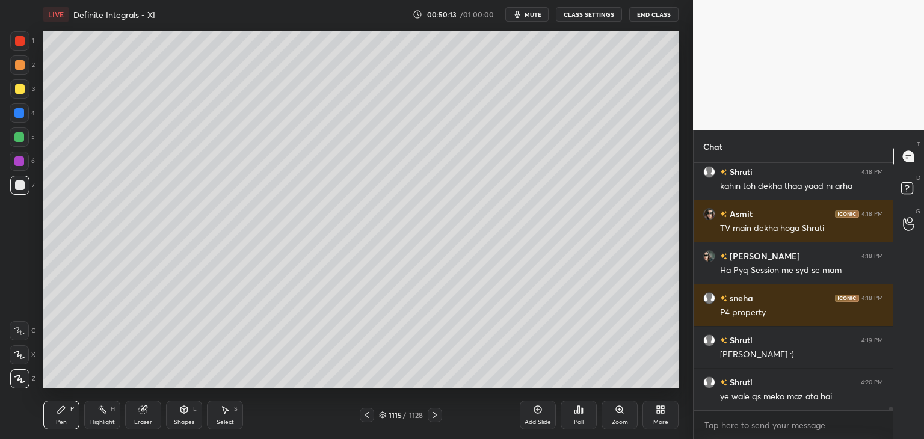
drag, startPoint x: 363, startPoint y: 414, endPoint x: 390, endPoint y: 389, distance: 36.2
click at [365, 414] on icon at bounding box center [367, 415] width 10 height 10
click at [428, 416] on div at bounding box center [435, 415] width 14 height 14
drag, startPoint x: 367, startPoint y: 416, endPoint x: 398, endPoint y: 410, distance: 31.9
click at [367, 416] on icon at bounding box center [367, 415] width 10 height 10
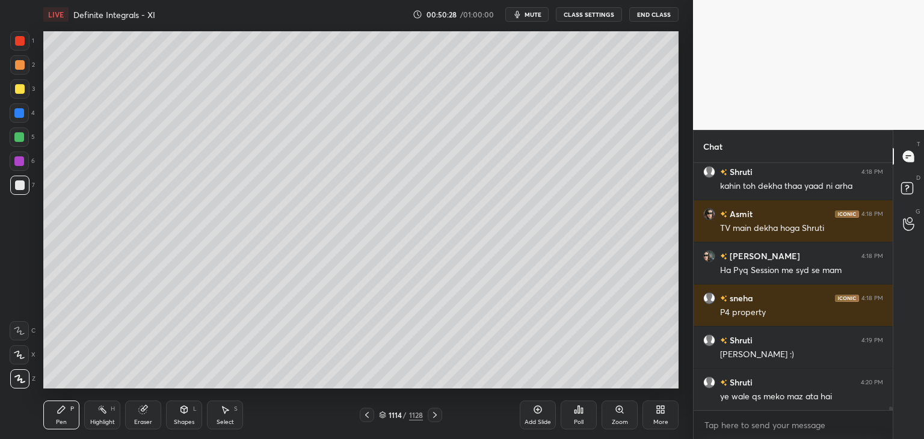
click at [438, 413] on icon at bounding box center [435, 415] width 10 height 10
click at [545, 423] on div "Add Slide" at bounding box center [538, 422] width 26 height 6
click at [369, 416] on icon at bounding box center [367, 415] width 10 height 10
drag, startPoint x: 433, startPoint y: 417, endPoint x: 432, endPoint y: 405, distance: 11.4
click at [432, 417] on icon at bounding box center [435, 415] width 10 height 10
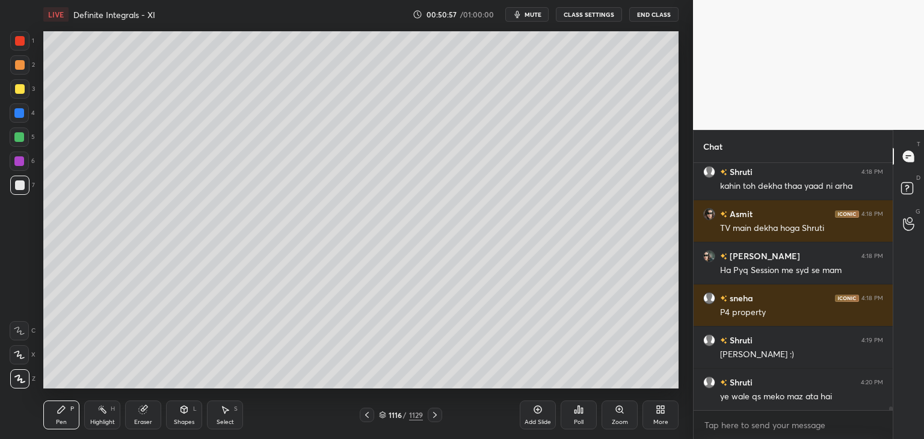
click at [366, 412] on icon at bounding box center [367, 415] width 10 height 10
click at [368, 415] on icon at bounding box center [367, 415] width 10 height 10
drag, startPoint x: 371, startPoint y: 417, endPoint x: 380, endPoint y: 409, distance: 12.4
click at [371, 416] on icon at bounding box center [367, 415] width 10 height 10
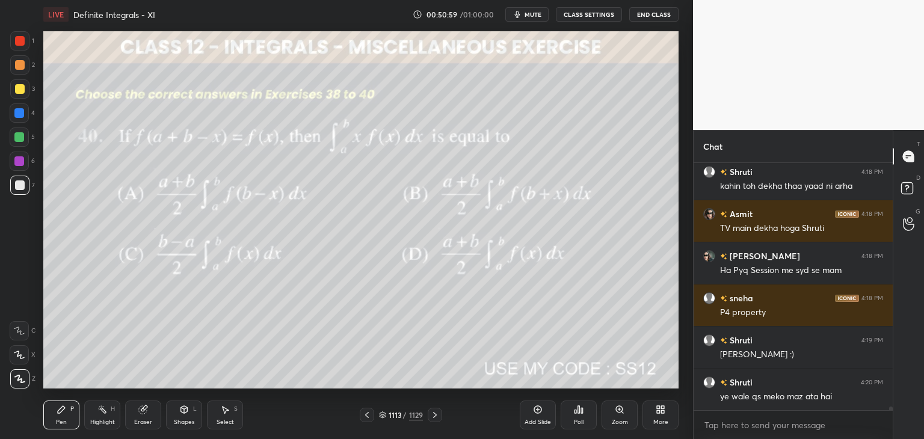
click at [434, 417] on icon at bounding box center [435, 415] width 4 height 6
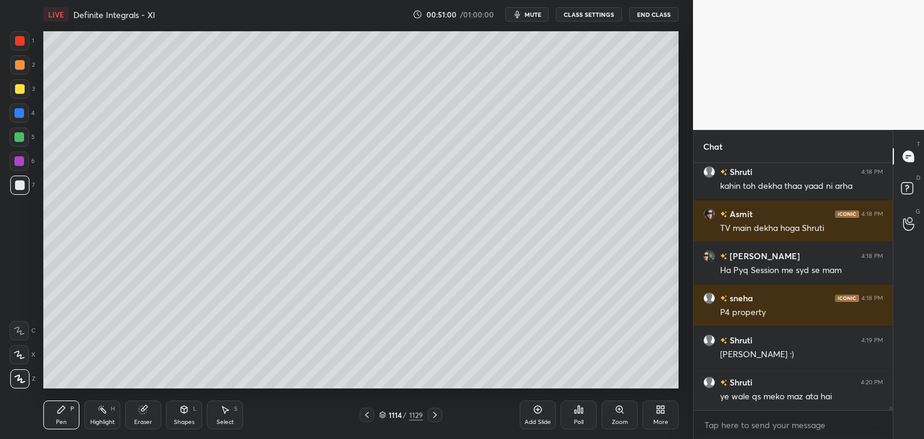
click at [434, 416] on icon at bounding box center [435, 415] width 10 height 10
click at [434, 415] on icon at bounding box center [435, 415] width 10 height 10
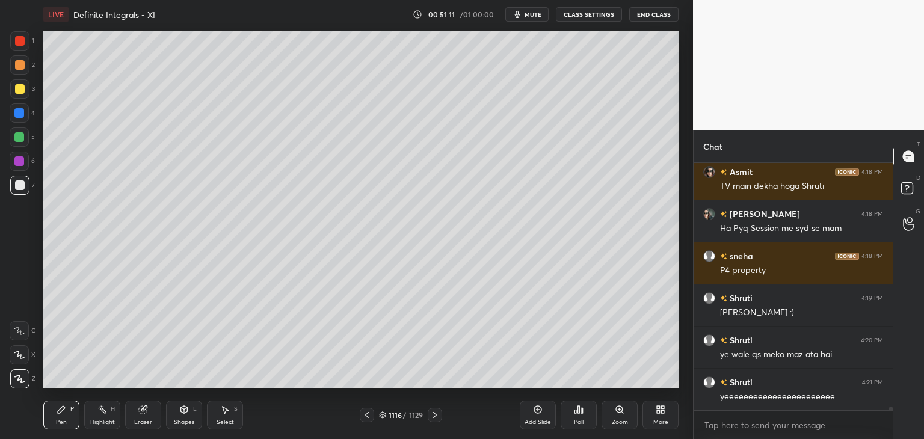
click at [366, 414] on icon at bounding box center [367, 415] width 10 height 10
click at [368, 413] on icon at bounding box center [367, 415] width 10 height 10
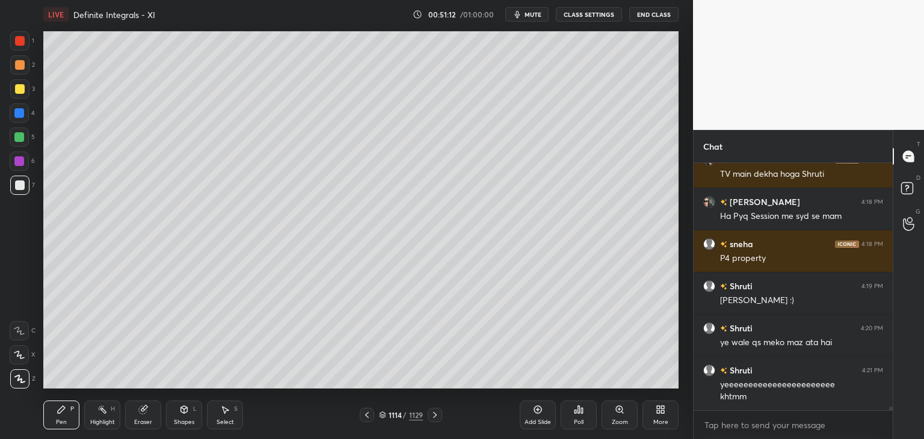
click at [370, 412] on icon at bounding box center [367, 415] width 10 height 10
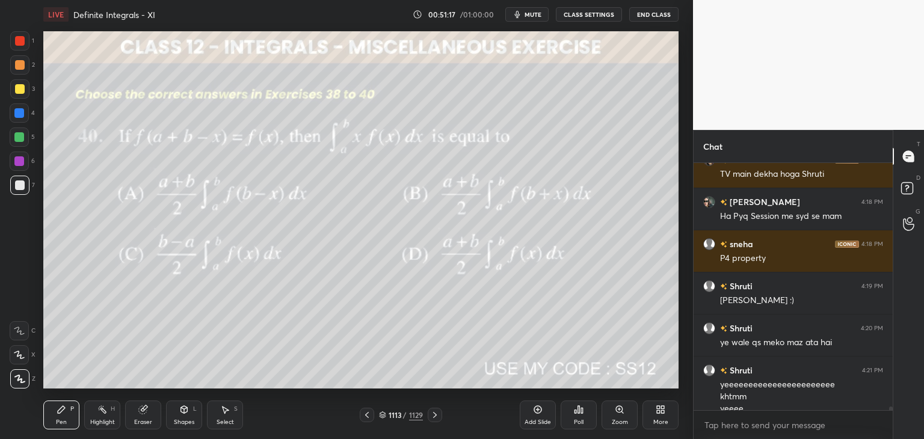
scroll to position [17748, 0]
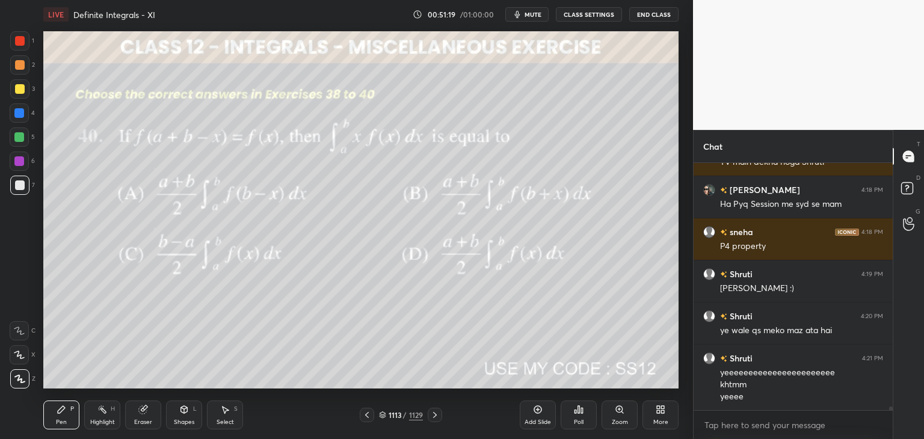
click at [577, 425] on div "Poll" at bounding box center [579, 422] width 10 height 6
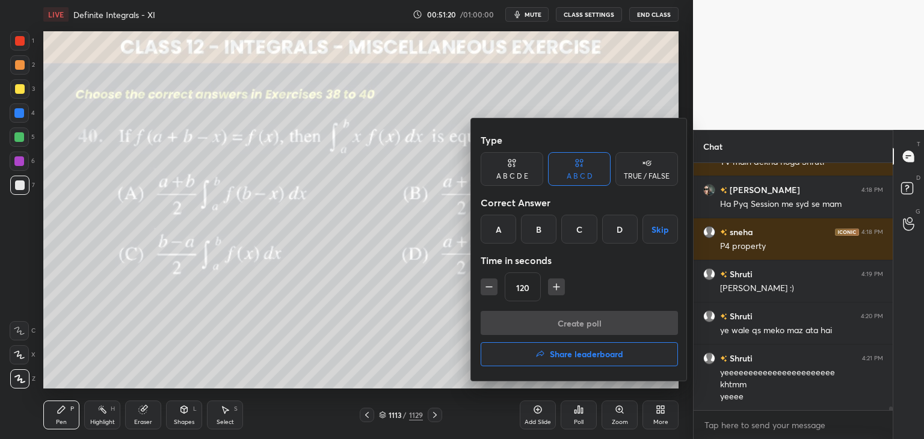
click at [550, 361] on button "Share leaderboard" at bounding box center [579, 354] width 197 height 24
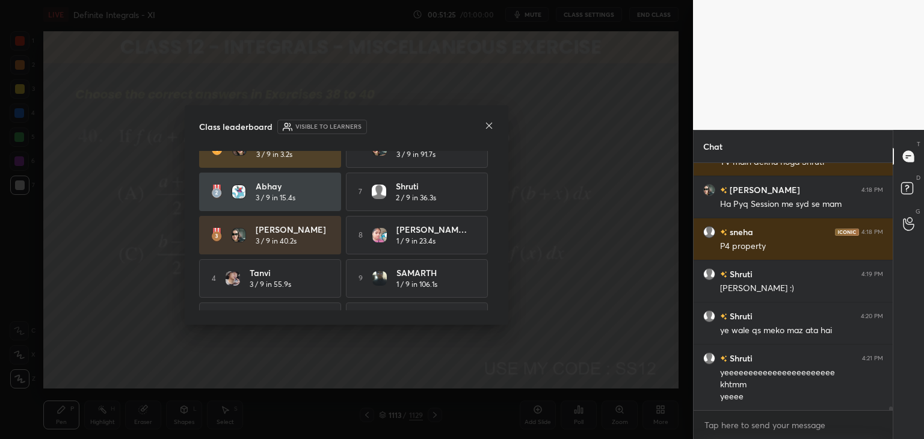
scroll to position [0, 0]
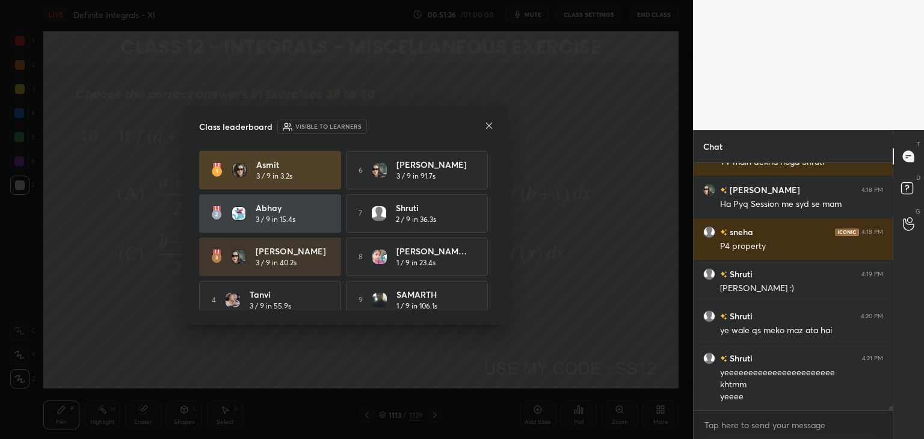
click at [488, 126] on icon at bounding box center [489, 126] width 6 height 6
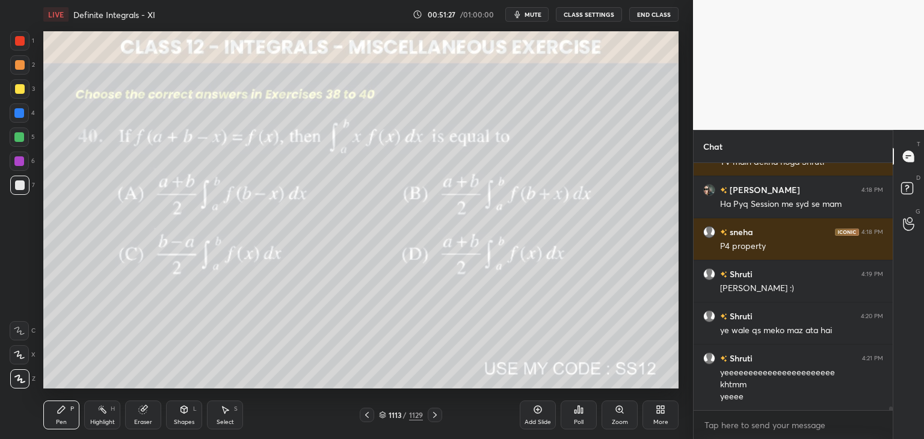
drag, startPoint x: 365, startPoint y: 415, endPoint x: 371, endPoint y: 414, distance: 6.0
click at [365, 414] on icon at bounding box center [367, 415] width 4 height 6
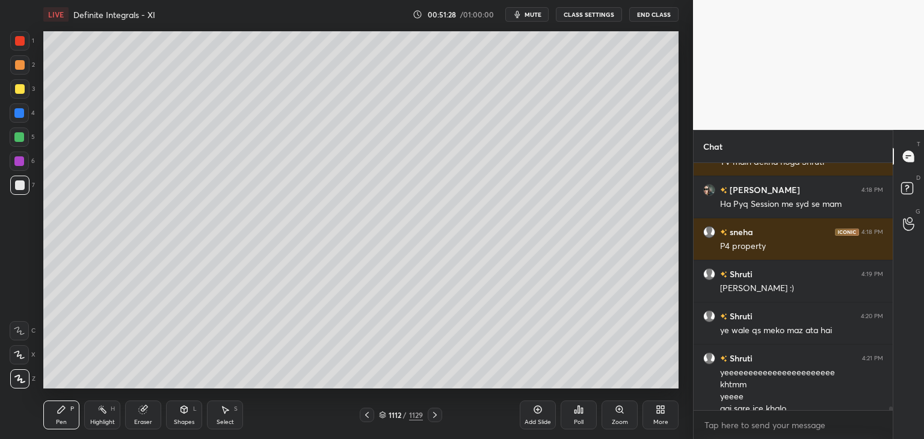
scroll to position [17760, 0]
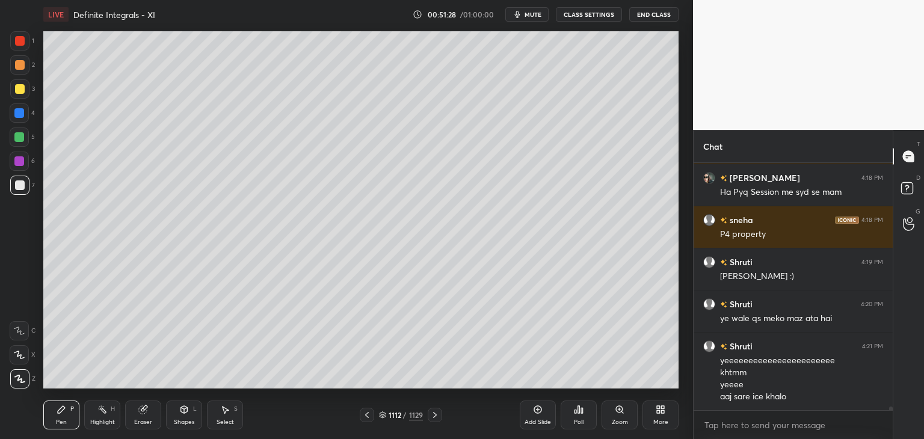
click at [435, 416] on icon at bounding box center [435, 415] width 4 height 6
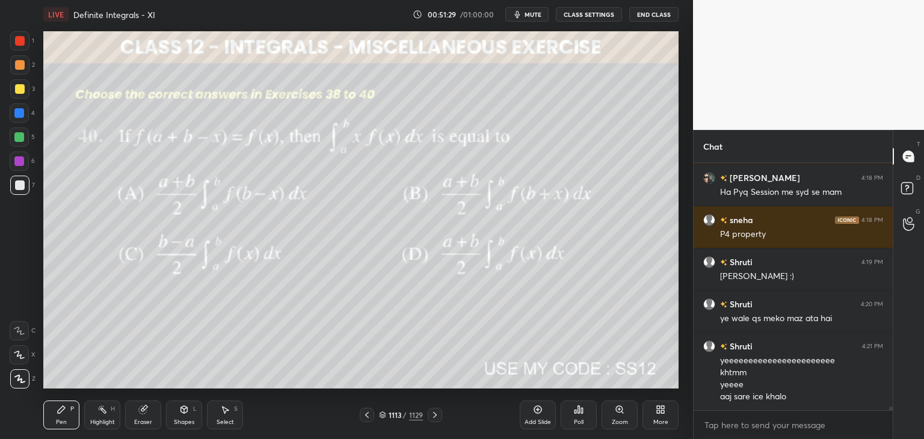
click at [436, 416] on icon at bounding box center [435, 415] width 10 height 10
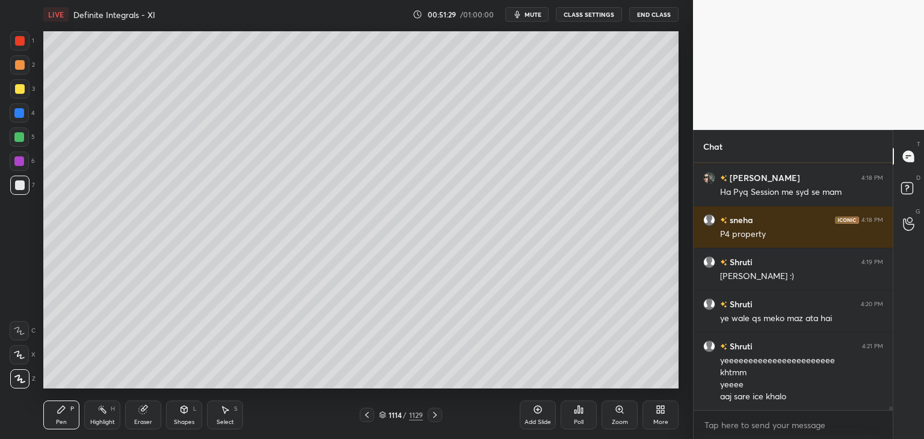
click at [436, 416] on icon at bounding box center [435, 415] width 10 height 10
click at [438, 417] on icon at bounding box center [435, 415] width 10 height 10
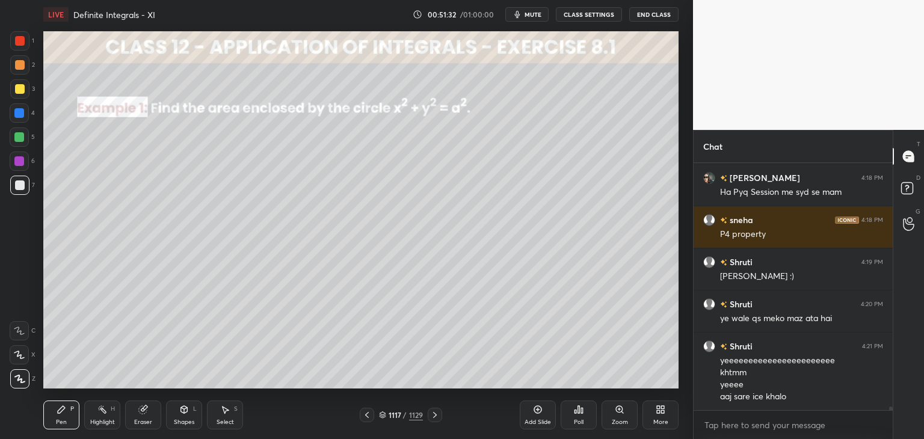
click at [367, 416] on icon at bounding box center [367, 415] width 10 height 10
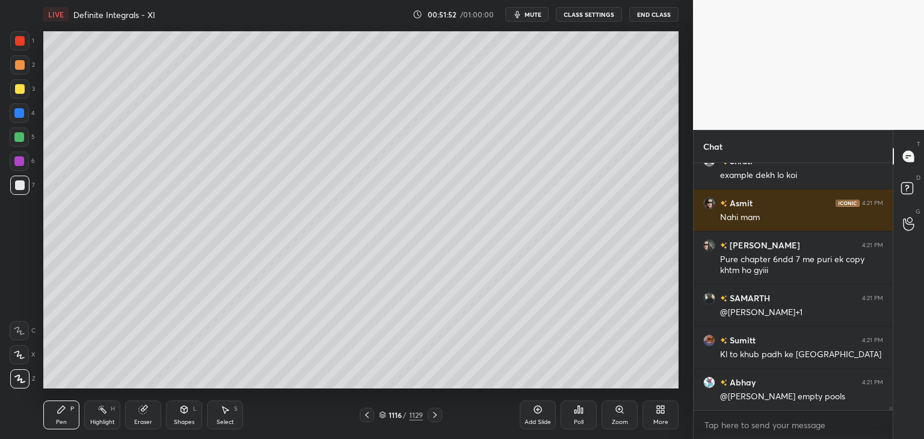
scroll to position [18234, 0]
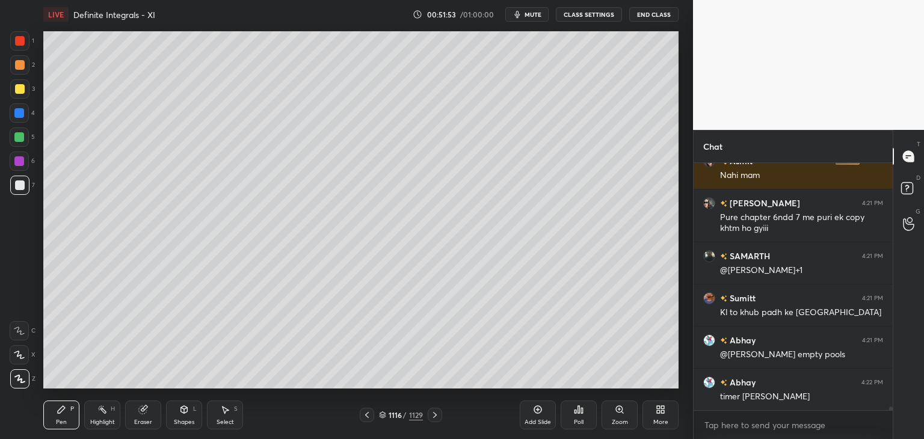
click at [431, 415] on icon at bounding box center [435, 415] width 10 height 10
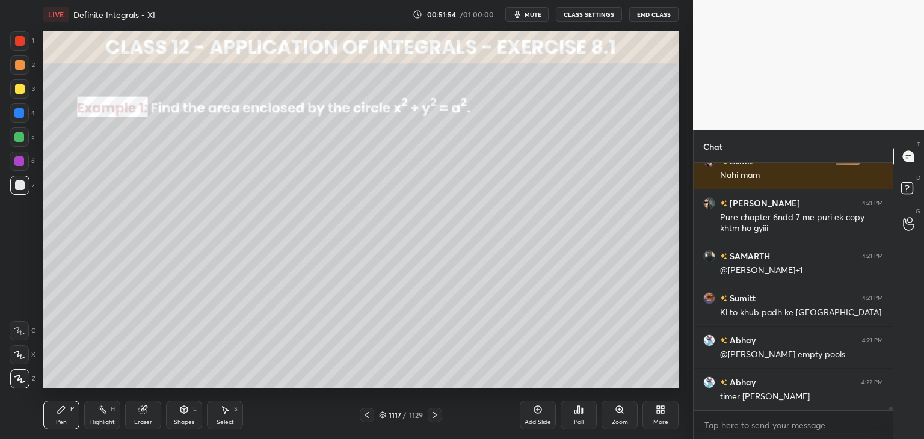
click at [365, 414] on icon at bounding box center [367, 415] width 10 height 10
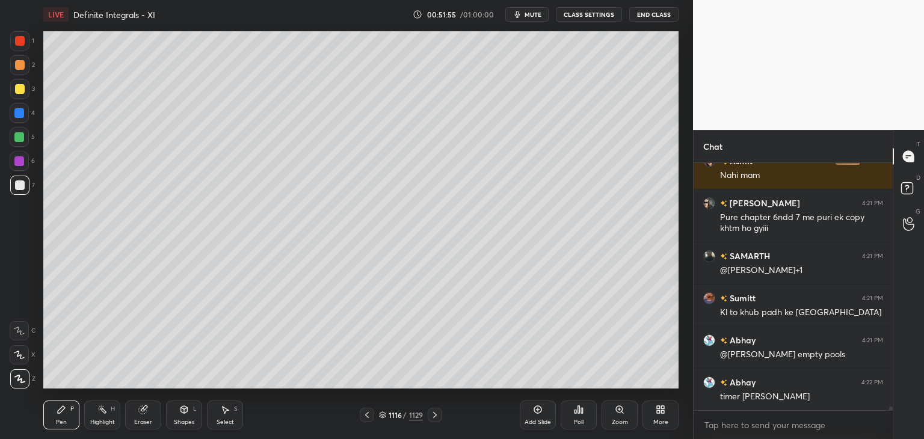
scroll to position [18276, 0]
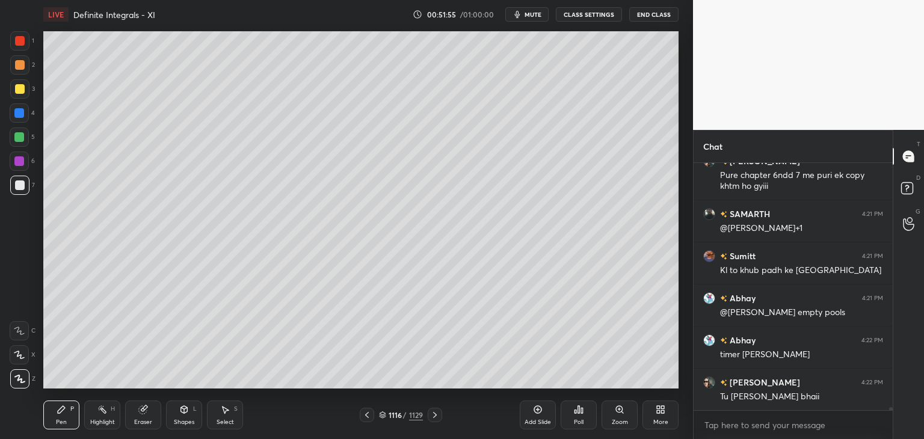
click at [541, 421] on div "Add Slide" at bounding box center [538, 422] width 26 height 6
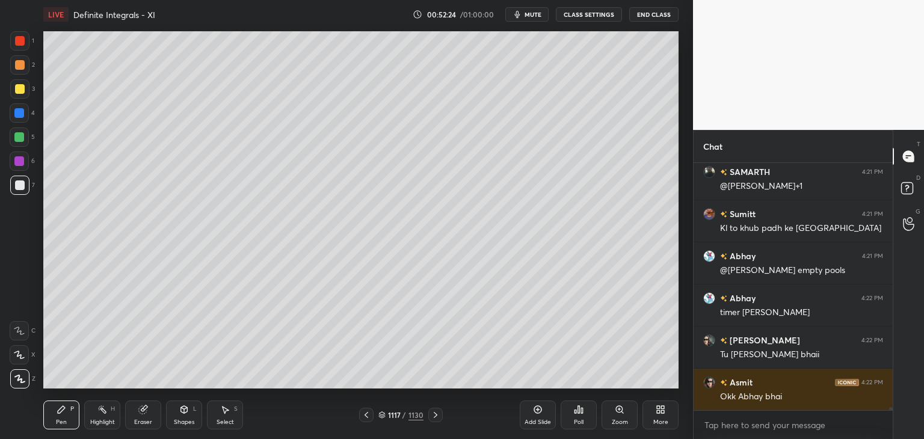
click at [582, 426] on div "Poll" at bounding box center [579, 415] width 36 height 29
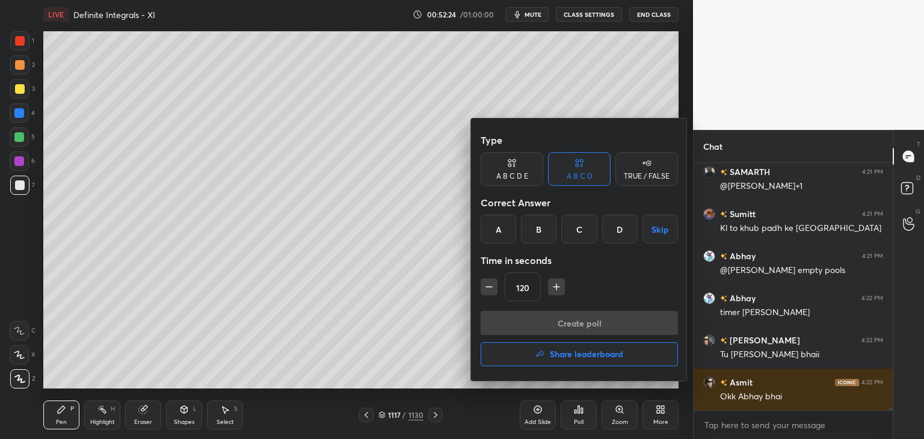
click at [546, 229] on div "B" at bounding box center [538, 229] width 35 height 29
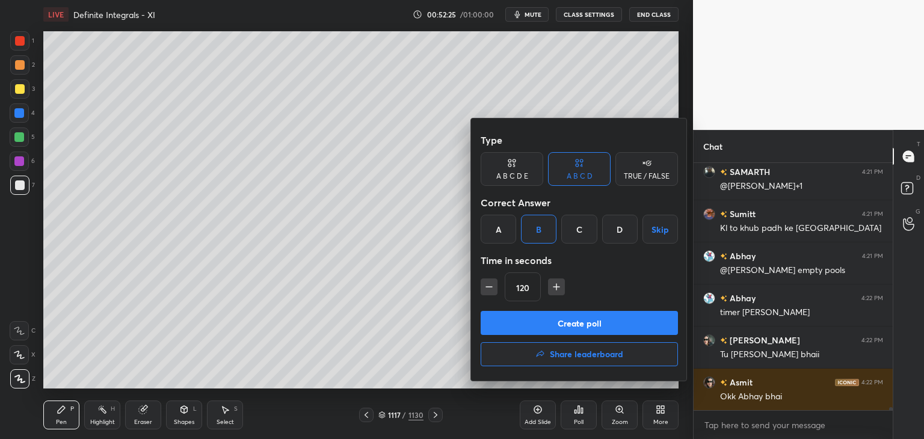
drag, startPoint x: 540, startPoint y: 318, endPoint x: 522, endPoint y: 322, distance: 19.1
click at [541, 318] on button "Create poll" at bounding box center [579, 323] width 197 height 24
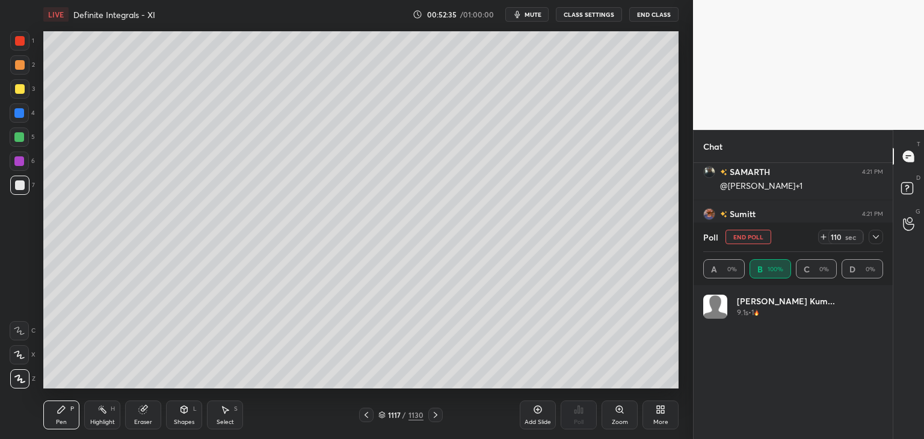
scroll to position [141, 176]
click at [871, 238] on icon at bounding box center [876, 237] width 10 height 10
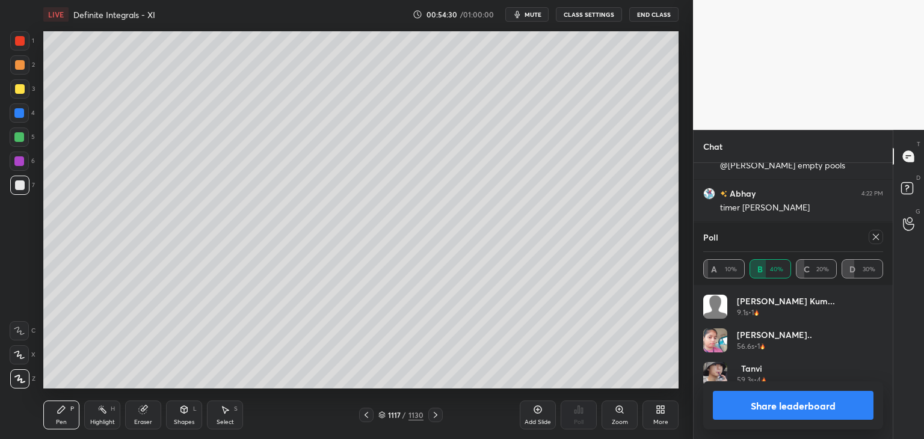
click at [879, 237] on icon at bounding box center [876, 237] width 10 height 10
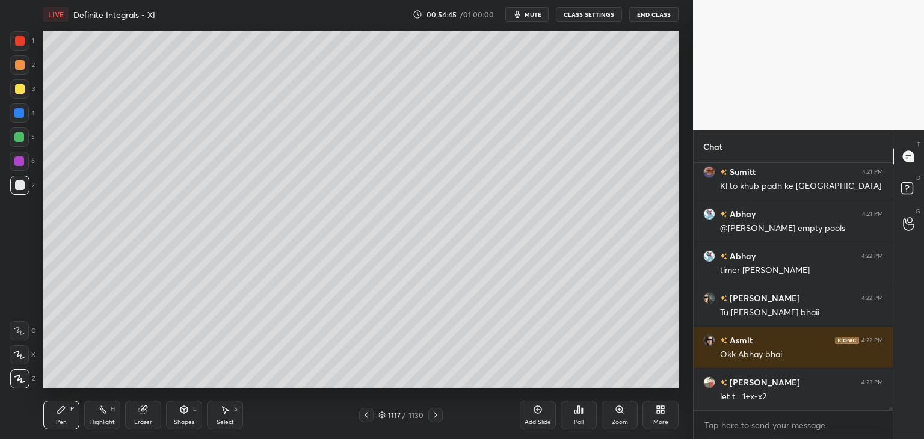
scroll to position [18402, 0]
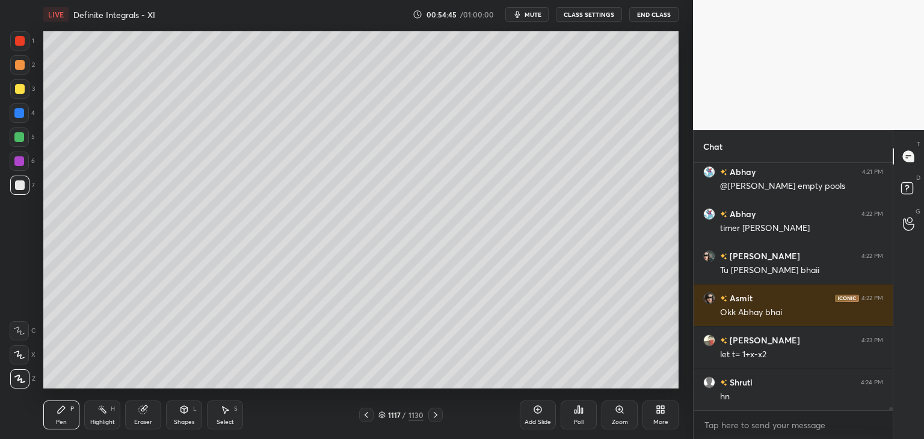
click at [20, 89] on div at bounding box center [20, 89] width 10 height 10
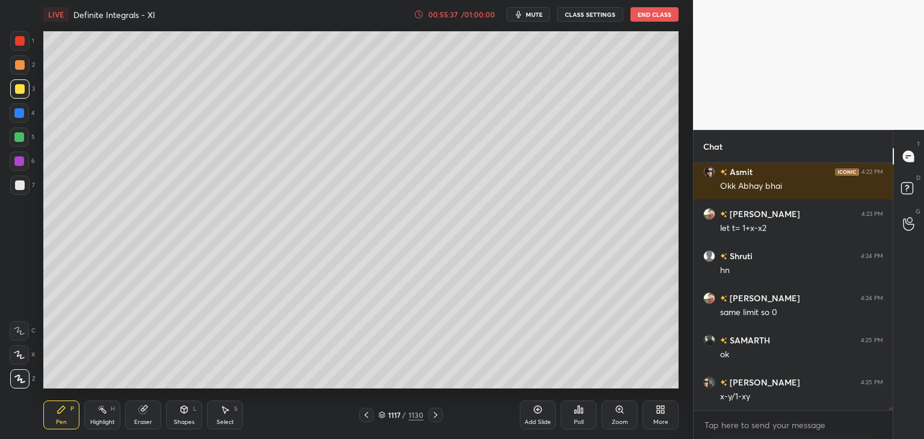
scroll to position [18571, 0]
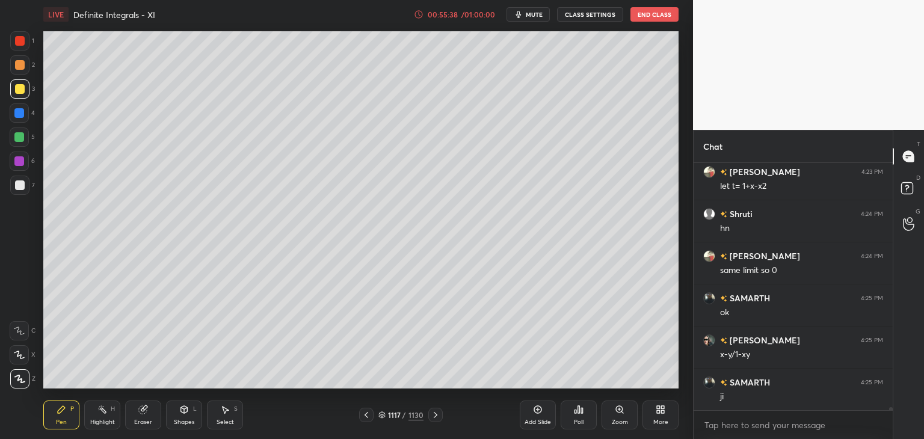
click at [8, 183] on div "1 2 3 4 5 6 7 C X Z C X Z E E Erase all H H" at bounding box center [19, 209] width 38 height 357
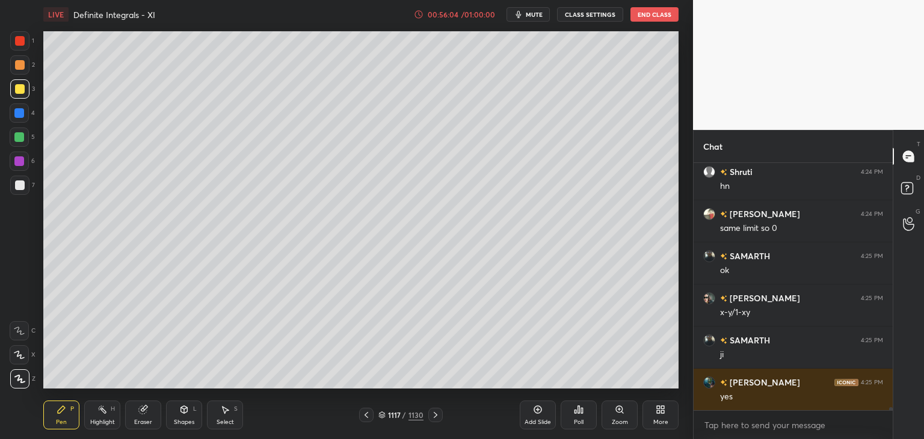
drag, startPoint x: 229, startPoint y: 423, endPoint x: 221, endPoint y: 400, distance: 24.5
click at [231, 423] on div "Select" at bounding box center [225, 422] width 17 height 6
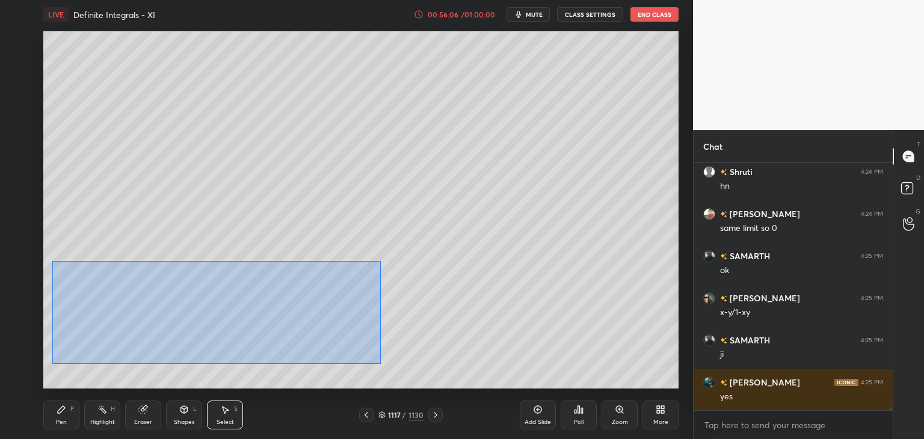
drag, startPoint x: 66, startPoint y: 282, endPoint x: 390, endPoint y: 336, distance: 328.1
click at [380, 364] on div "0 ° Undo Copy Paste here Duplicate Duplicate to new slide Delete" at bounding box center [360, 209] width 635 height 357
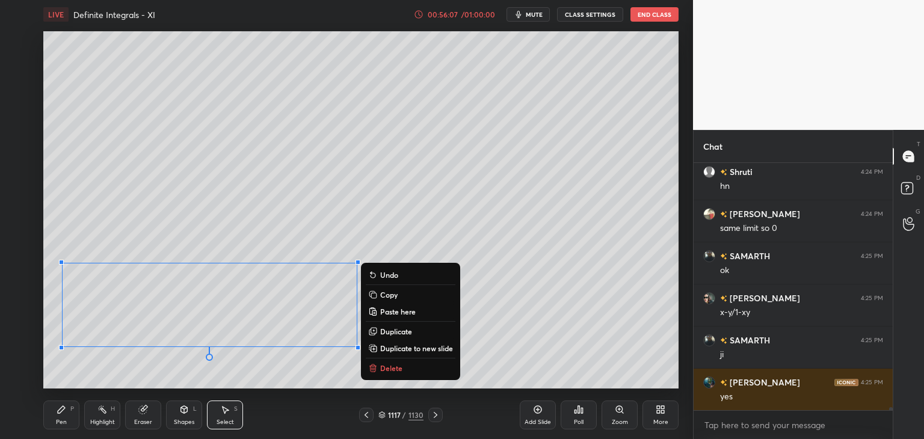
drag, startPoint x: 386, startPoint y: 292, endPoint x: 412, endPoint y: 348, distance: 61.9
click at [386, 293] on p "Copy" at bounding box center [388, 295] width 17 height 10
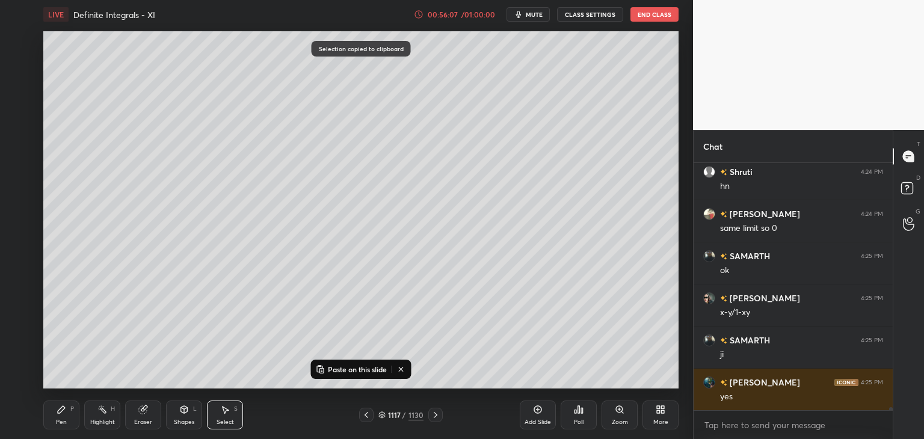
drag, startPoint x: 537, startPoint y: 417, endPoint x: 516, endPoint y: 410, distance: 22.8
click at [537, 417] on div "Add Slide" at bounding box center [538, 415] width 36 height 29
click at [333, 366] on p "Paste on this slide" at bounding box center [357, 370] width 59 height 10
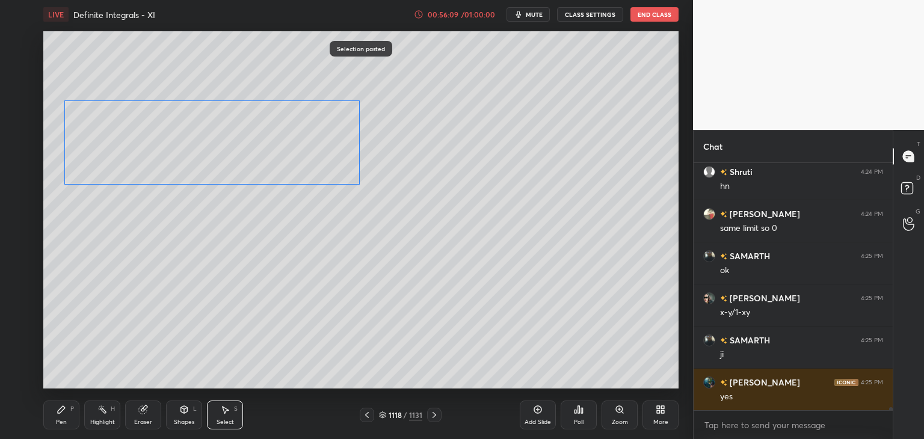
drag, startPoint x: 277, startPoint y: 297, endPoint x: 278, endPoint y: 130, distance: 166.6
click at [279, 122] on div "0 ° Undo Copy Paste here Duplicate Duplicate to new slide Delete" at bounding box center [360, 209] width 635 height 357
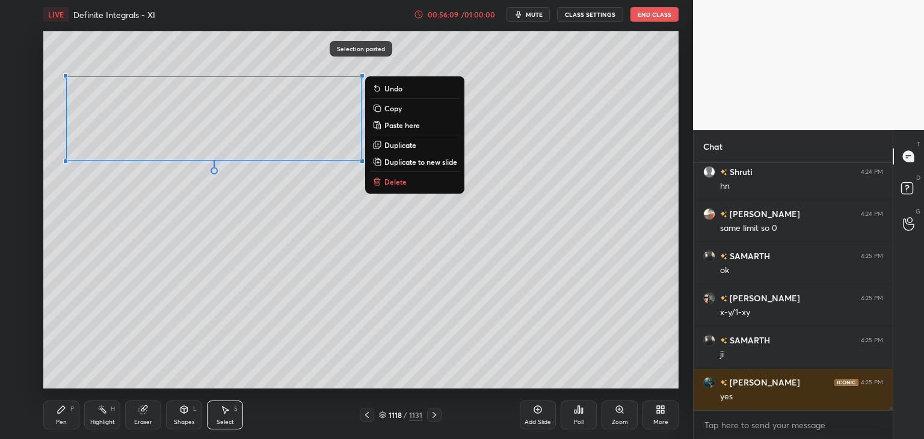
click at [208, 242] on div "0 ° Undo Copy Paste here Duplicate Duplicate to new slide Delete" at bounding box center [360, 209] width 635 height 357
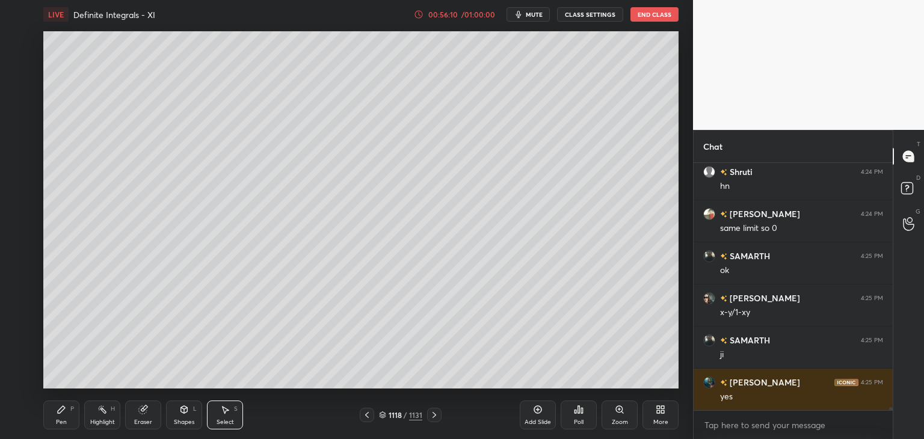
click at [63, 421] on div "Pen" at bounding box center [61, 422] width 11 height 6
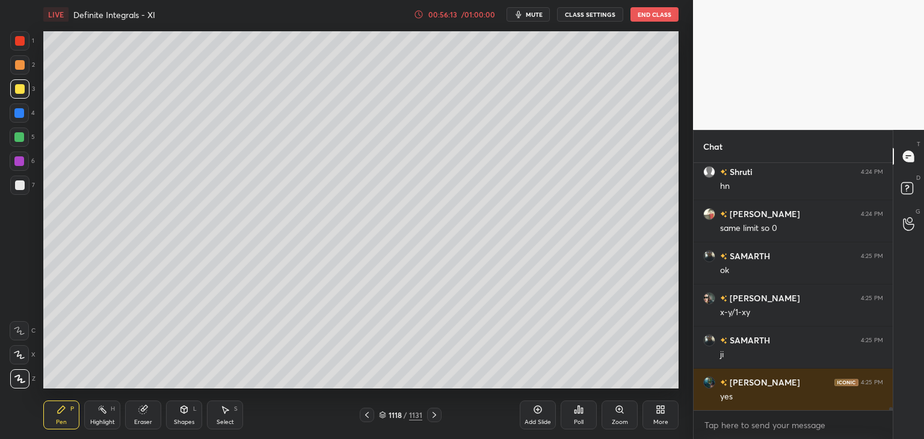
scroll to position [18666, 0]
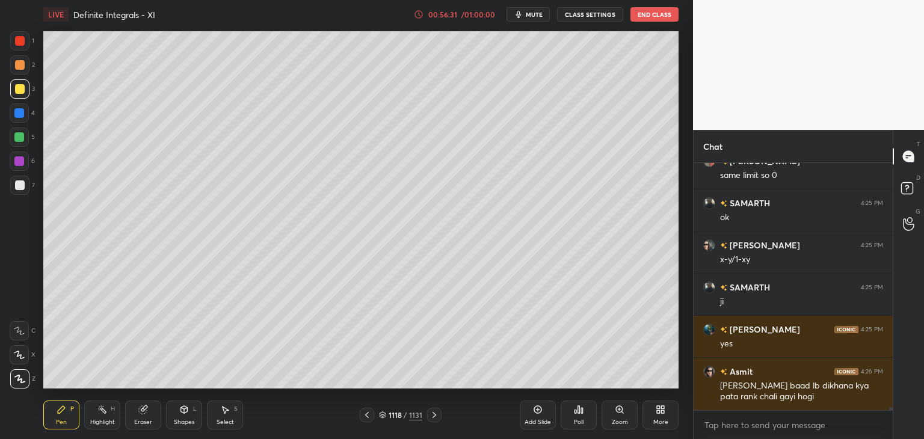
drag, startPoint x: 227, startPoint y: 417, endPoint x: 225, endPoint y: 392, distance: 24.7
click at [227, 416] on div "Select S" at bounding box center [225, 415] width 36 height 29
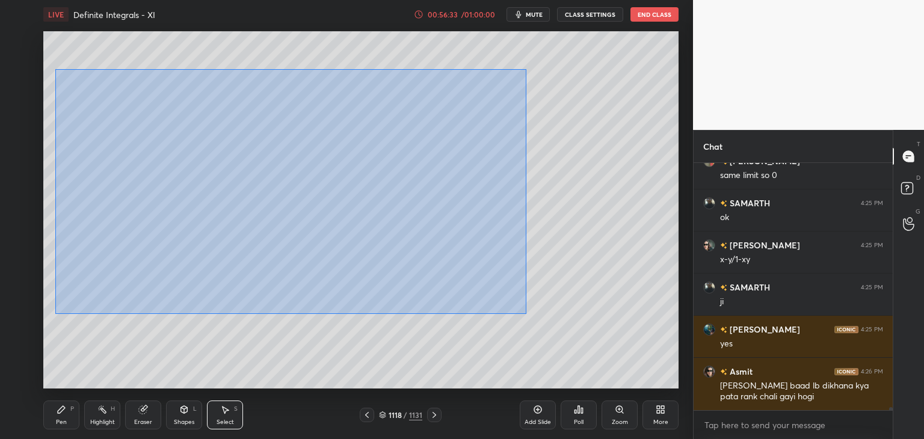
drag, startPoint x: 55, startPoint y: 69, endPoint x: 514, endPoint y: 307, distance: 516.8
click at [525, 313] on div "0 ° Undo Copy Paste here Duplicate Duplicate to new slide Delete" at bounding box center [360, 209] width 635 height 357
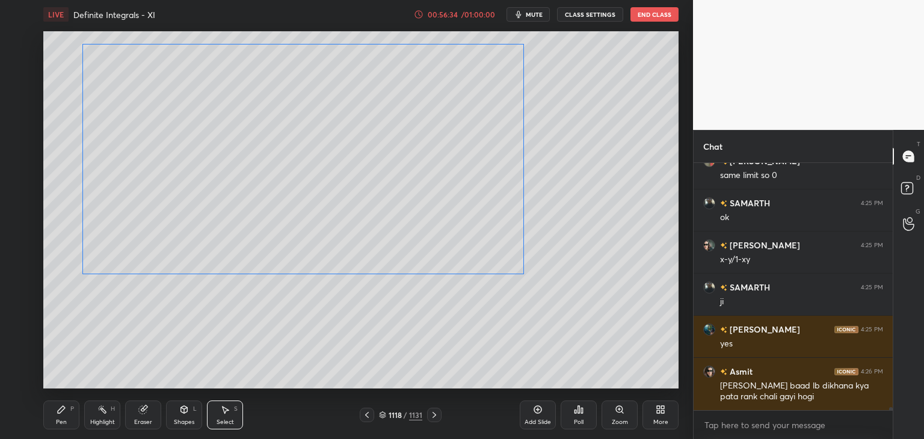
drag, startPoint x: 320, startPoint y: 237, endPoint x: 332, endPoint y: 207, distance: 32.4
click at [334, 203] on div "0 ° Undo Copy Paste here Duplicate Duplicate to new slide Delete" at bounding box center [360, 209] width 635 height 357
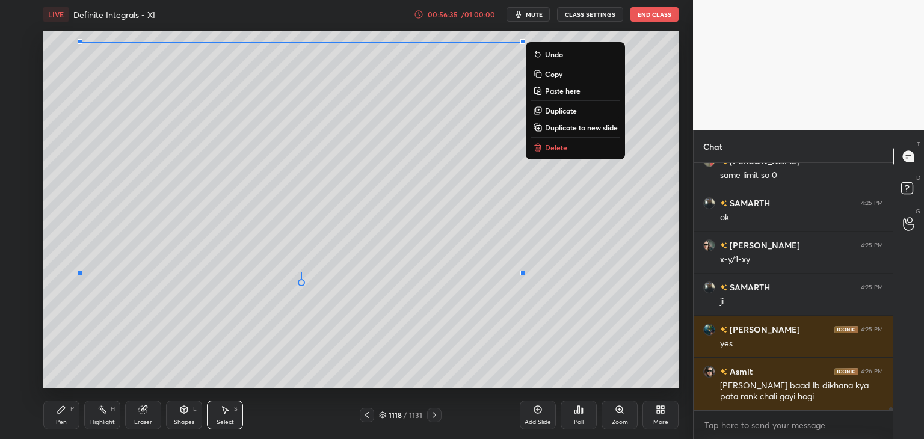
click at [226, 328] on div "0 ° Undo Copy Paste here Duplicate Duplicate to new slide Delete" at bounding box center [360, 209] width 635 height 357
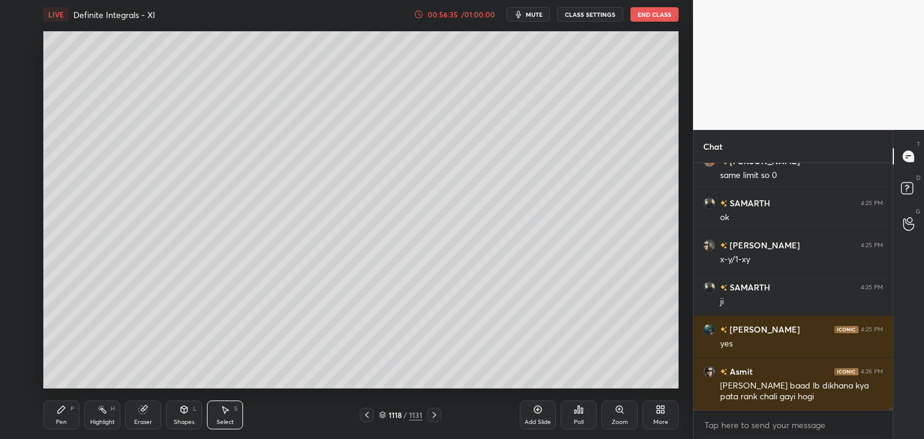
click at [61, 419] on div "Pen" at bounding box center [61, 422] width 11 height 6
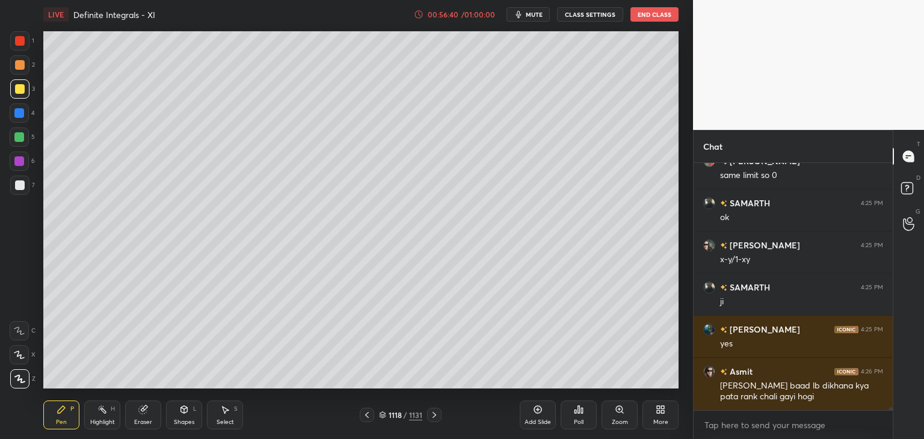
scroll to position [18719, 0]
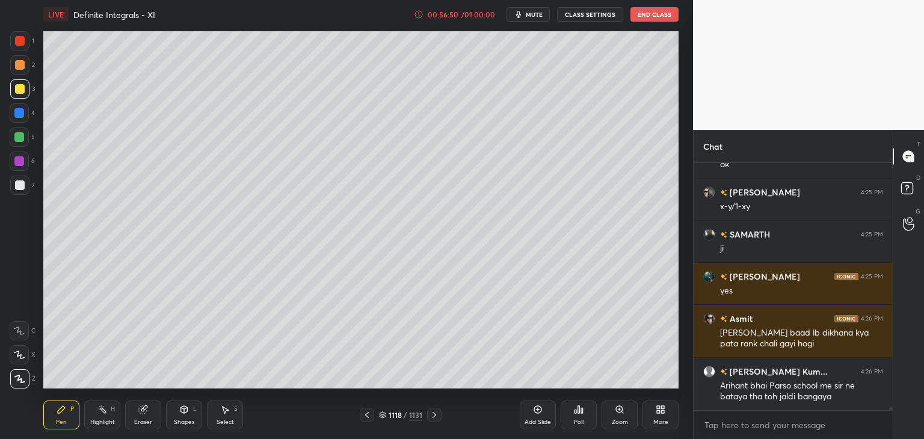
click at [147, 420] on div "Eraser" at bounding box center [143, 422] width 18 height 6
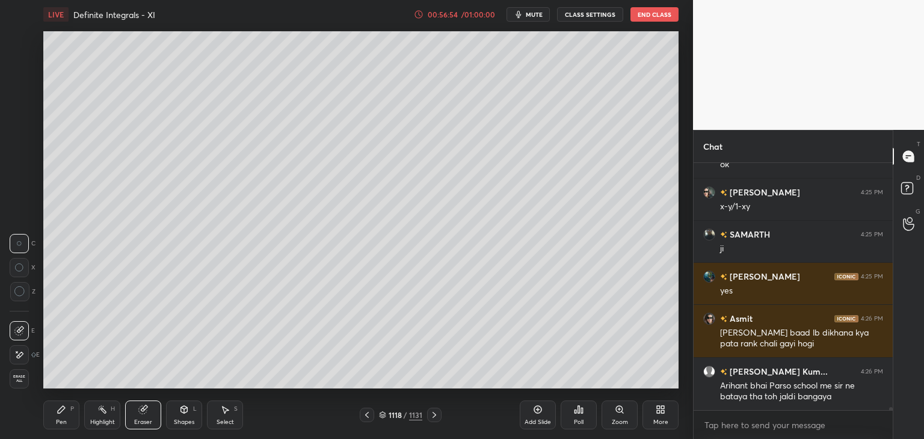
click at [53, 413] on div "Pen P" at bounding box center [61, 415] width 36 height 29
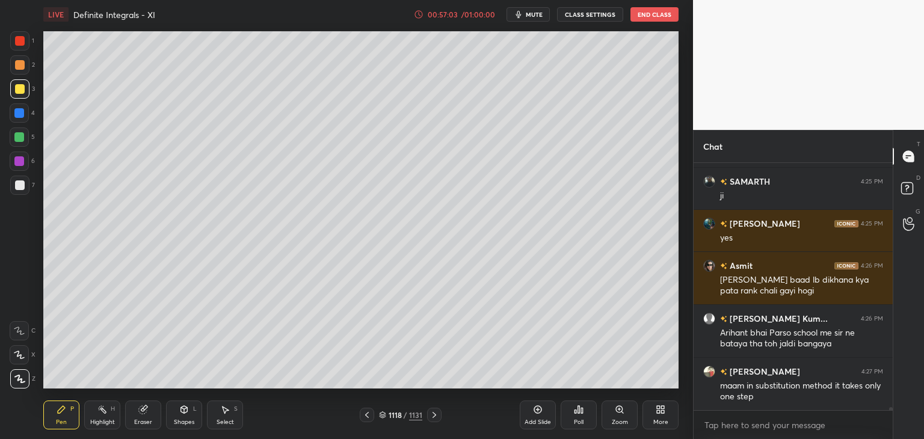
scroll to position [18814, 0]
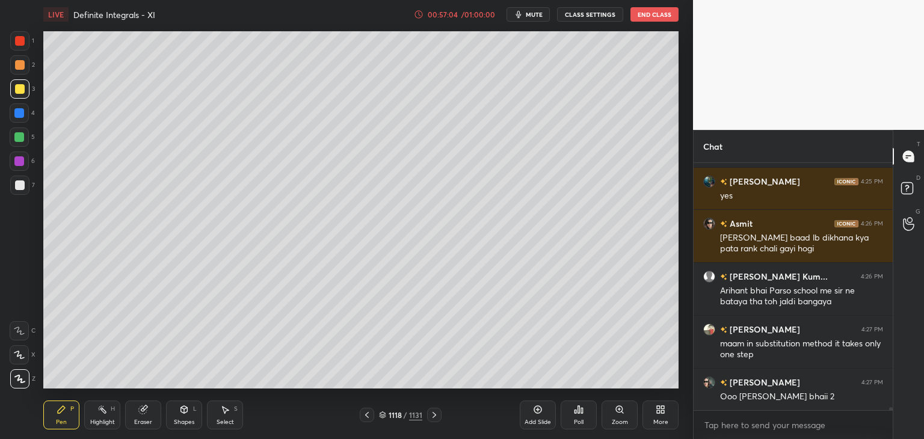
click at [368, 417] on icon at bounding box center [367, 415] width 10 height 10
click at [365, 422] on div at bounding box center [367, 415] width 14 height 14
click at [433, 417] on icon at bounding box center [435, 415] width 10 height 10
click at [433, 414] on icon at bounding box center [435, 415] width 10 height 10
click at [432, 416] on icon at bounding box center [435, 415] width 10 height 10
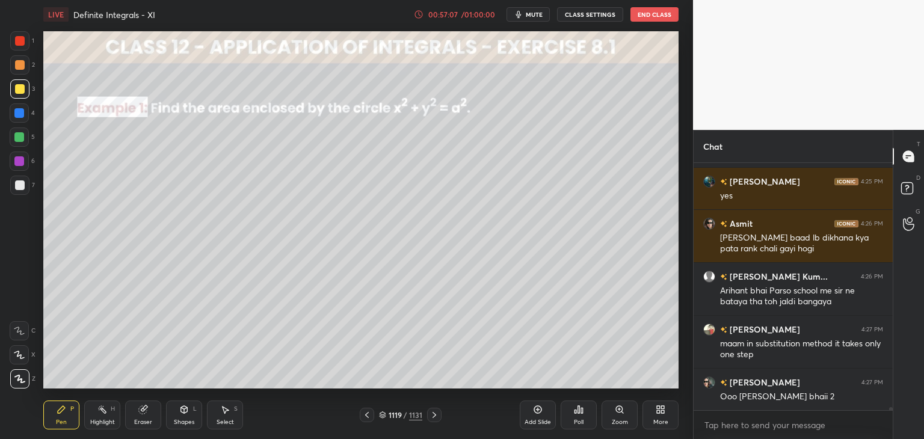
scroll to position [18867, 0]
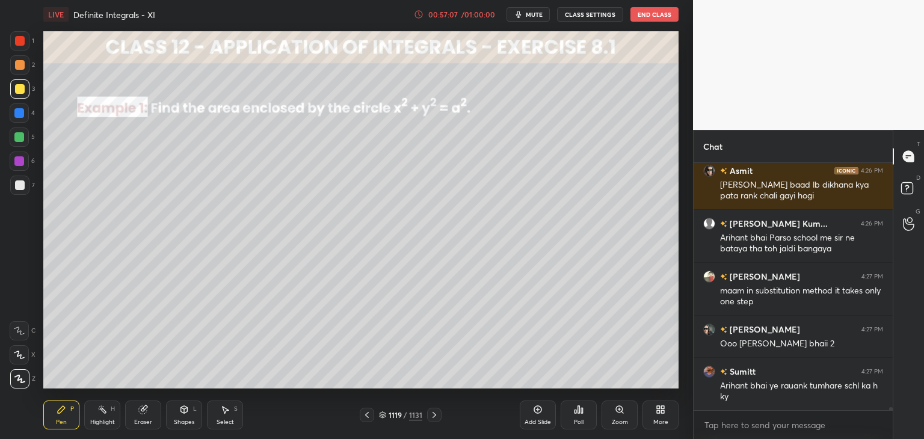
click at [368, 417] on icon at bounding box center [367, 415] width 10 height 10
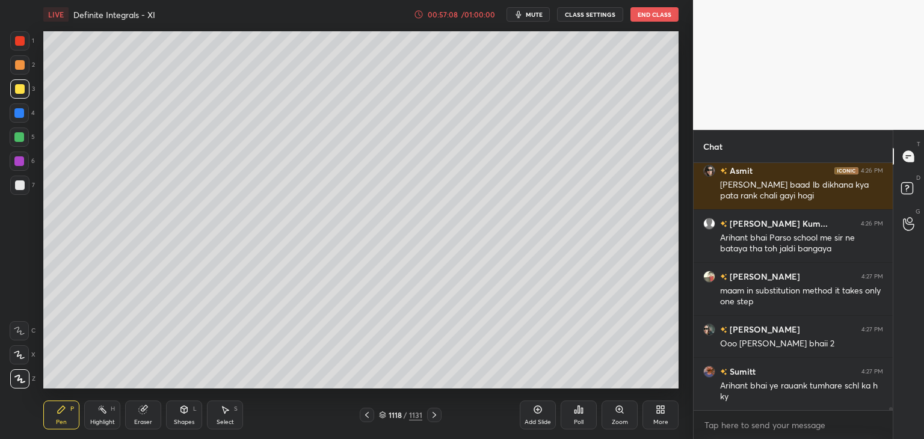
scroll to position [18909, 0]
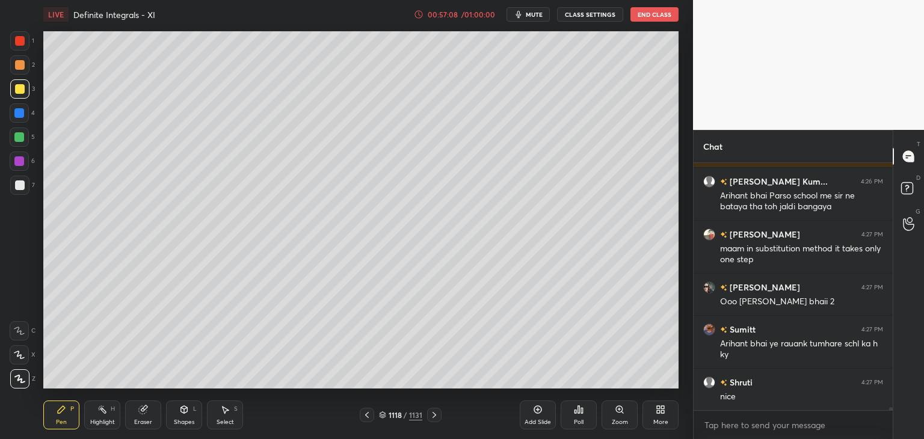
click at [580, 423] on div "Poll" at bounding box center [579, 422] width 10 height 6
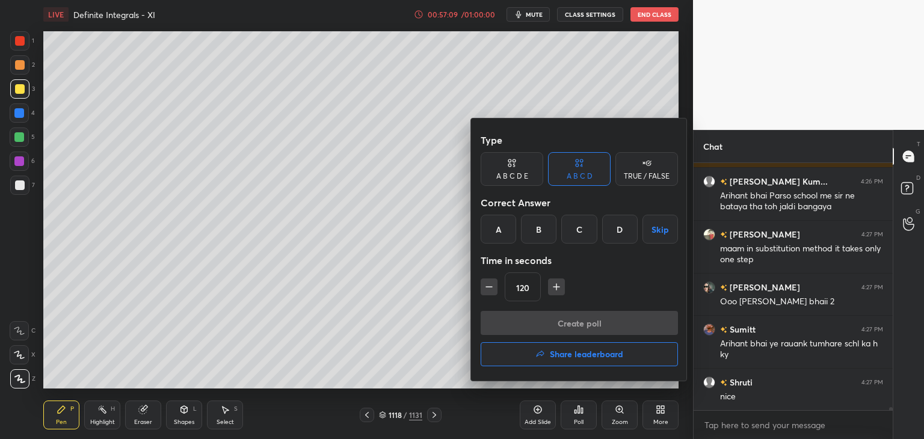
click at [523, 361] on button "Share leaderboard" at bounding box center [579, 354] width 197 height 24
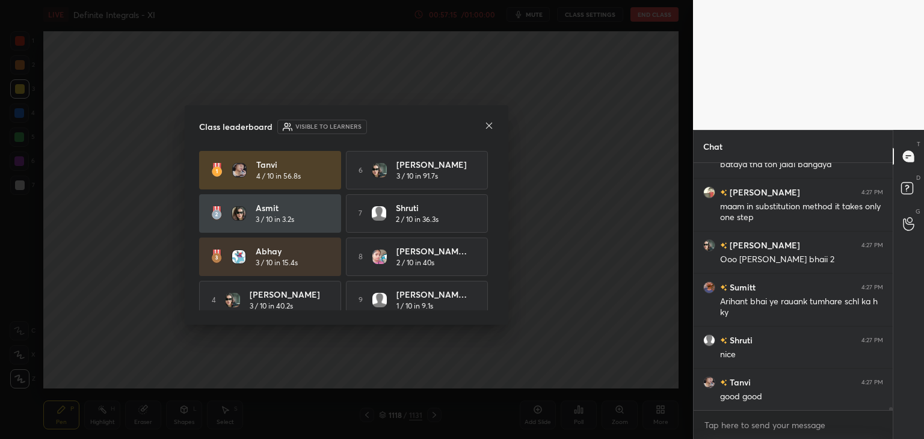
scroll to position [18993, 0]
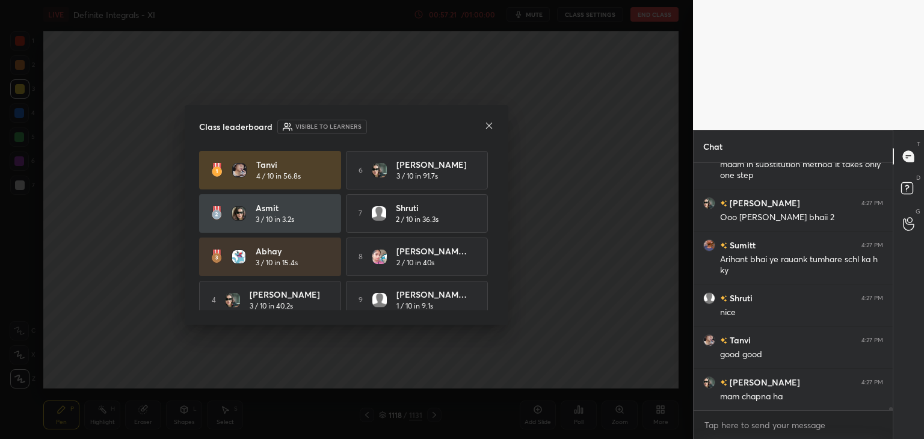
click at [491, 126] on icon at bounding box center [489, 126] width 10 height 10
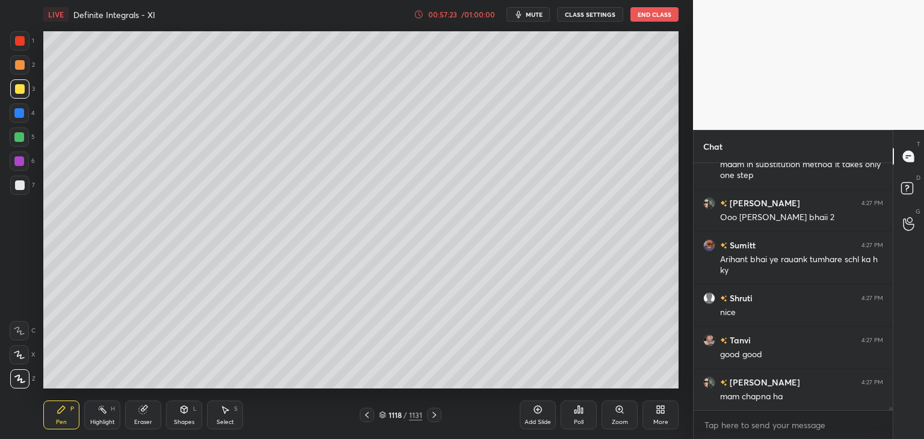
click at [364, 416] on icon at bounding box center [367, 415] width 10 height 10
click at [434, 416] on icon at bounding box center [435, 415] width 4 height 6
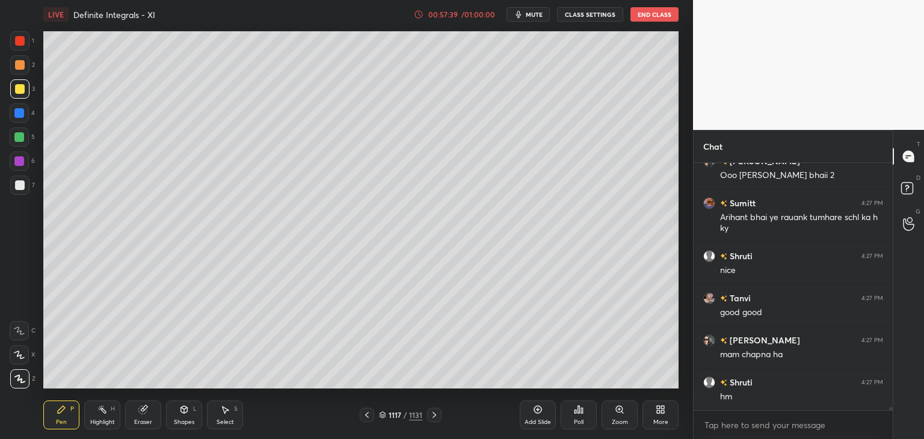
scroll to position [19077, 0]
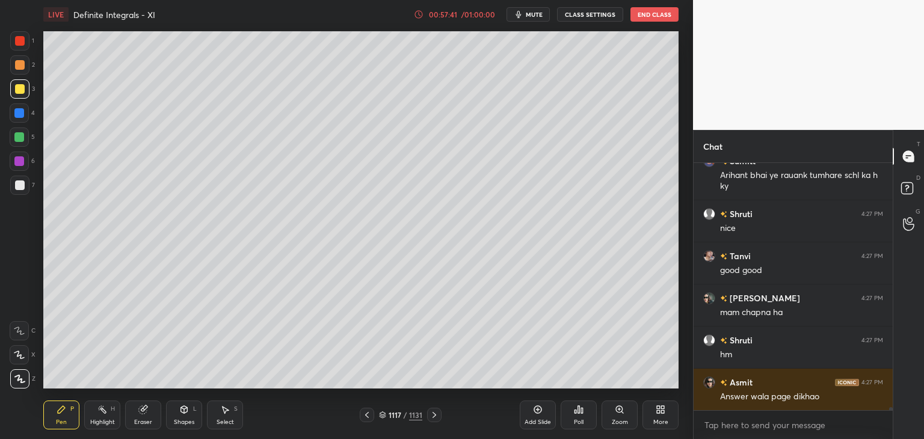
click at [434, 416] on icon at bounding box center [435, 415] width 4 height 6
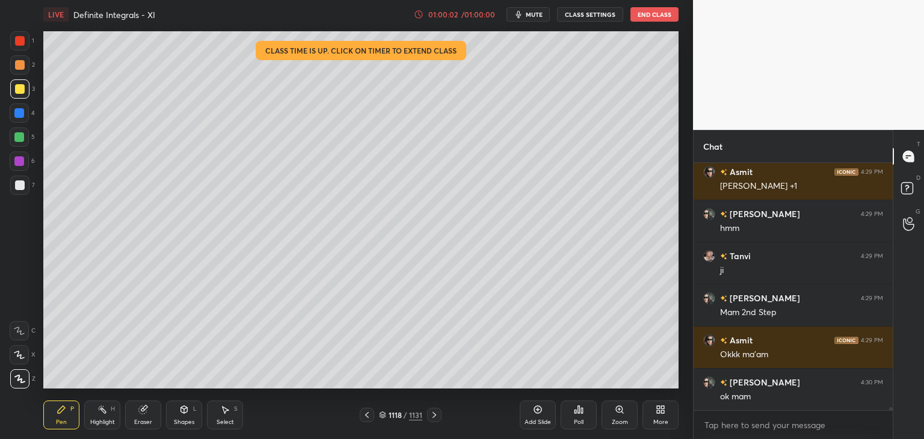
scroll to position [20195, 0]
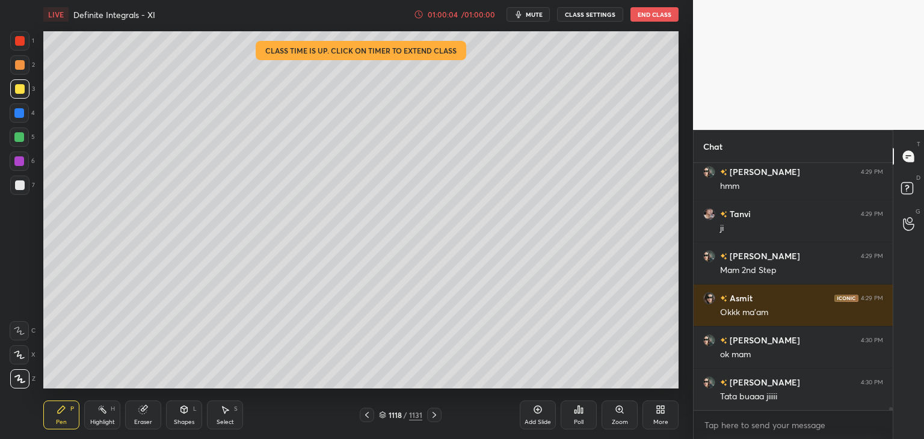
click at [655, 11] on button "End Class" at bounding box center [654, 14] width 48 height 14
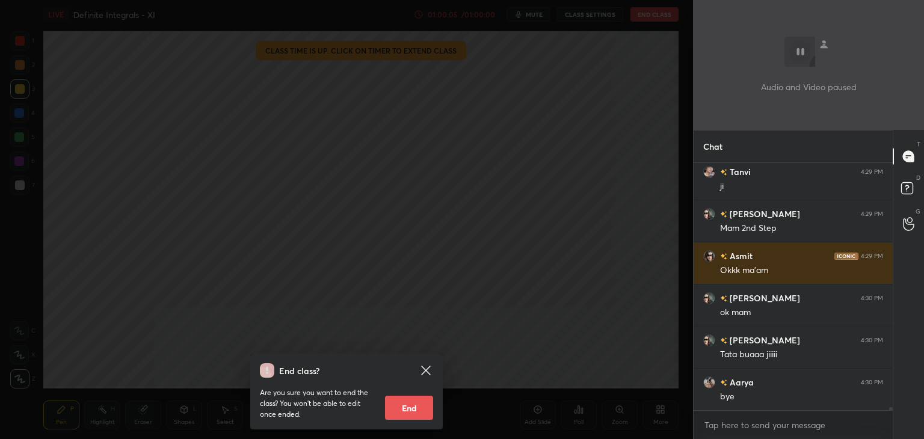
scroll to position [20279, 0]
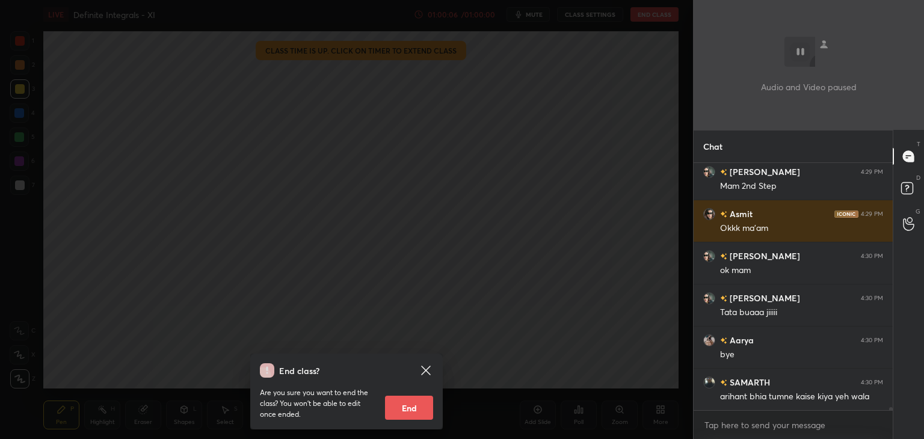
click at [411, 405] on button "End" at bounding box center [409, 408] width 48 height 24
type textarea "x"
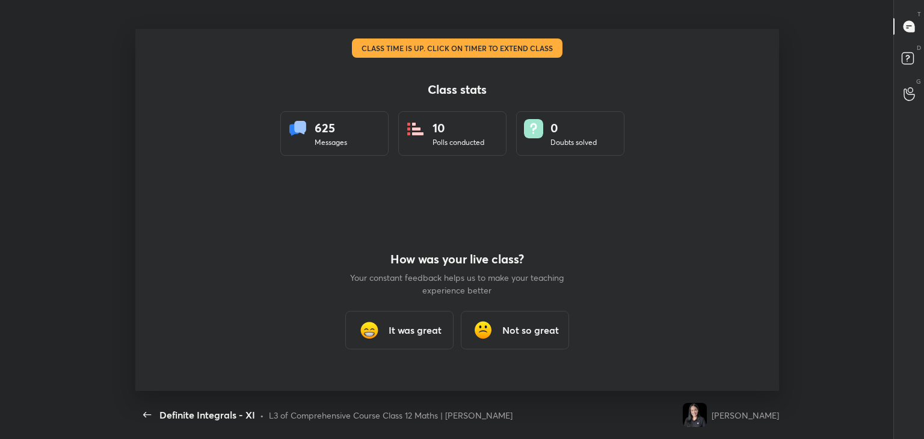
scroll to position [59792, 59240]
click at [398, 340] on div "It was great" at bounding box center [399, 330] width 108 height 38
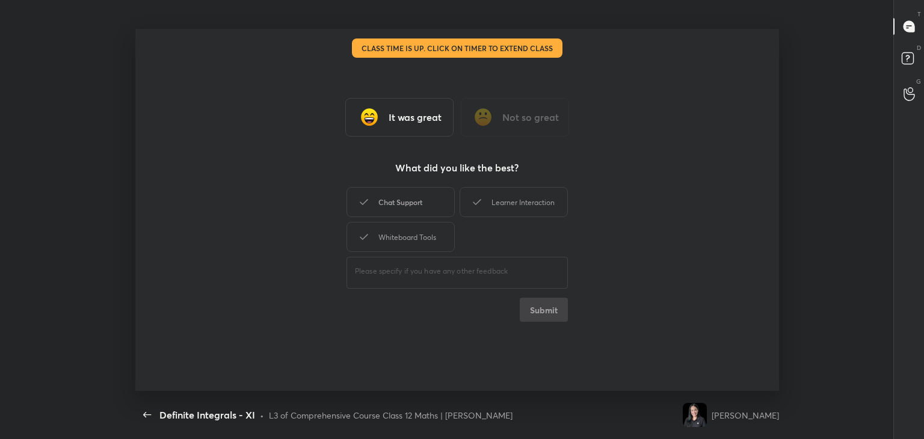
click at [423, 202] on div "Chat Support" at bounding box center [400, 202] width 108 height 30
click at [497, 198] on div "Learner Interaction" at bounding box center [514, 202] width 108 height 30
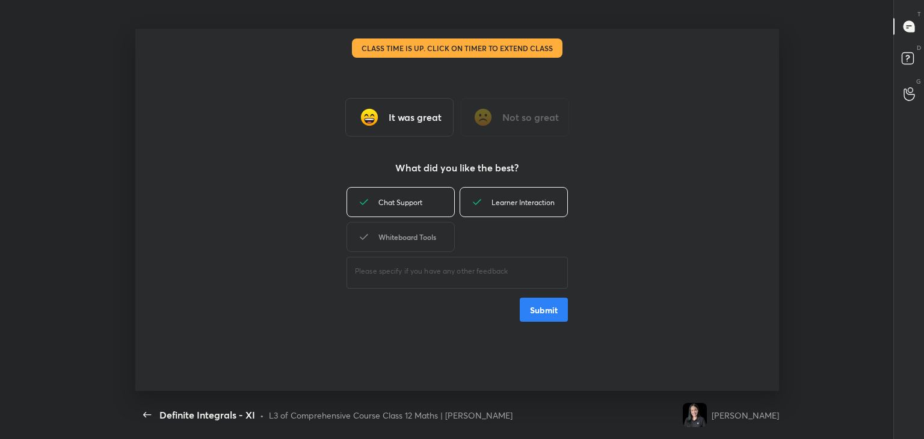
click at [425, 235] on div "Whiteboard Tools" at bounding box center [400, 237] width 108 height 30
click at [535, 313] on button "Submit" at bounding box center [544, 310] width 48 height 24
